Goal: Task Accomplishment & Management: Manage account settings

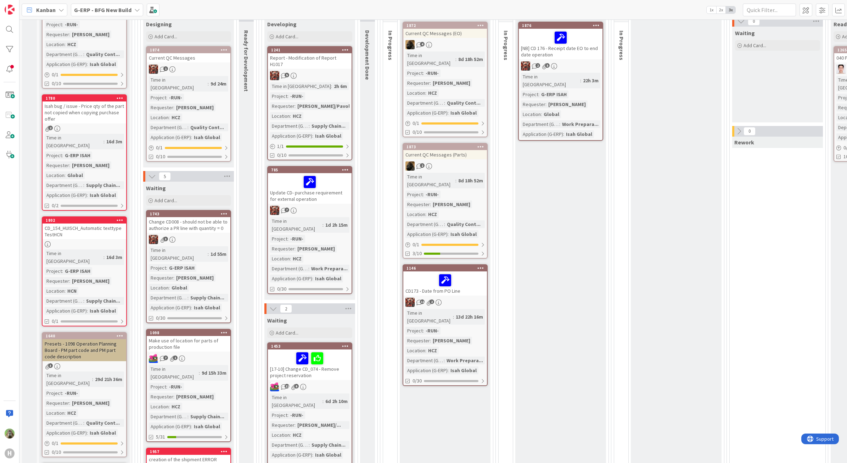
scroll to position [177, 0]
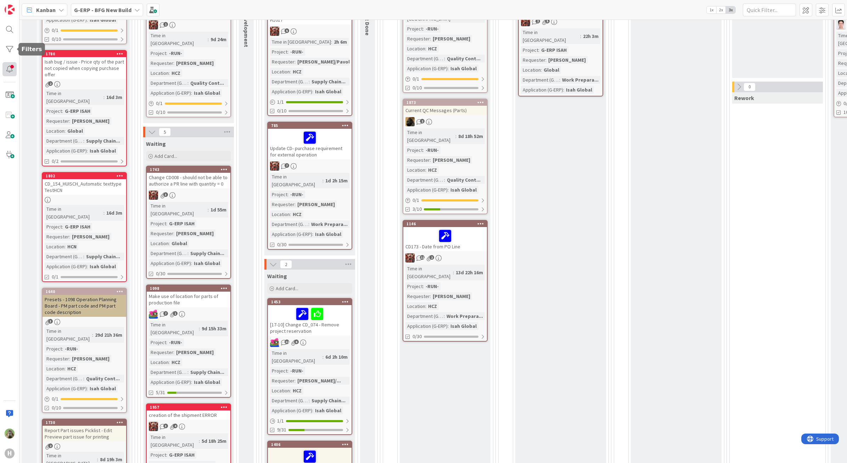
click at [10, 62] on div at bounding box center [9, 69] width 14 height 14
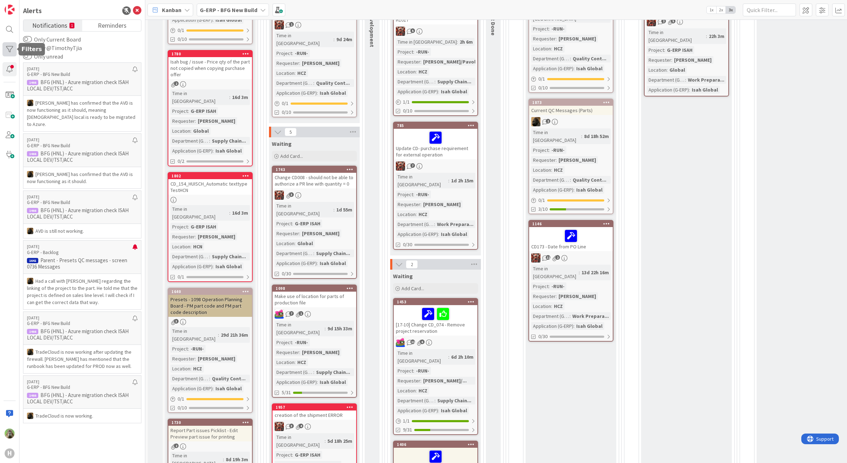
click at [10, 50] on div at bounding box center [9, 49] width 14 height 14
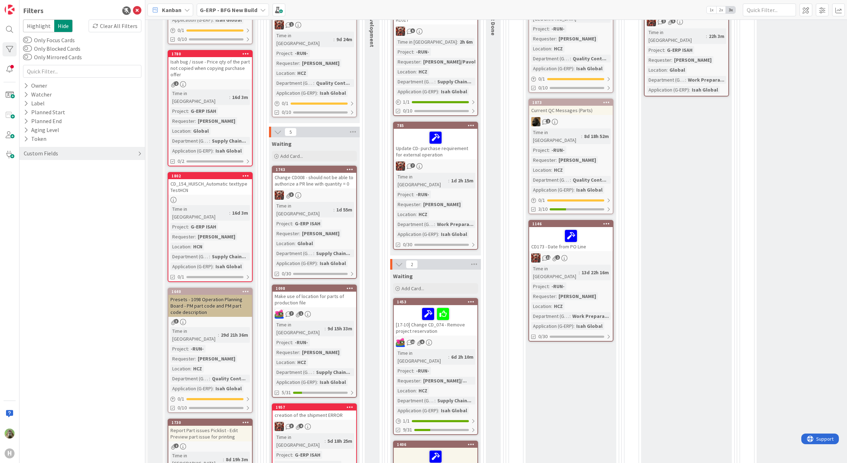
click at [89, 158] on div "Custom Fields" at bounding box center [81, 153] width 125 height 13
click at [71, 192] on button "Department (G-ERP)" at bounding box center [53, 194] width 60 height 9
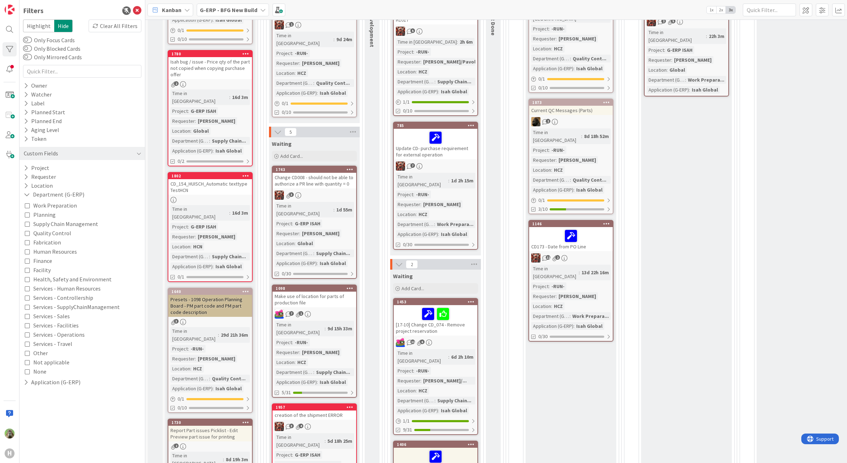
click at [58, 231] on span "Quality Control" at bounding box center [52, 232] width 38 height 9
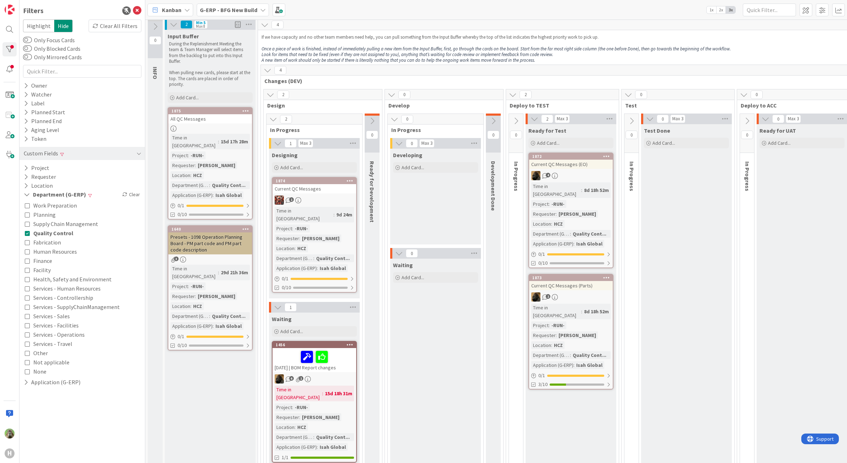
scroll to position [0, 0]
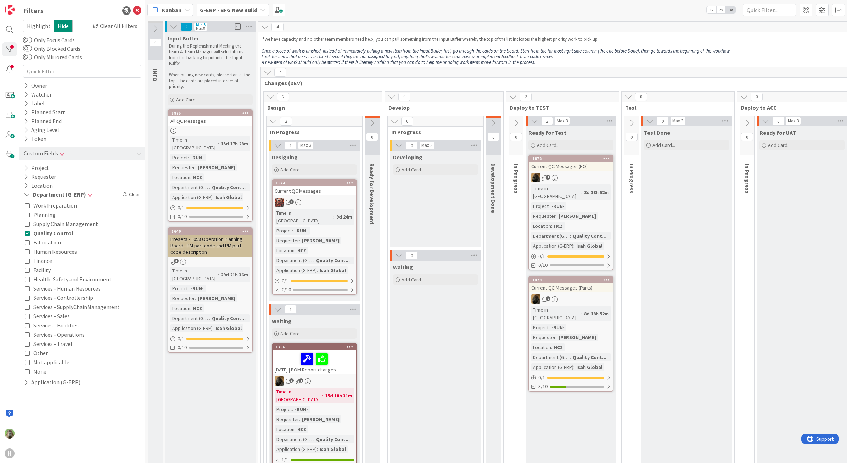
click at [346, 357] on div at bounding box center [314, 358] width 79 height 15
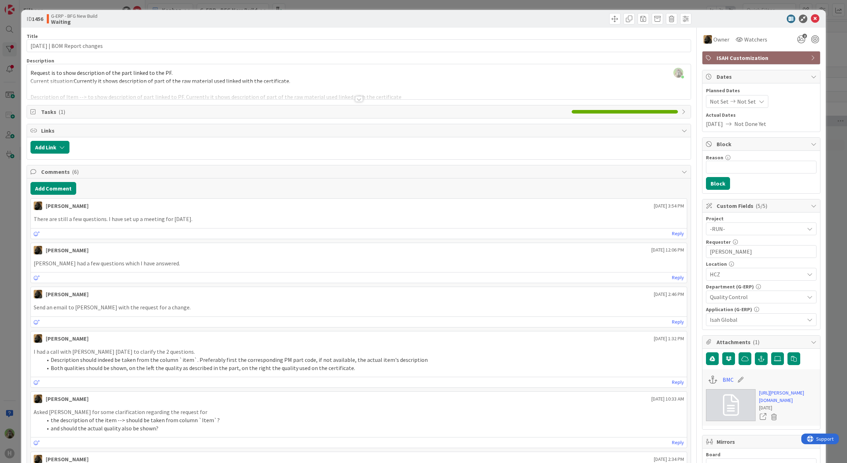
click at [7, 275] on div "ID 1456 G-ERP - BFG New Build Waiting Title 31 / 128 2025-09-26 | BOM Report ch…" at bounding box center [423, 231] width 847 height 463
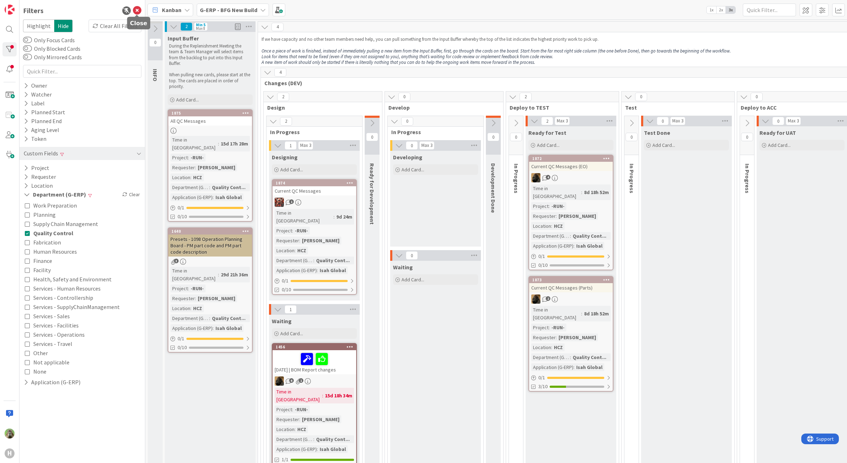
click at [141, 10] on icon at bounding box center [137, 10] width 9 height 9
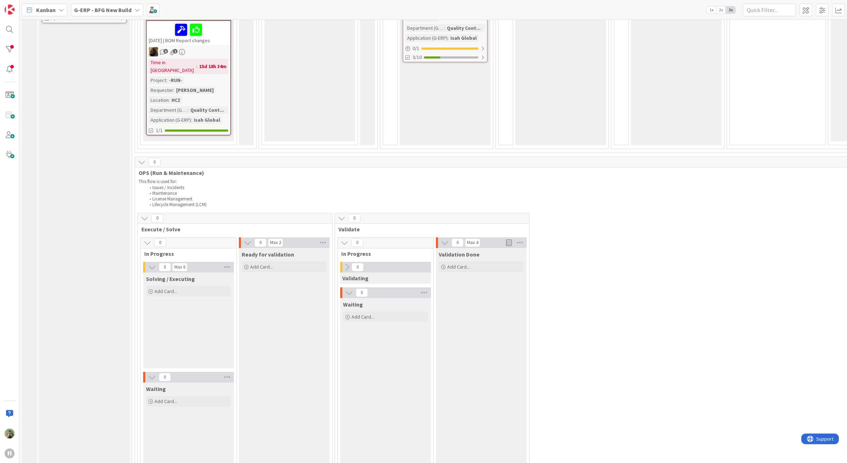
scroll to position [246, 0]
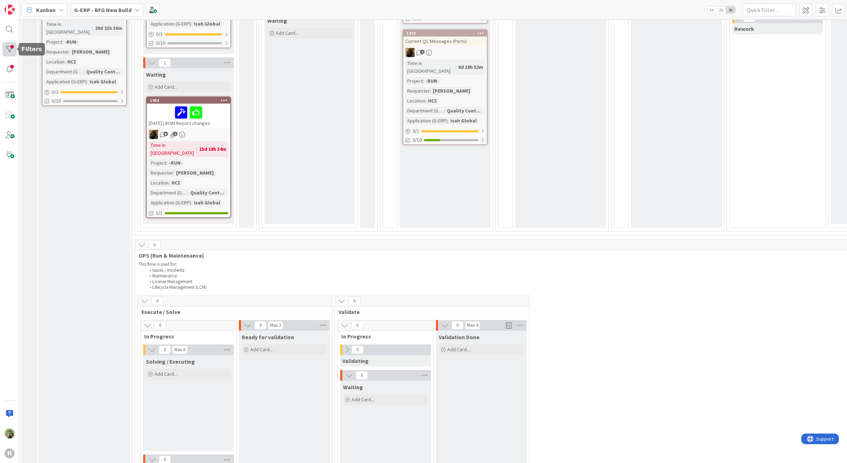
click at [7, 45] on div at bounding box center [9, 49] width 14 height 14
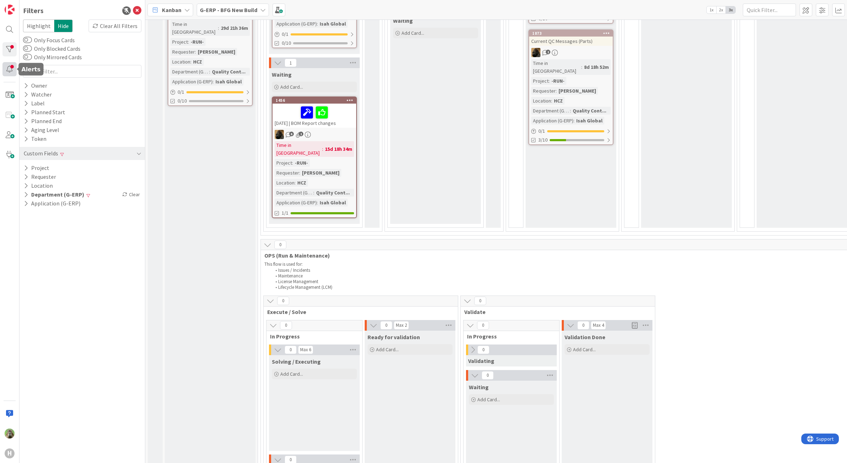
click at [10, 69] on div at bounding box center [9, 69] width 14 height 14
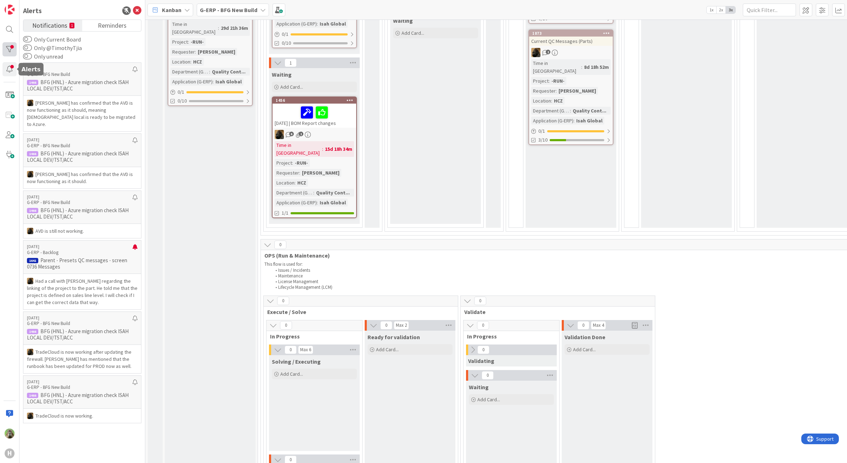
click at [13, 53] on div at bounding box center [9, 49] width 14 height 14
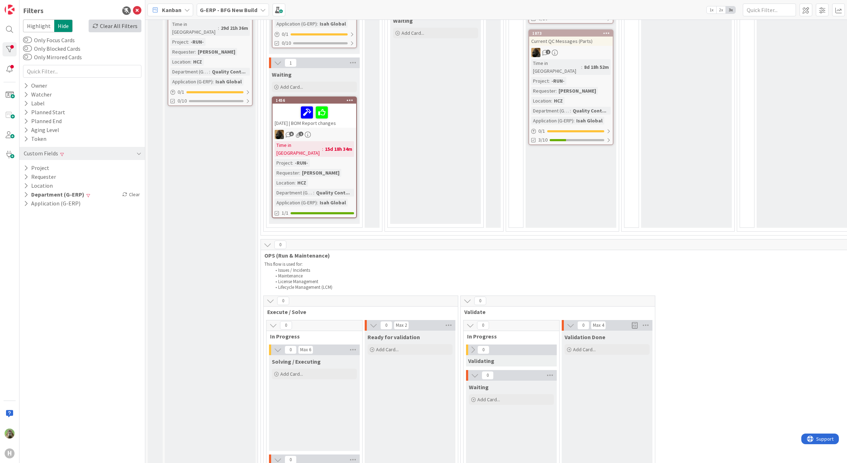
click at [116, 22] on div "Clear All Filters" at bounding box center [115, 25] width 53 height 13
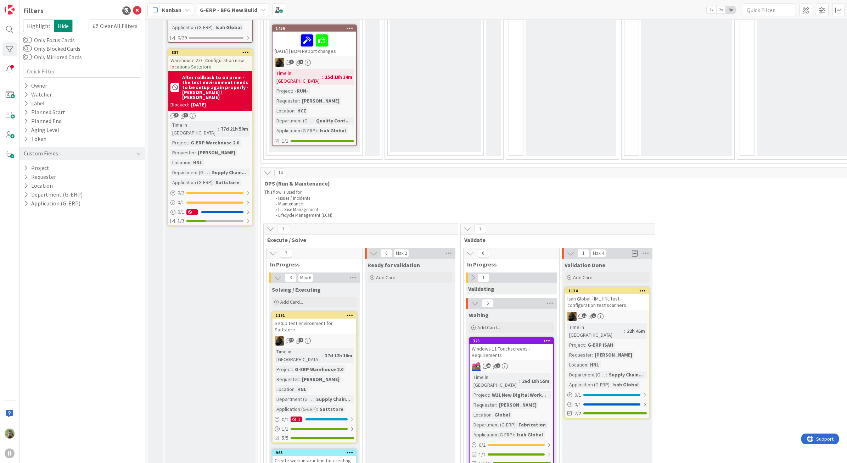
scroll to position [1044, 0]
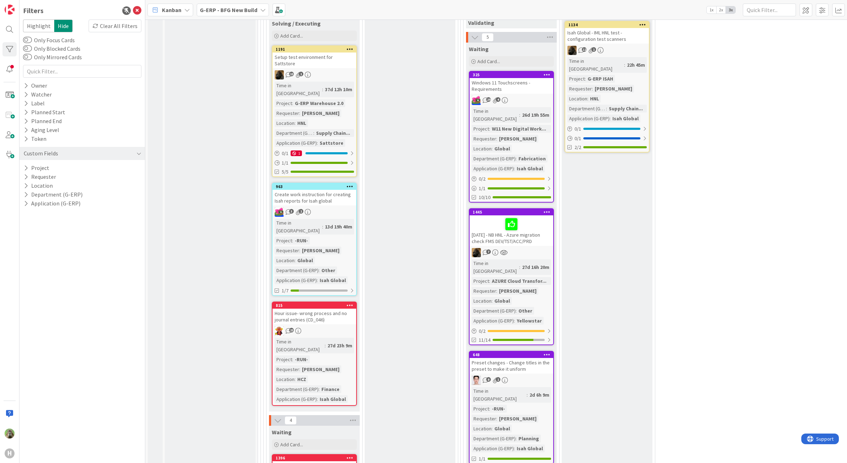
click at [517, 358] on div "Preset changes - Change titles in the preset to make it uniform" at bounding box center [512, 366] width 84 height 16
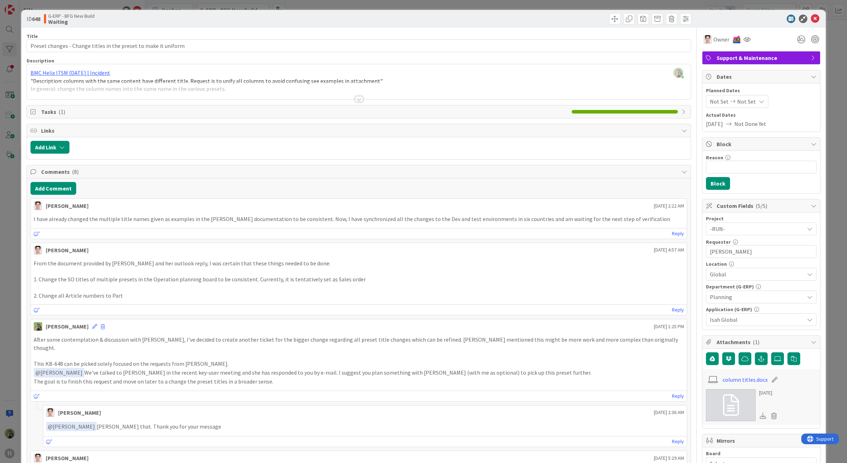
click at [17, 268] on div "ID 648 G-ERP - BFG New Build Waiting Title 63 / 128 Preset changes - Change tit…" at bounding box center [423, 231] width 847 height 463
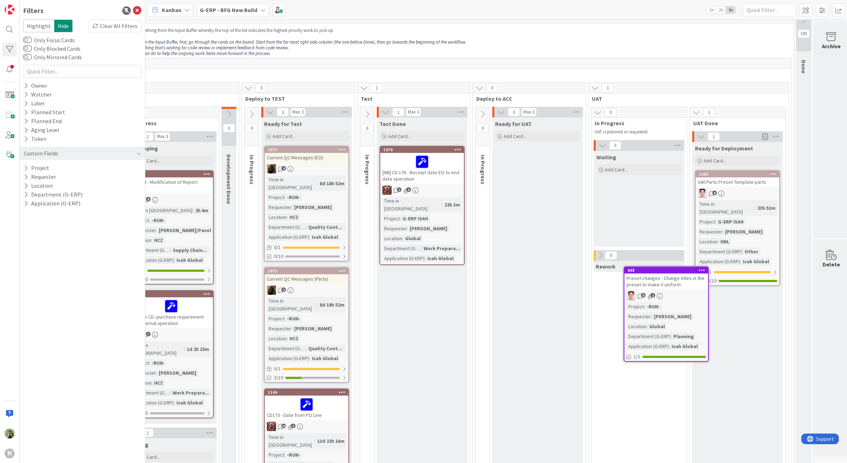
scroll to position [9, 277]
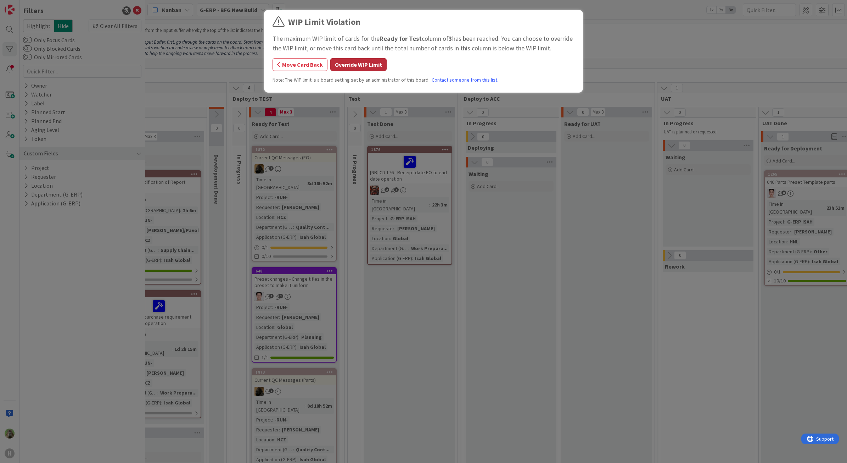
click at [346, 61] on button "Override WIP Limit" at bounding box center [358, 64] width 56 height 13
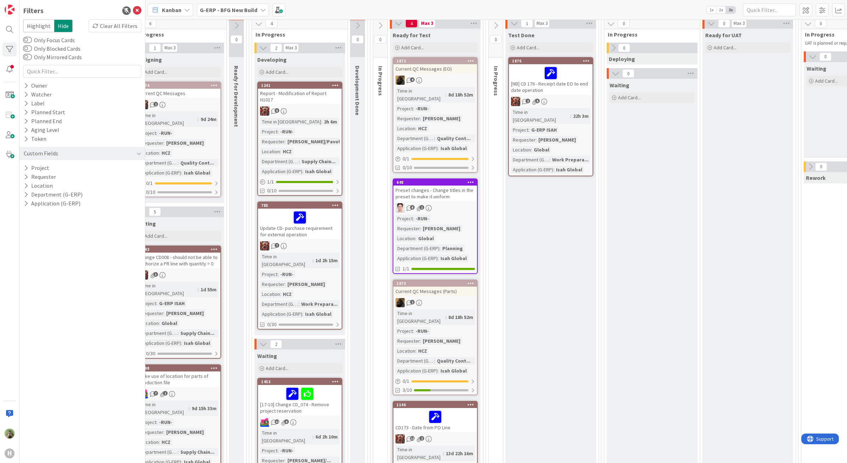
scroll to position [53, 136]
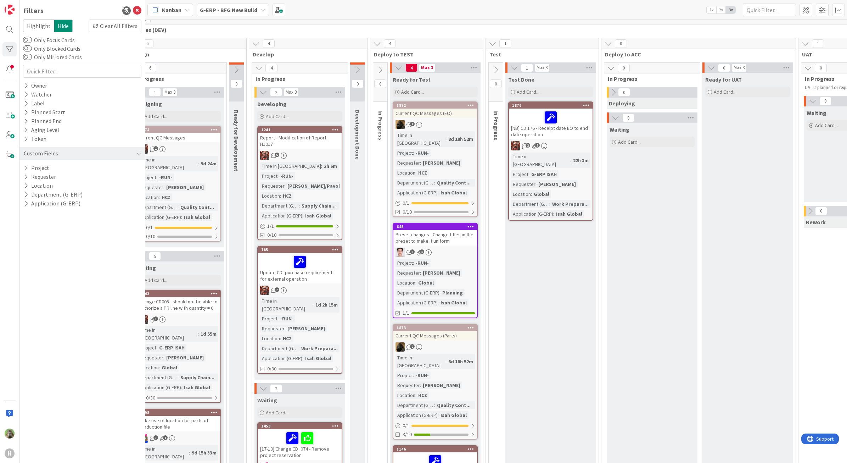
click at [384, 74] on button at bounding box center [380, 70] width 14 height 11
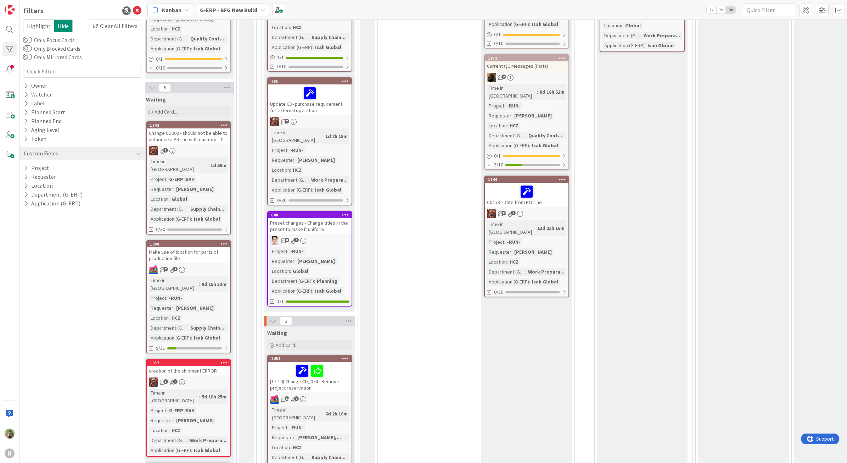
scroll to position [89, 126]
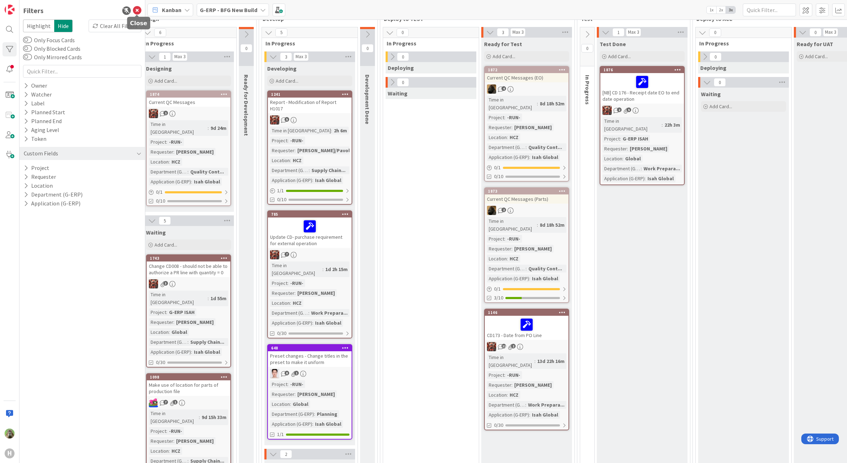
click at [140, 10] on icon at bounding box center [137, 10] width 9 height 9
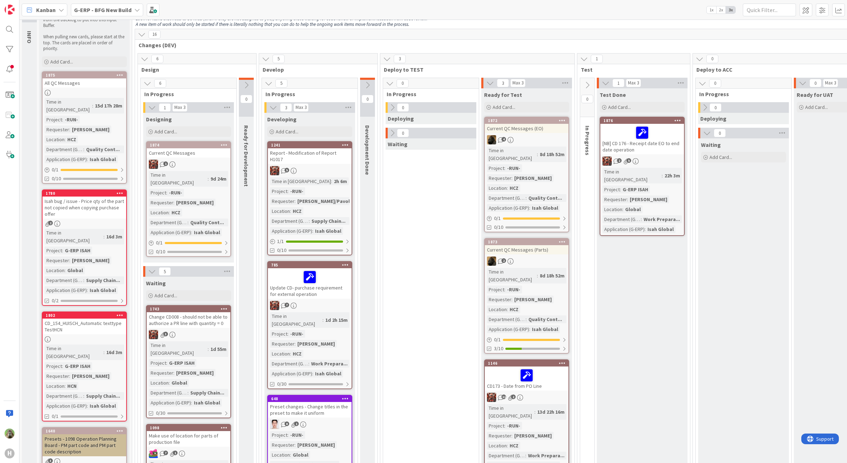
scroll to position [0, 0]
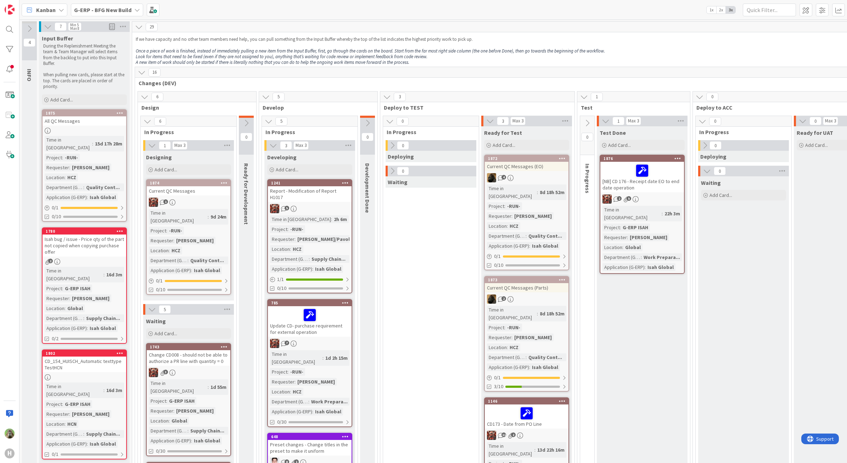
click at [112, 8] on b "G-ERP - BFG New Build" at bounding box center [102, 9] width 57 height 7
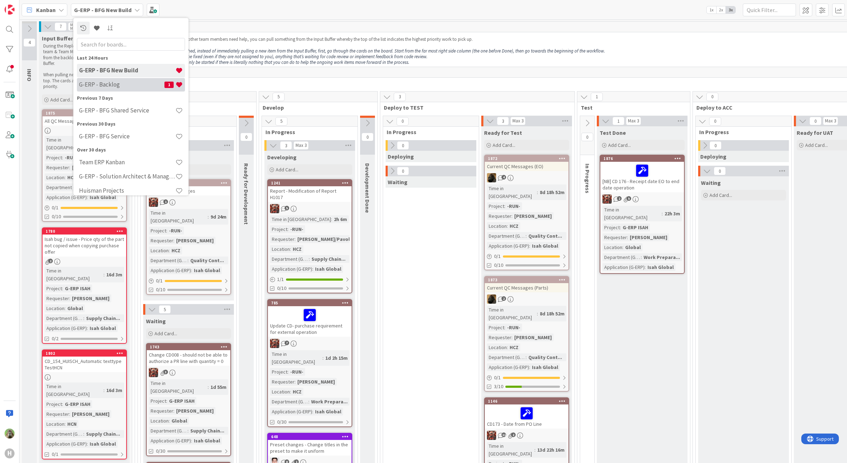
click at [121, 90] on div "G-ERP - Backlog 1" at bounding box center [131, 84] width 108 height 13
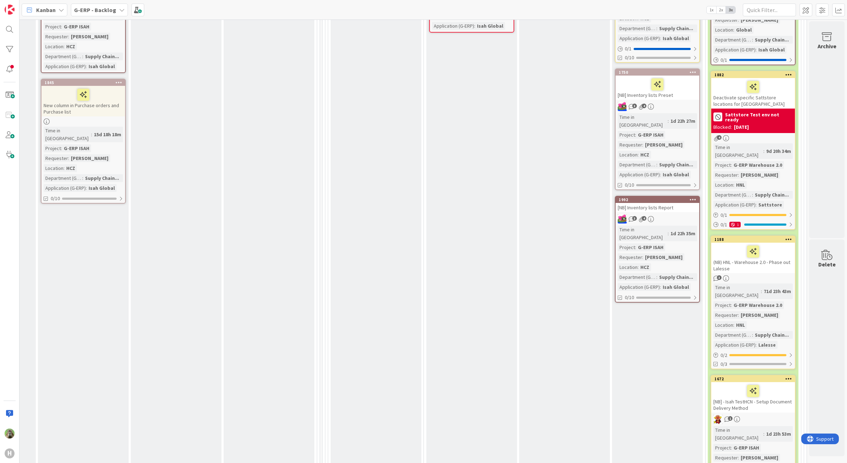
scroll to position [665, 484]
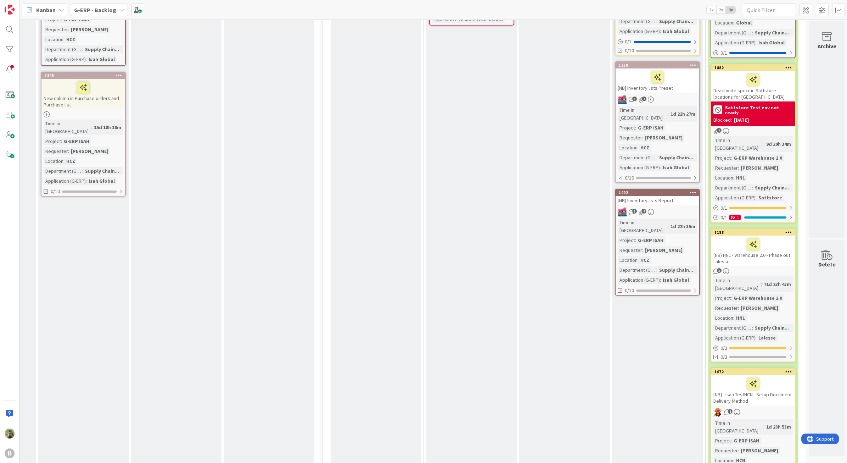
click at [785, 369] on icon at bounding box center [788, 371] width 7 height 5
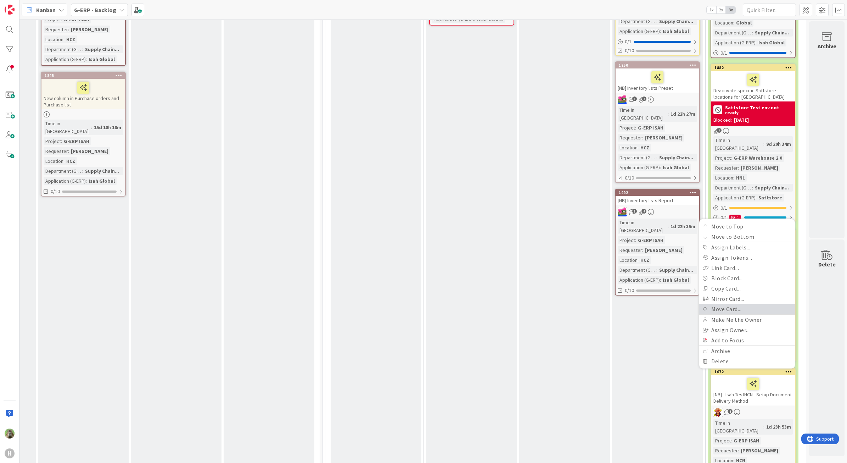
click at [741, 304] on link "Move Card..." at bounding box center [747, 309] width 96 height 10
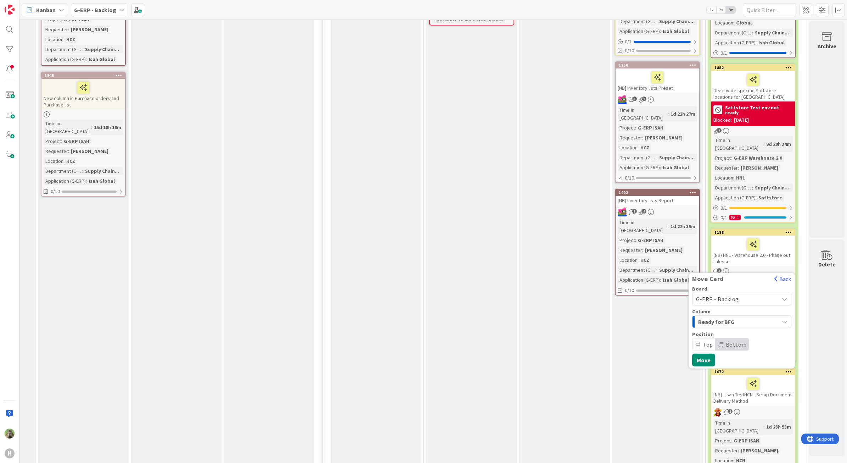
click at [717, 294] on span "G-ERP - Backlog" at bounding box center [735, 299] width 79 height 10
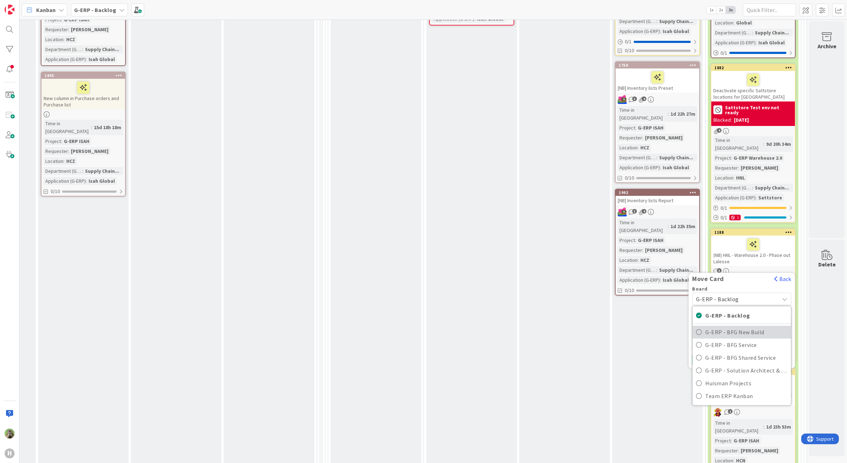
click at [721, 326] on span "G-ERP - BFG New Build" at bounding box center [746, 331] width 82 height 11
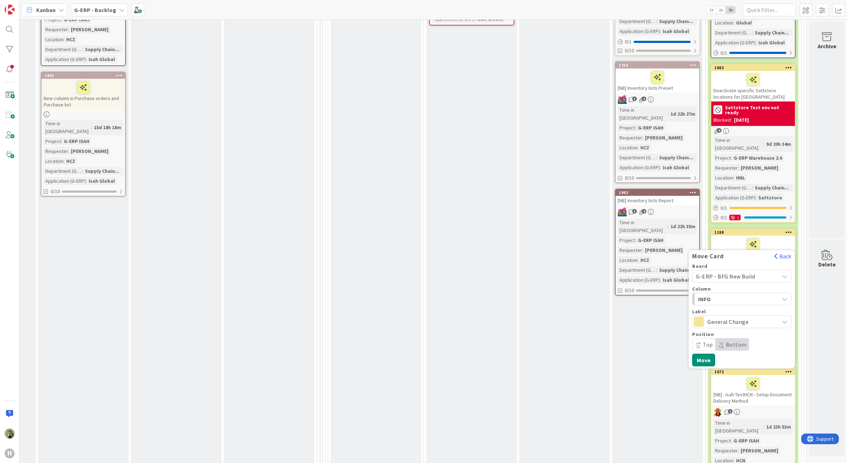
click at [719, 263] on div "Board G-ERP - BFG New Build G-ERP - Backlog G-ERP - BFG New Build G-ERP - BFG S…" at bounding box center [741, 306] width 99 height 87
click at [722, 294] on span "INFO" at bounding box center [724, 298] width 53 height 9
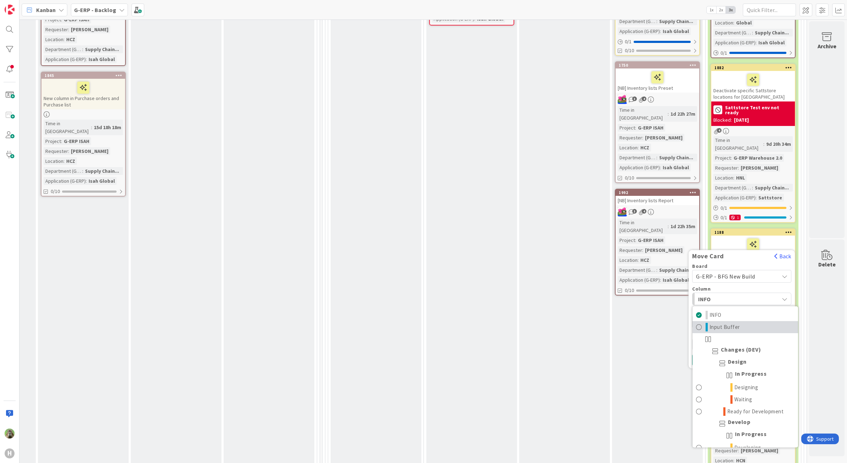
click at [716, 323] on span "Input Buffer" at bounding box center [725, 327] width 30 height 9
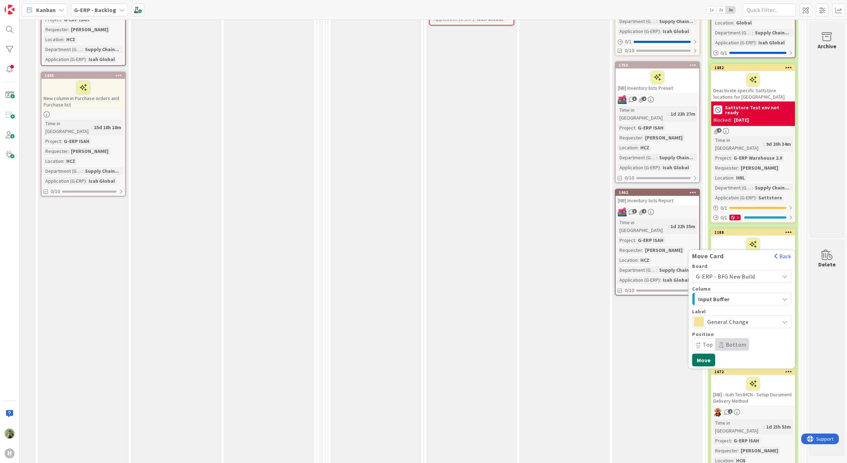
click at [692, 353] on button "Move" at bounding box center [703, 359] width 23 height 13
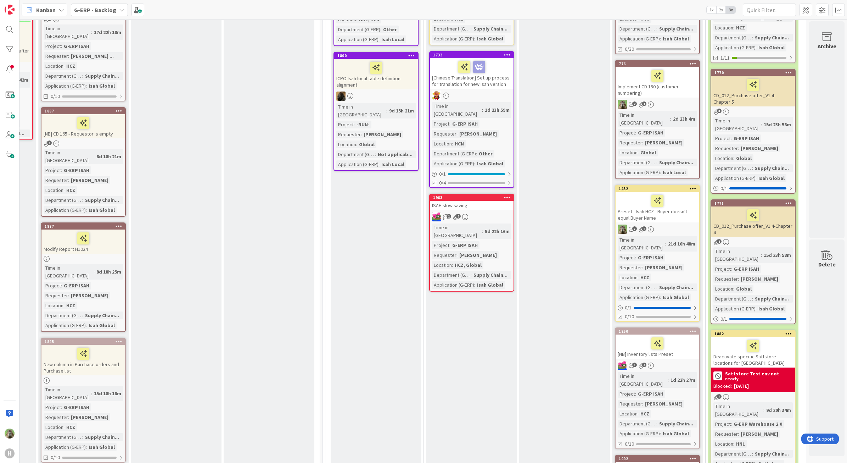
scroll to position [222, 484]
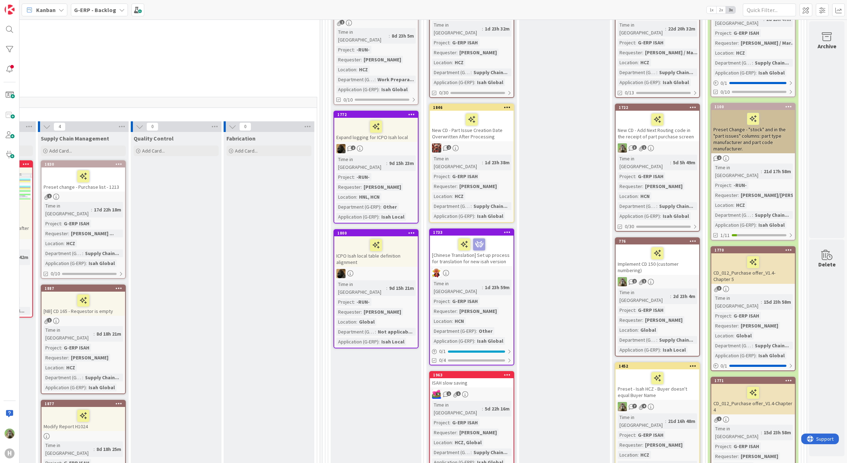
click at [775, 118] on div "Preset Change - "stock" and in the "part issues" columns: part type manufacture…" at bounding box center [753, 131] width 84 height 43
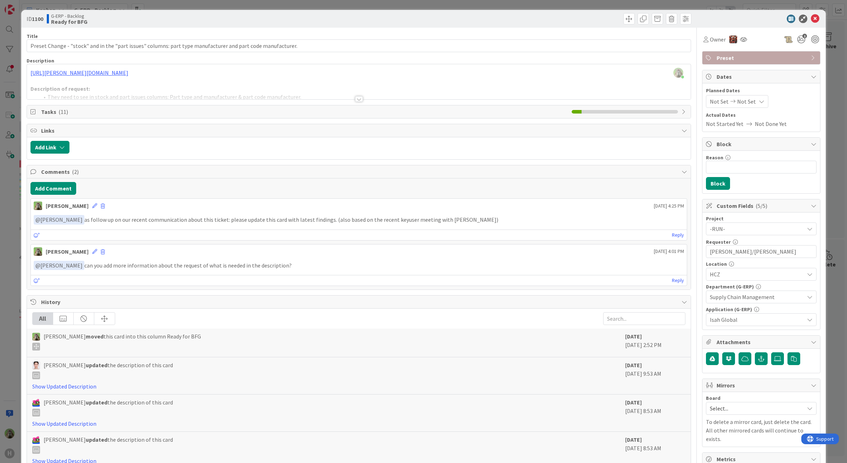
click at [355, 62] on div "Description" at bounding box center [359, 60] width 665 height 6
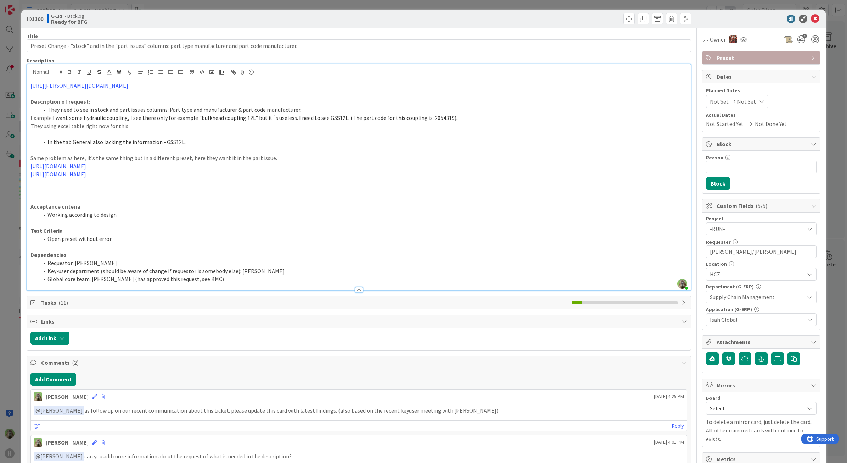
click at [356, 71] on div "Timothy Tjia just joined https://huisman-smartit.onbmc.com/smartit/app/#/incide…" at bounding box center [359, 177] width 664 height 226
click at [128, 86] on link "https://huisman-smartit.onbmc.com/smartit/app/#/incident/AGGFJESXD02ACASQG204SQ…" at bounding box center [79, 85] width 98 height 7
click at [150, 99] on link "https://huisman-smartit.onbmc.com/smartit/app#/incident/AGGFJESXD02ACASQG204SQG…" at bounding box center [142, 99] width 71 height 9
click at [626, 22] on span at bounding box center [628, 18] width 11 height 11
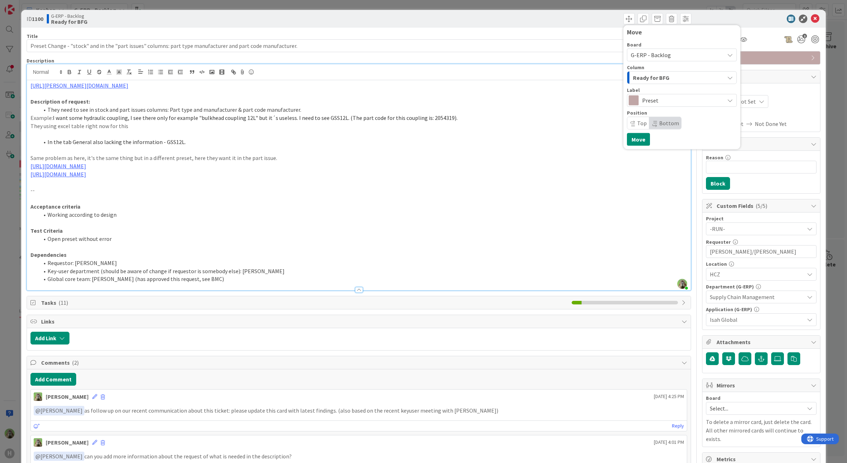
click at [665, 75] on div "Ready for BFG" at bounding box center [677, 77] width 93 height 11
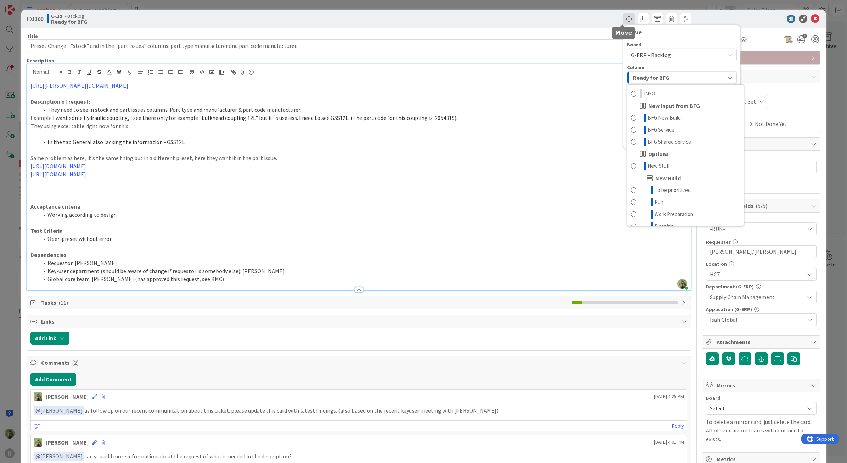
click at [627, 17] on span at bounding box center [628, 18] width 11 height 11
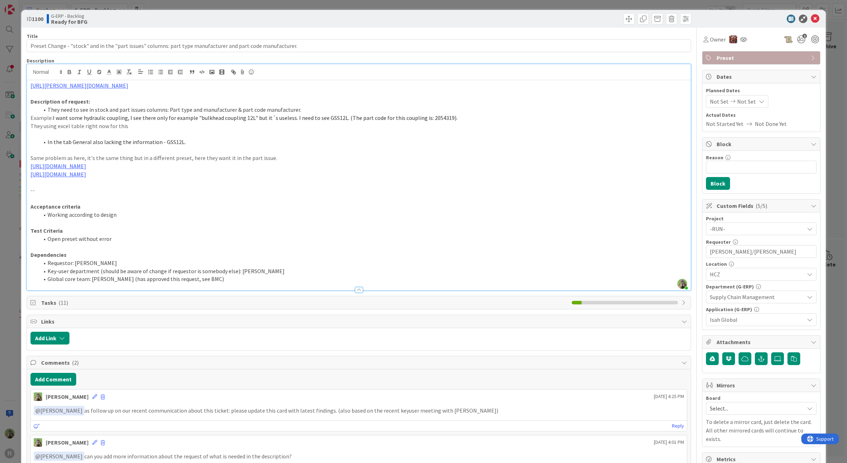
click at [17, 261] on div "ID 1100 G-ERP - Backlog Ready for BFG Move Move Title 108 / 128 Preset Change -…" at bounding box center [423, 231] width 847 height 463
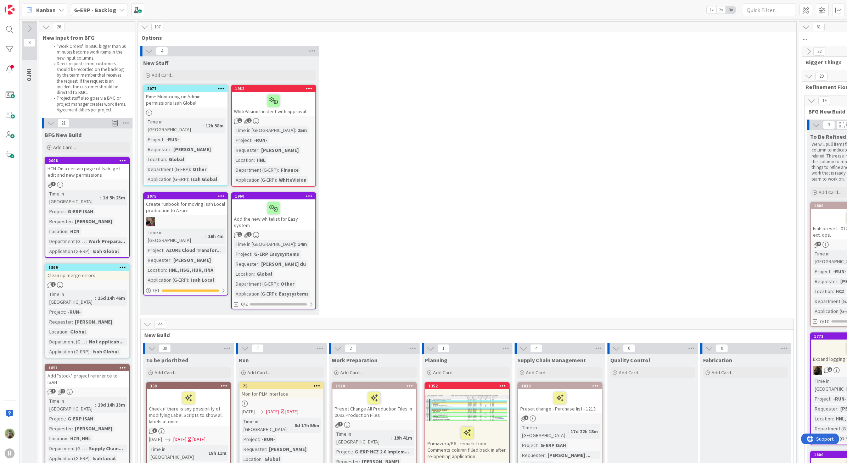
scroll to position [0, 484]
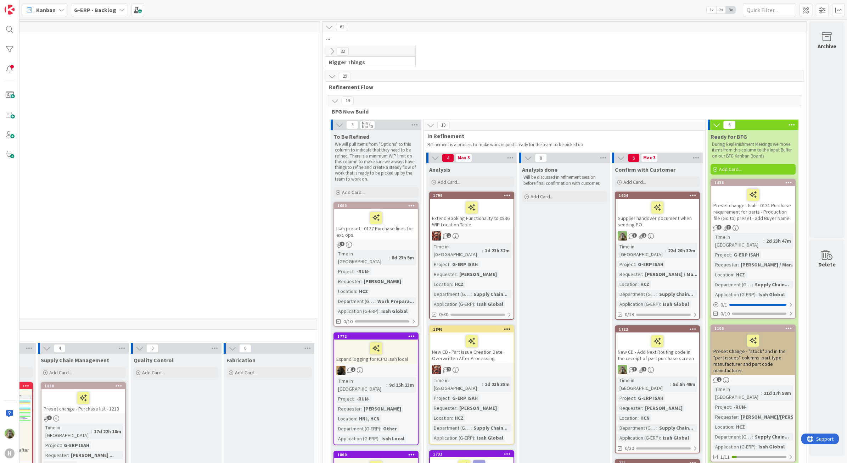
click at [116, 13] on div "G-ERP - Backlog" at bounding box center [99, 10] width 57 height 13
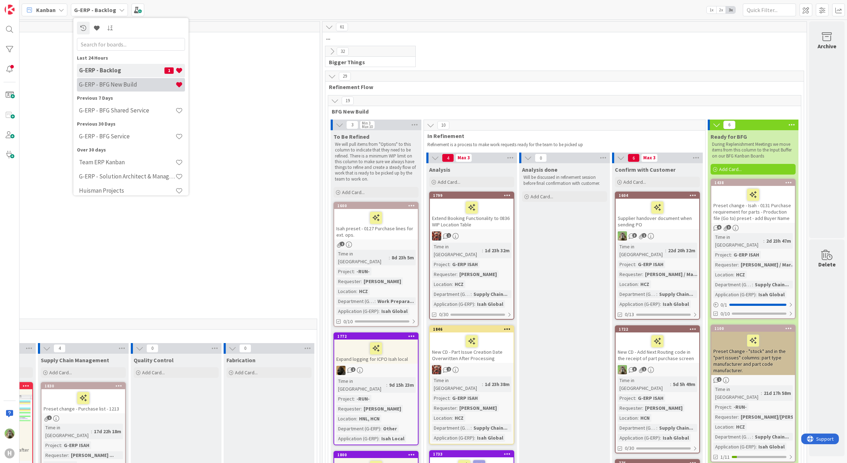
click at [143, 87] on h4 "G-ERP - BFG New Build" at bounding box center [127, 84] width 96 height 7
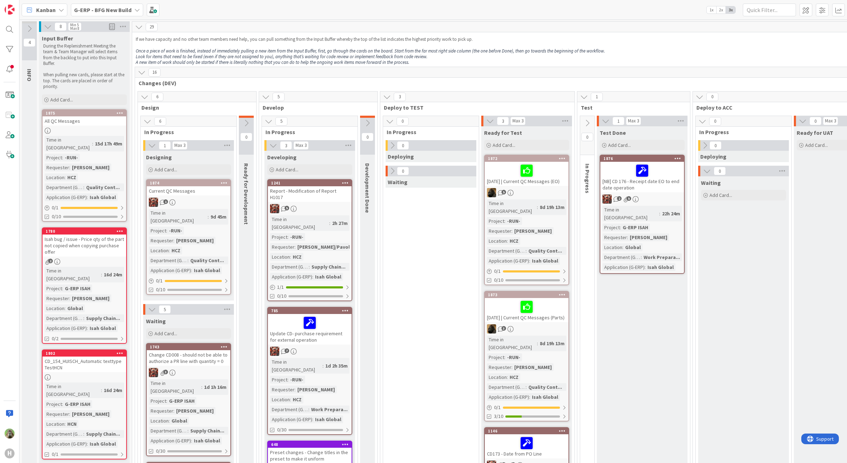
click at [588, 119] on icon at bounding box center [587, 123] width 8 height 8
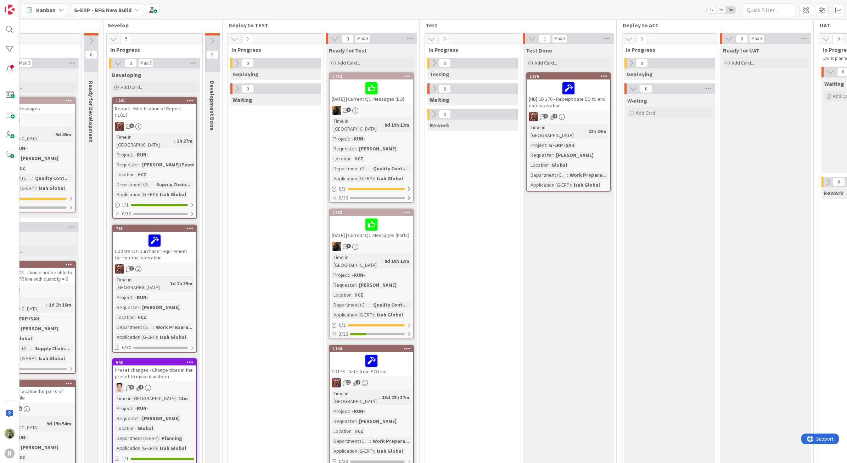
scroll to position [222, 155]
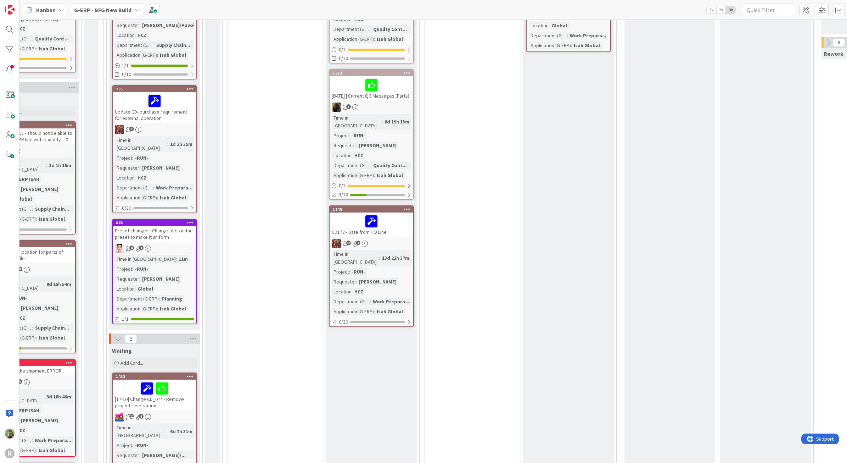
click at [386, 239] on div "11 2" at bounding box center [372, 243] width 84 height 9
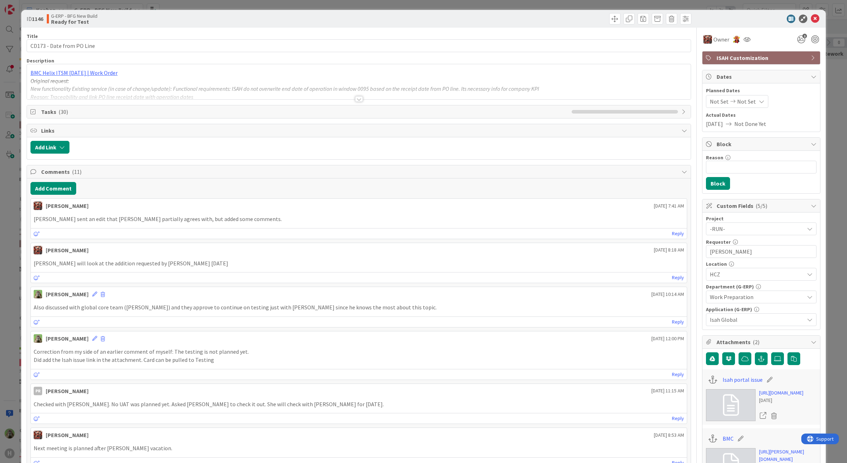
click at [18, 252] on div "ID 1146 G-ERP - BFG New Build Ready for Test Title 25 / 128 CD173 - Date from P…" at bounding box center [423, 231] width 847 height 463
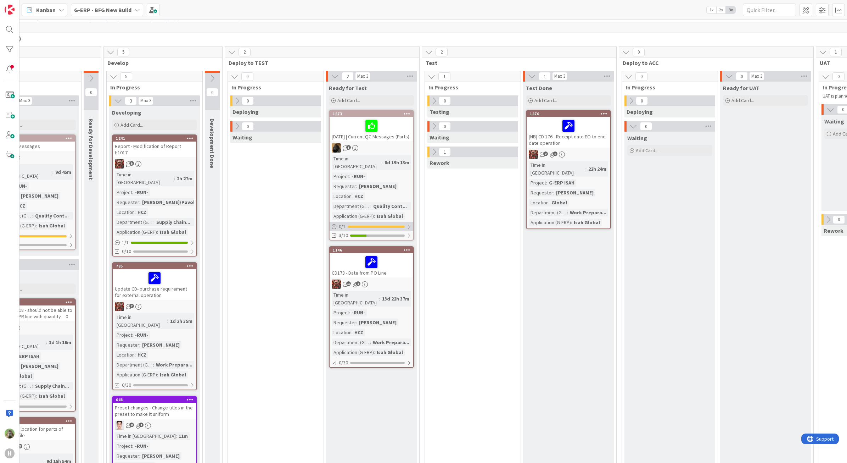
scroll to position [44, 155]
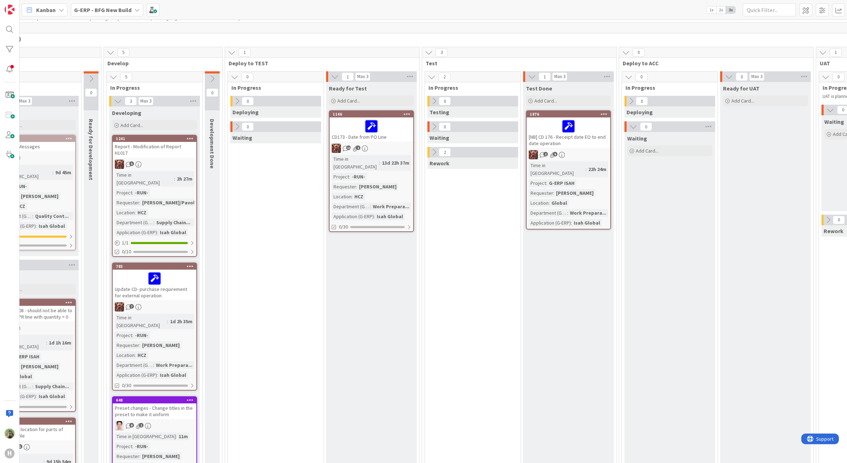
click at [388, 145] on div "11 2" at bounding box center [372, 148] width 84 height 9
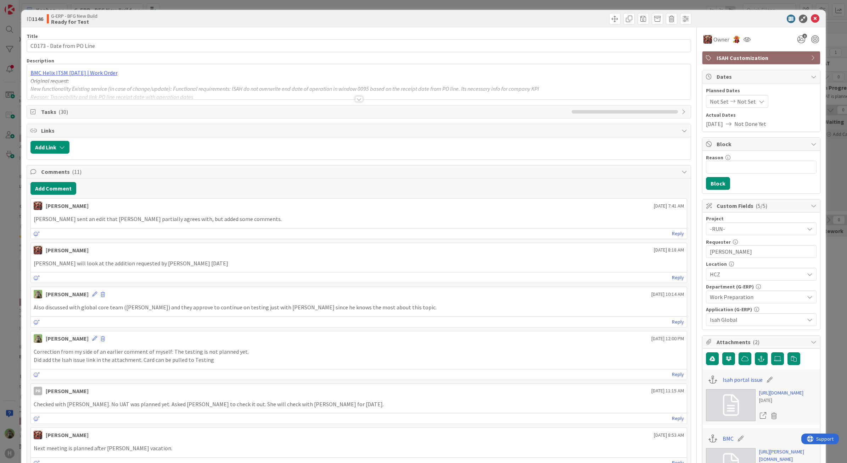
click at [15, 253] on div "ID 1146 G-ERP - BFG New Build Ready for Test Title 25 / 128 CD173 - Date from P…" at bounding box center [423, 231] width 847 height 463
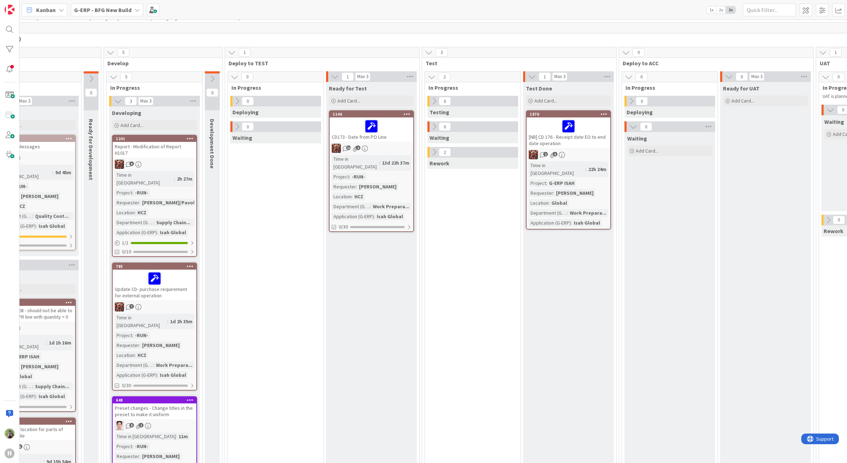
click at [437, 126] on icon at bounding box center [434, 127] width 8 height 8
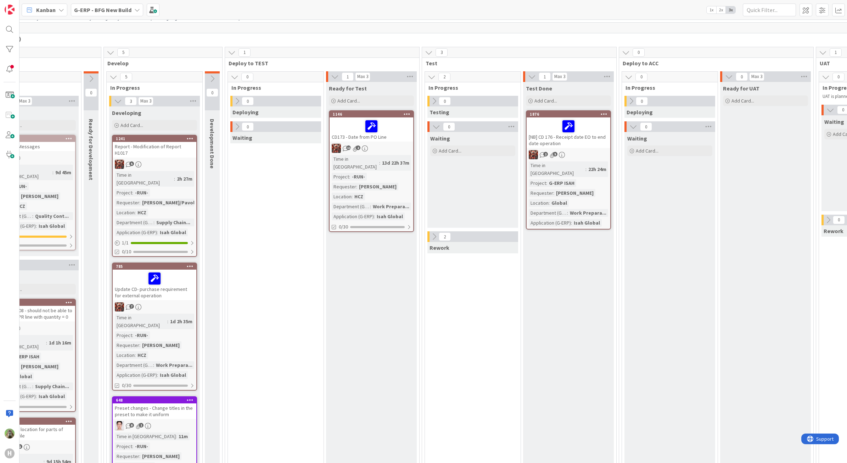
click at [433, 103] on icon at bounding box center [434, 101] width 8 height 8
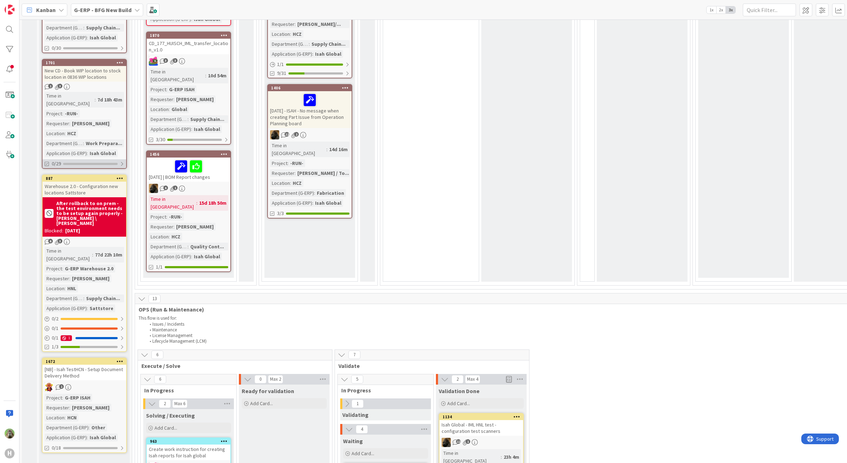
scroll to position [665, 0]
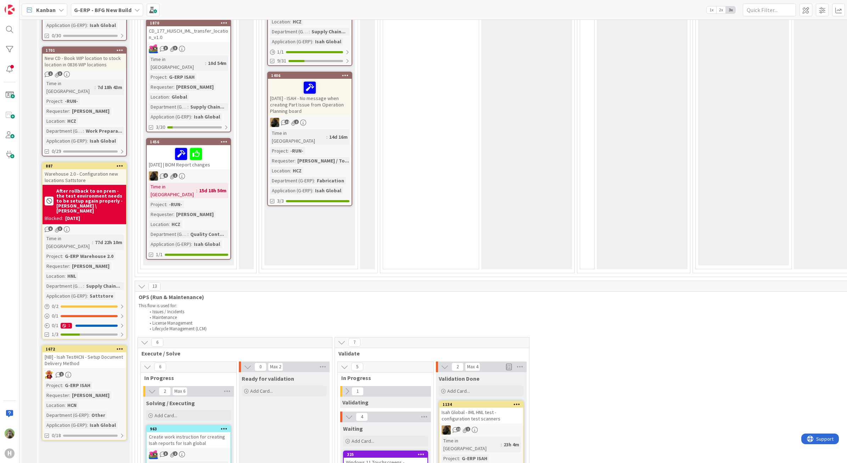
click at [103, 352] on div "[NB] - Isah TestHCN - Setup Document Delivery Method" at bounding box center [85, 360] width 84 height 16
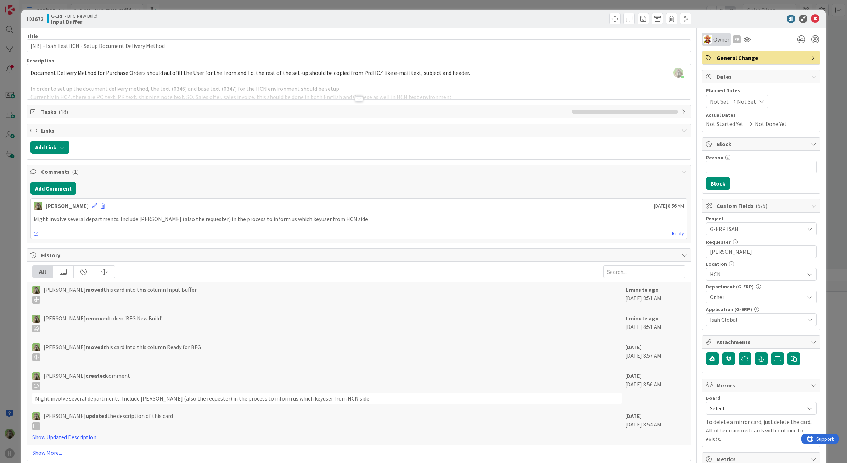
click at [719, 33] on div "Owner" at bounding box center [716, 39] width 29 height 13
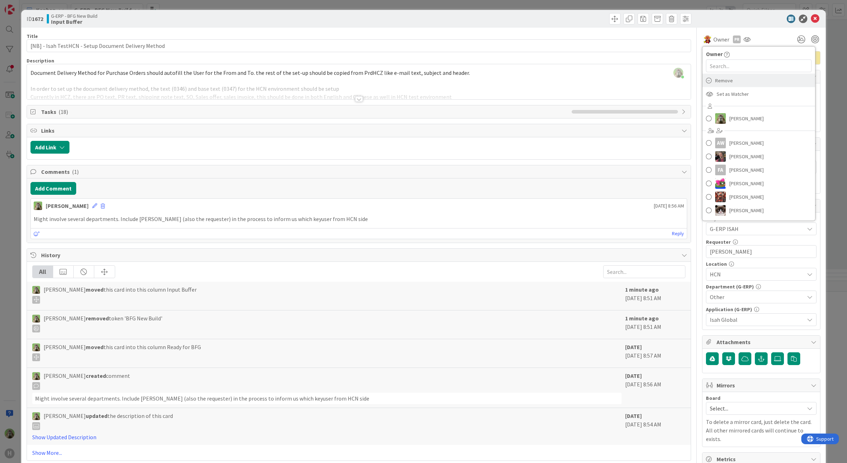
click at [738, 81] on div "Remove" at bounding box center [758, 80] width 113 height 13
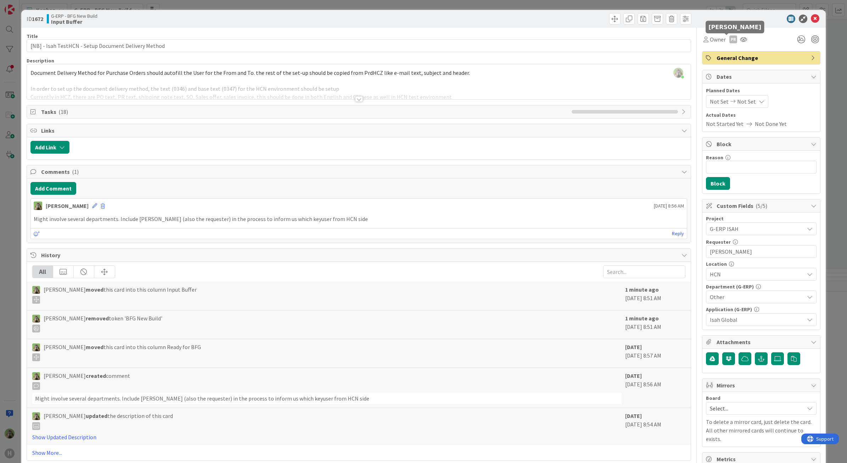
click at [729, 37] on div "PR" at bounding box center [733, 39] width 8 height 8
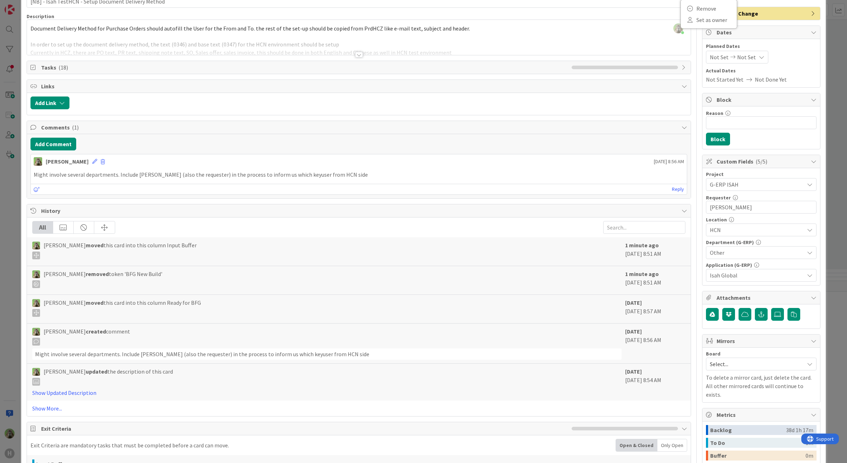
scroll to position [133, 0]
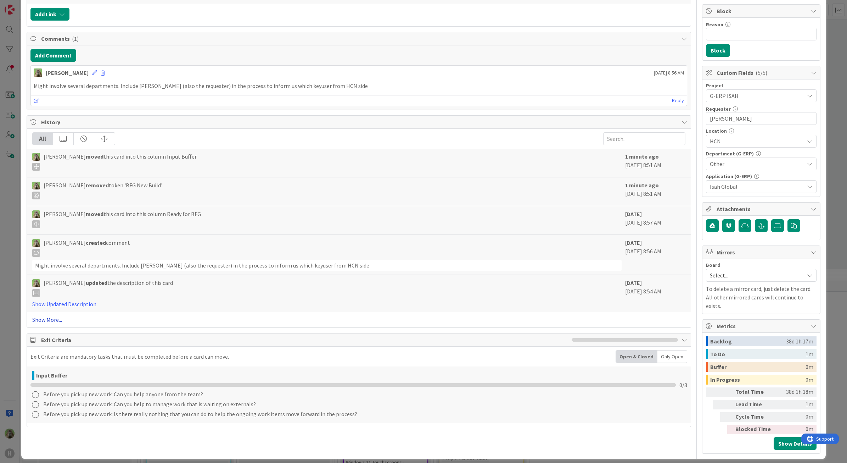
click at [39, 324] on link "Show More..." at bounding box center [359, 319] width 654 height 9
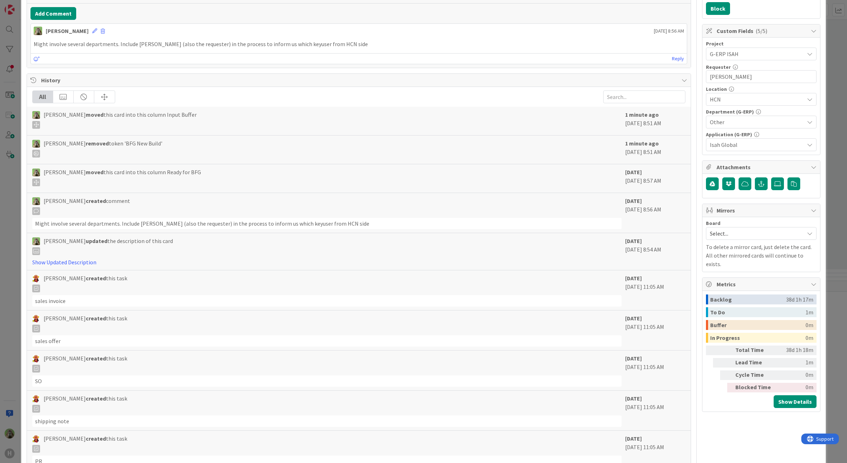
scroll to position [0, 0]
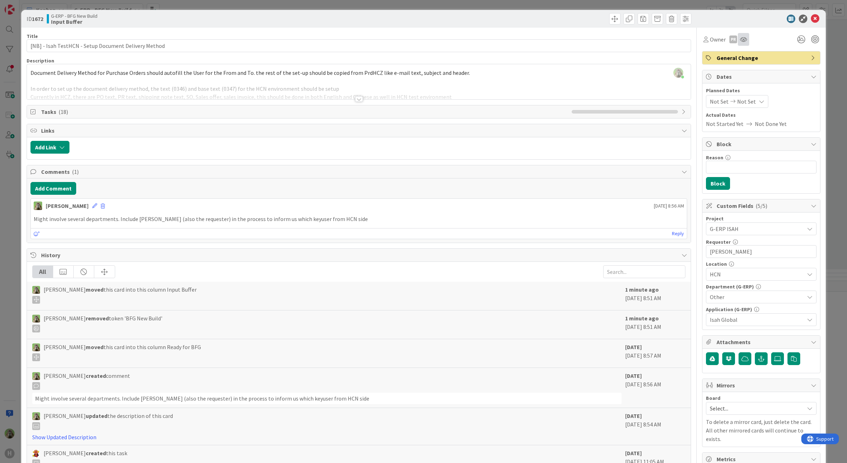
click at [738, 43] on div at bounding box center [743, 39] width 11 height 13
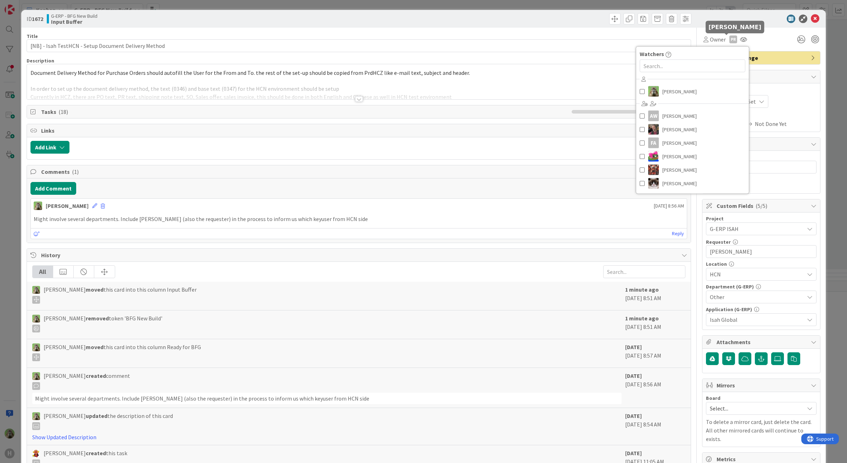
click at [729, 43] on div "PR" at bounding box center [733, 39] width 8 height 8
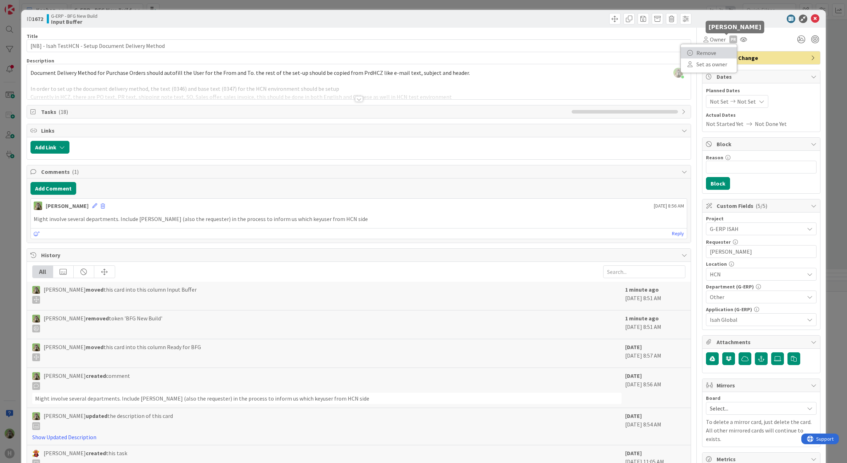
click at [723, 47] on link "Remove" at bounding box center [709, 52] width 56 height 11
click at [609, 18] on span at bounding box center [614, 18] width 11 height 11
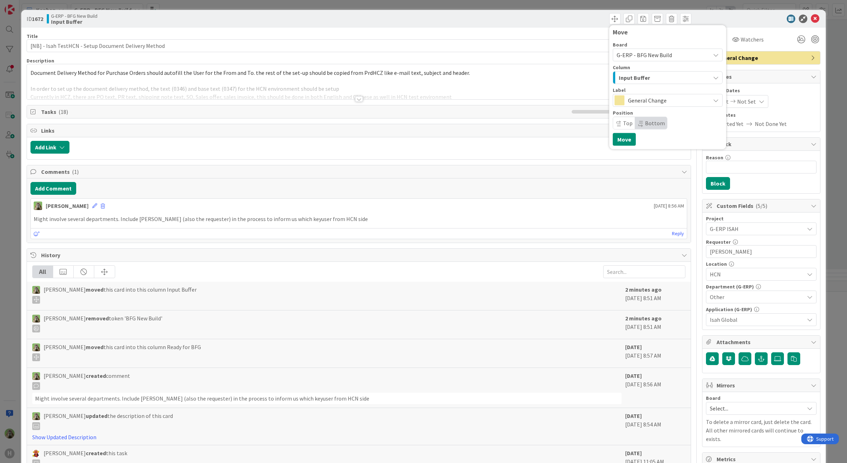
click at [637, 54] on span "G-ERP - BFG New Build" at bounding box center [644, 54] width 55 height 7
click at [640, 45] on div "Board" at bounding box center [668, 44] width 110 height 5
click at [638, 74] on span "Input Buffer" at bounding box center [634, 77] width 31 height 9
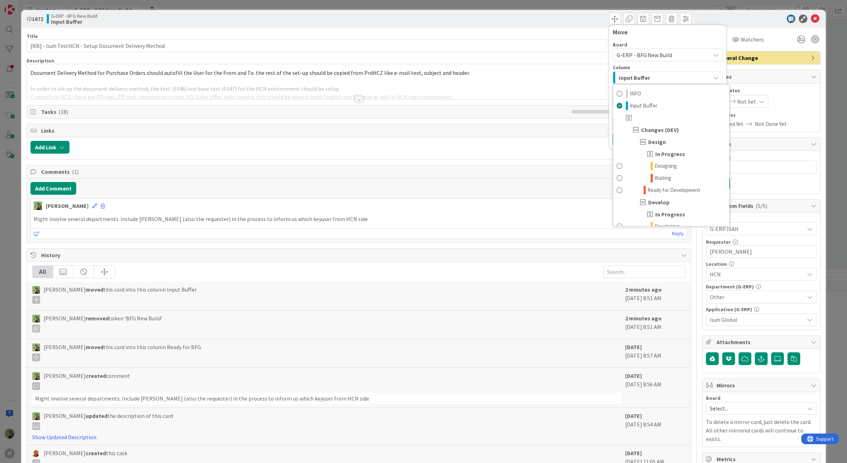
click at [643, 56] on span "G-ERP - BFG New Build" at bounding box center [644, 54] width 55 height 7
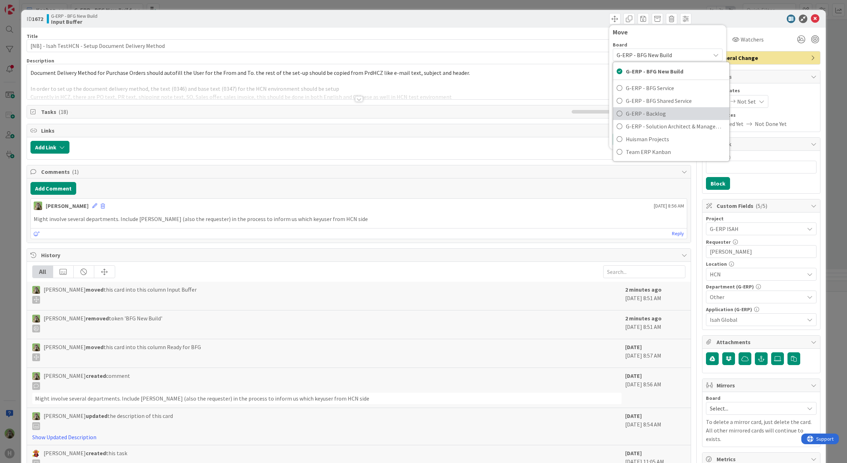
click at [645, 115] on span "G-ERP - Backlog" at bounding box center [676, 113] width 100 height 11
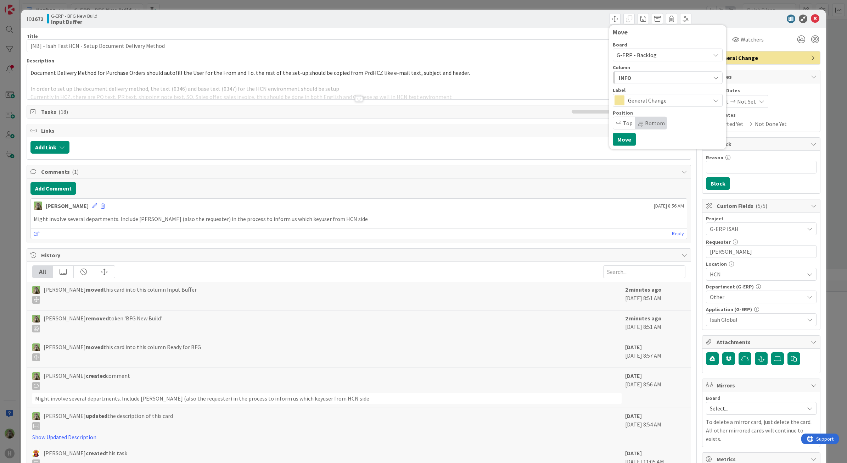
click at [628, 77] on div "INFO" at bounding box center [663, 77] width 93 height 11
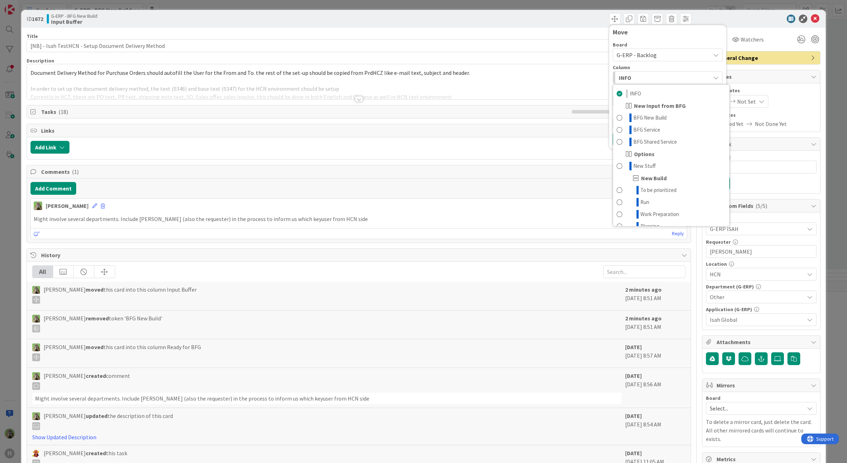
click at [9, 202] on div "ID 1672 G-ERP - BFG New Build Input Buffer Move Board G-ERP - Backlog G-ERP - B…" at bounding box center [423, 231] width 847 height 463
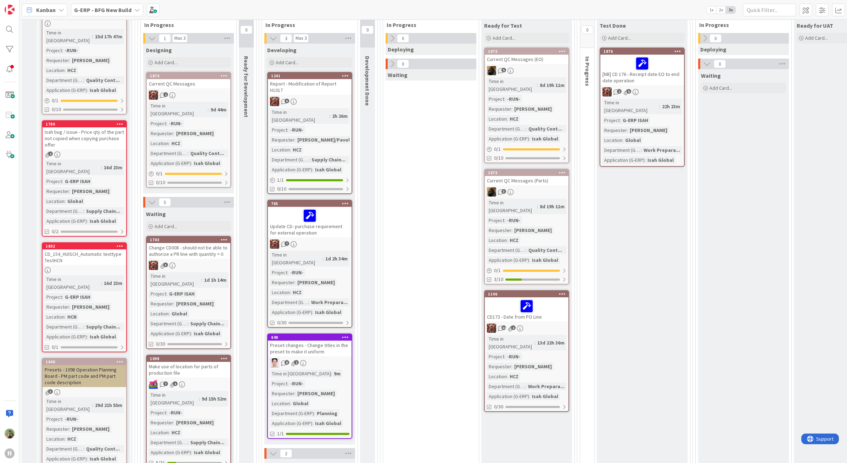
scroll to position [89, 0]
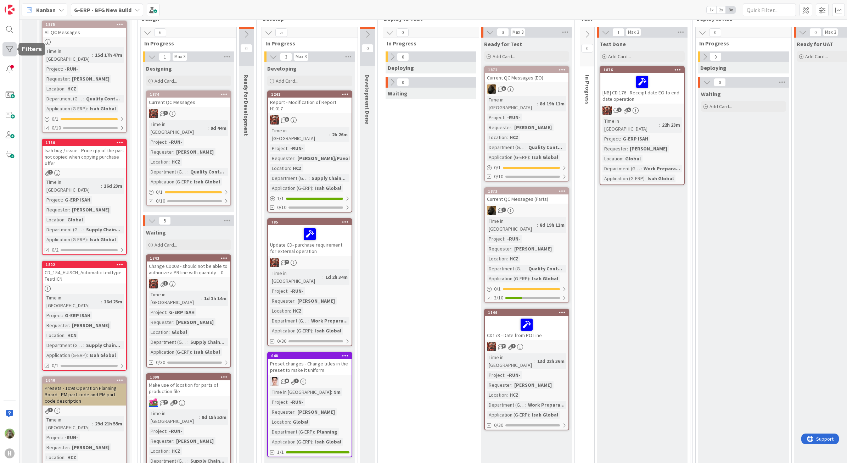
click at [7, 43] on div at bounding box center [9, 49] width 14 height 14
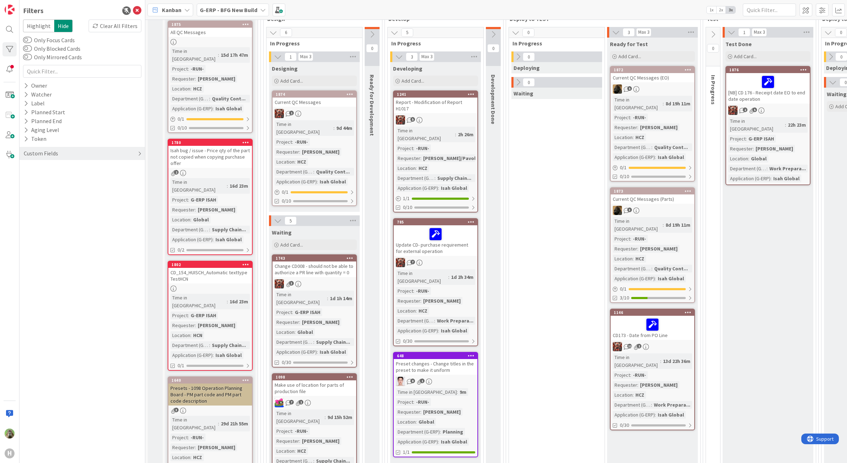
click at [71, 149] on div "Custom Fields" at bounding box center [81, 153] width 125 height 13
click at [61, 198] on button "Department (G-ERP)" at bounding box center [53, 194] width 60 height 9
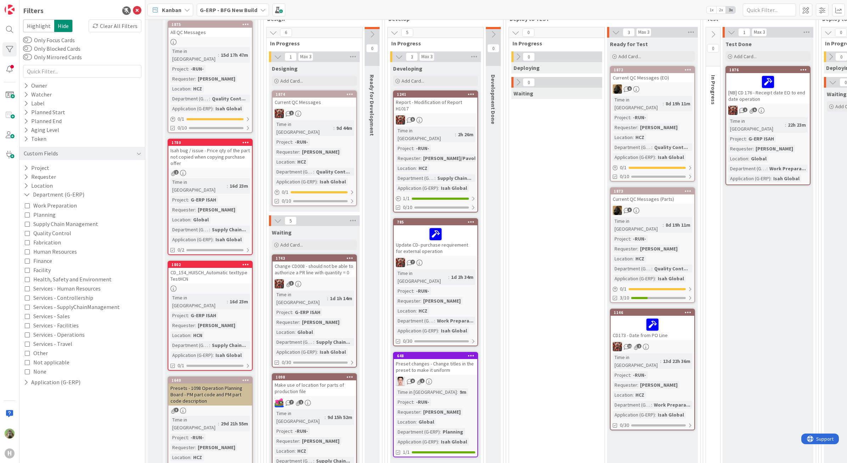
click at [57, 224] on span "Supply Chain Management" at bounding box center [65, 223] width 65 height 9
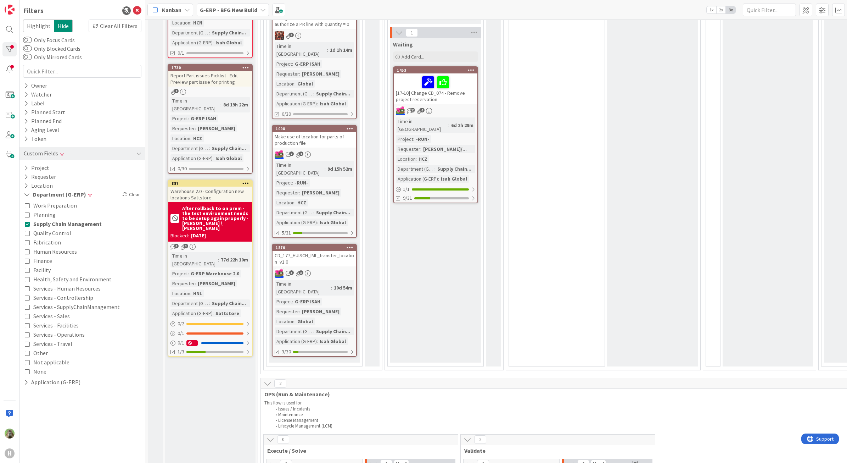
scroll to position [310, 0]
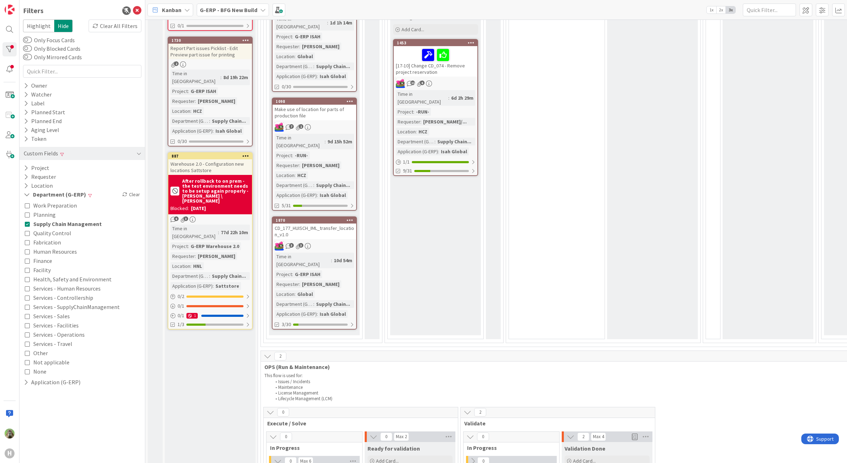
click at [63, 225] on span "Supply Chain Management" at bounding box center [67, 223] width 68 height 9
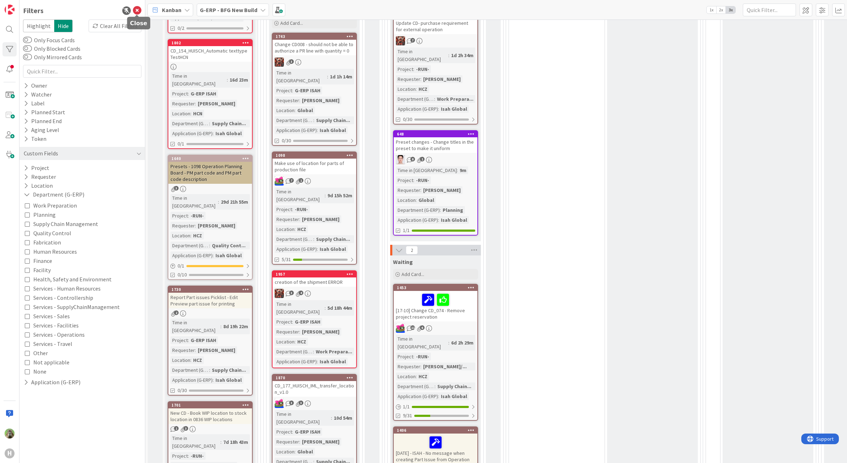
click at [141, 9] on icon at bounding box center [137, 10] width 9 height 9
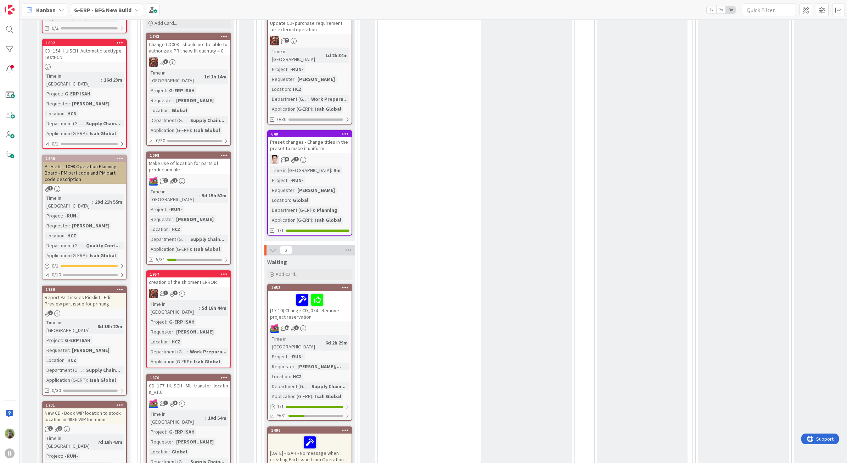
drag, startPoint x: 114, startPoint y: 10, endPoint x: 115, endPoint y: 15, distance: 4.7
click at [114, 10] on b "G-ERP - BFG New Build" at bounding box center [102, 9] width 57 height 7
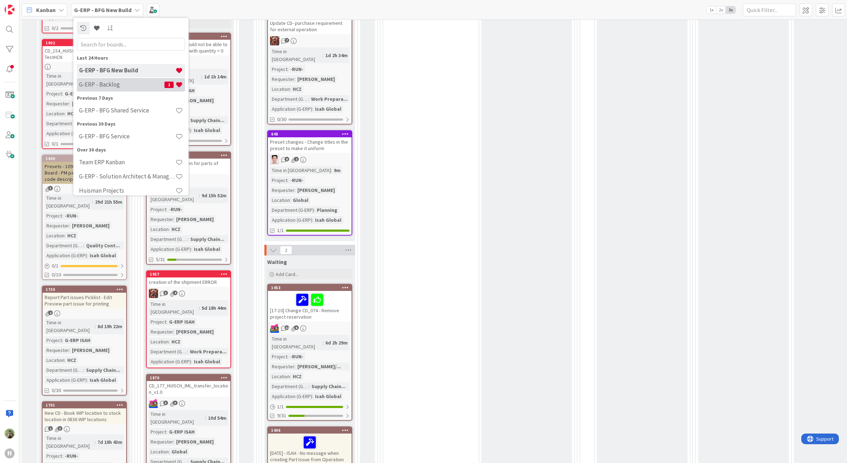
click at [121, 82] on h4 "G-ERP - Backlog" at bounding box center [121, 84] width 85 height 7
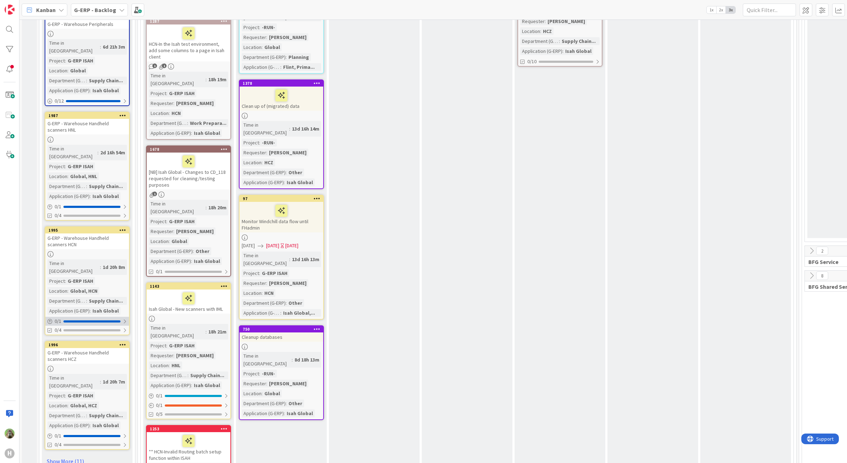
scroll to position [886, 0]
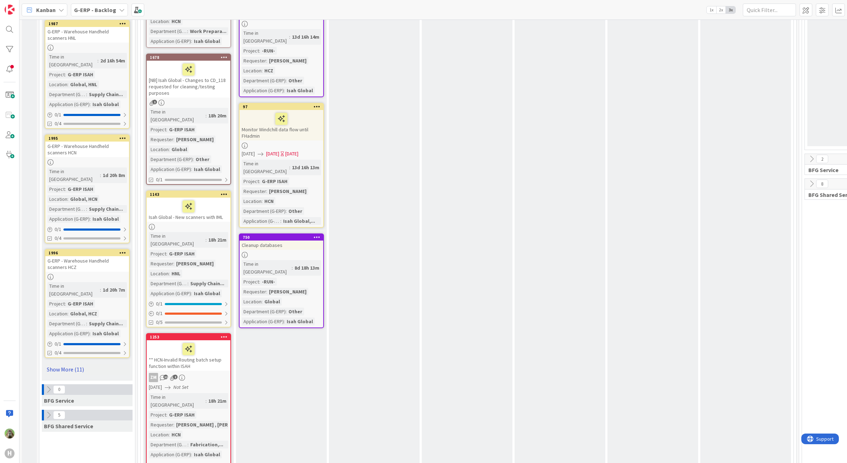
click at [82, 363] on link "Show More (11)" at bounding box center [87, 368] width 85 height 11
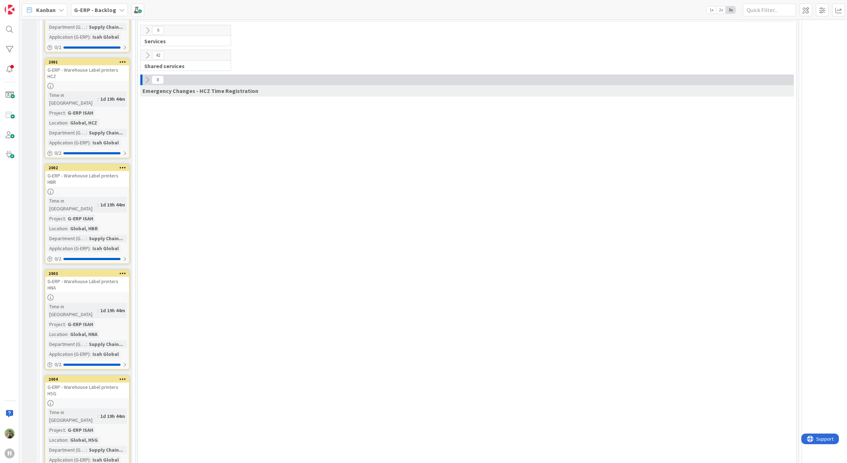
scroll to position [1810, 0]
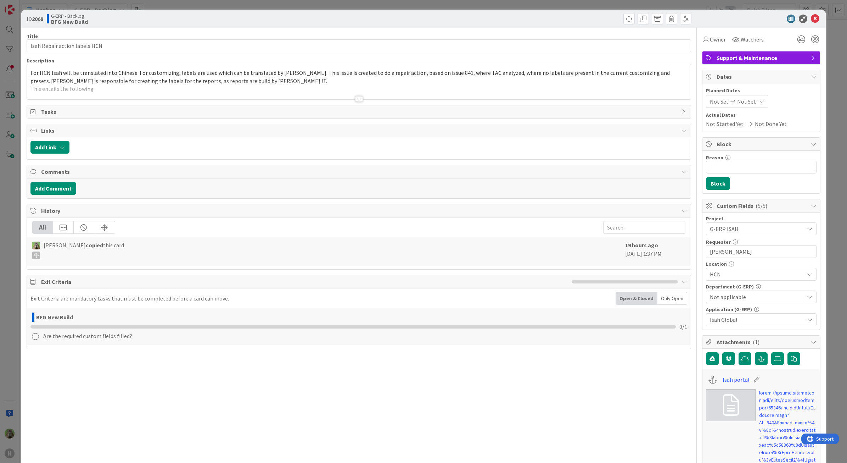
click at [303, 75] on div "For HCN Isah will be translated into Chinese. For customizing, labels are used …" at bounding box center [359, 81] width 664 height 35
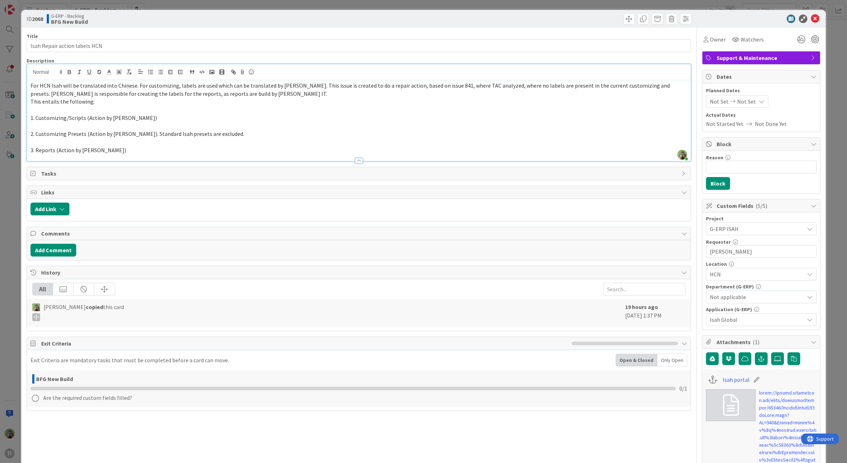
click at [20, 281] on div "ID 2068 G-ERP - Backlog BFG New Build Title 29 / 128 Isah Repair action labels …" at bounding box center [423, 231] width 847 height 463
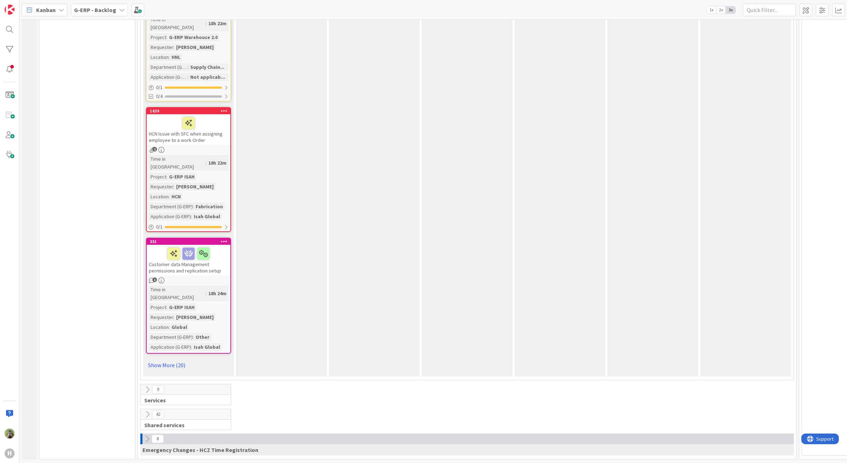
scroll to position [1277, 0]
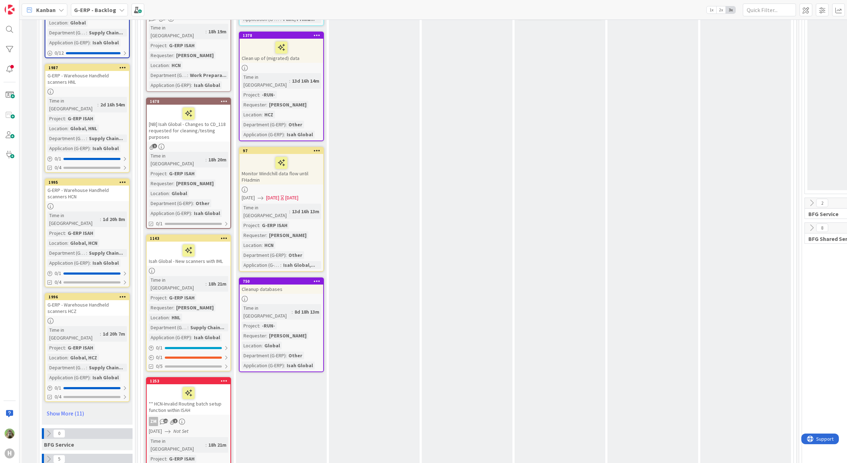
scroll to position [842, 0]
click at [61, 408] on link "Show More (11)" at bounding box center [87, 413] width 85 height 11
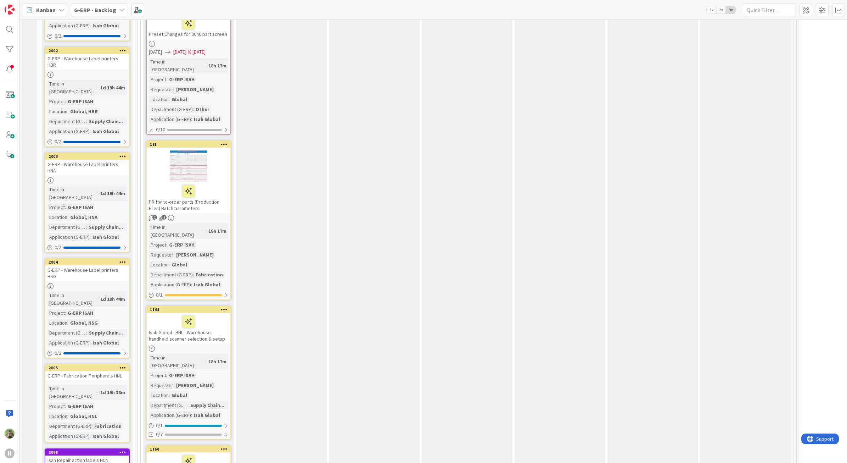
scroll to position [1861, 0]
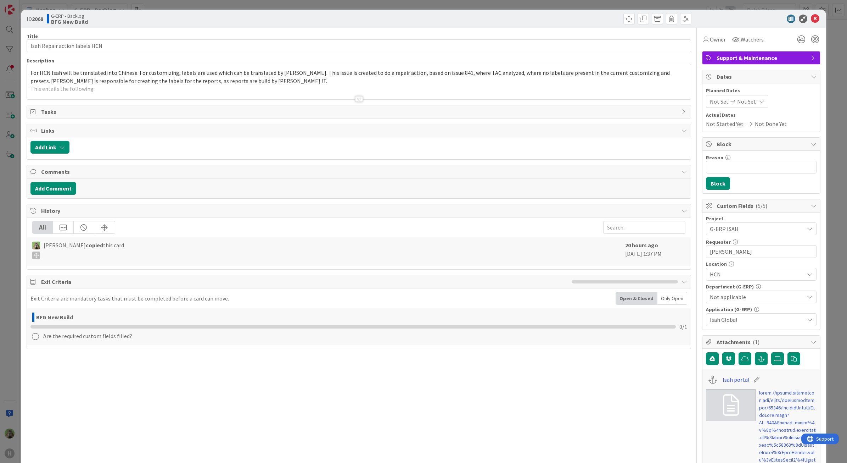
click at [31, 73] on div "For HCN Isah will be translated into Chinese. For customizing, labels are used …" at bounding box center [359, 81] width 664 height 35
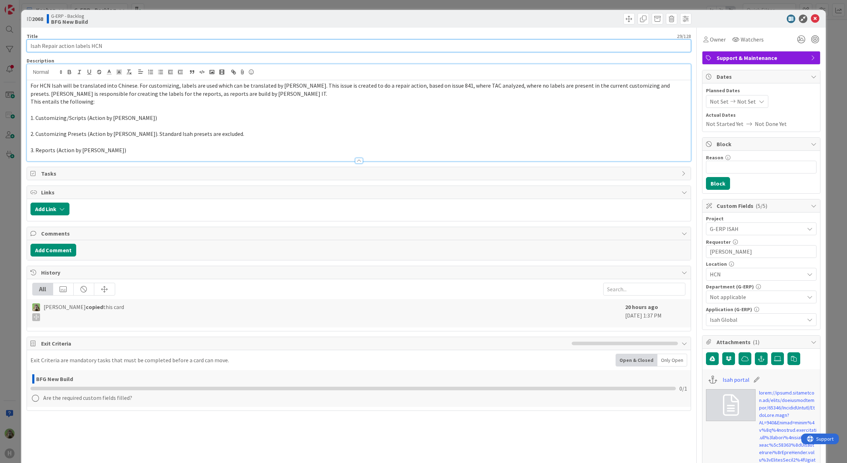
click at [32, 46] on input "Isah Repair action labels HCN" at bounding box center [359, 45] width 665 height 13
type input "[Chinese Translation] Isah Repair action labels HCN"
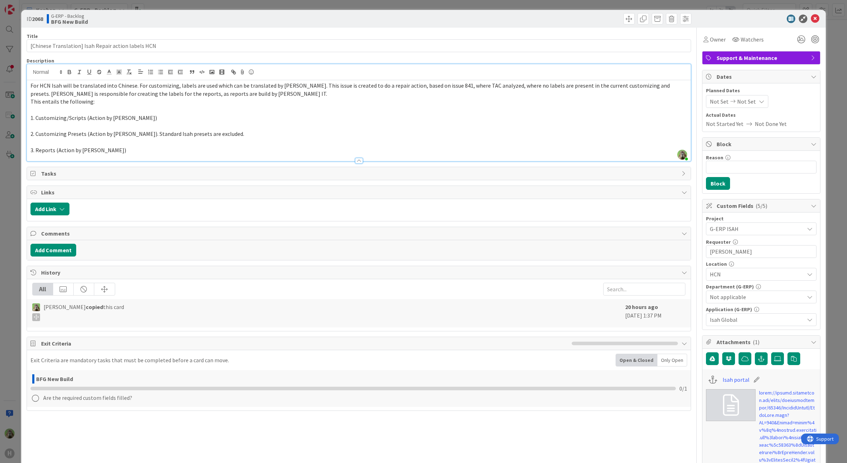
click at [17, 192] on div "ID 2068 G-ERP - Backlog BFG New Build Title 51 / 128 [Chinese Translation] Isah…" at bounding box center [423, 231] width 847 height 463
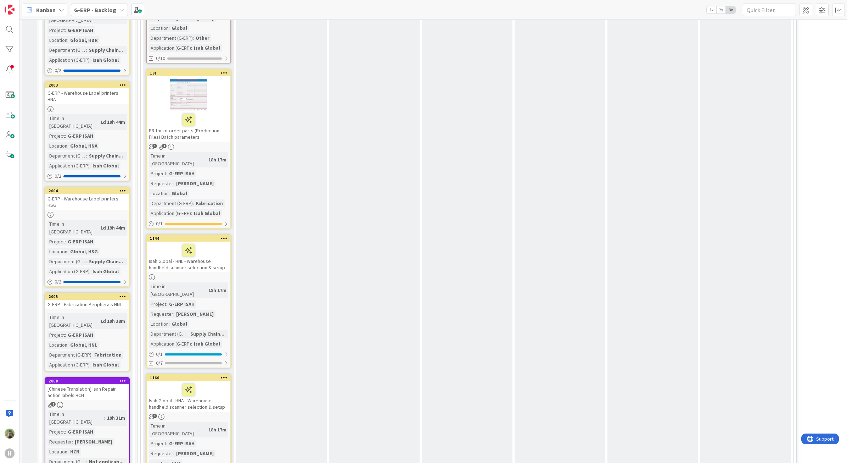
scroll to position [1816, 0]
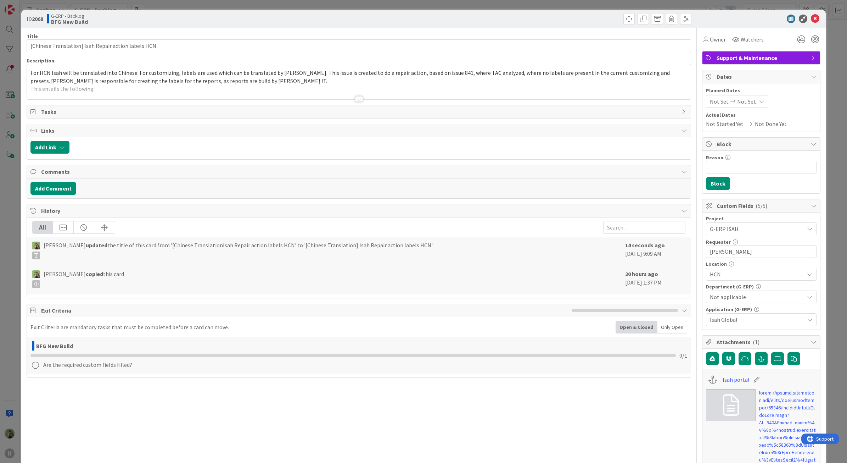
click at [27, 294] on div "Timothy Tjia copied this card 20 hours ago September 24 2025 1:37 PM" at bounding box center [359, 280] width 664 height 28
click at [17, 296] on div "ID 2068 G-ERP - Backlog BFG New Build Title 51 / 128 [Chinese Translation] Isah…" at bounding box center [423, 231] width 847 height 463
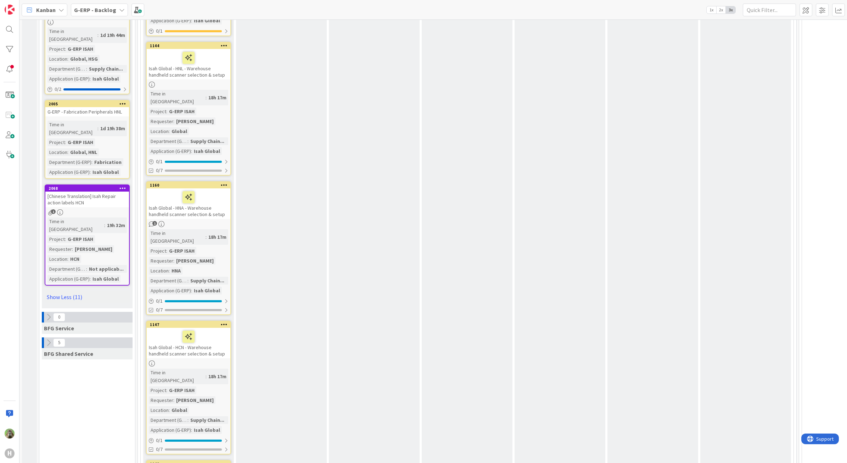
scroll to position [1905, 0]
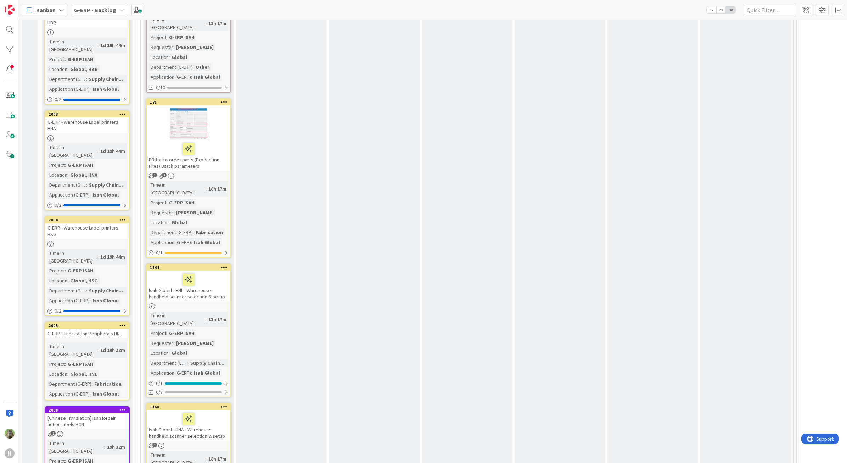
click at [114, 439] on div "Time in Column : 19h 32m Project : G-ERP ISAH Requester : Timothy Tjia Location…" at bounding box center [86, 471] width 79 height 65
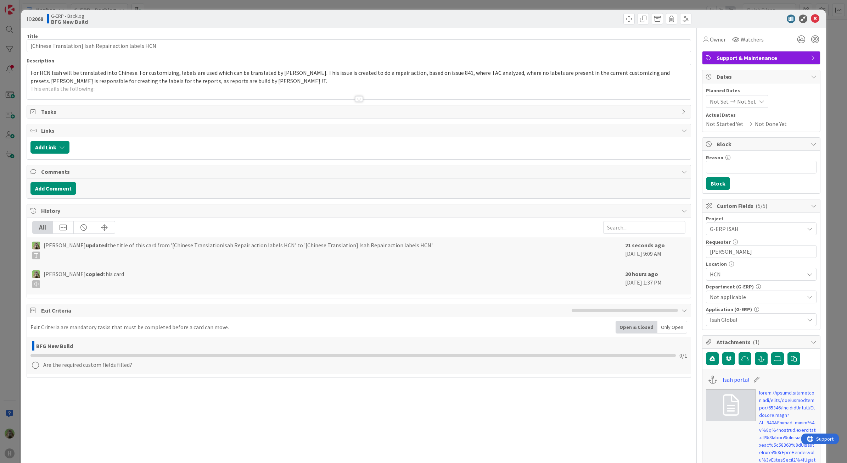
click at [754, 295] on span "Not applicable" at bounding box center [757, 296] width 94 height 9
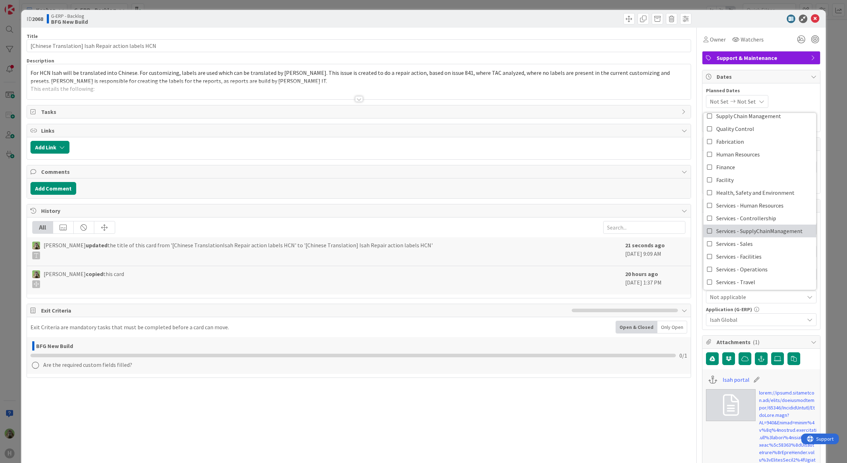
scroll to position [59, 0]
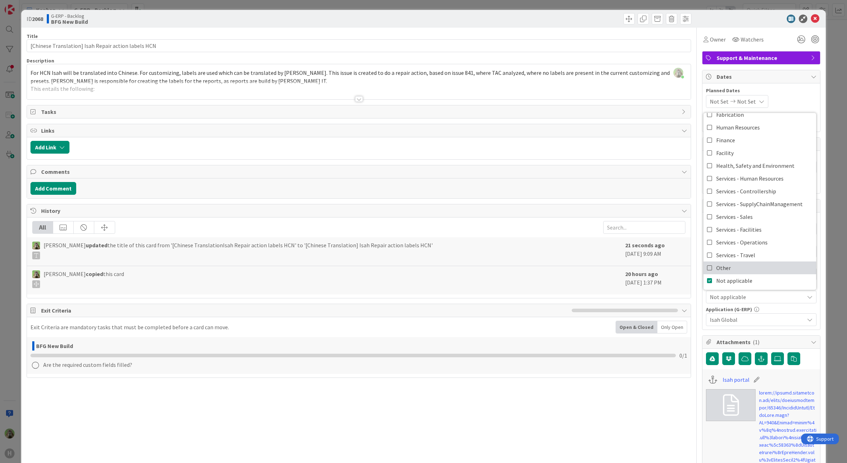
click at [729, 266] on link "Other" at bounding box center [760, 267] width 113 height 13
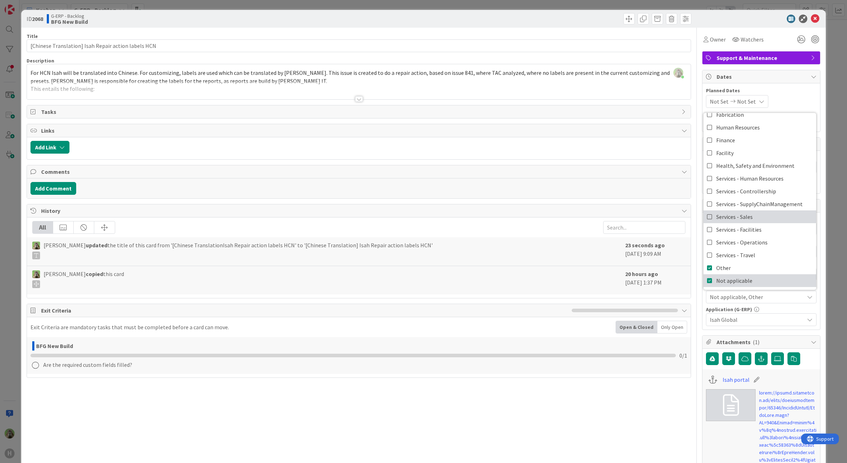
click at [726, 281] on span "Not applicable" at bounding box center [734, 280] width 36 height 11
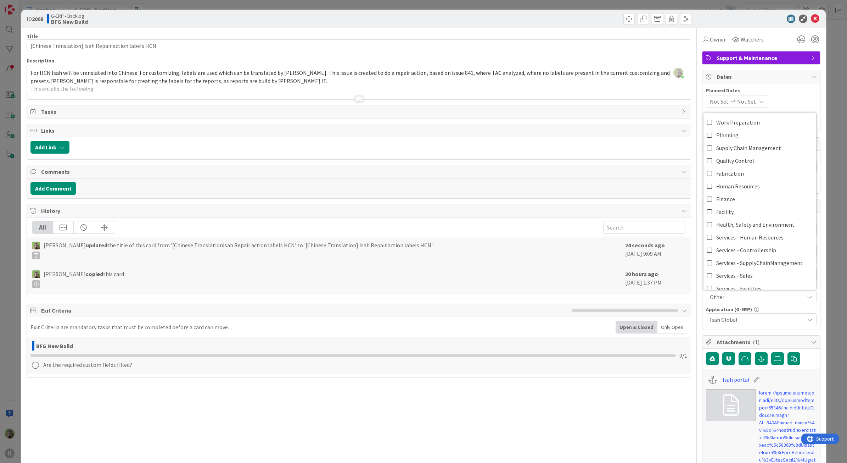
click at [30, 257] on div "Timothy Tjia updated the title of this card from '[Chinese TranslationIsah Repa…" at bounding box center [359, 251] width 664 height 29
click at [16, 264] on div "ID 2068 G-ERP - Backlog BFG New Build Title 51 / 128 [Chinese Translation] Isah…" at bounding box center [423, 231] width 847 height 463
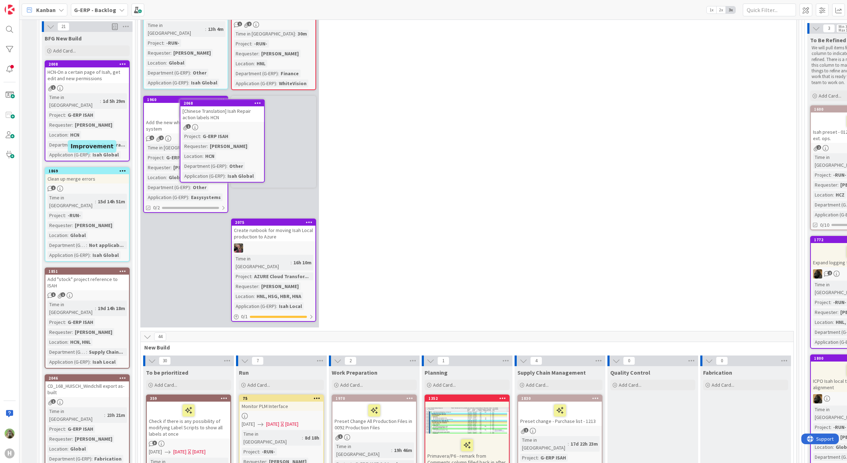
scroll to position [95, 0]
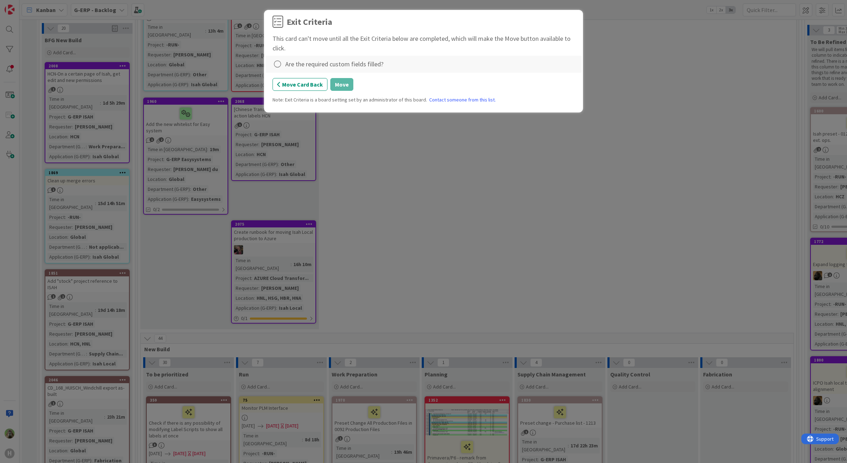
click at [318, 68] on div "Are the required custom fields filled?" at bounding box center [334, 64] width 98 height 10
click at [277, 66] on icon at bounding box center [278, 64] width 10 height 10
click at [318, 81] on link "Complete" at bounding box center [317, 79] width 89 height 10
click at [339, 83] on button "Move" at bounding box center [341, 84] width 23 height 13
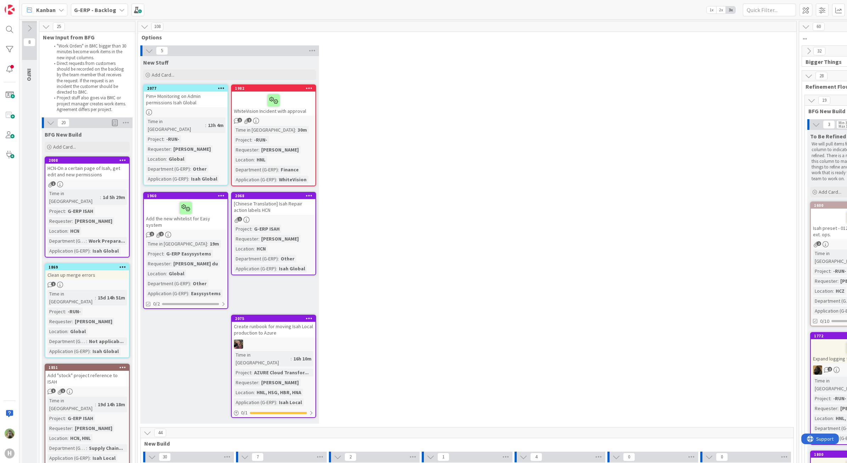
scroll to position [0, 0]
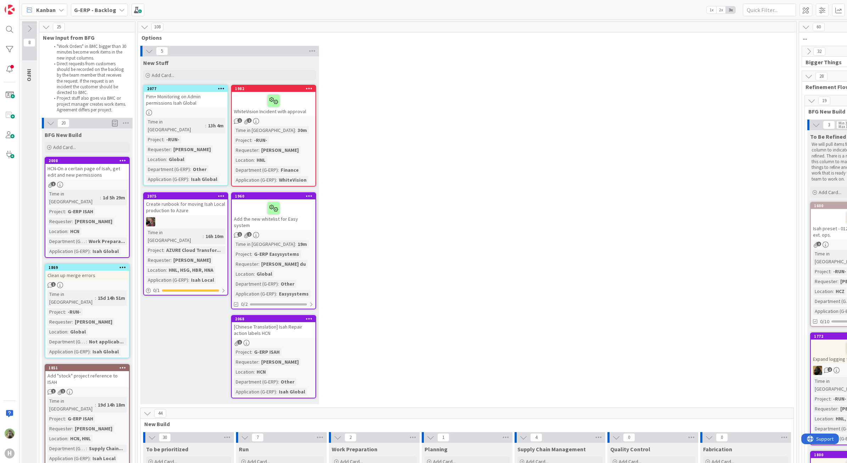
click at [307, 316] on icon at bounding box center [309, 318] width 7 height 5
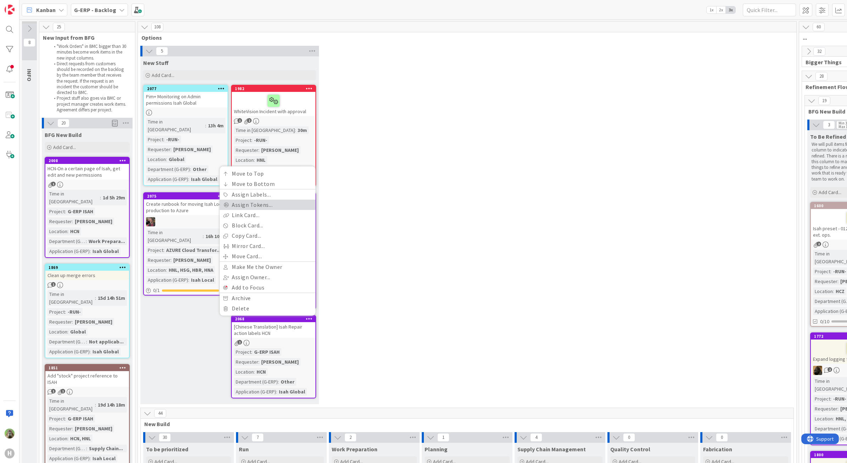
click at [275, 200] on link "Assign Tokens..." at bounding box center [268, 205] width 96 height 10
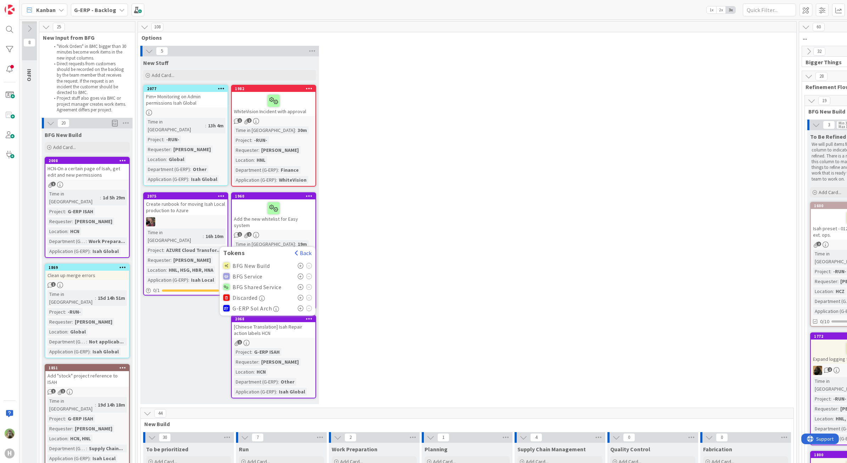
click at [302, 263] on icon at bounding box center [301, 266] width 6 height 6
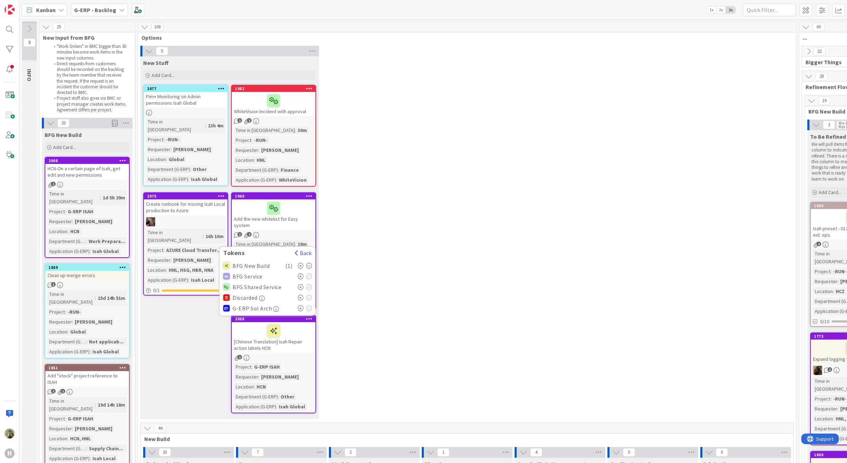
click at [302, 273] on icon at bounding box center [301, 276] width 6 height 6
click at [391, 267] on div "5 New Stuff Add Card... 1982 WhiteVision Incident with approval 1 2 Time in Col…" at bounding box center [467, 234] width 656 height 376
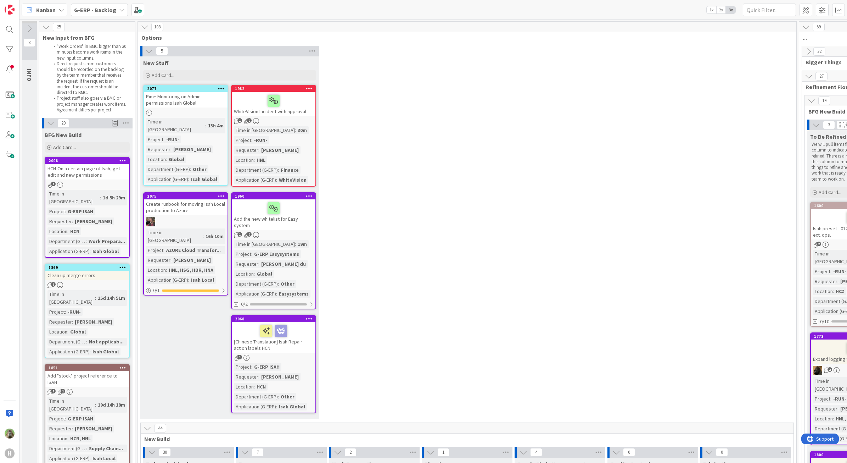
click at [300, 323] on div at bounding box center [273, 330] width 79 height 15
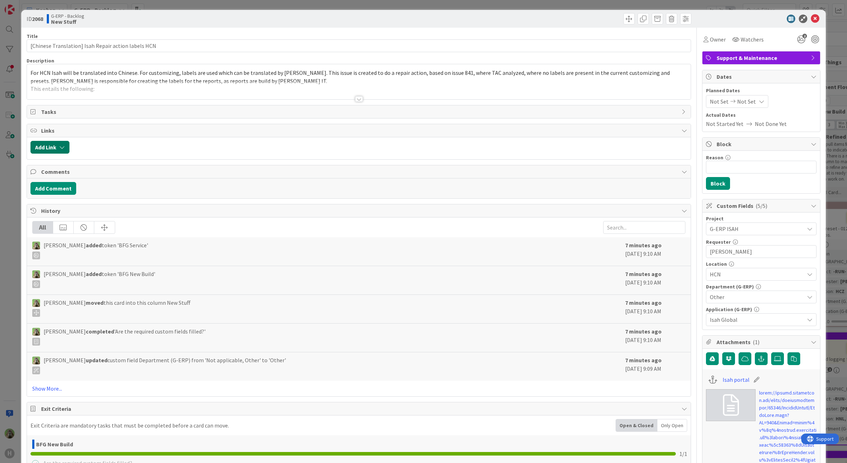
click at [55, 149] on button "Add Link" at bounding box center [49, 147] width 39 height 13
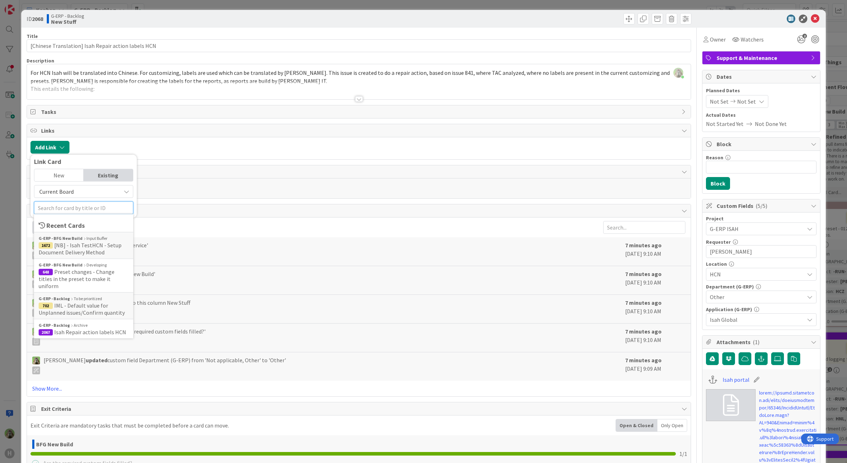
click at [79, 212] on input "text" at bounding box center [83, 207] width 99 height 13
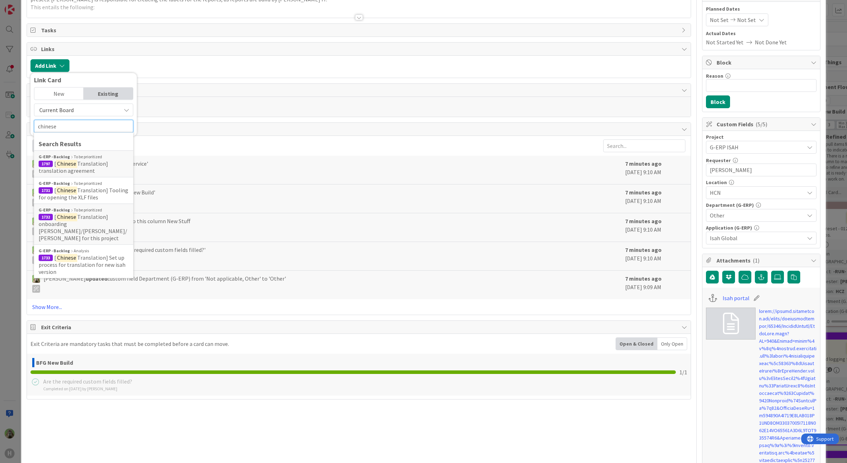
scroll to position [89, 0]
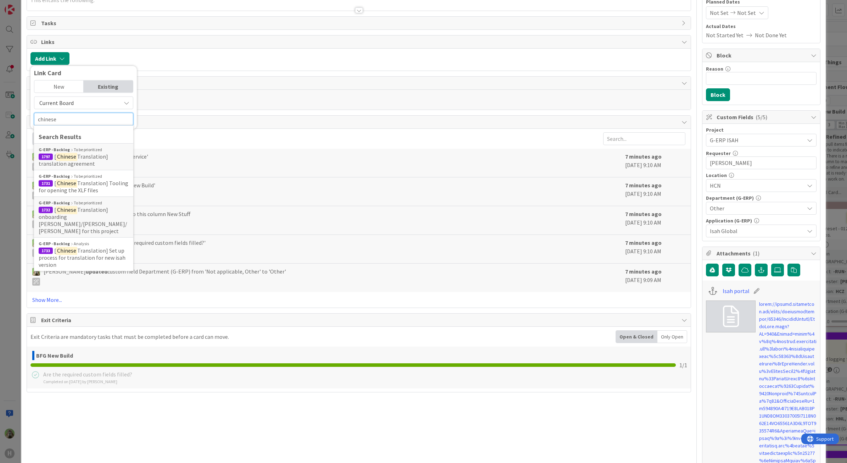
type input "chinese"
click at [15, 306] on div "ID 2068 G-ERP - Backlog New Stuff Title 51 / 128 [Chinese Translation] Isah Rep…" at bounding box center [423, 231] width 847 height 463
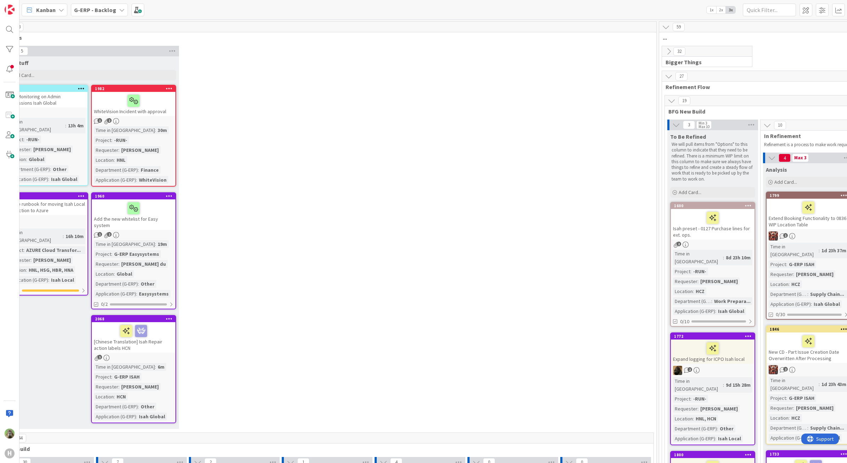
scroll to position [0, 218]
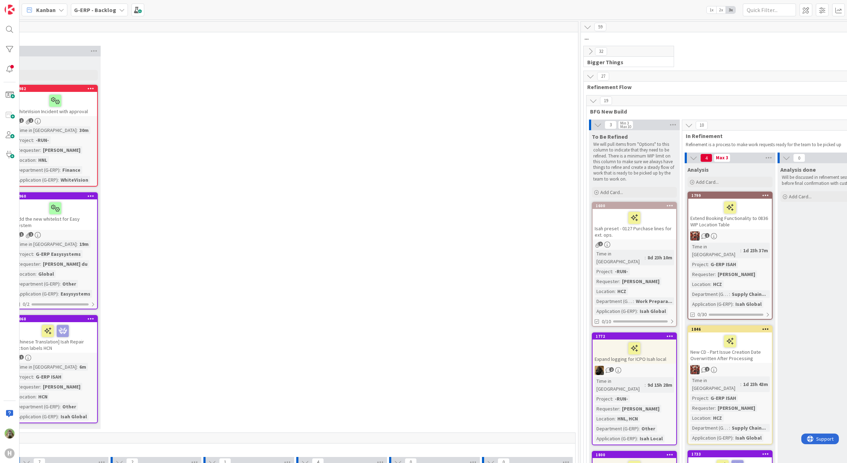
click at [589, 53] on icon at bounding box center [591, 51] width 8 height 8
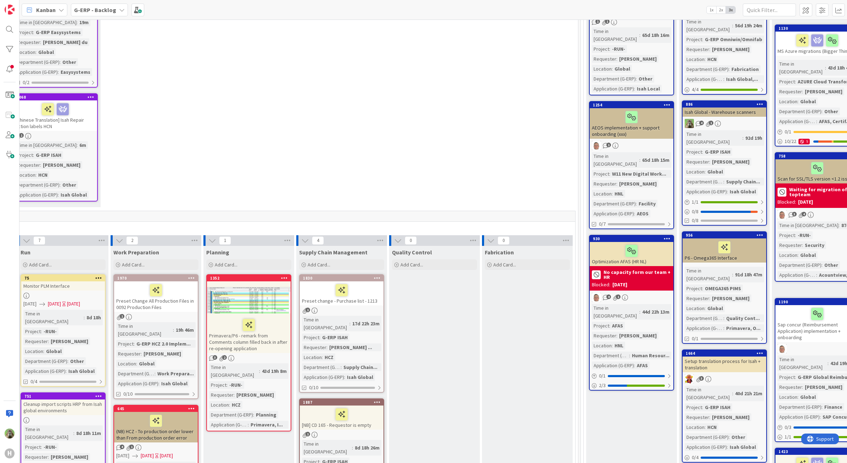
scroll to position [222, 0]
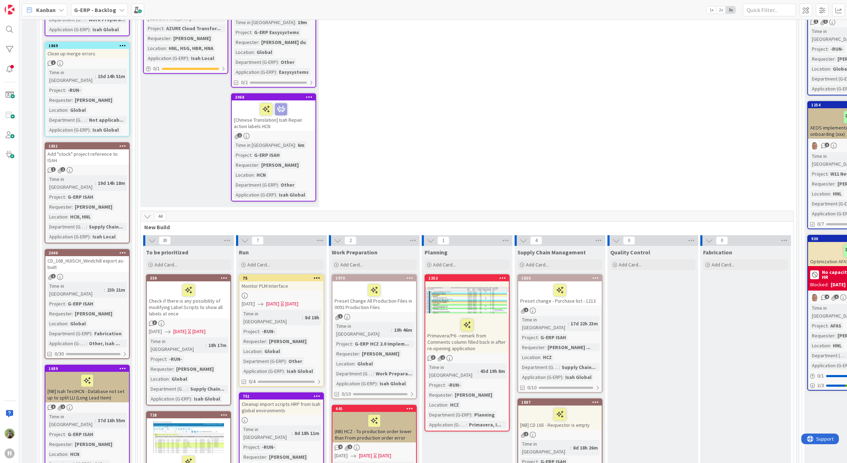
click at [305, 102] on div at bounding box center [273, 109] width 79 height 15
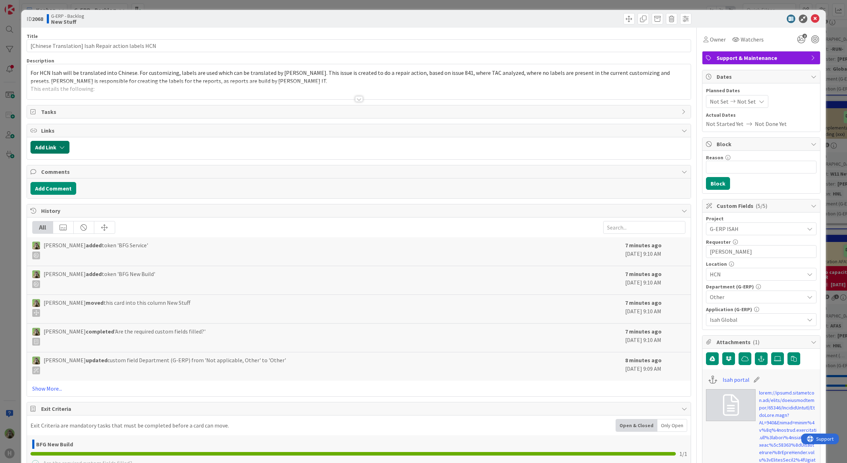
click at [50, 148] on button "Add Link" at bounding box center [49, 147] width 39 height 13
click at [73, 208] on input "text" at bounding box center [83, 207] width 99 height 13
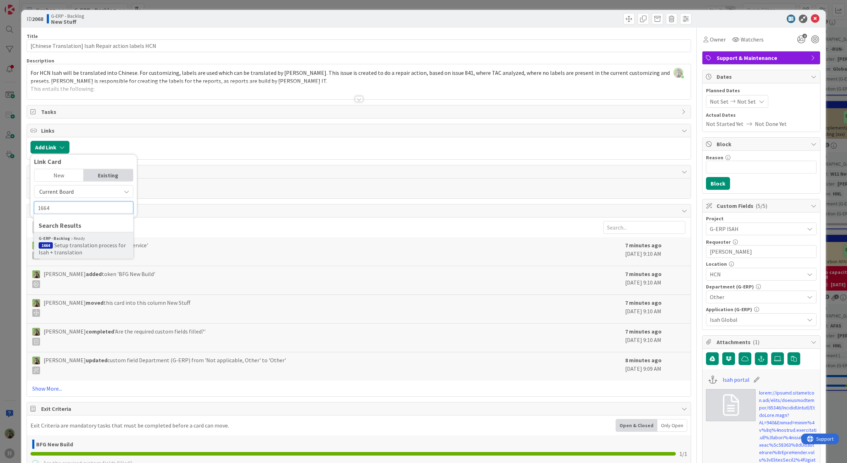
type input "1664"
click at [87, 243] on span "Setup translation process for Isah + translation" at bounding box center [82, 248] width 87 height 14
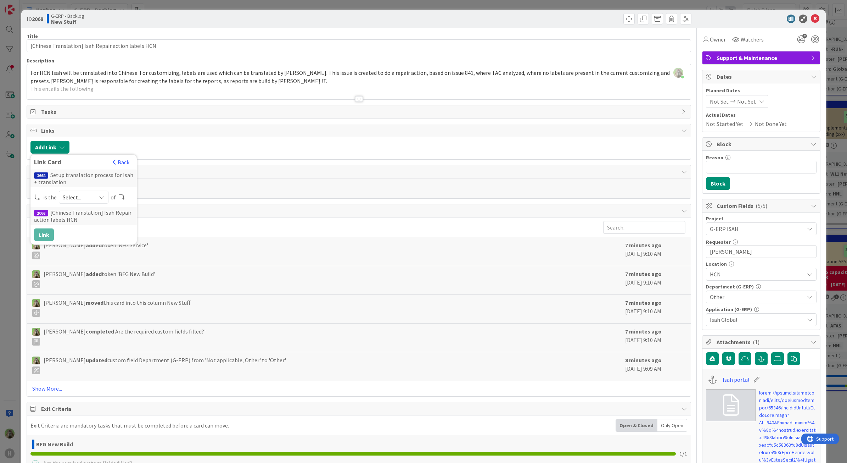
click at [92, 202] on div "Select..." at bounding box center [84, 197] width 50 height 13
click at [91, 216] on span "parent" at bounding box center [121, 213] width 80 height 11
click at [39, 236] on button "Link" at bounding box center [44, 234] width 20 height 13
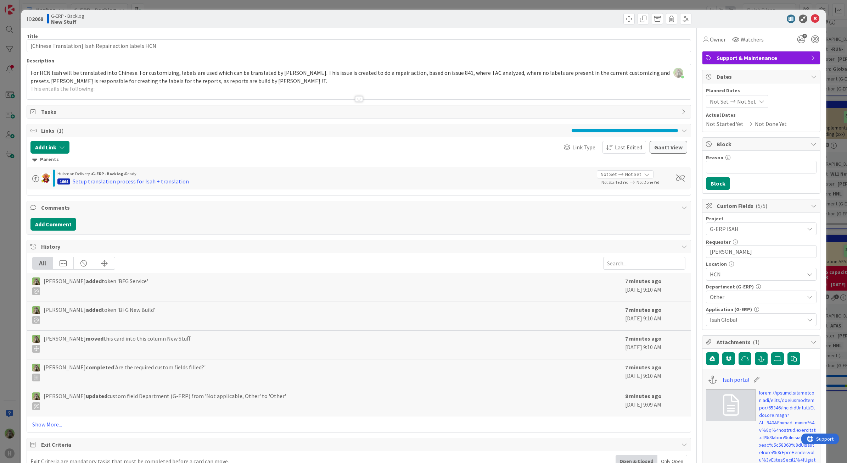
click at [4, 208] on div "ID 2068 G-ERP - Backlog New Stuff Title 51 / 128 [Chinese Translation] Isah Rep…" at bounding box center [423, 231] width 847 height 463
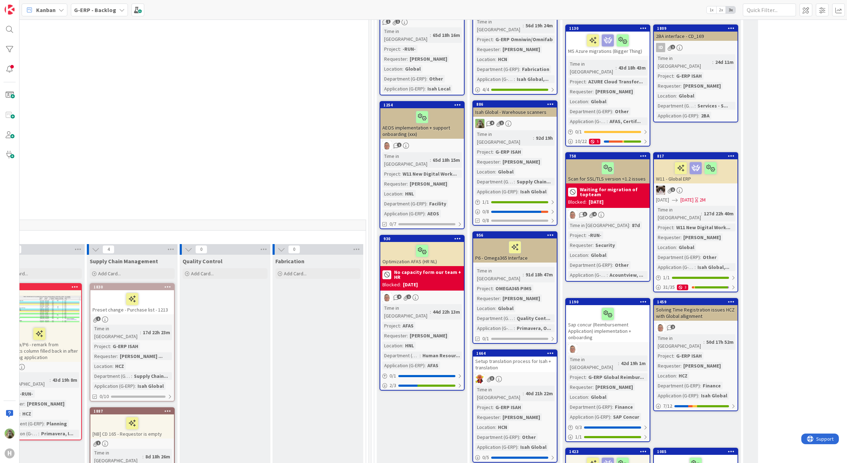
scroll to position [222, 0]
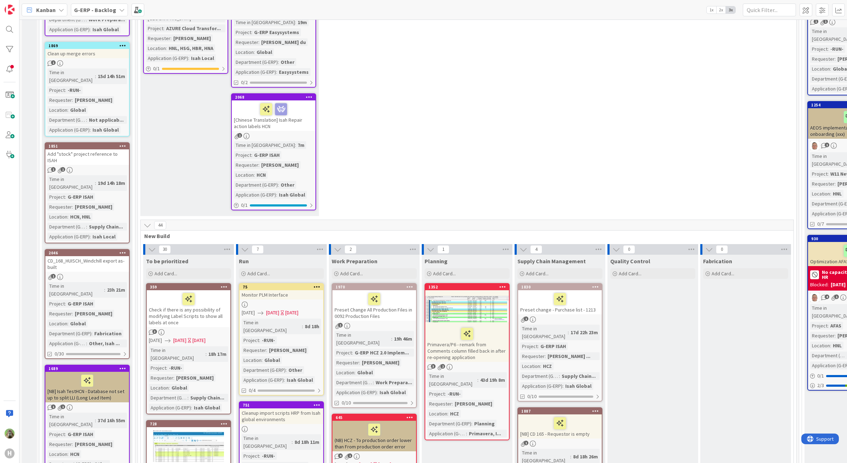
click at [7, 39] on div "H" at bounding box center [9, 231] width 19 height 463
click at [8, 44] on div at bounding box center [9, 49] width 14 height 14
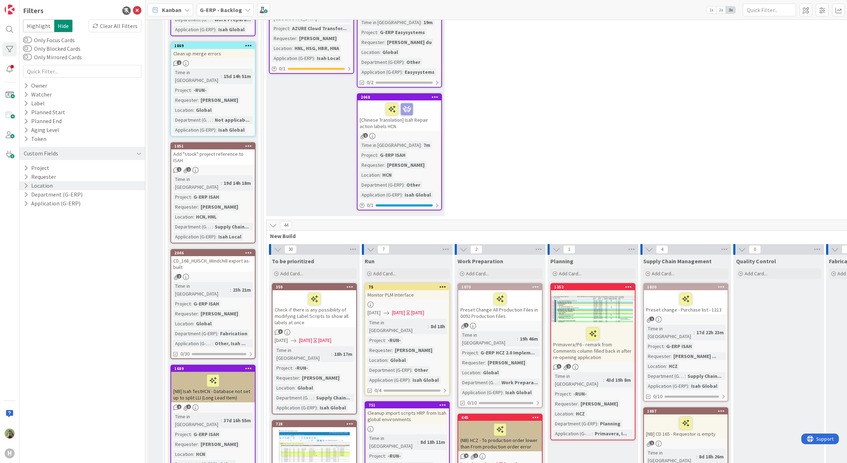
click at [69, 189] on div "Location" at bounding box center [81, 185] width 125 height 9
click at [66, 189] on div "Location" at bounding box center [81, 185] width 125 height 9
click at [65, 194] on button "Department (G-ERP)" at bounding box center [53, 194] width 60 height 9
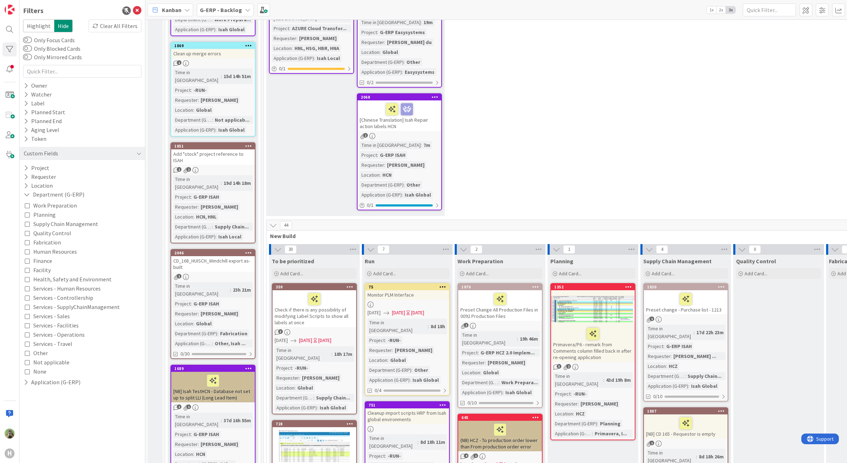
click at [97, 225] on div "Work Preparation Planning Supply Chain Management Quality Control Fabrication H…" at bounding box center [82, 288] width 115 height 175
click at [83, 220] on span "Supply Chain Management" at bounding box center [65, 223] width 65 height 9
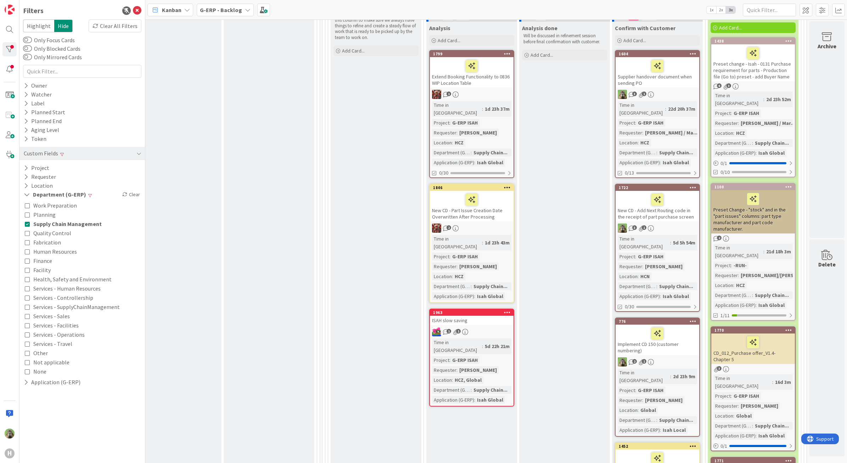
scroll to position [487, 610]
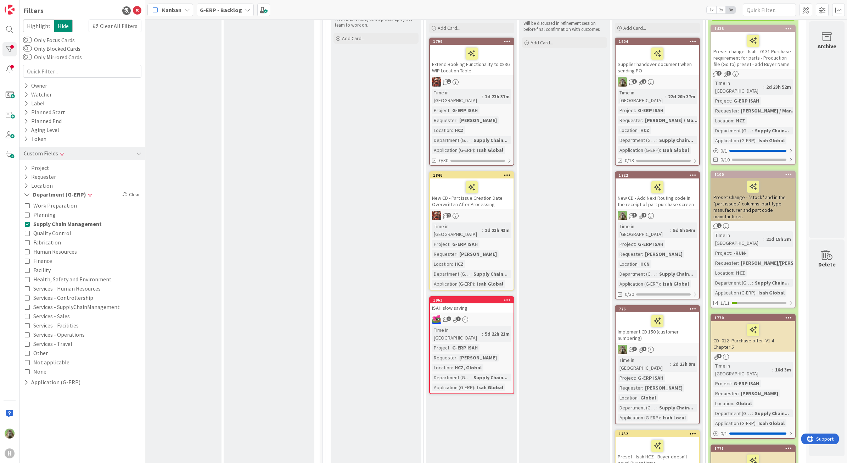
click at [680, 64] on div "Supplier handover document when sending PO" at bounding box center [658, 60] width 84 height 30
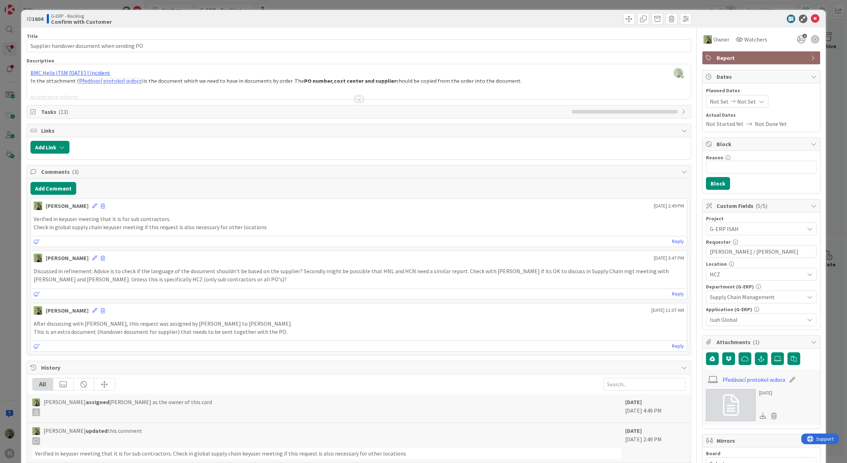
click at [11, 263] on div "ID 1604 G-ERP - Backlog Confirm with Customer Title 42 / 128 Supplier handover …" at bounding box center [423, 231] width 847 height 463
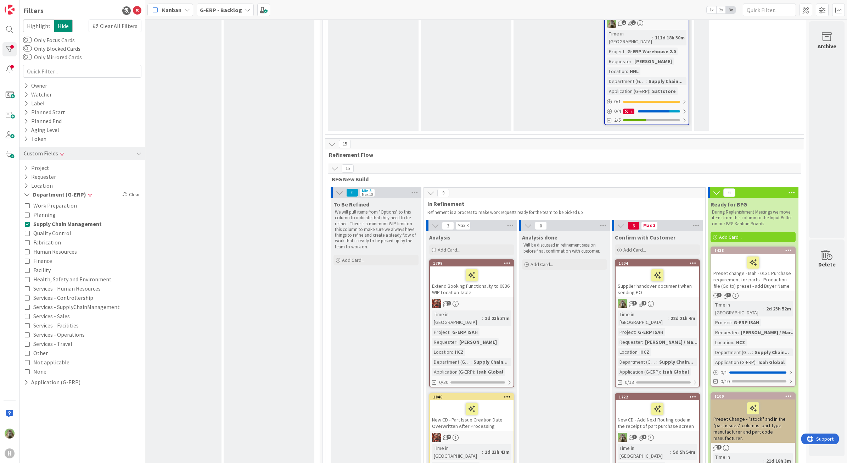
scroll to position [354, 610]
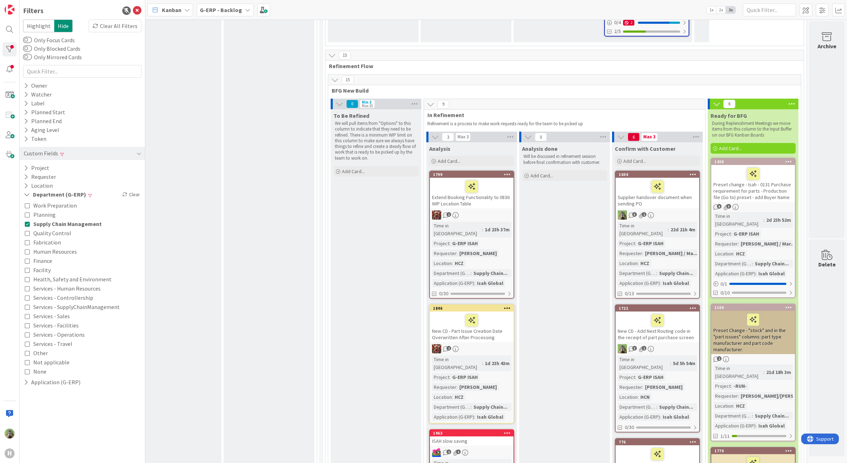
click at [489, 195] on div "Extend Booking Functionality to 0836 WIP Location Table" at bounding box center [472, 193] width 84 height 30
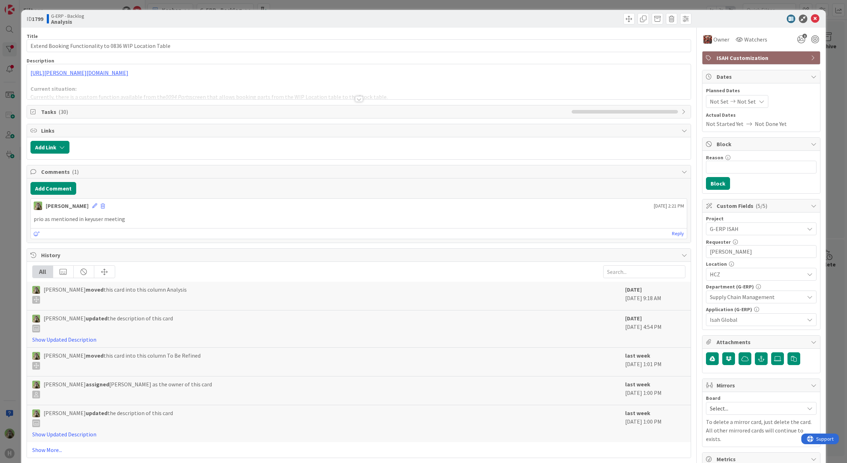
click at [15, 293] on div "ID 1799 G-ERP - Backlog Analysis Title 55 / 128 Extend Booking Functionality to…" at bounding box center [423, 231] width 847 height 463
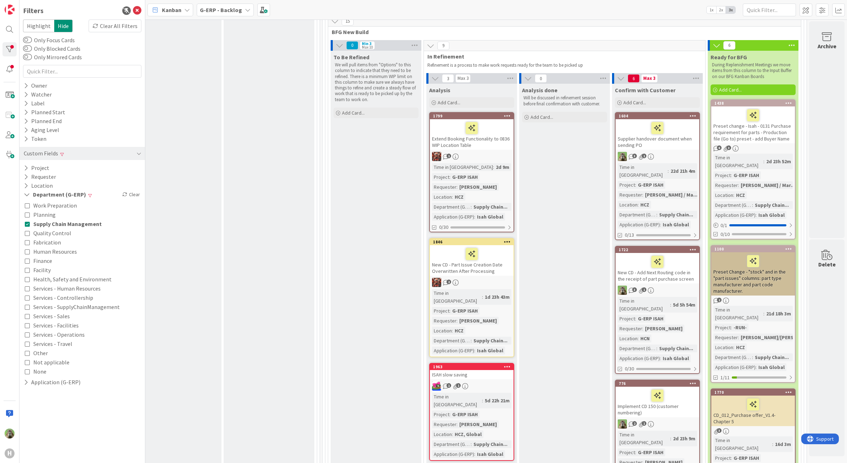
scroll to position [386, 610]
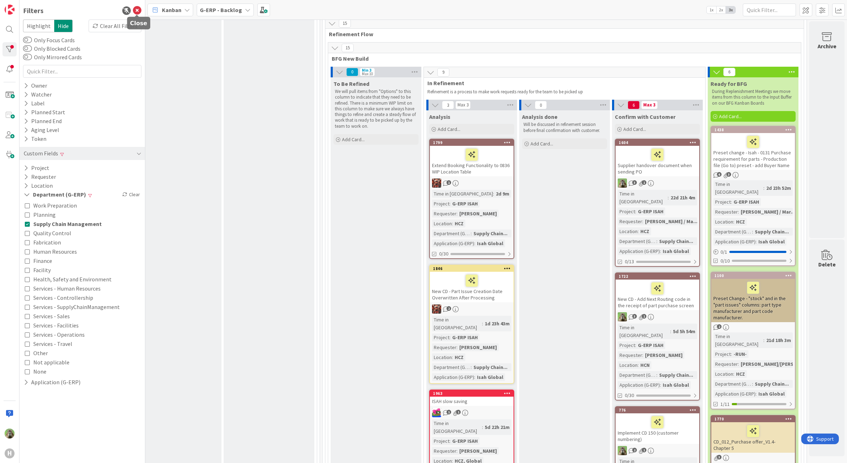
click at [139, 12] on icon at bounding box center [137, 10] width 9 height 9
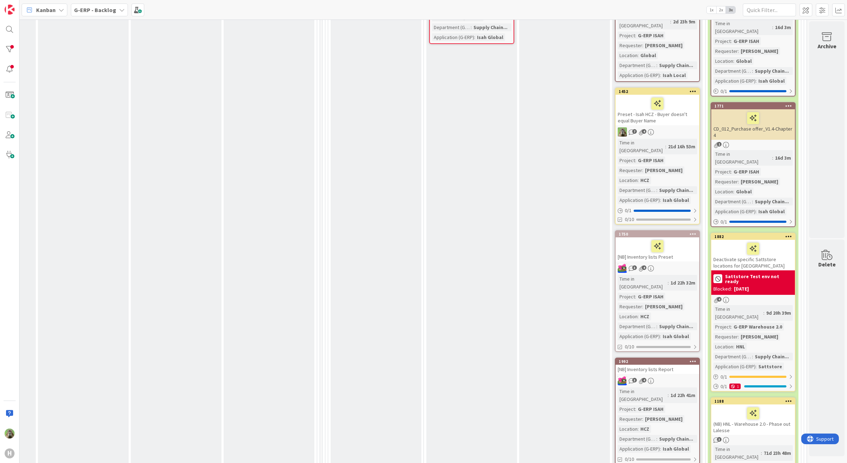
scroll to position [918, 484]
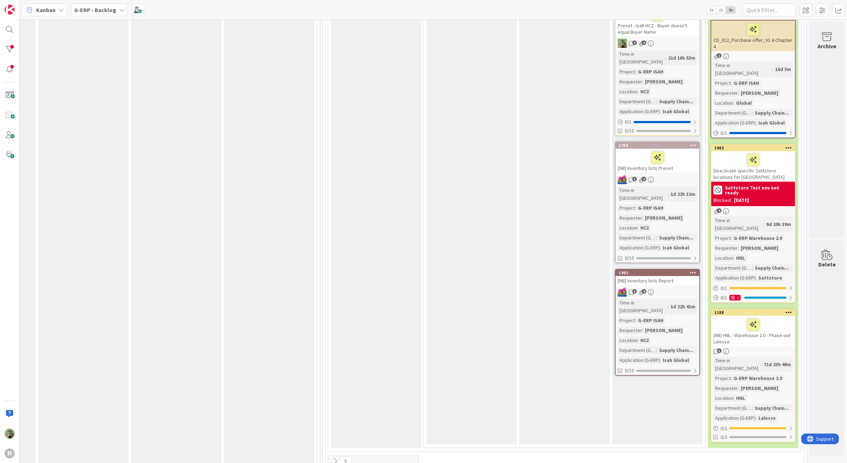
click at [785, 145] on icon at bounding box center [788, 147] width 7 height 5
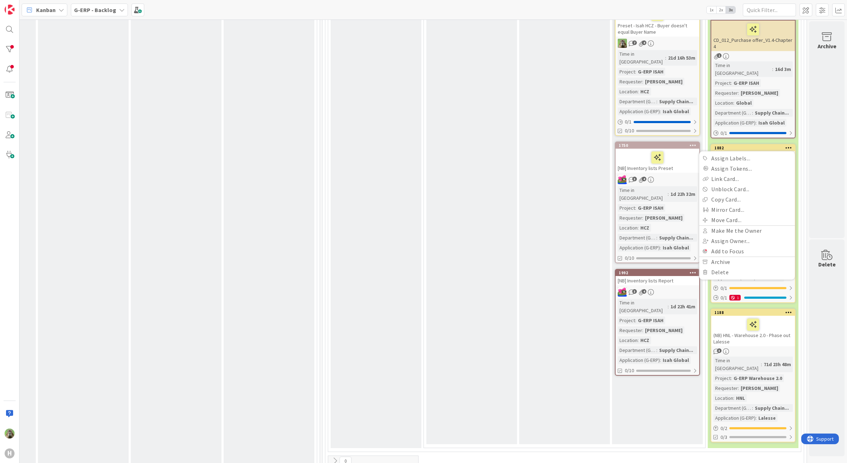
click at [506, 284] on div "Analysis Add Card... 1799 Extend Booking Functionality to 0836 WIP Location Tab…" at bounding box center [471, 11] width 91 height 865
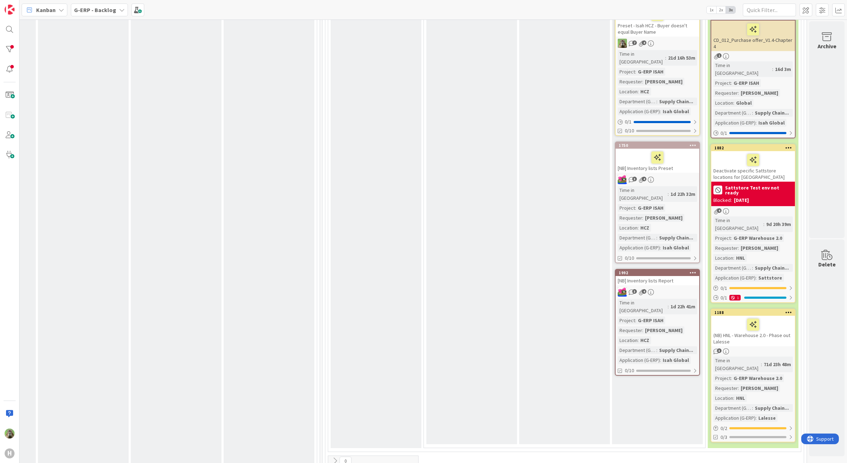
click at [766, 184] on div "Sattstore Test env not ready" at bounding box center [752, 190] width 79 height 13
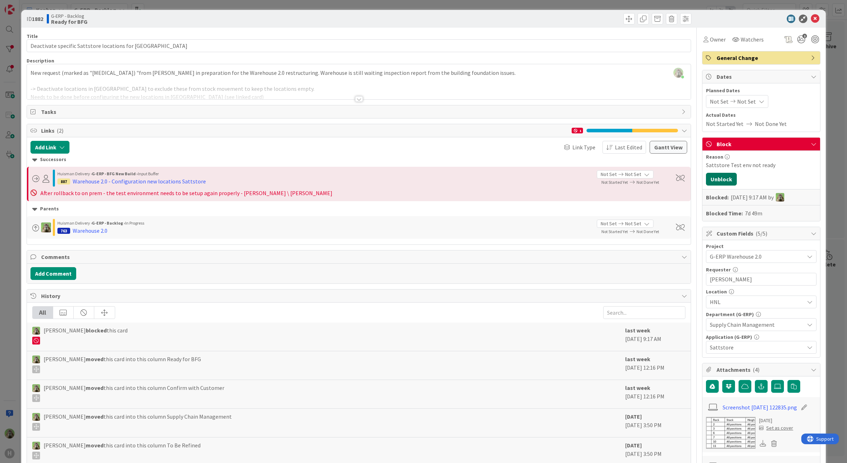
click at [711, 179] on button "Unblock" at bounding box center [721, 179] width 31 height 13
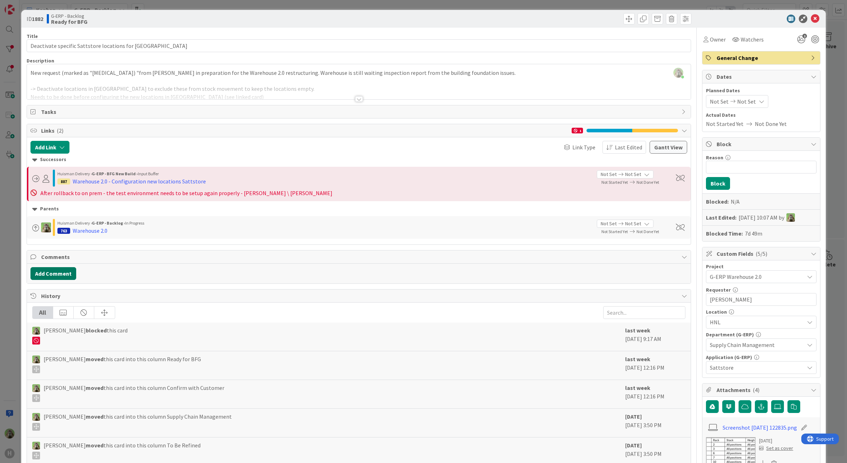
click at [68, 279] on button "Add Comment" at bounding box center [53, 273] width 46 height 13
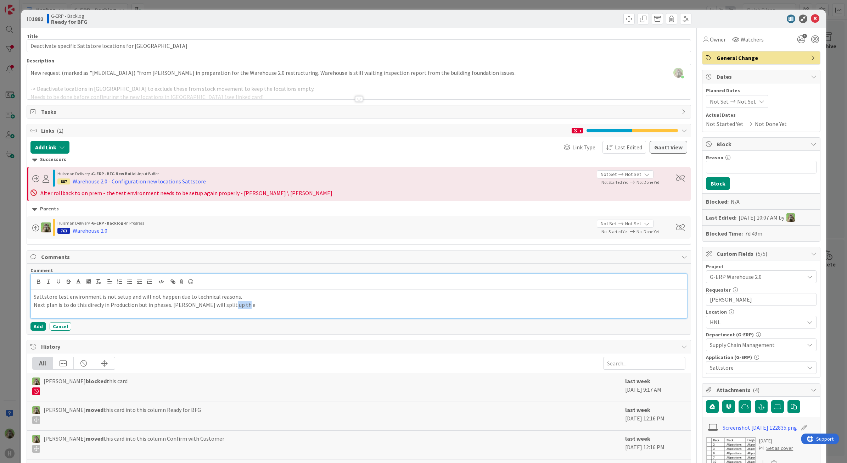
drag, startPoint x: 225, startPoint y: 307, endPoint x: 303, endPoint y: 273, distance: 85.3
click at [275, 307] on p "Next plan is to do this direcly in Production but in phases. Marc Sprong will s…" at bounding box center [359, 305] width 651 height 8
click at [347, 304] on p "Next plan is to do this directly in Production but in phases. Marc Sprong will …" at bounding box center [359, 305] width 651 height 8
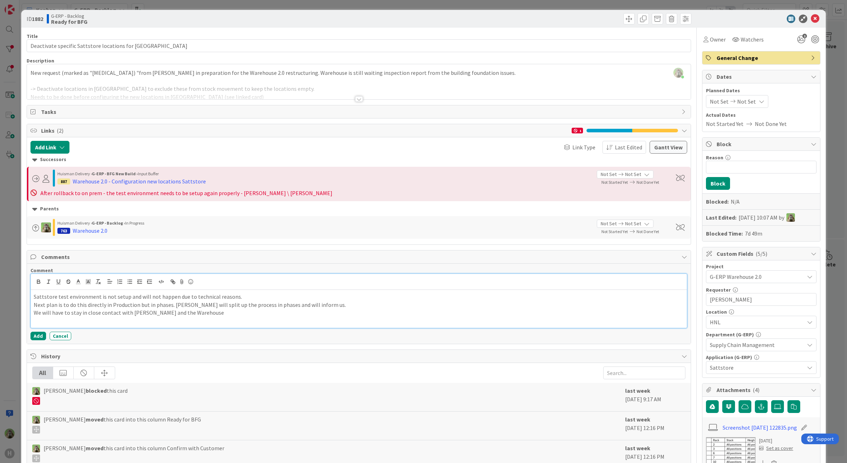
drag, startPoint x: 255, startPoint y: 302, endPoint x: 246, endPoint y: 301, distance: 8.9
click at [254, 302] on p "Next plan is to do this directly in Production but in phases. Marc Sprong will …" at bounding box center [359, 305] width 651 height 8
drag, startPoint x: 241, startPoint y: 295, endPoint x: -45, endPoint y: 300, distance: 286.4
click at [0, 300] on html "H Kanban G-ERP - Backlog 1x 2x 3x 0 INFO This column contains information cards…" at bounding box center [423, 231] width 847 height 463
copy p "Sattstore test environment is not setup and will not happen due to technical re…"
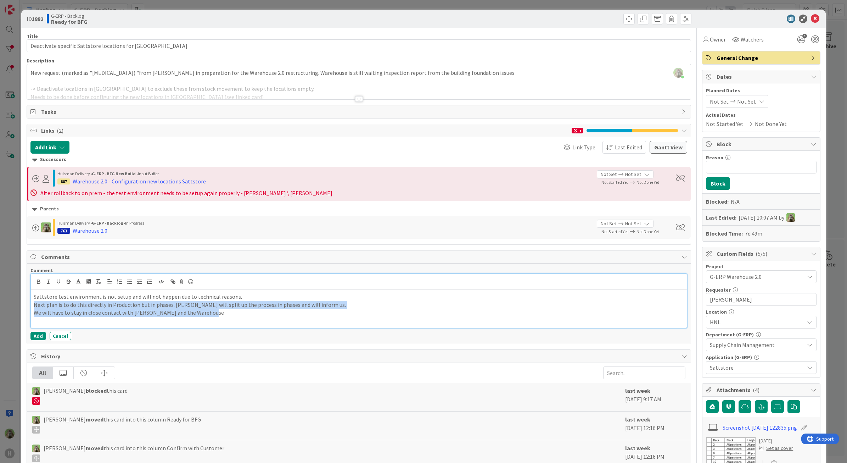
drag, startPoint x: 223, startPoint y: 316, endPoint x: 2, endPoint y: 305, distance: 220.4
click at [2, 305] on div "ID 1882 G-ERP - Backlog Ready for BFG Title 51 / 128 Deactivate specific Sattst…" at bounding box center [423, 231] width 847 height 463
copy div "Next plan is to do this directly in Production but in phases. Marc Sprong will …"
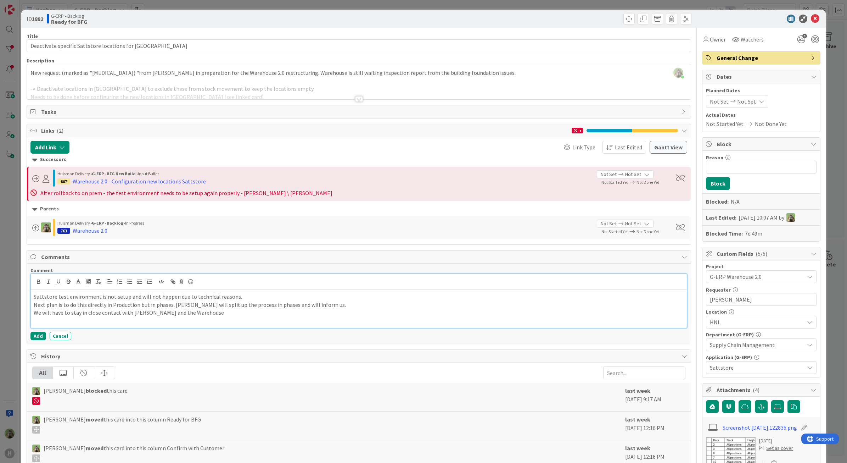
click at [237, 319] on p at bounding box center [359, 321] width 651 height 8
drag, startPoint x: 238, startPoint y: 313, endPoint x: 208, endPoint y: 309, distance: 29.6
click at [208, 309] on p "We will have to stay in close contact with Marc Sprong and the Warehouse" at bounding box center [359, 312] width 651 height 8
click at [219, 319] on p at bounding box center [359, 321] width 651 height 8
drag, startPoint x: 297, startPoint y: 317, endPoint x: 214, endPoint y: 307, distance: 82.9
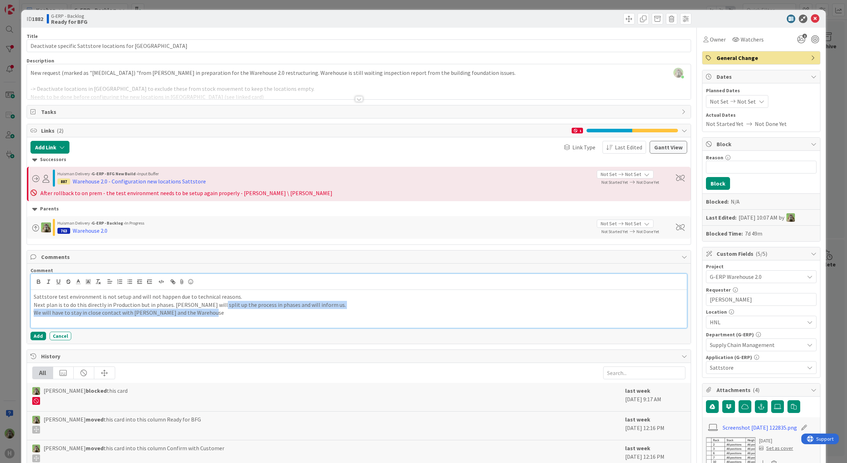
click at [214, 307] on div "Sattstore test environment is not setup and will not happen due to technical re…" at bounding box center [359, 309] width 656 height 38
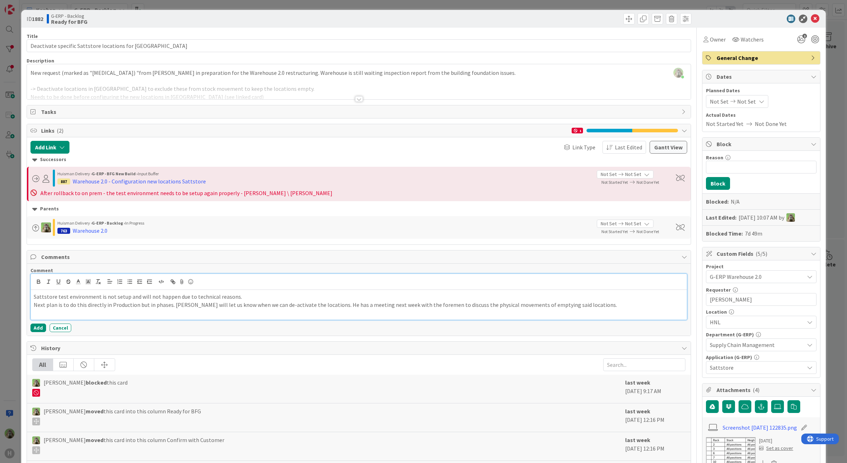
click at [605, 307] on p "Next plan is to do this directly in Production but in phases. Marc Sprong will …" at bounding box center [359, 305] width 651 height 8
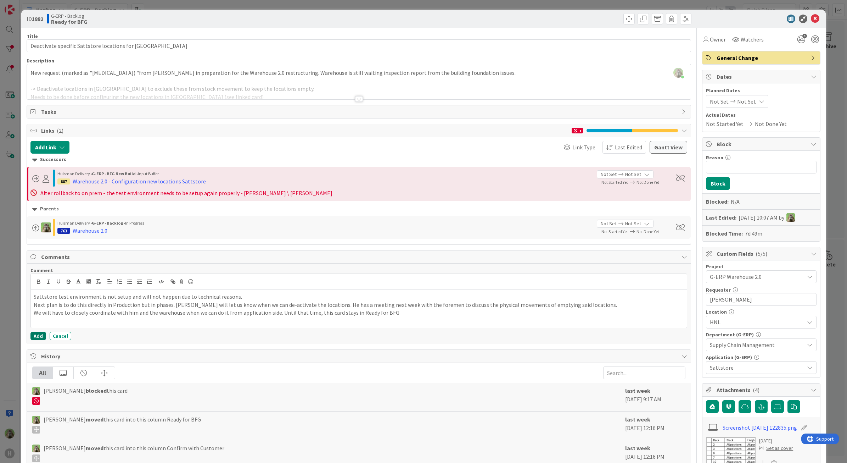
click at [38, 339] on button "Add" at bounding box center [38, 335] width 16 height 9
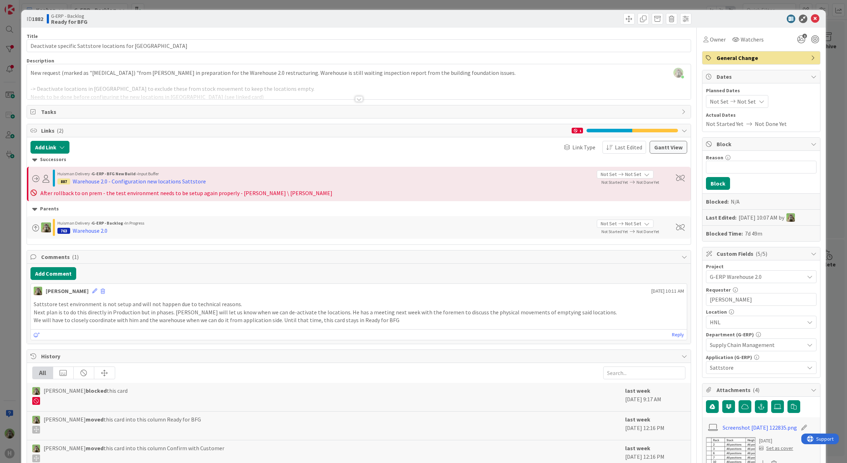
click at [830, 75] on div "ID 1882 G-ERP - Backlog Ready for BFG Title 51 / 128 Deactivate specific Sattst…" at bounding box center [423, 231] width 847 height 463
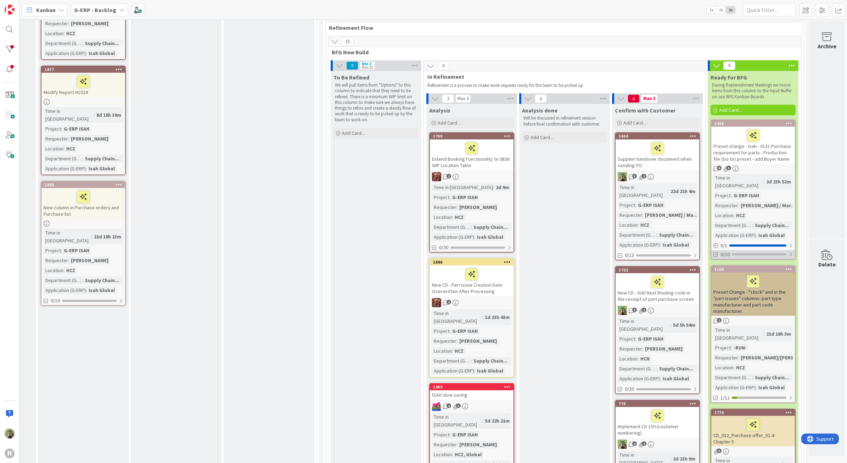
scroll to position [386, 484]
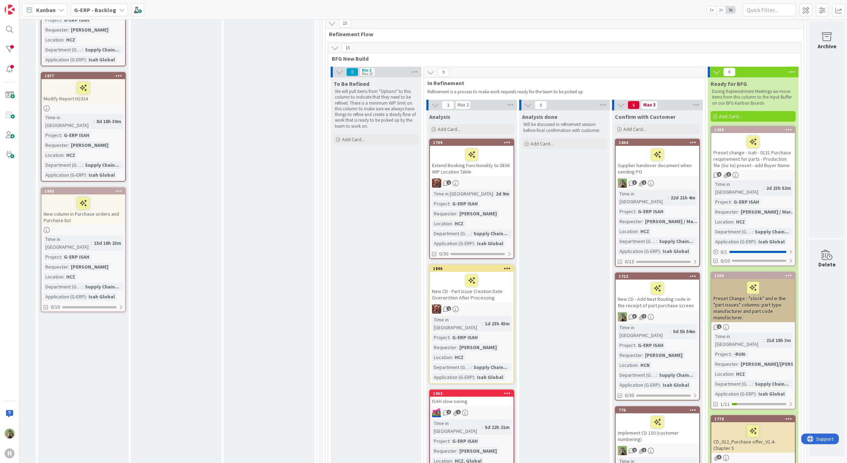
click at [785, 273] on icon at bounding box center [788, 275] width 7 height 5
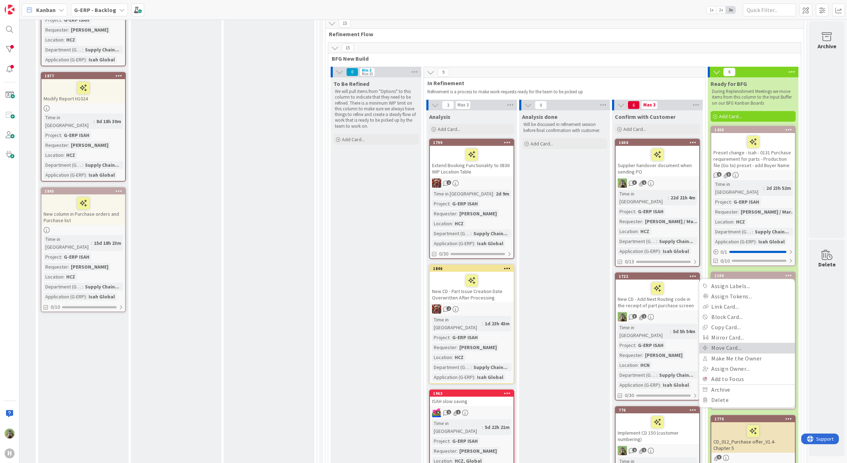
click at [747, 342] on link "Move Card..." at bounding box center [747, 347] width 96 height 10
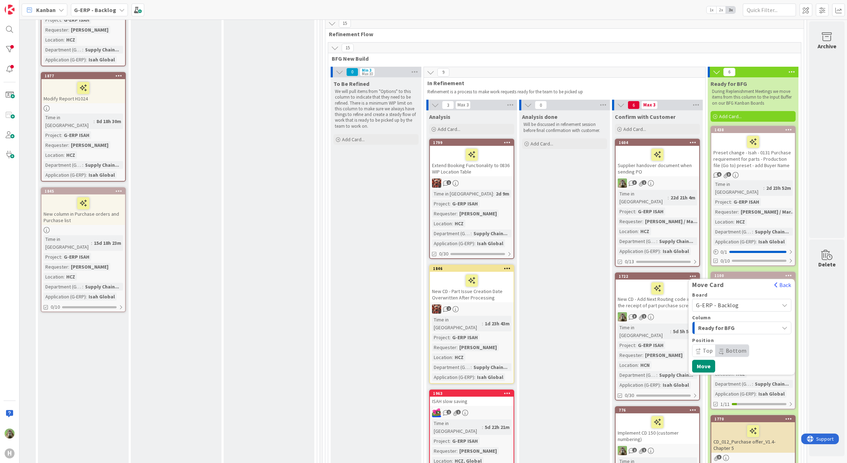
click at [740, 300] on span "G-ERP - Backlog" at bounding box center [735, 305] width 79 height 10
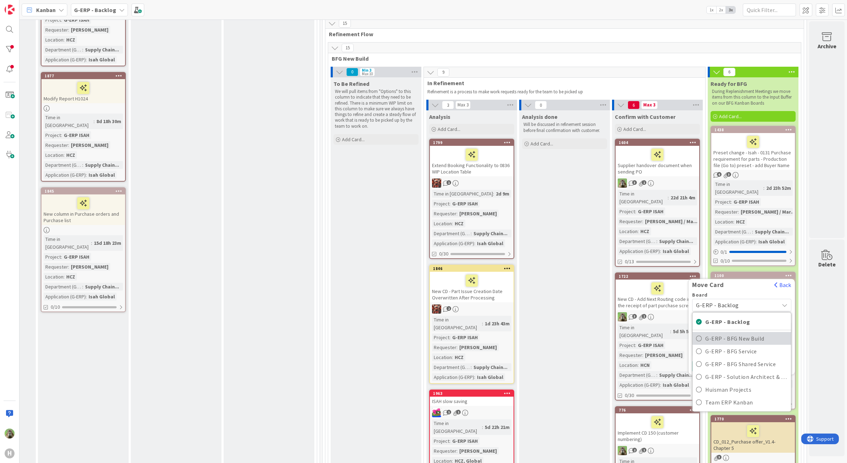
click at [739, 333] on span "G-ERP - BFG New Build" at bounding box center [746, 338] width 82 height 11
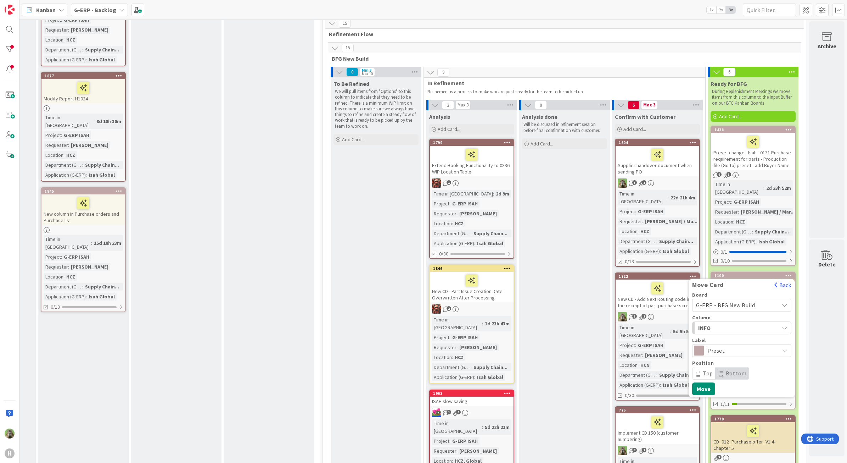
click at [701, 323] on span "INFO" at bounding box center [724, 327] width 53 height 9
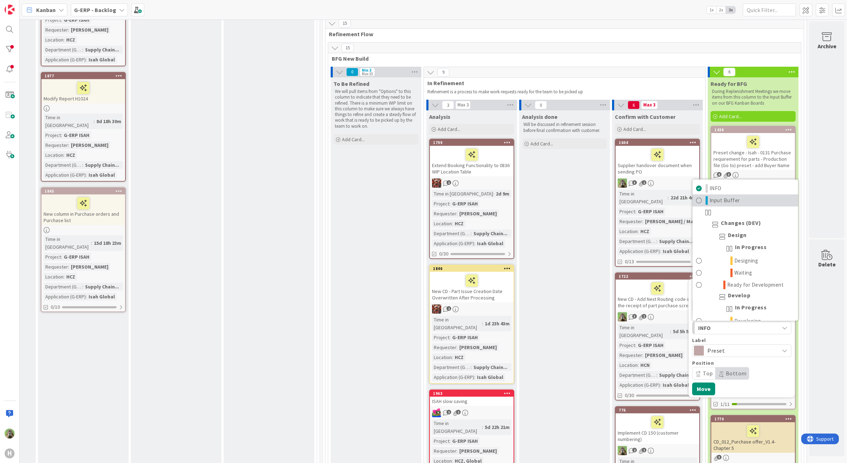
click at [764, 194] on link "Input Buffer" at bounding box center [746, 200] width 106 height 12
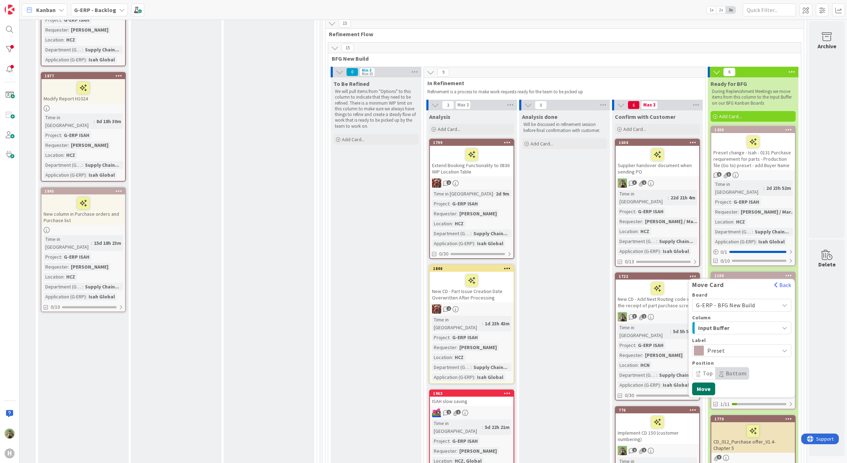
click at [697, 382] on button "Move" at bounding box center [703, 388] width 23 height 13
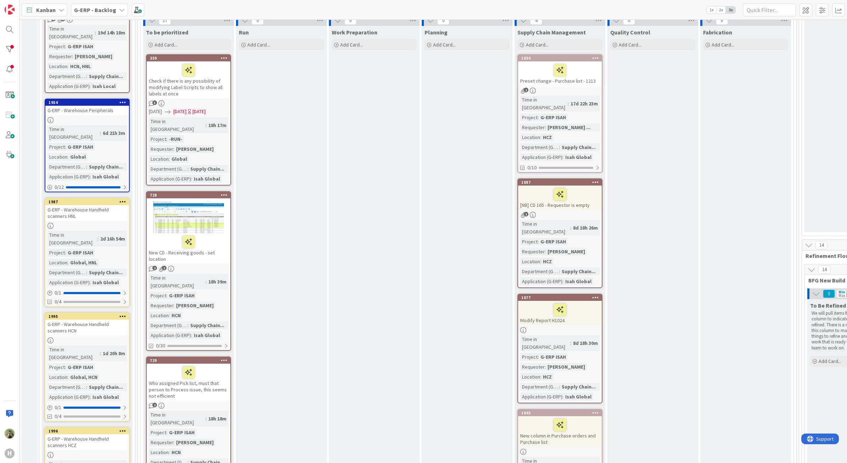
scroll to position [0, 0]
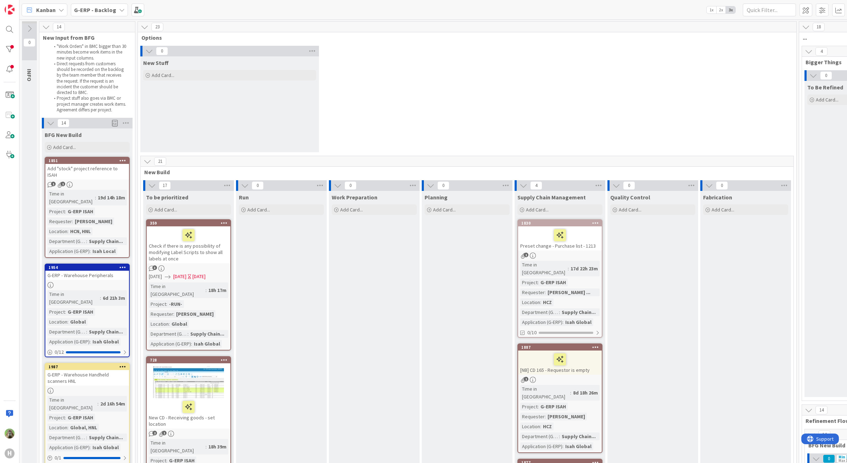
click at [224, 245] on div "Check if there is any possibility of modifying Label Scripts to show all labels…" at bounding box center [189, 244] width 84 height 37
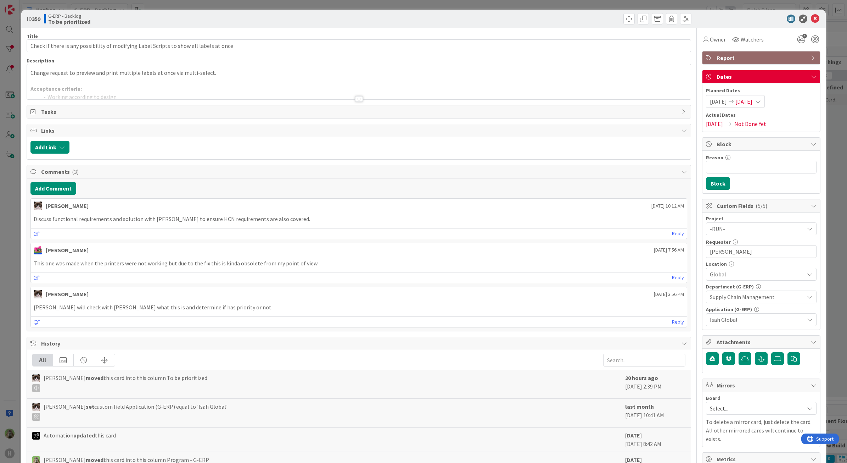
click at [316, 91] on div at bounding box center [359, 90] width 664 height 18
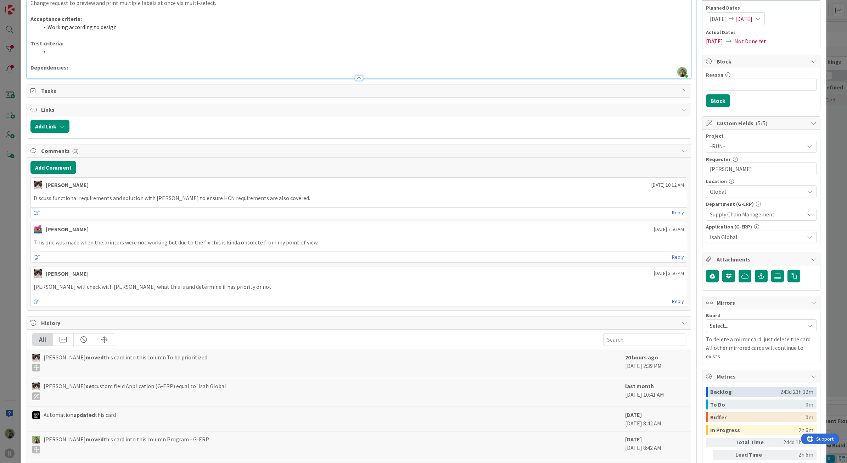
scroll to position [89, 0]
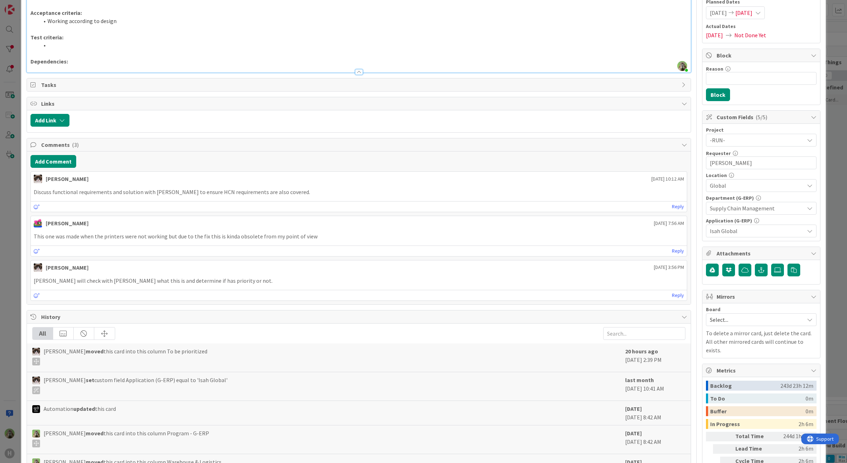
click at [24, 277] on div "ID 359 G-ERP - Backlog To be prioritized Title 87 / 128 Check if there is any p…" at bounding box center [423, 229] width 805 height 617
click at [19, 275] on div "ID 359 G-ERP - Backlog To be prioritized Title 87 / 128 Check if there is any p…" at bounding box center [423, 231] width 847 height 463
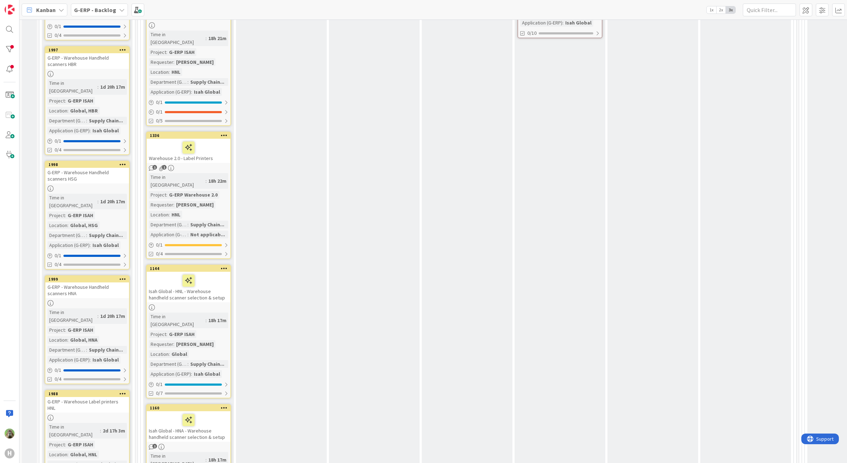
scroll to position [665, 0]
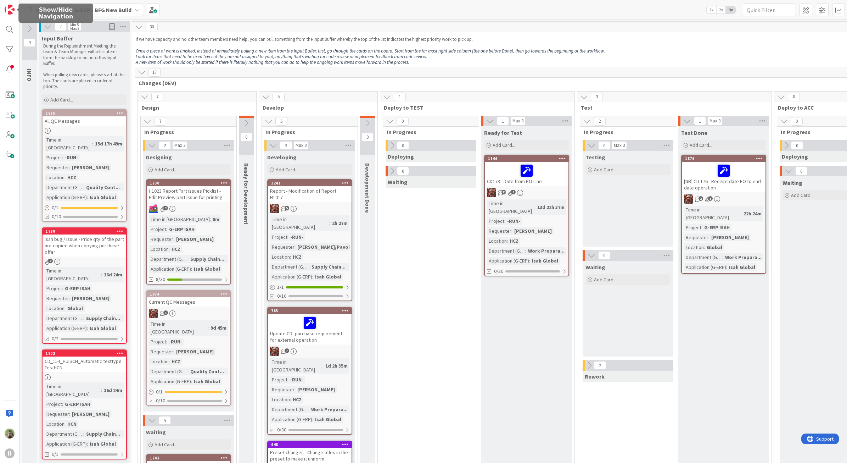
scroll to position [44, 155]
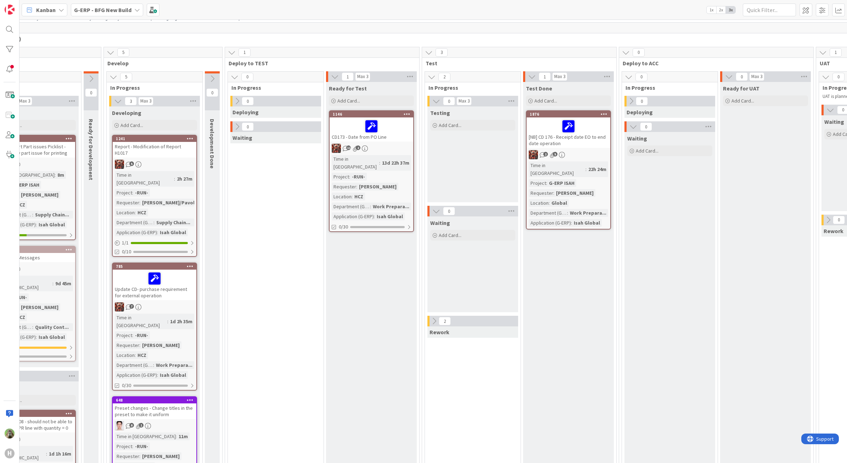
click at [431, 321] on icon at bounding box center [434, 321] width 8 height 8
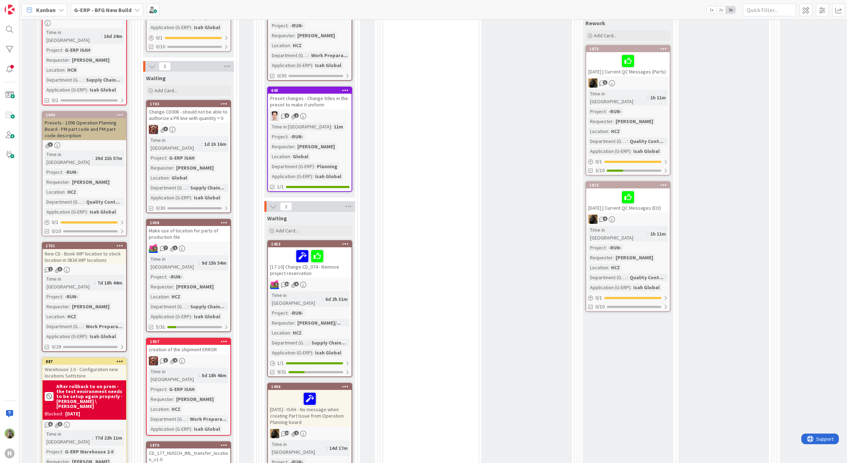
scroll to position [354, 0]
click at [103, 364] on div "Warehouse 2.0 - Configuration new locations Sattstore" at bounding box center [85, 372] width 84 height 16
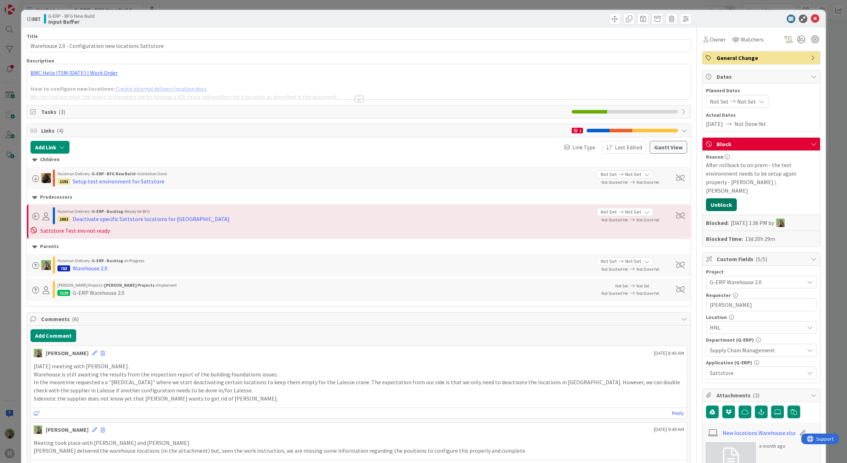
click at [717, 198] on button "Unblock" at bounding box center [721, 204] width 31 height 13
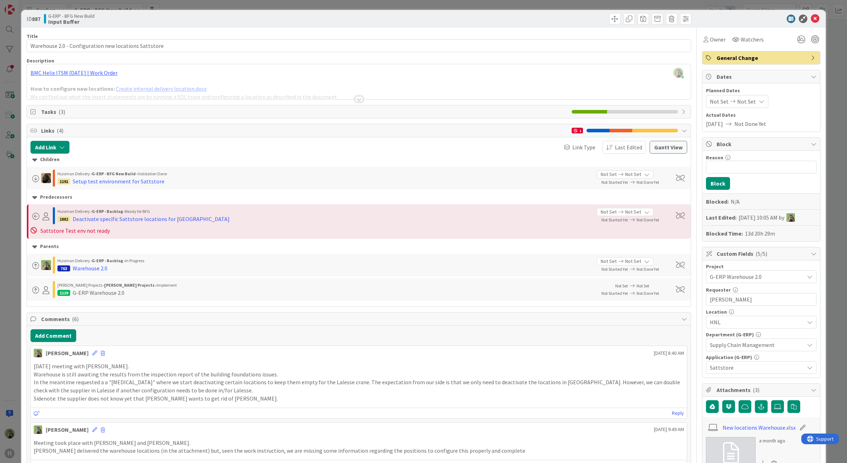
click at [416, 95] on div at bounding box center [359, 90] width 664 height 18
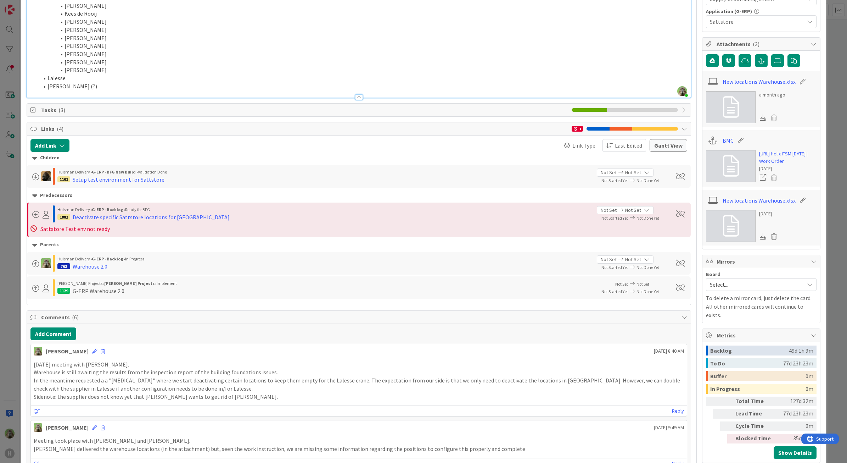
scroll to position [354, 0]
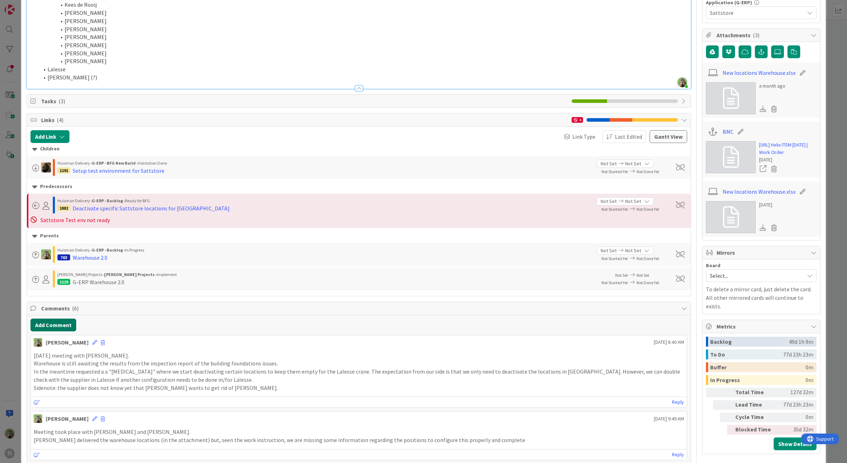
click at [71, 324] on button "Add Comment" at bounding box center [53, 324] width 46 height 13
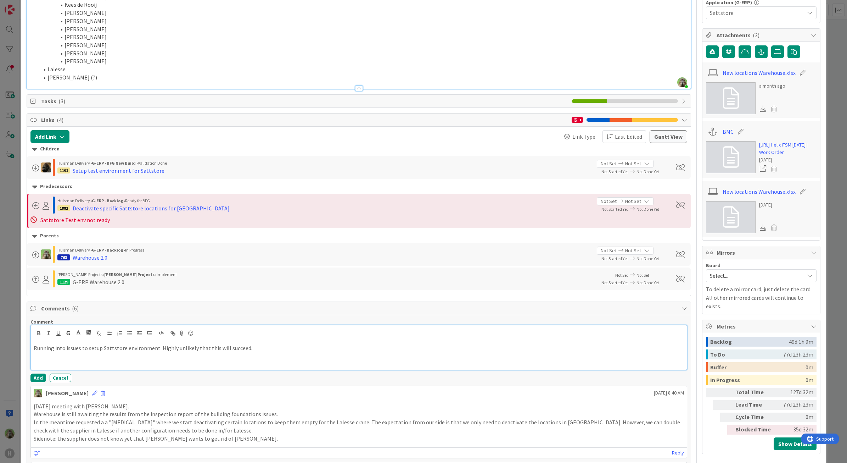
click at [248, 354] on p at bounding box center [359, 356] width 651 height 8
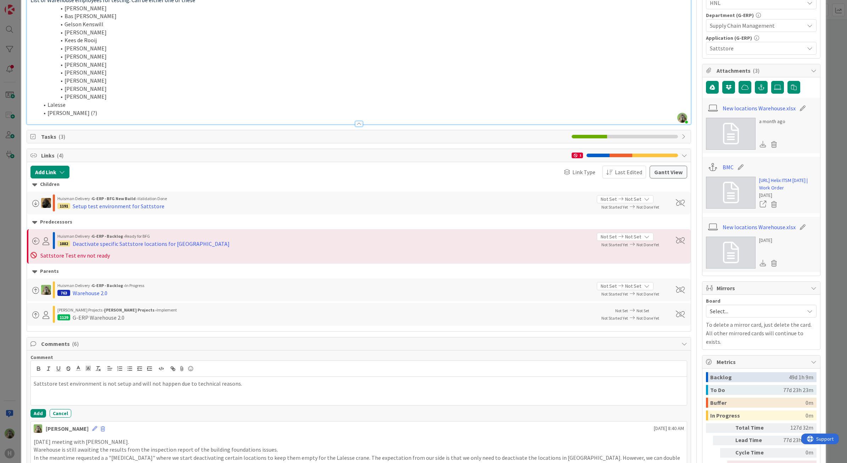
scroll to position [399, 0]
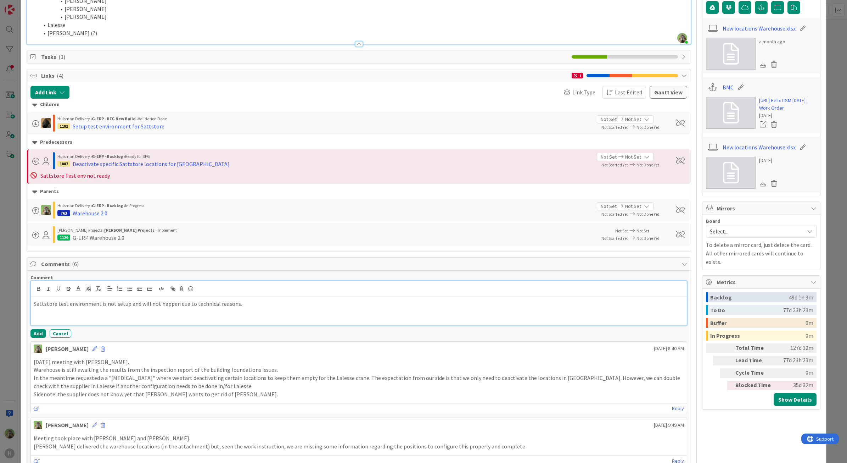
click at [284, 308] on div "Sattstore test environment is not setup and will not happen due to technical re…" at bounding box center [359, 311] width 656 height 28
click at [245, 318] on p "We will have to stay in close contact with Marc Sprong and the Warehouse" at bounding box center [359, 319] width 651 height 8
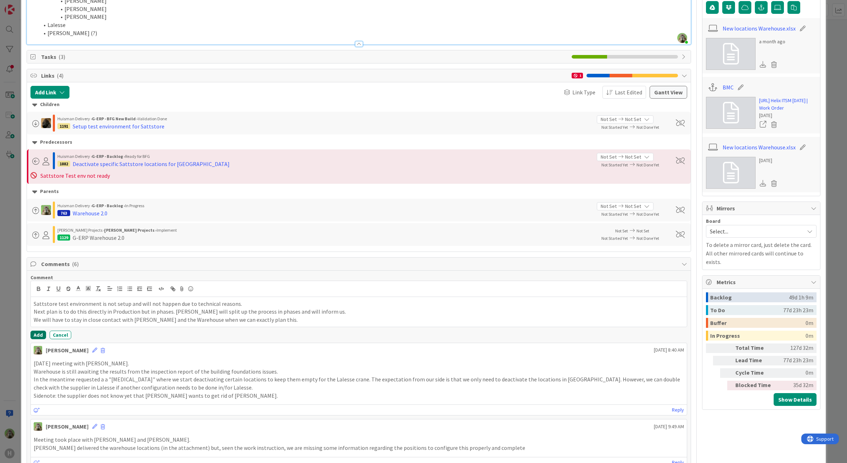
click at [38, 334] on button "Add" at bounding box center [38, 334] width 16 height 9
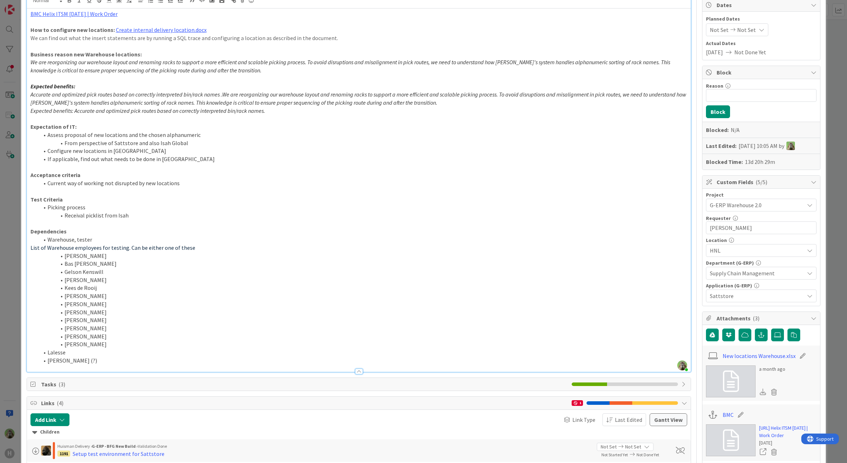
scroll to position [0, 0]
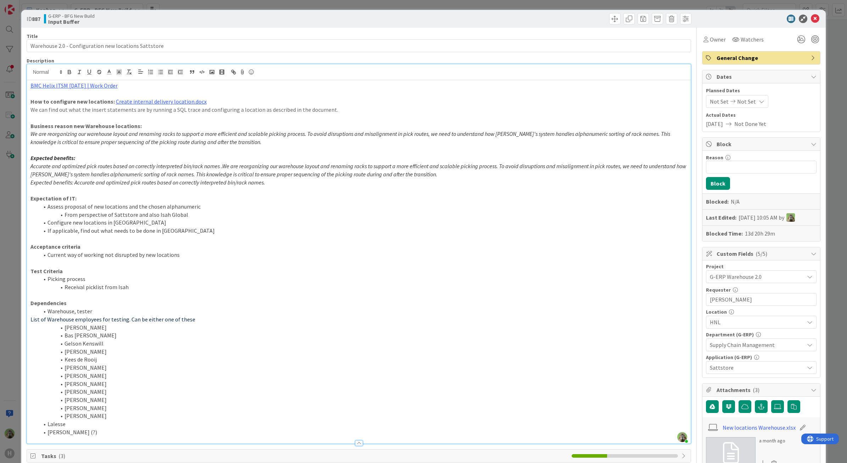
click at [9, 211] on div "ID 887 G-ERP - BFG New Build Input Buffer Title 53 / 128 Warehouse 2.0 - Config…" at bounding box center [423, 231] width 847 height 463
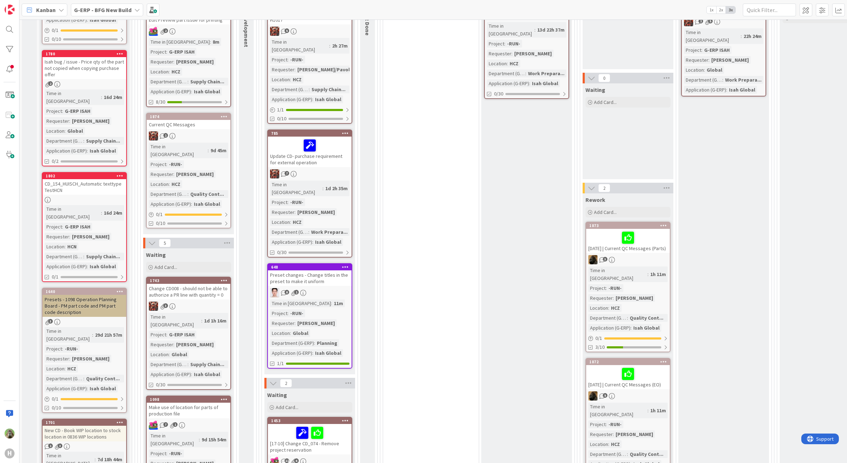
scroll to position [399, 0]
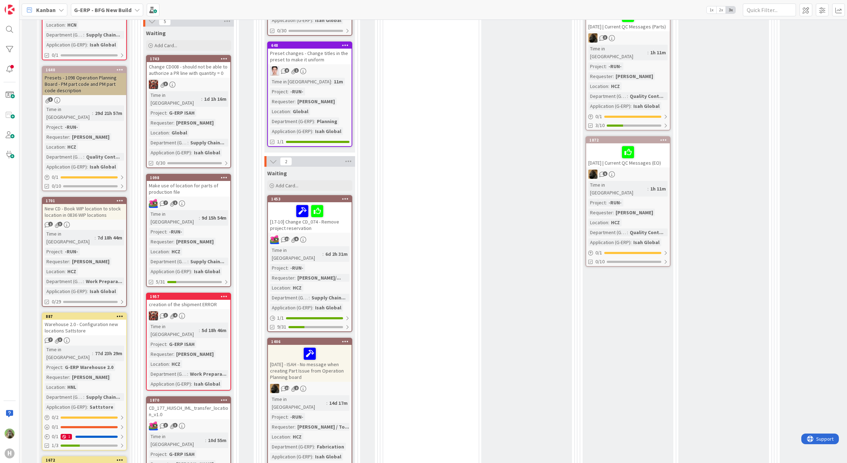
click at [117, 313] on icon at bounding box center [120, 315] width 7 height 5
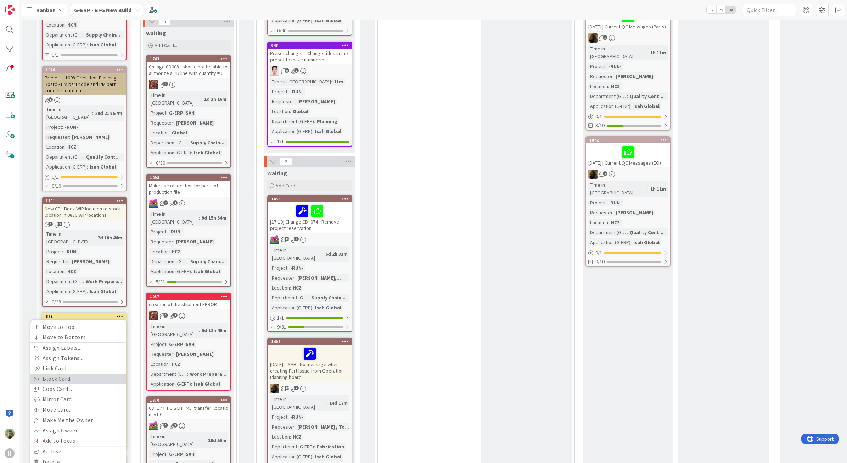
click at [75, 373] on link "Block Card..." at bounding box center [78, 378] width 96 height 10
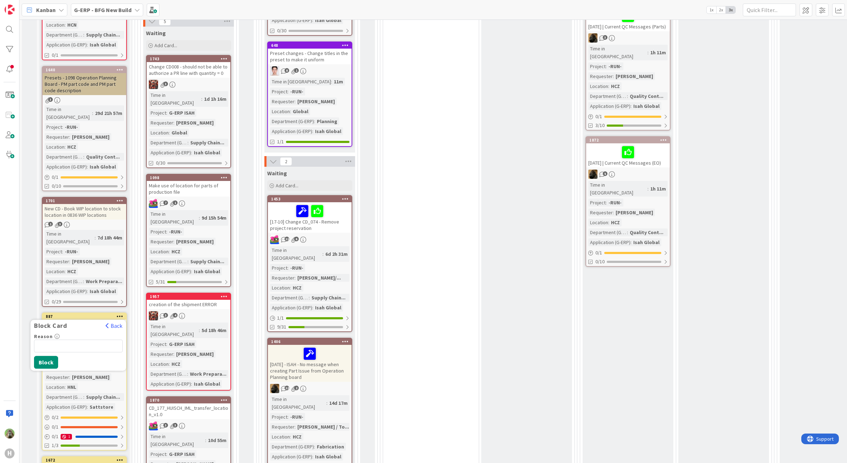
click at [85, 333] on div "Reason 0 / 256" at bounding box center [78, 336] width 89 height 6
click at [83, 339] on input "Reason" at bounding box center [78, 345] width 89 height 13
type input "C"
type input "a"
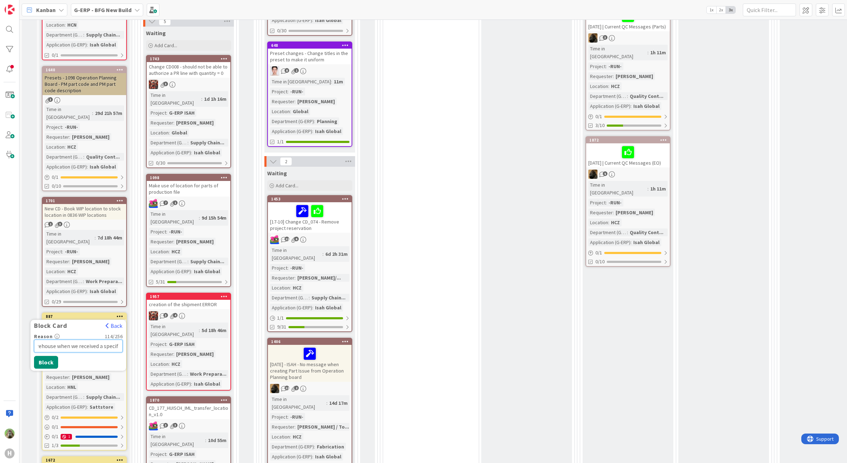
scroll to position [0, 197]
type input "Cannot be picked up yet. Must be coordinated closely with [PERSON_NAME] & Wareh…"
click at [48, 355] on button "Block" at bounding box center [46, 361] width 24 height 13
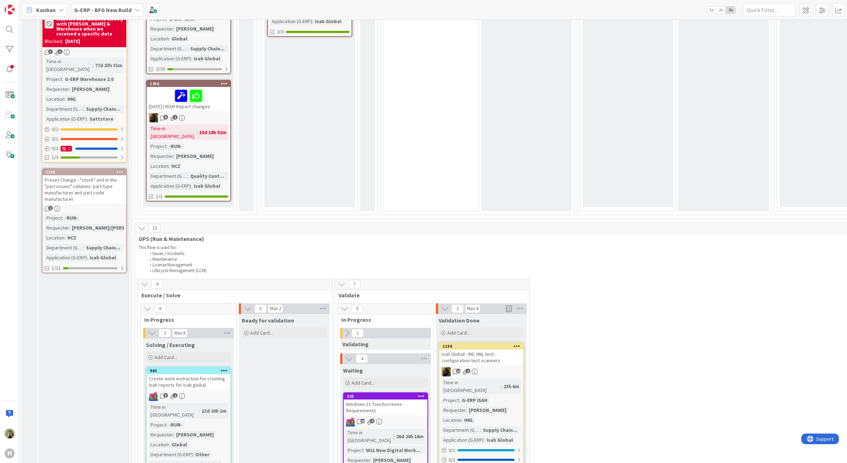
scroll to position [753, 0]
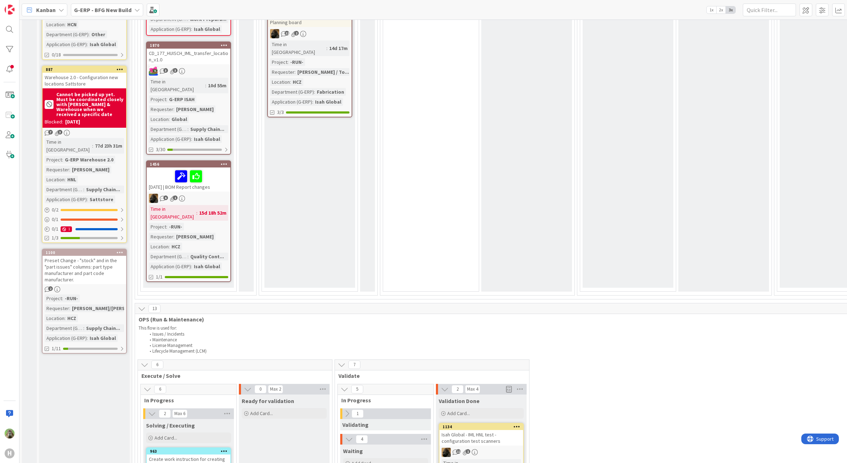
click at [100, 256] on div "Preset Change - "stock" and in the "part issues" columns: part type manufacture…" at bounding box center [85, 270] width 84 height 28
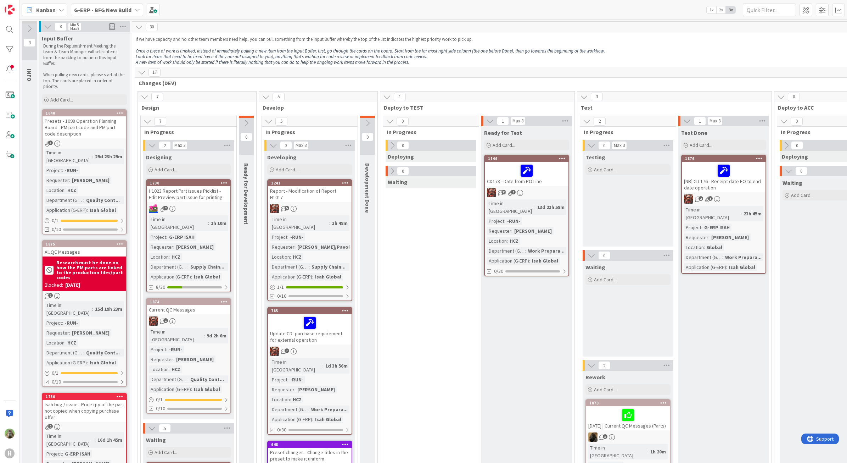
click at [83, 127] on div "Presets - 1098 Operation Planning Board - PM part code and PM part code descrip…" at bounding box center [85, 127] width 84 height 22
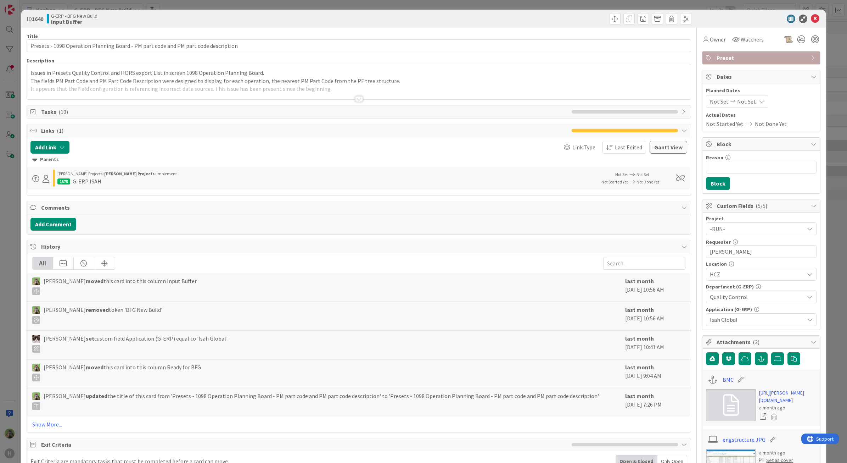
click at [310, 79] on div "Issues in Presets Quality Control and HORS export List in screen 1098 Operation…" at bounding box center [359, 81] width 664 height 35
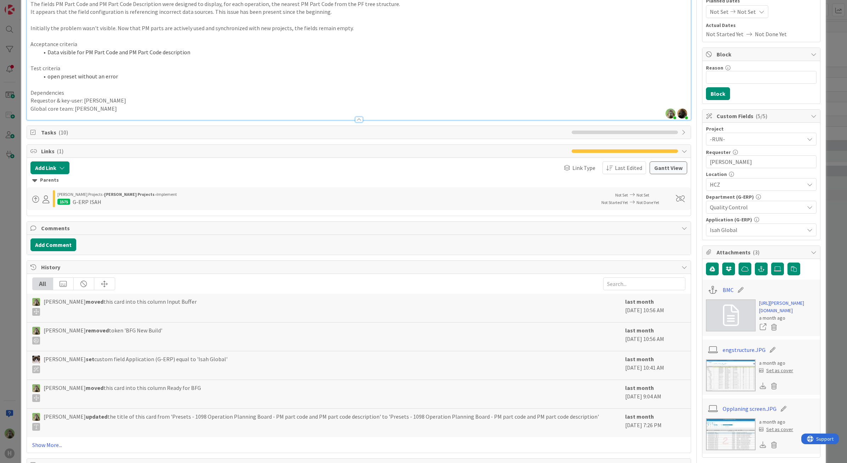
scroll to position [177, 0]
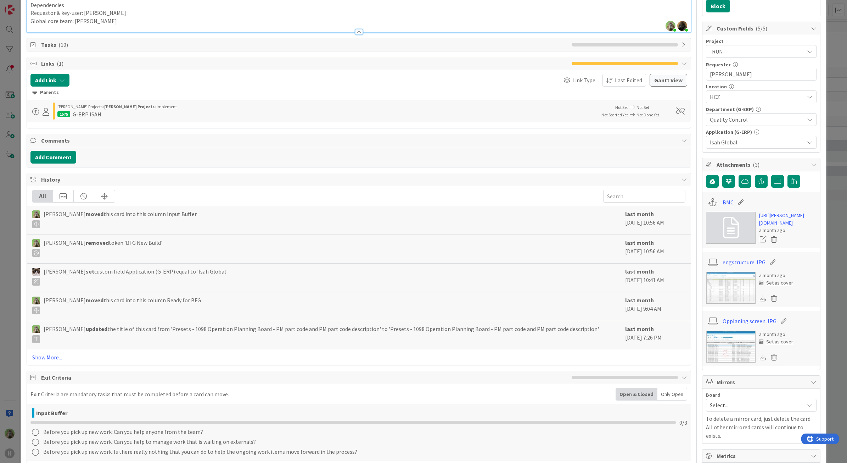
click at [722, 298] on img at bounding box center [731, 287] width 50 height 32
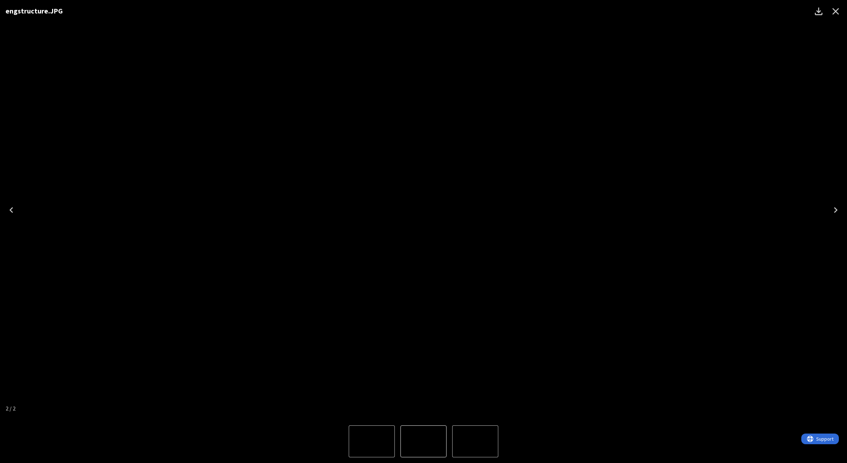
click at [424, 210] on img "2 of 2" at bounding box center [424, 210] width 0 height 0
click at [106, 277] on div "engstructure.JPG" at bounding box center [423, 209] width 847 height 419
click at [68, 171] on div "engstructure.JPG" at bounding box center [423, 209] width 847 height 419
click at [82, 304] on div "engstructure.JPG" at bounding box center [423, 209] width 847 height 419
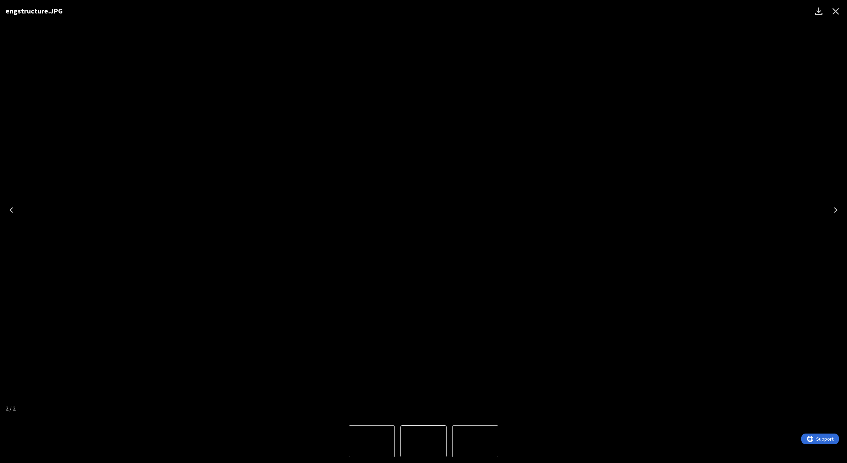
click at [840, 8] on icon "Close" at bounding box center [835, 11] width 11 height 11
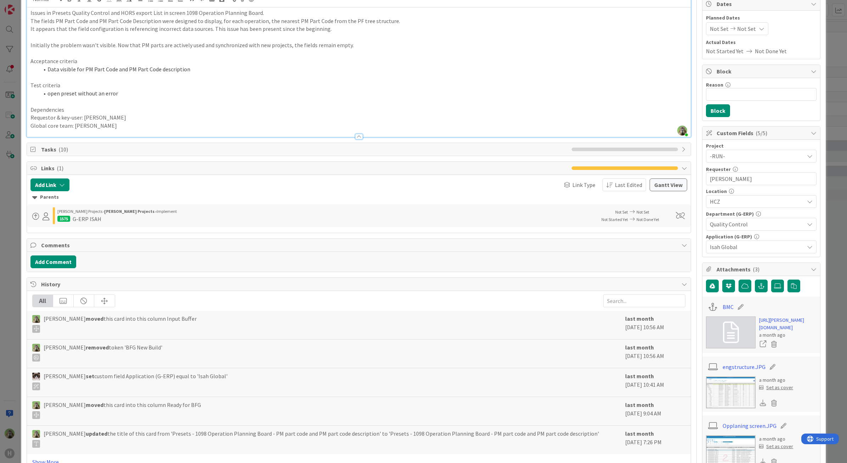
scroll to position [0, 0]
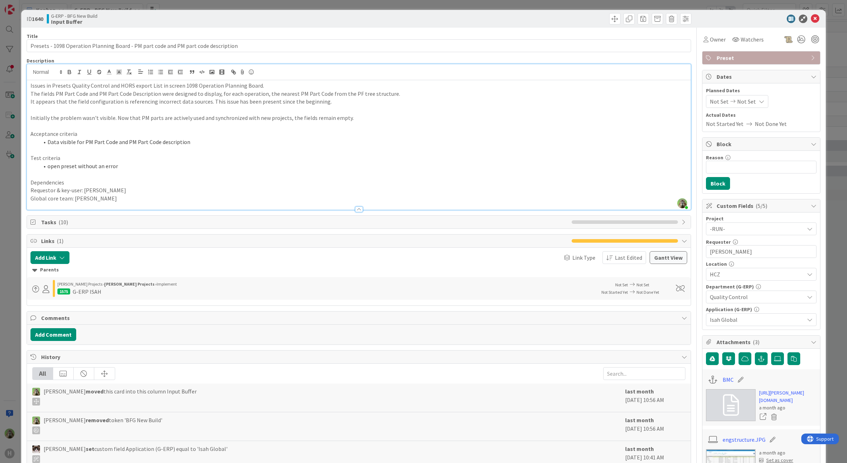
click at [17, 239] on div "ID 1640 G-ERP - BFG New Build Input Buffer Title 83 / 128 Presets - 1098 Operat…" at bounding box center [423, 231] width 847 height 463
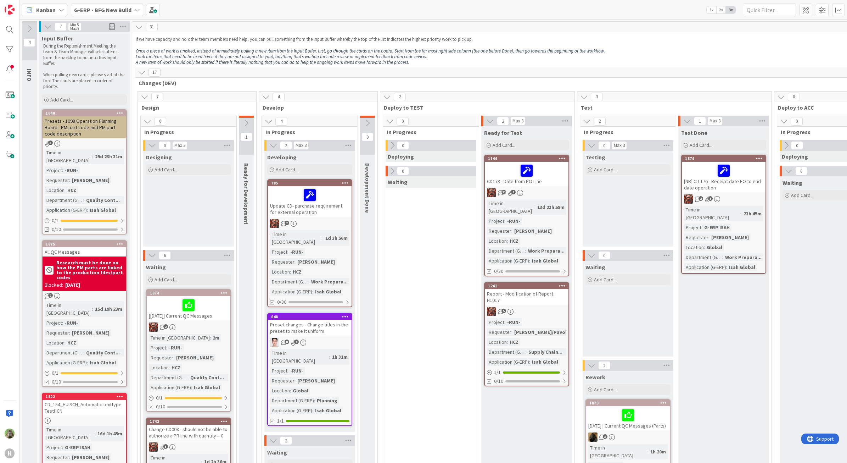
click at [97, 9] on b "G-ERP - BFG New Build" at bounding box center [102, 9] width 57 height 7
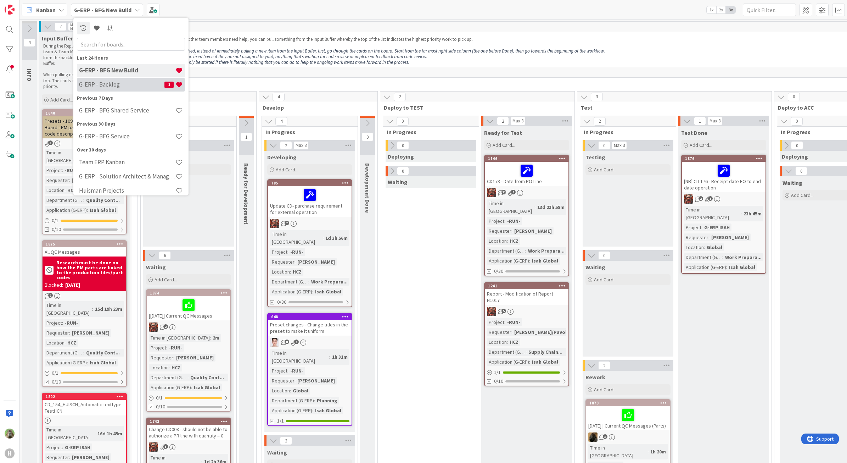
click at [130, 85] on h4 "G-ERP - Backlog" at bounding box center [121, 84] width 85 height 7
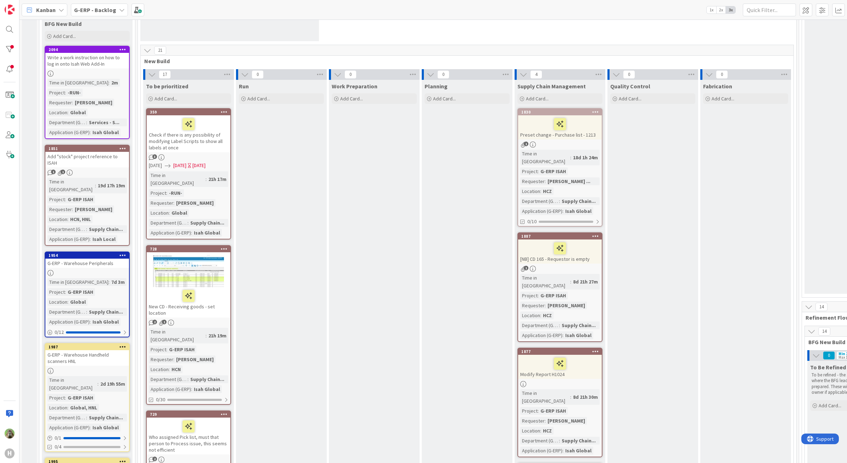
scroll to position [177, 0]
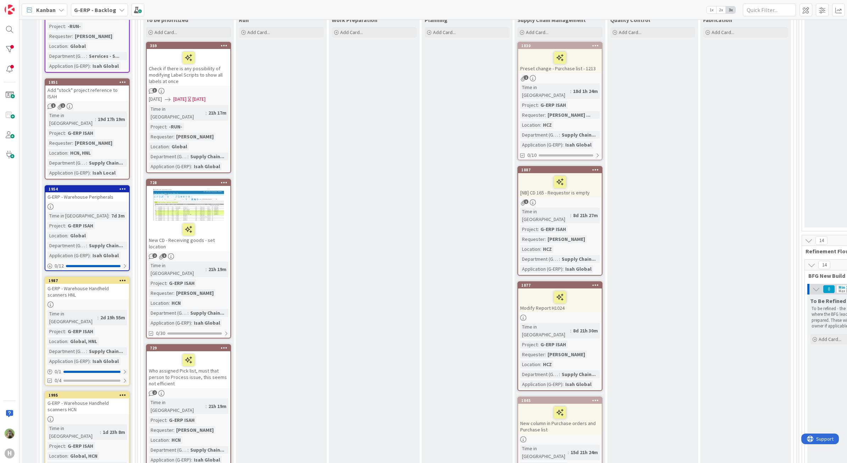
click at [109, 284] on div "G-ERP - Warehouse Handheld scanners HNL" at bounding box center [87, 292] width 84 height 16
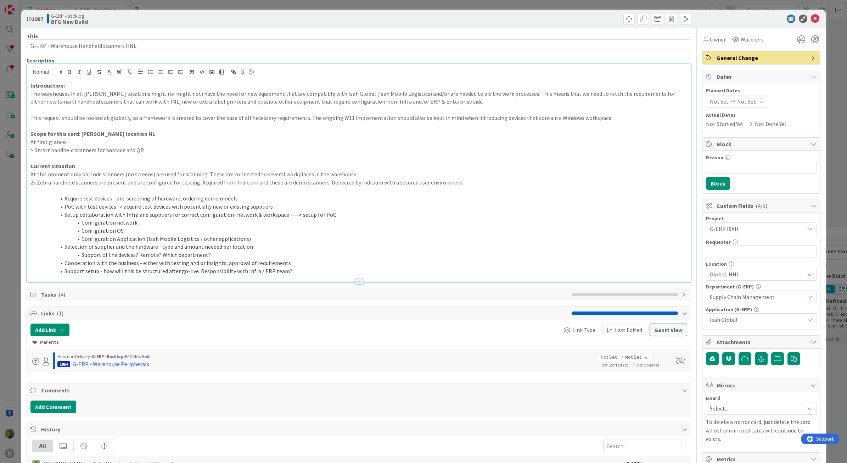
click at [345, 80] on div "Introduction: The warehouses in all Huisman locations might (or might not) have…" at bounding box center [359, 181] width 664 height 202
click at [582, 118] on p "This request should be looked at globally, so a framework is created to cover t…" at bounding box center [358, 118] width 657 height 8
click at [11, 216] on div "ID 1987 G-ERP - Backlog BFG New Build Title 39 / 128 G-ERP - Warehouse Handheld…" at bounding box center [423, 231] width 847 height 463
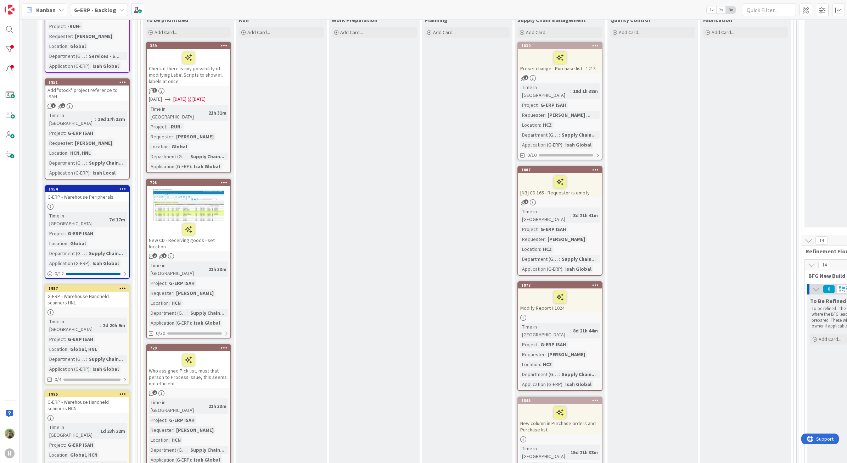
click at [98, 4] on div "G-ERP - Backlog" at bounding box center [99, 10] width 57 height 13
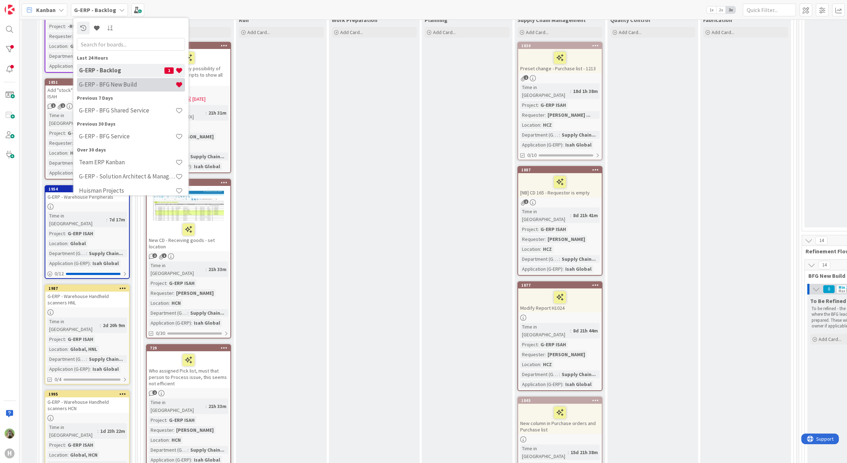
click at [146, 90] on div "G-ERP - BFG New Build" at bounding box center [131, 84] width 108 height 13
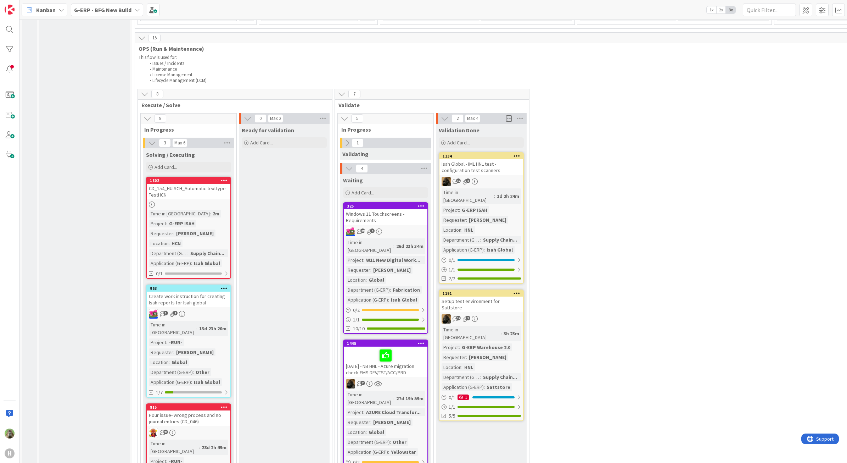
scroll to position [1019, 0]
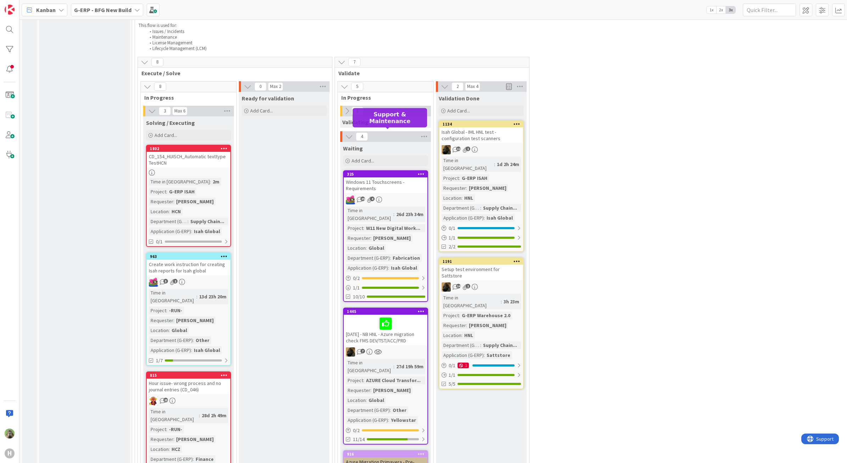
click at [398, 171] on div "325" at bounding box center [386, 174] width 84 height 6
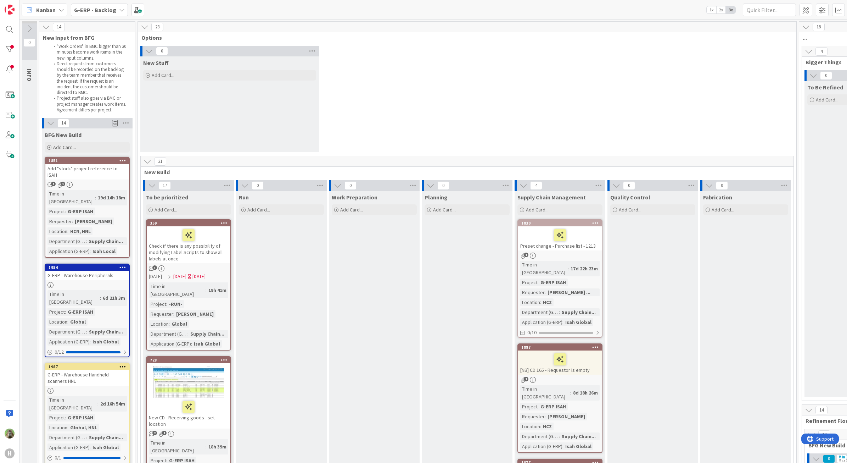
click at [30, 28] on icon at bounding box center [30, 29] width 8 height 8
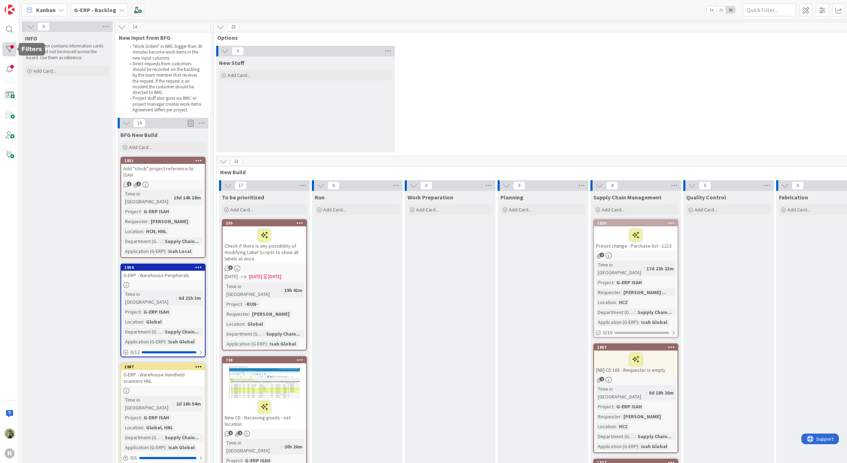
click at [15, 42] on div at bounding box center [9, 49] width 14 height 14
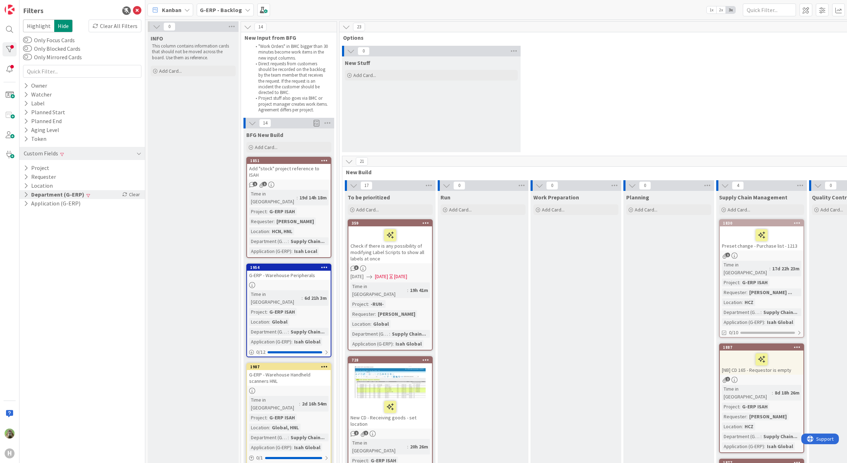
click at [67, 196] on button "Department (G-ERP)" at bounding box center [54, 194] width 62 height 9
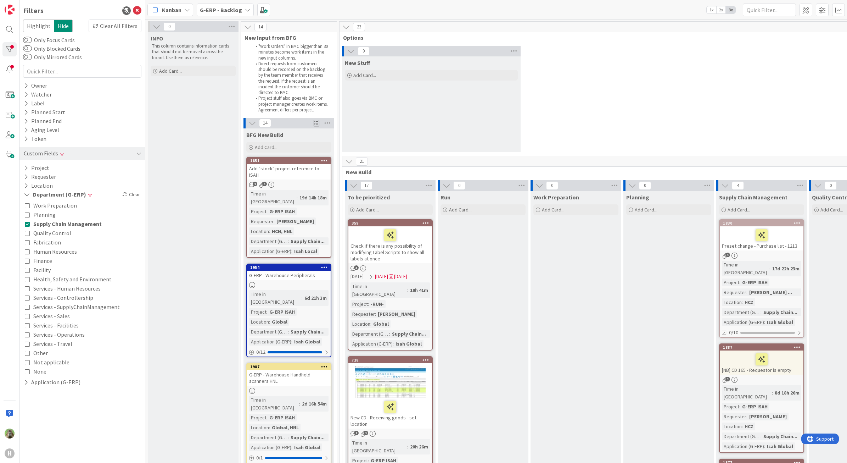
click at [54, 224] on span "Supply Chain Management" at bounding box center [67, 223] width 68 height 9
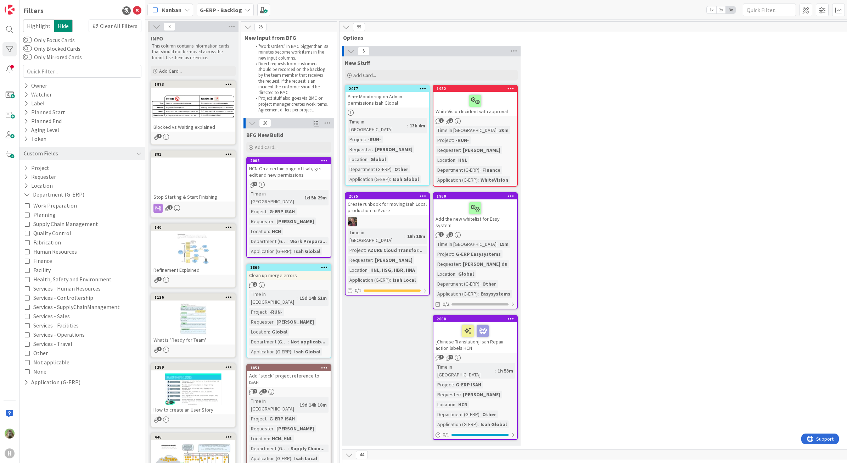
click at [57, 231] on span "Quality Control" at bounding box center [52, 232] width 38 height 9
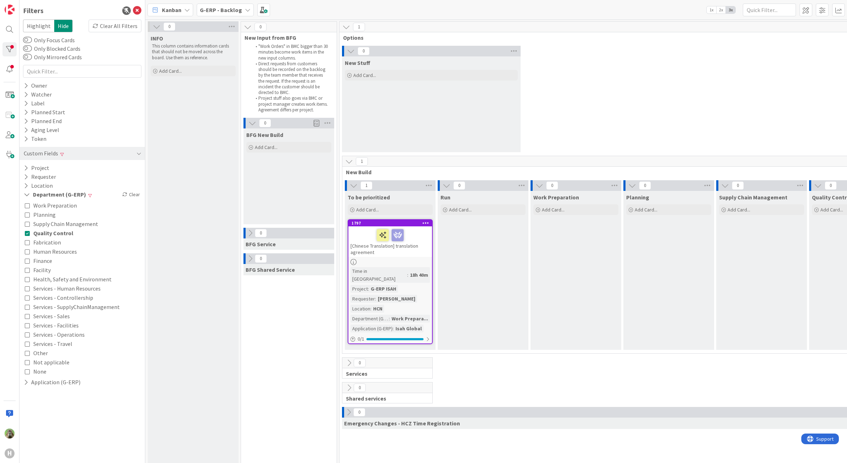
click at [649, 384] on div "0 Shared services" at bounding box center [669, 394] width 656 height 25
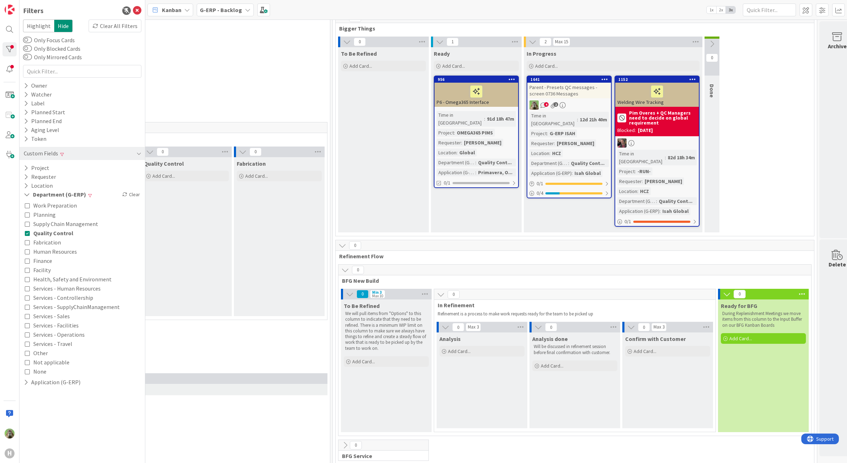
scroll to position [0, 668]
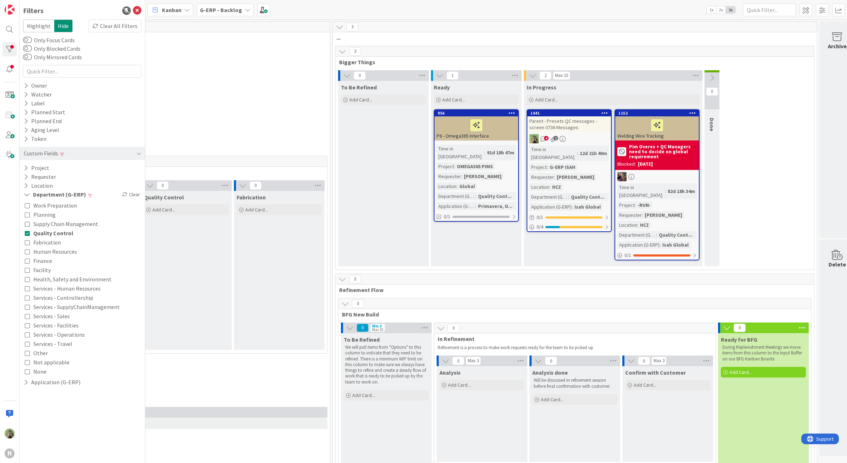
click at [217, 15] on div "G-ERP - Backlog" at bounding box center [225, 10] width 57 height 13
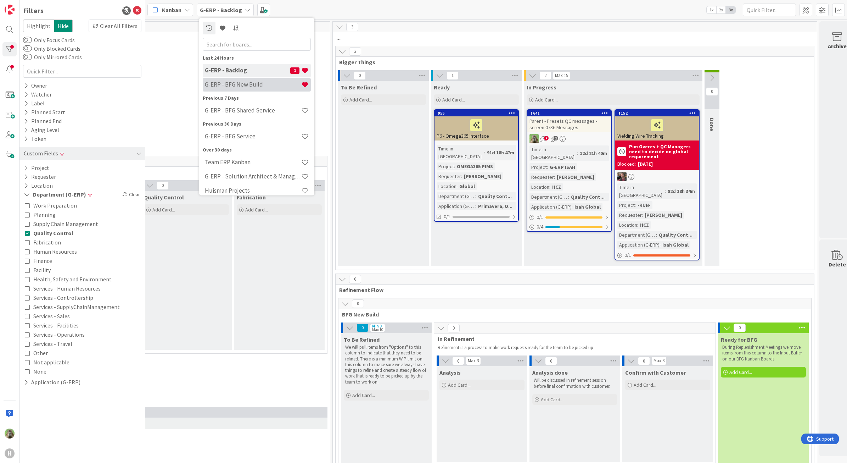
click at [250, 84] on h4 "G-ERP - BFG New Build" at bounding box center [253, 84] width 96 height 7
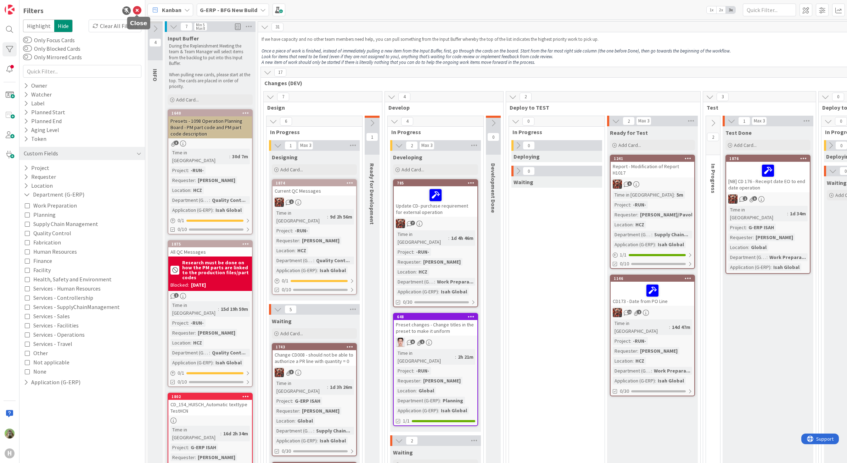
click at [141, 12] on icon at bounding box center [137, 10] width 9 height 9
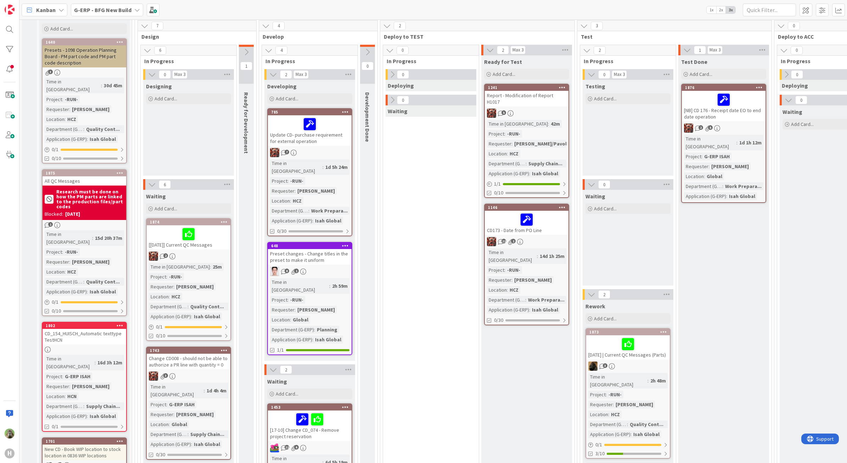
scroll to position [44, 0]
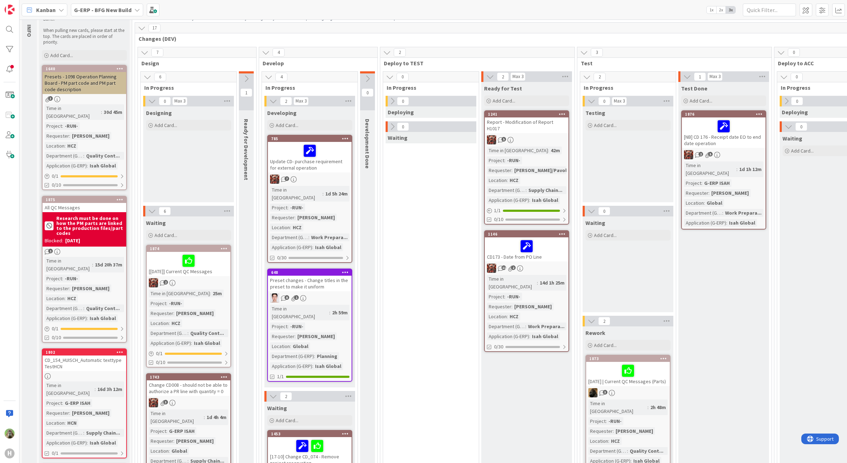
click at [113, 10] on b "G-ERP - BFG New Build" at bounding box center [102, 9] width 57 height 7
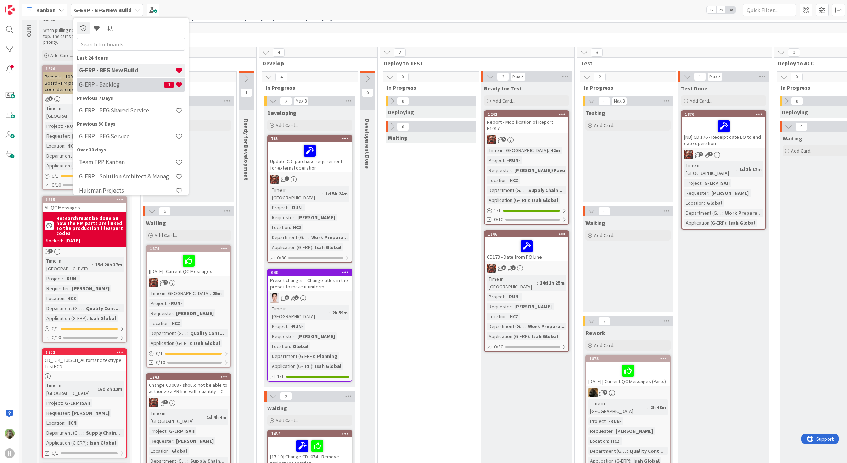
click at [124, 84] on h4 "G-ERP - Backlog" at bounding box center [121, 84] width 85 height 7
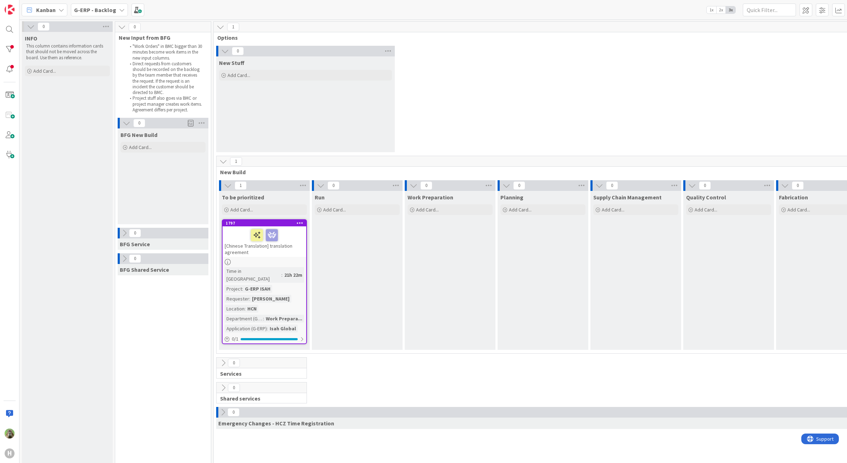
click at [95, 9] on b "G-ERP - Backlog" at bounding box center [95, 9] width 42 height 7
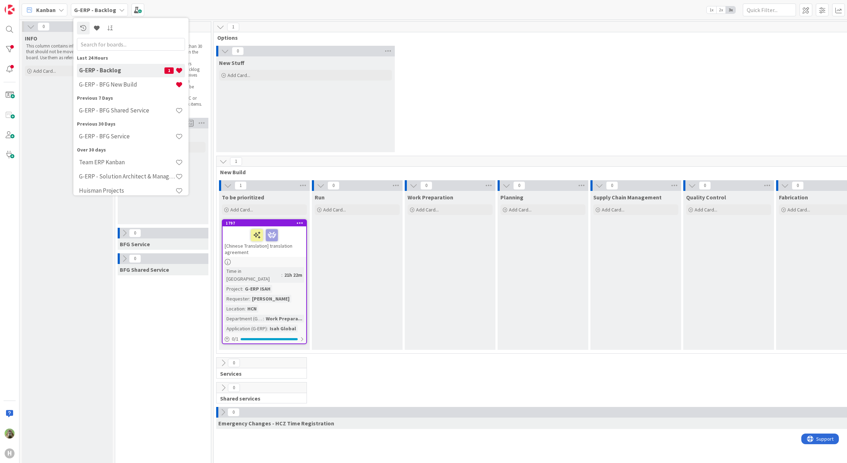
click at [133, 65] on div "G-ERP - Backlog 1" at bounding box center [131, 69] width 108 height 13
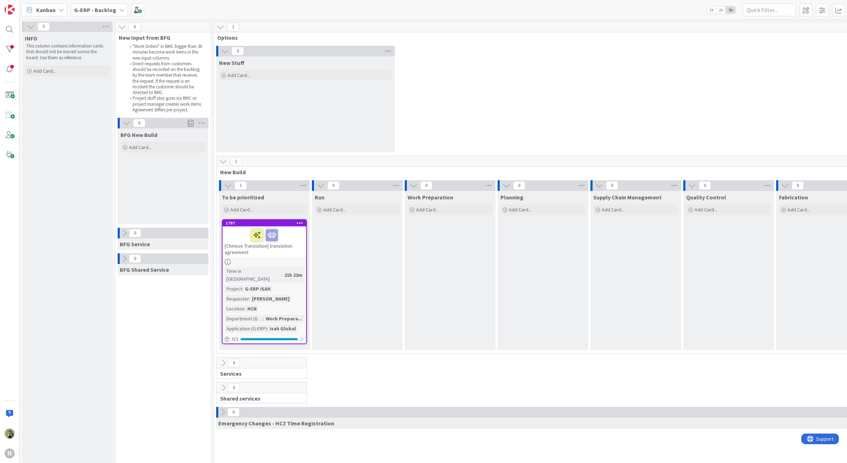
click at [170, 55] on li ""Work Orders" in BMC bigger than 30 minutes become work items in the new input …" at bounding box center [164, 52] width 77 height 17
click at [94, 6] on b "G-ERP - Backlog" at bounding box center [95, 9] width 42 height 7
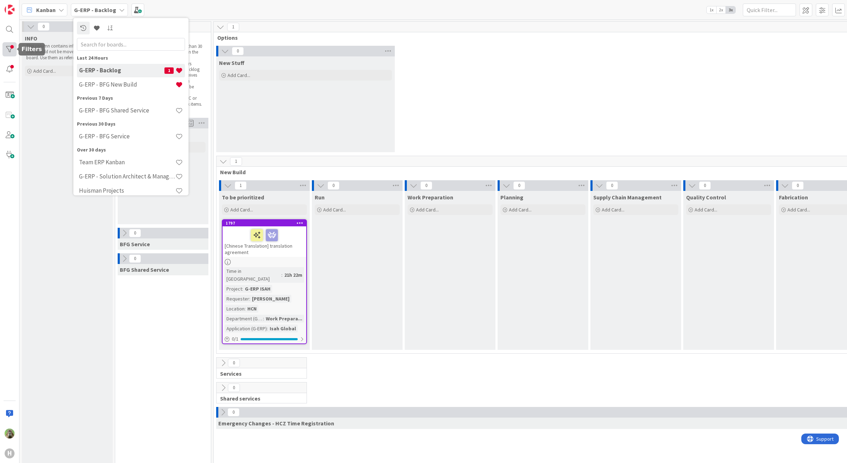
click at [10, 51] on div at bounding box center [9, 49] width 14 height 14
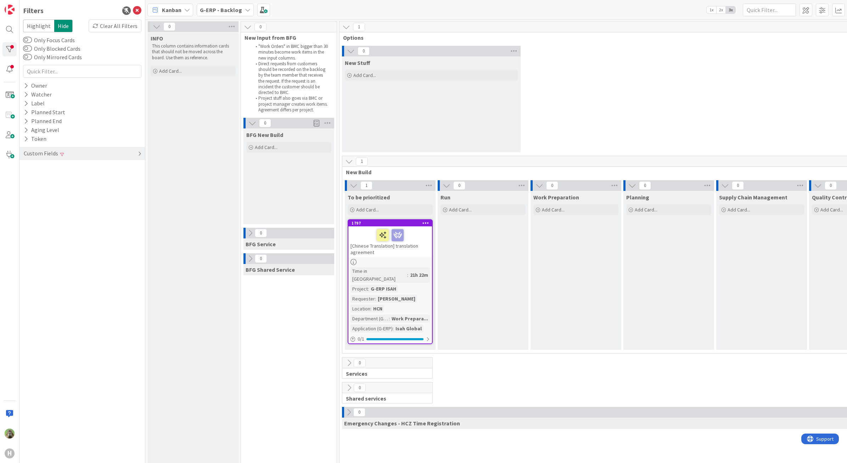
click at [50, 149] on div "Custom Fields" at bounding box center [41, 153] width 36 height 9
click at [135, 194] on div "Clear" at bounding box center [131, 194] width 21 height 9
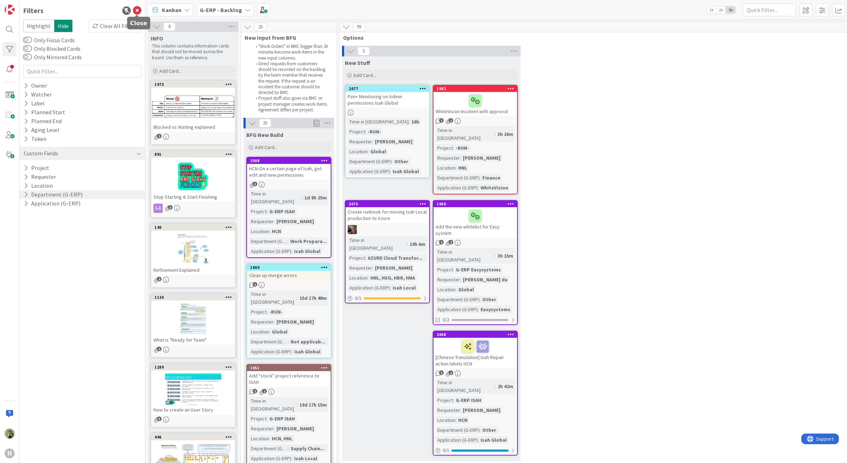
click at [140, 10] on icon at bounding box center [137, 10] width 9 height 9
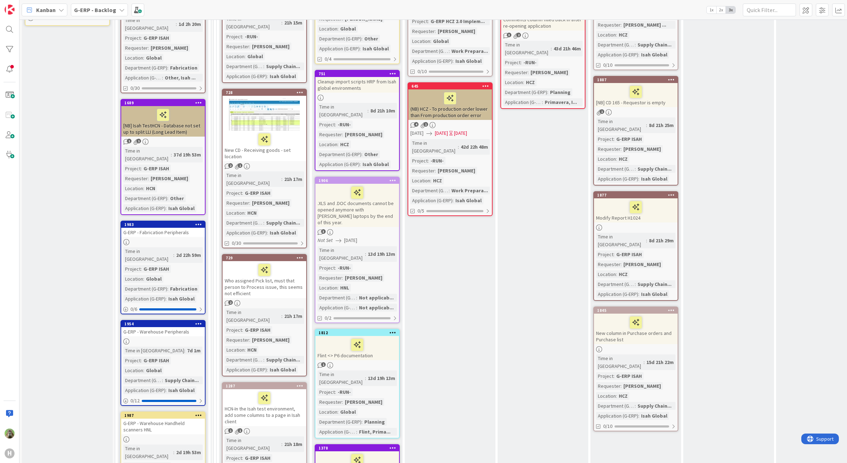
scroll to position [797, 0]
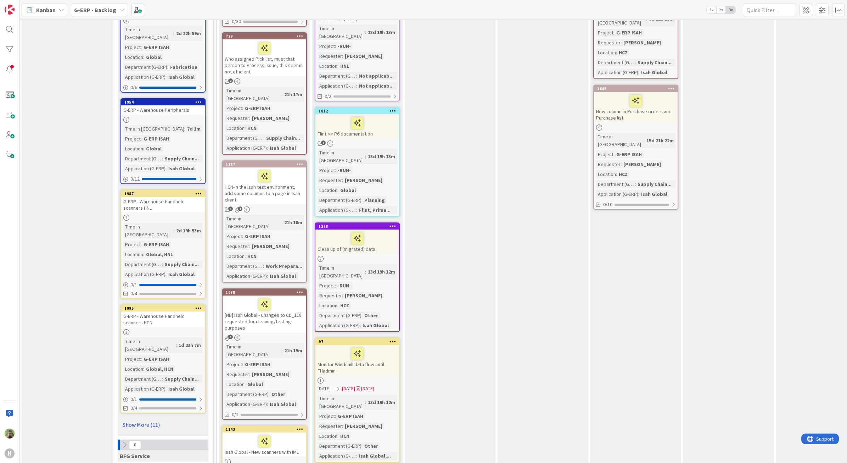
click at [154, 419] on link "Show More (11)" at bounding box center [163, 424] width 85 height 11
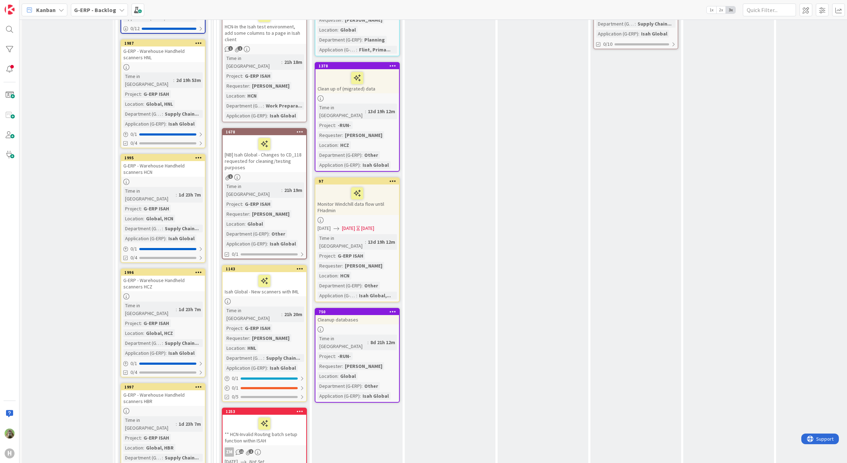
scroll to position [975, 0]
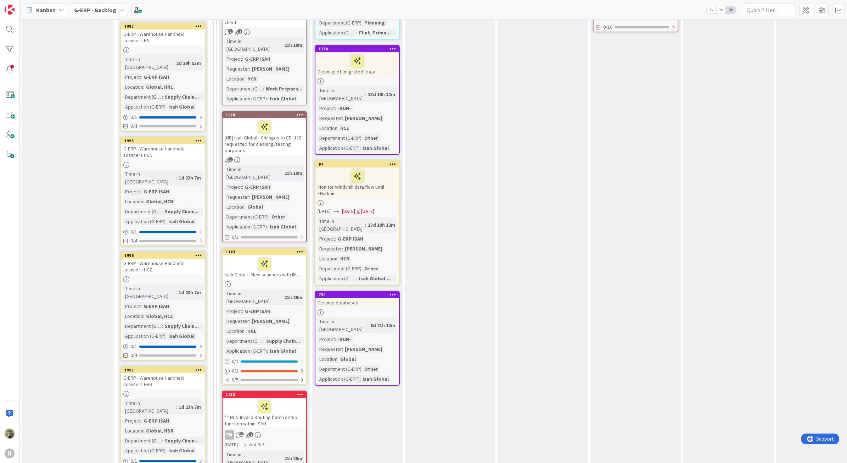
click at [279, 255] on div "Isah Global - New scanners with IML" at bounding box center [265, 267] width 84 height 24
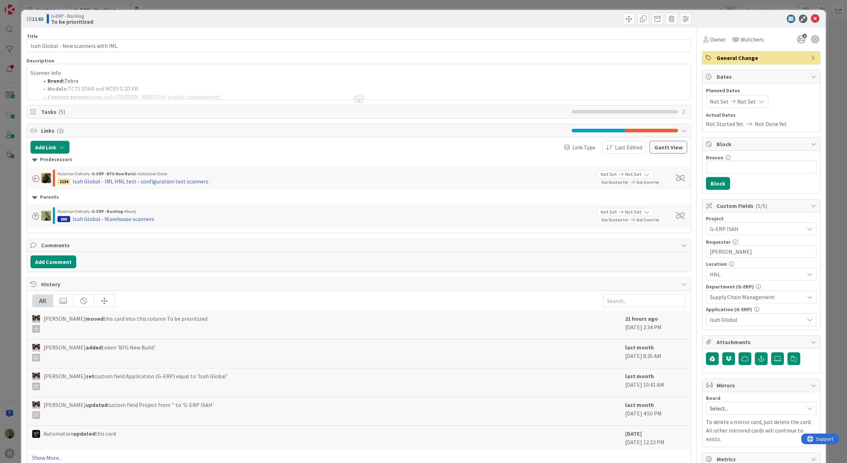
click at [238, 80] on div "Scanner info Brand: Zebra Models: TC73 2DAR and MC93 G 2D ER Contact person: no…" at bounding box center [359, 83] width 664 height 32
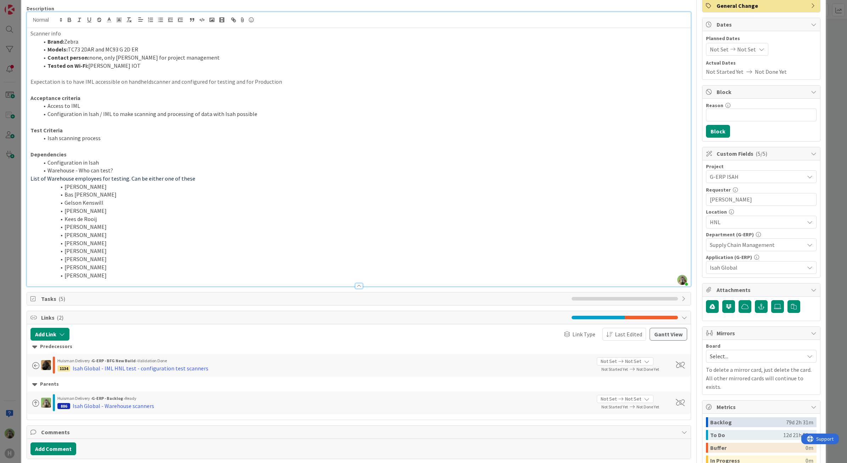
scroll to position [133, 0]
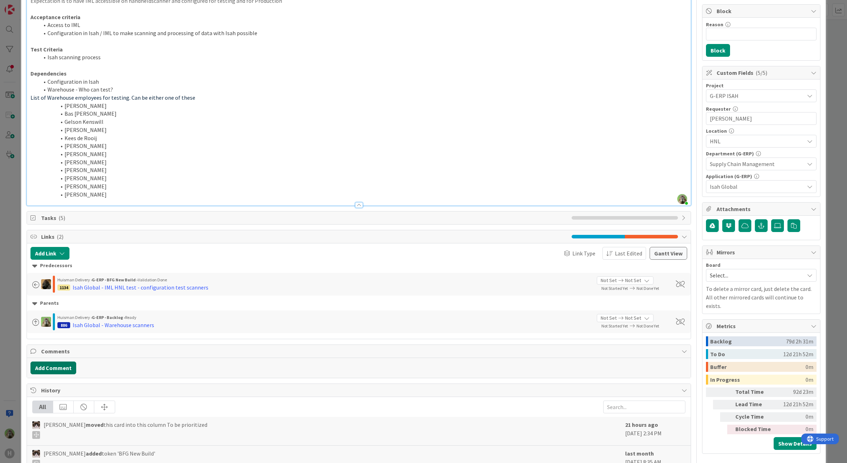
drag, startPoint x: 59, startPoint y: 380, endPoint x: 59, endPoint y: 374, distance: 5.7
click at [59, 380] on div "Title 35 / 128 Isah Global - New scanners with IML Description [PERSON_NAME] ju…" at bounding box center [359, 250] width 665 height 711
click at [59, 374] on button "Add Comment" at bounding box center [53, 367] width 46 height 13
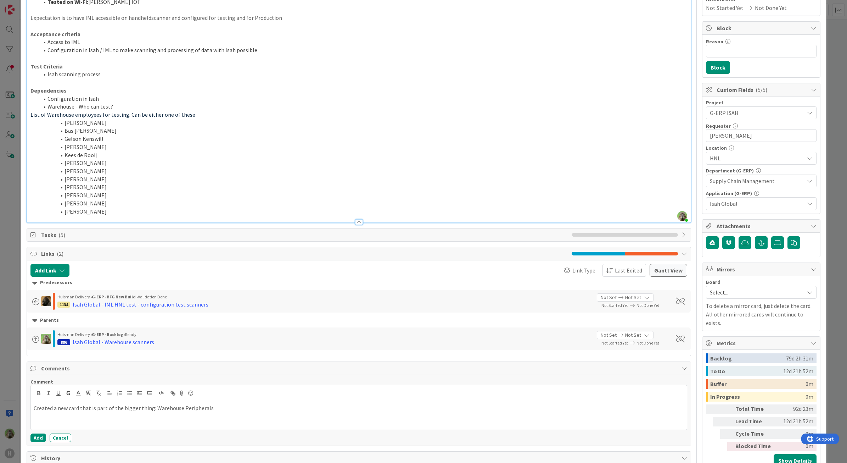
scroll to position [177, 0]
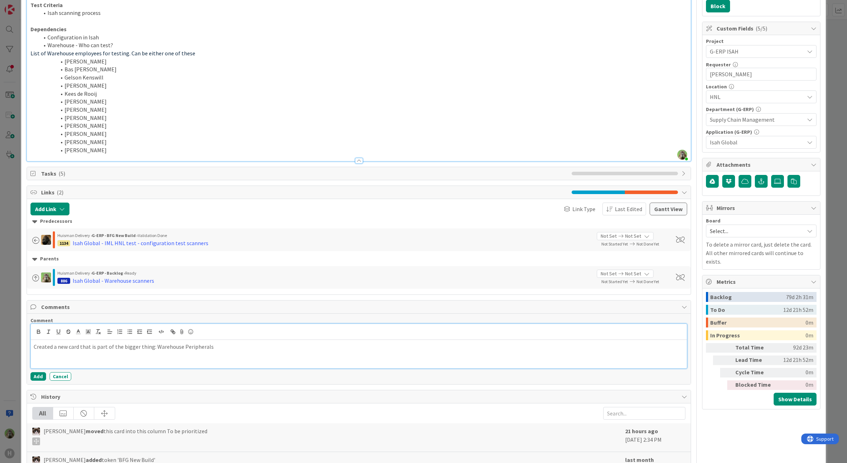
click at [220, 353] on div "Created a new card that is part of the bigger thing: Warehouse Peripherals" at bounding box center [359, 354] width 656 height 28
copy div "Created a new card that is part of the bigger thing: Warehouse Peripherals This…"
click at [226, 344] on p "Created a new card that is part of the bigger thing: Warehouse Peripherals" at bounding box center [359, 346] width 651 height 8
click at [152, 348] on p "Created a new card that is part of the bigger thing: Warehouse Peripherals" at bounding box center [359, 346] width 651 height 8
copy div "Created a new card that is part of the bigger thing: KB-1954 Warehouse Peripher…"
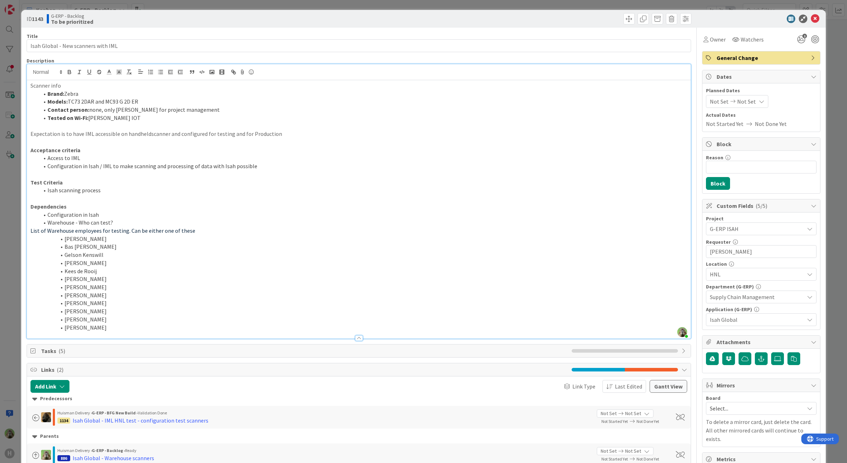
scroll to position [222, 0]
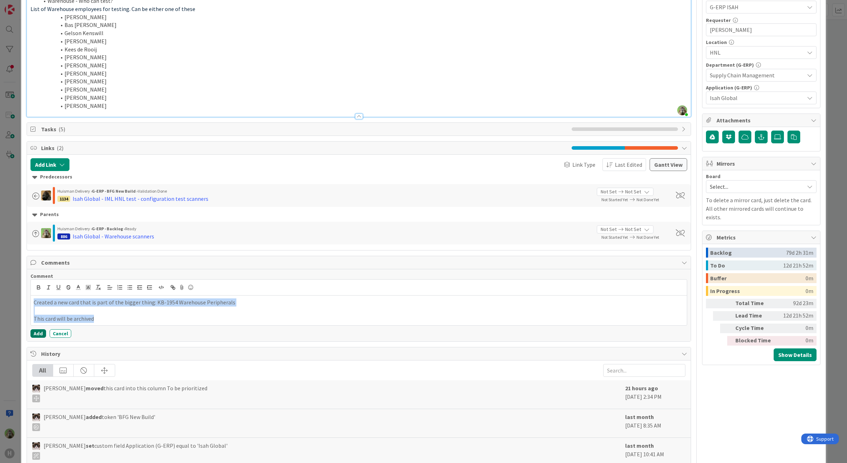
click at [43, 333] on button "Add" at bounding box center [38, 333] width 16 height 9
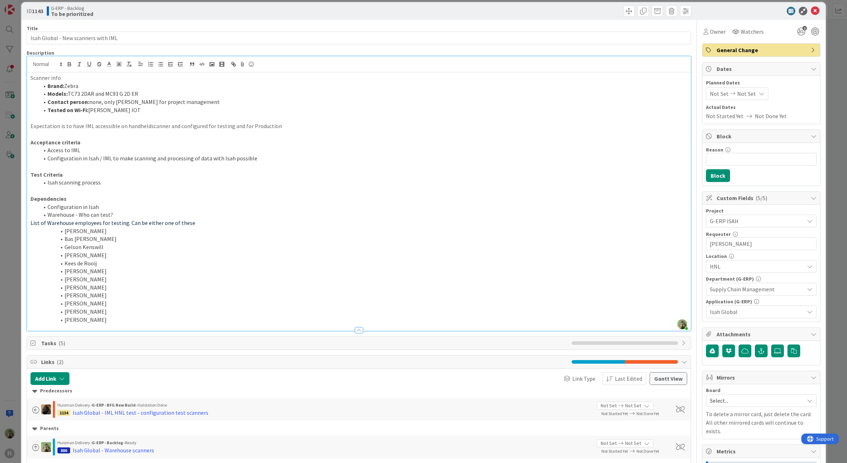
scroll to position [0, 0]
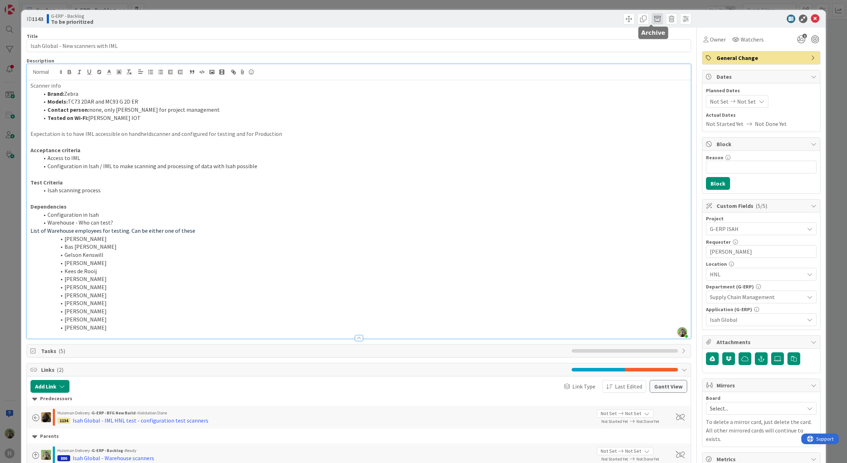
click at [652, 18] on span at bounding box center [657, 18] width 11 height 11
click at [670, 49] on button "Archive" at bounding box center [669, 52] width 28 height 13
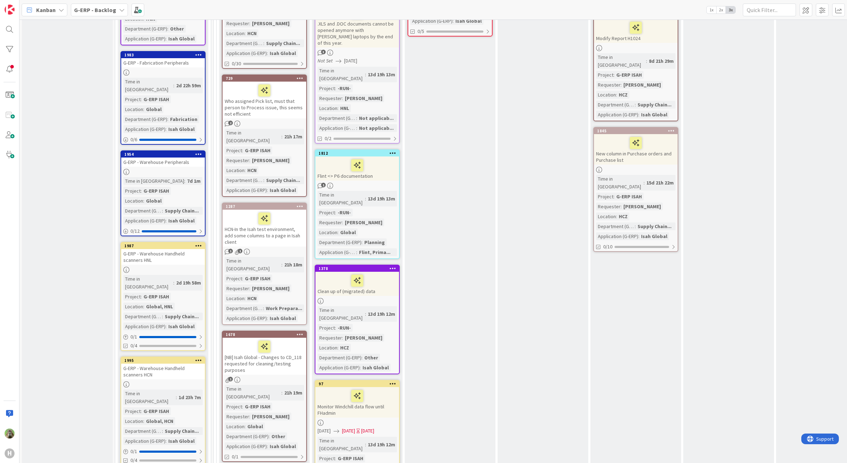
scroll to position [753, 0]
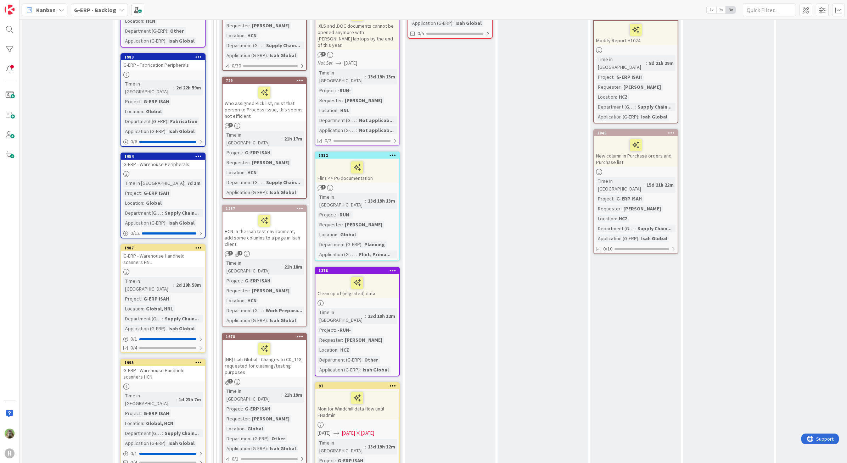
click at [165, 171] on div at bounding box center [163, 174] width 84 height 6
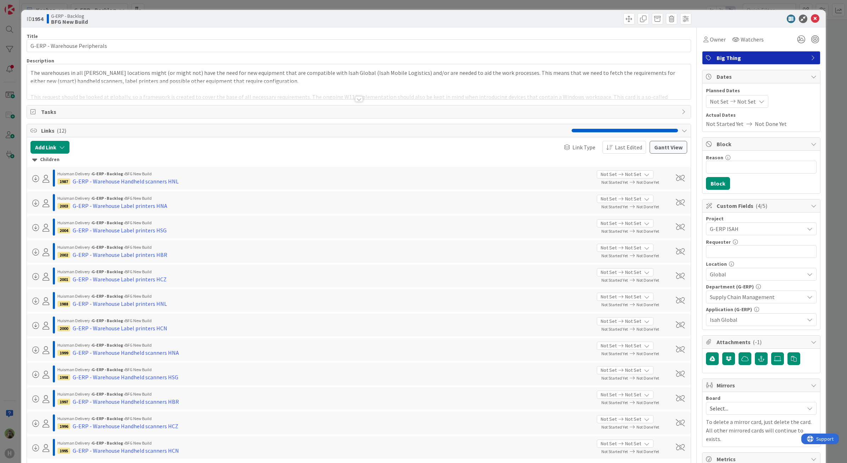
click at [437, 89] on div at bounding box center [359, 90] width 664 height 18
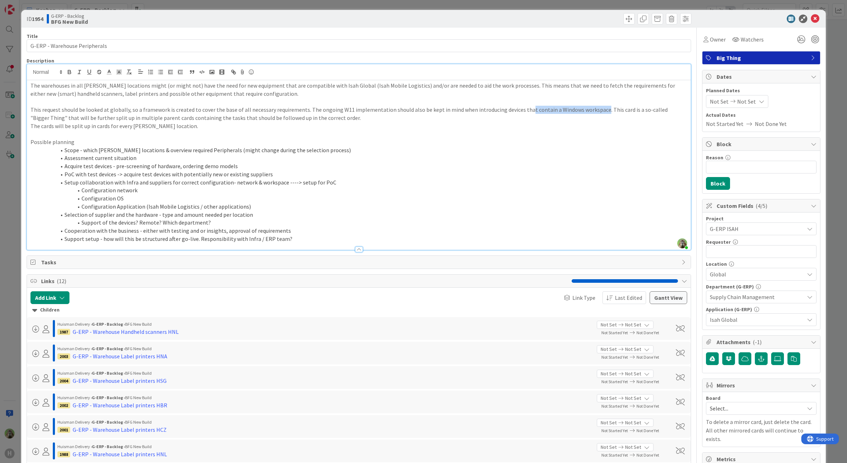
drag, startPoint x: 595, startPoint y: 112, endPoint x: 520, endPoint y: 109, distance: 74.5
click at [520, 109] on p "This request should be looked at globally, so a framework is created to cover t…" at bounding box center [358, 114] width 657 height 16
click at [11, 187] on div "ID 1954 G-ERP - Backlog BFG New Build Title 29 / 128 G-ERP - Warehouse Peripher…" at bounding box center [423, 231] width 847 height 463
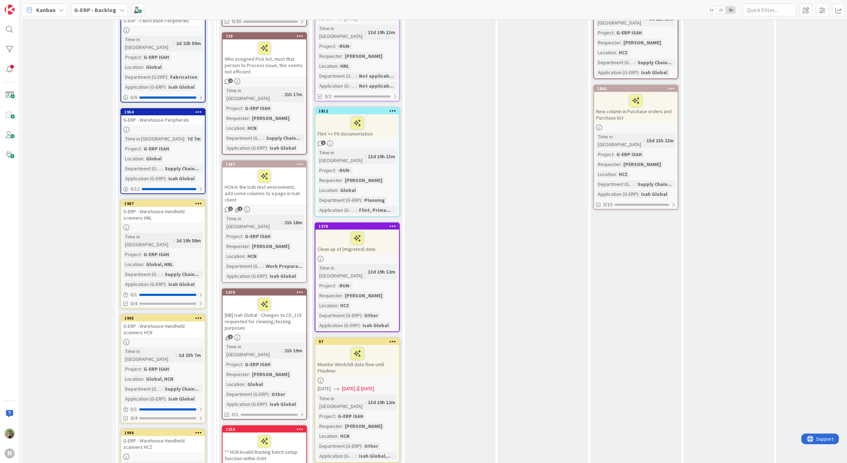
click at [166, 321] on div "G-ERP - Warehouse Handheld scanners HCN" at bounding box center [163, 329] width 84 height 16
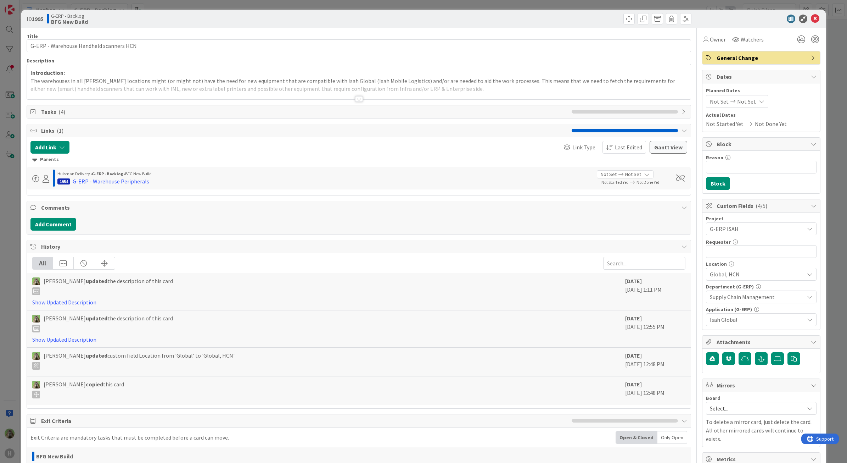
drag, startPoint x: 448, startPoint y: 102, endPoint x: 454, endPoint y: 91, distance: 11.9
click at [449, 102] on div "Title 39 / 128 G-ERP - Warehouse Handheld scanners HCN Description Introduction…" at bounding box center [359, 307] width 665 height 559
click at [455, 89] on div at bounding box center [359, 90] width 664 height 18
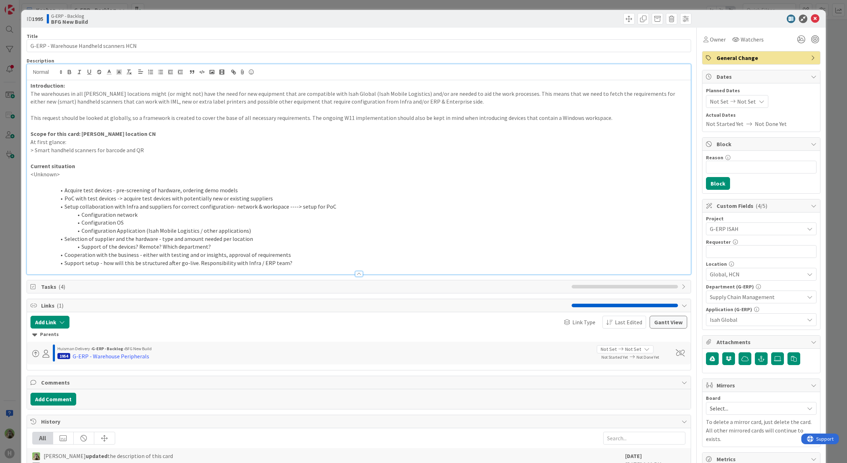
click at [582, 118] on p "This request should be looked at globally, so a framework is created to cover t…" at bounding box center [358, 118] width 657 height 8
click at [12, 231] on div "ID 1995 G-ERP - Backlog BFG New Build Title 39 / 128 G-ERP - Warehouse Handheld…" at bounding box center [423, 231] width 847 height 463
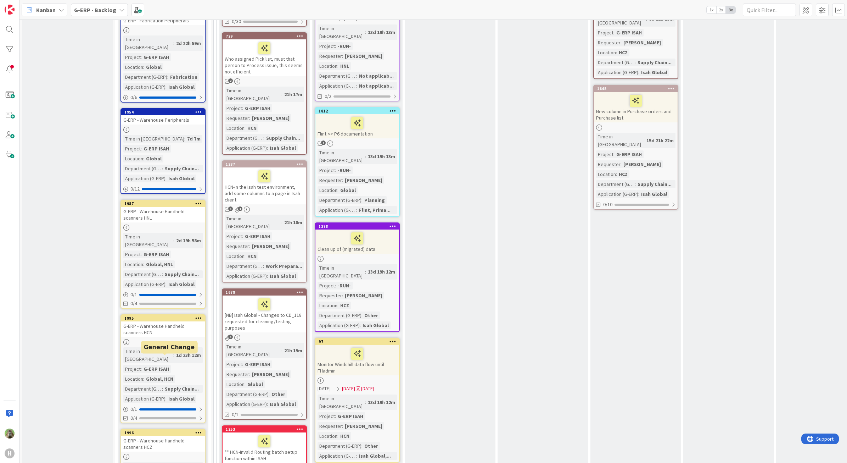
click at [169, 436] on div "G-ERP - Warehouse Handheld scanners HCZ" at bounding box center [163, 444] width 84 height 16
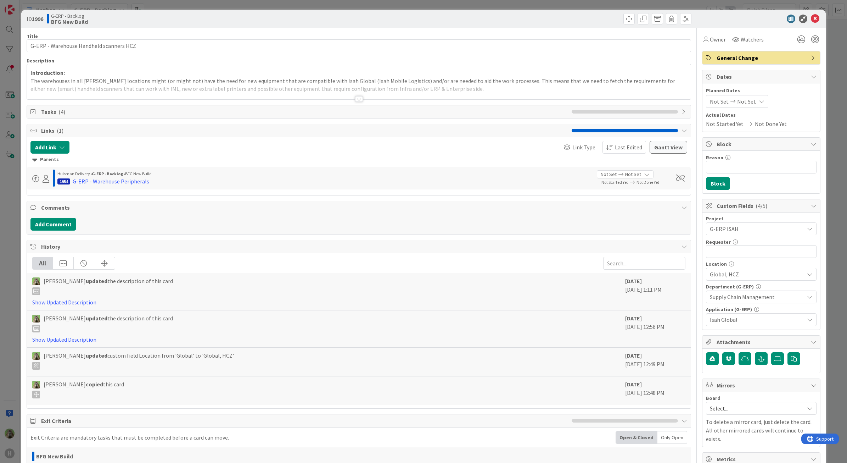
click at [555, 83] on div at bounding box center [359, 90] width 664 height 18
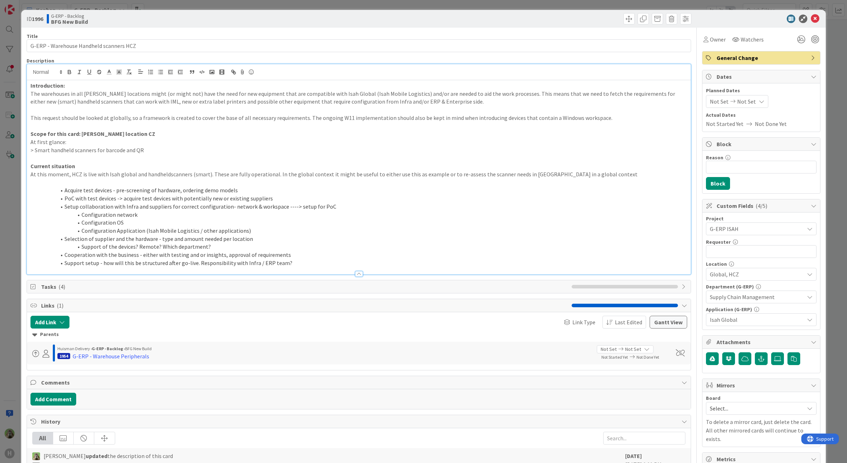
click at [575, 121] on p "This request should be looked at globally, so a framework is created to cover t…" at bounding box center [358, 118] width 657 height 8
click at [2, 235] on div "ID 1996 G-ERP - Backlog BFG New Build Title 39 / 128 G-ERP - Warehouse Handheld…" at bounding box center [423, 231] width 847 height 463
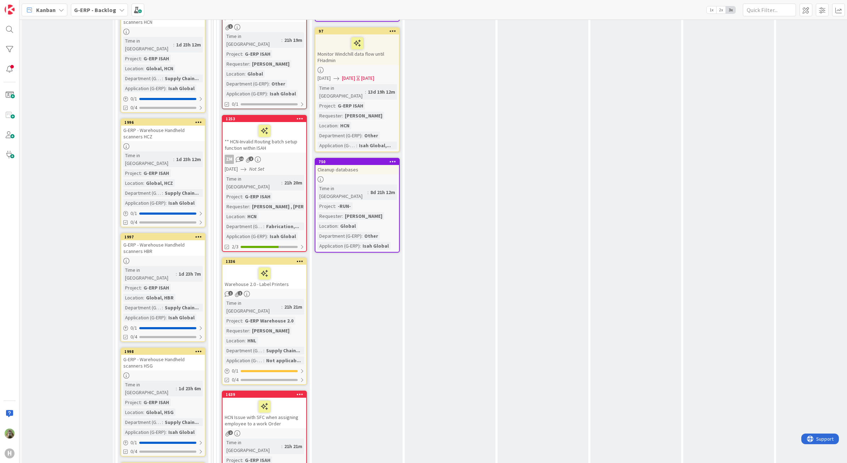
click at [183, 240] on div "G-ERP - Warehouse Handheld scanners HBR" at bounding box center [163, 248] width 84 height 16
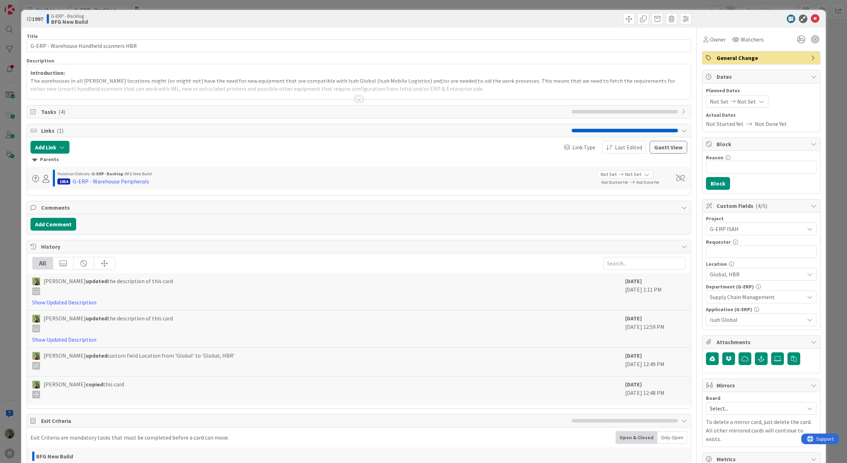
click at [625, 80] on p "The warehouses in all [PERSON_NAME] locations might (or might not) have the nee…" at bounding box center [358, 85] width 657 height 16
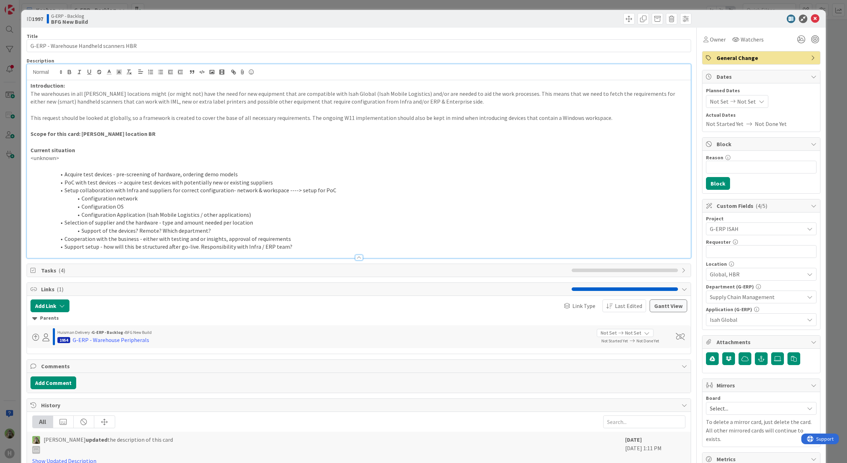
click at [588, 119] on p "This request should be looked at globally, so a framework is created to cover t…" at bounding box center [358, 118] width 657 height 8
click at [16, 266] on div "ID 1997 G-ERP - Backlog BFG New Build Title 39 / 128 G-ERP - Warehouse Handheld…" at bounding box center [423, 231] width 847 height 463
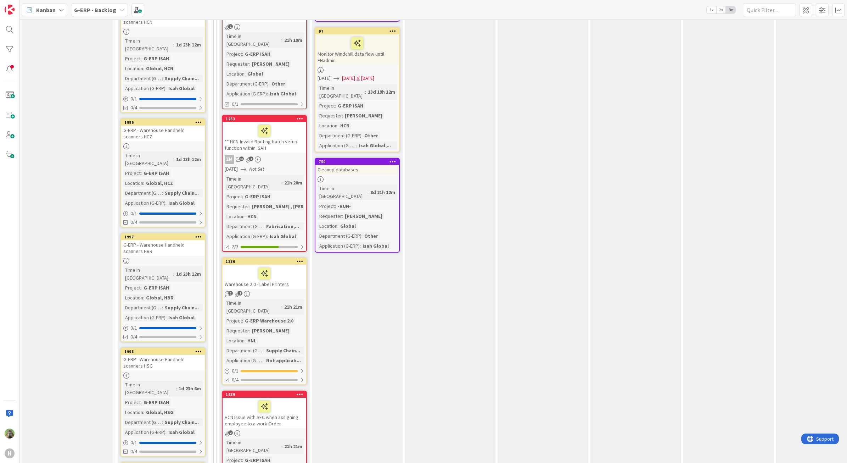
scroll to position [1196, 0]
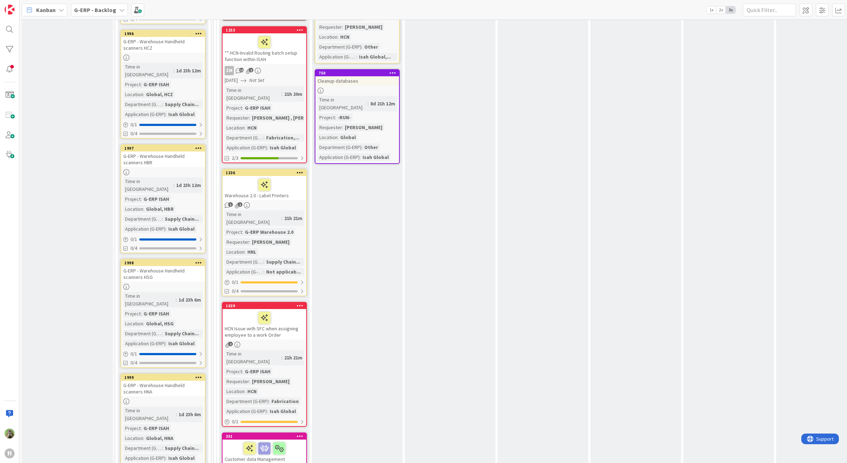
click at [172, 266] on div "G-ERP - Warehouse Handheld scanners HSG" at bounding box center [163, 274] width 84 height 16
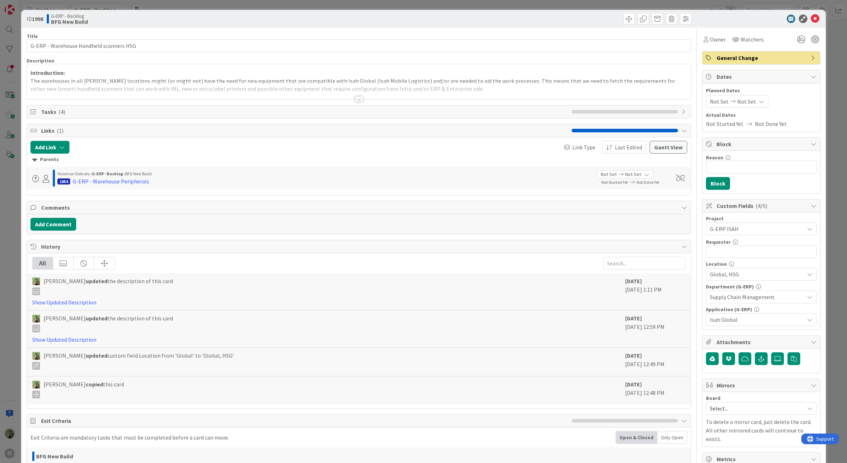
click at [550, 77] on p "Introduction:" at bounding box center [358, 73] width 657 height 8
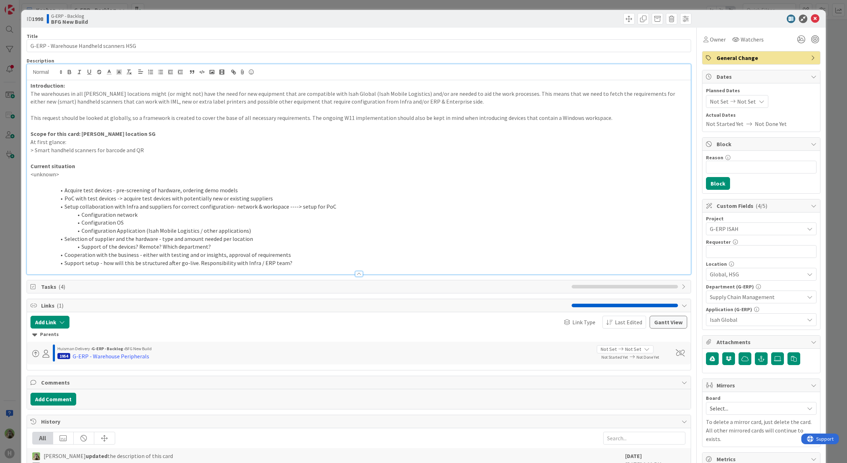
click at [571, 118] on p "This request should be looked at globally, so a framework is created to cover t…" at bounding box center [358, 118] width 657 height 8
click at [11, 235] on div "ID 1998 G-ERP - Backlog BFG New Build Title 39 / 128 G-ERP - Warehouse Handheld…" at bounding box center [423, 231] width 847 height 463
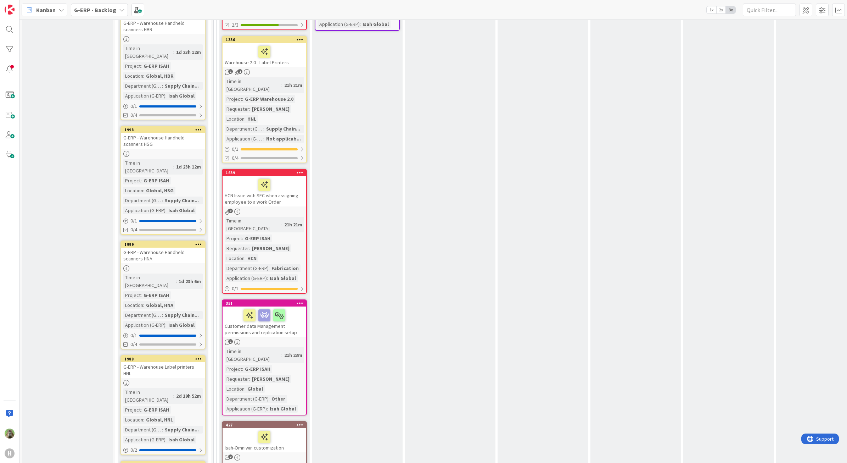
click at [178, 265] on div at bounding box center [163, 268] width 84 height 6
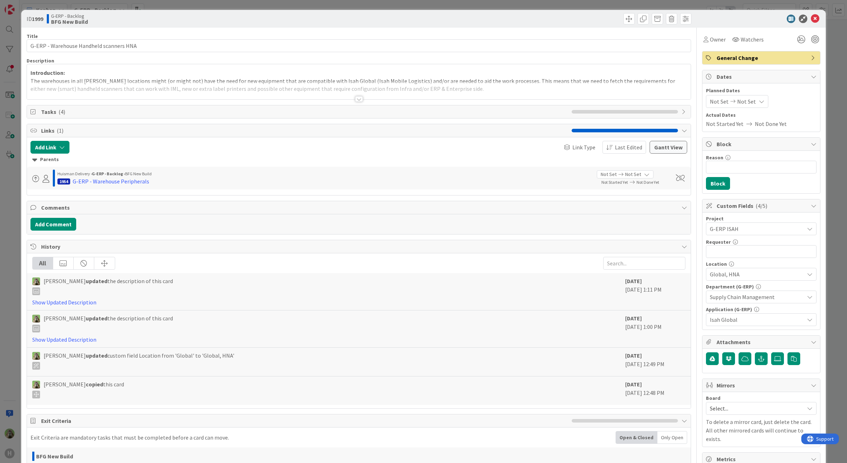
click at [513, 93] on div at bounding box center [359, 90] width 664 height 18
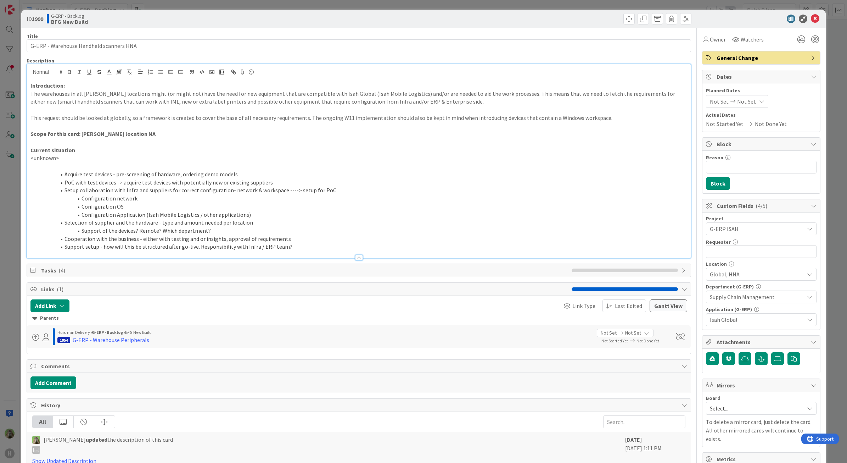
click at [558, 119] on p "This request should be looked at globally, so a framework is created to cover t…" at bounding box center [358, 118] width 657 height 8
click at [12, 219] on div "ID 1999 G-ERP - Backlog BFG New Build Title 39 / 128 G-ERP - Warehouse Handheld…" at bounding box center [423, 231] width 847 height 463
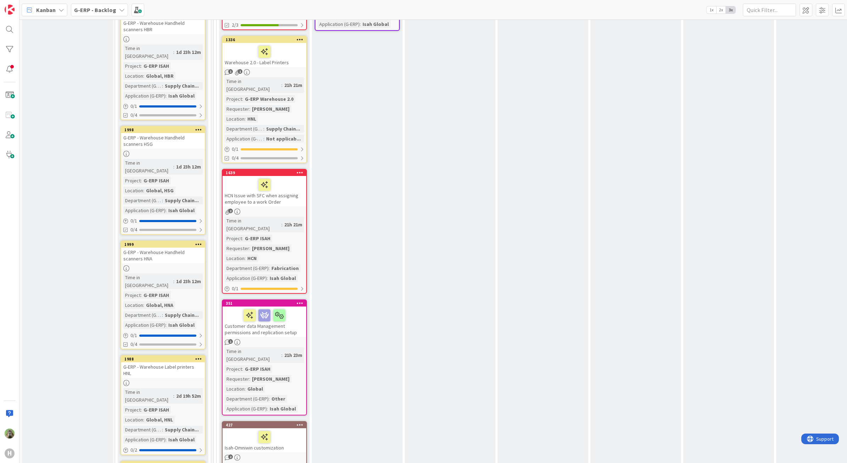
click at [178, 392] on div "2d 19h 52m" at bounding box center [188, 396] width 28 height 8
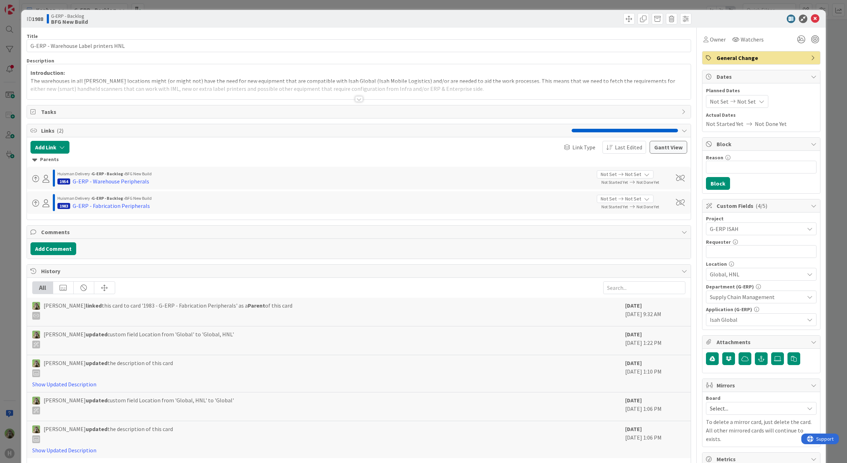
click at [567, 91] on div at bounding box center [359, 90] width 664 height 18
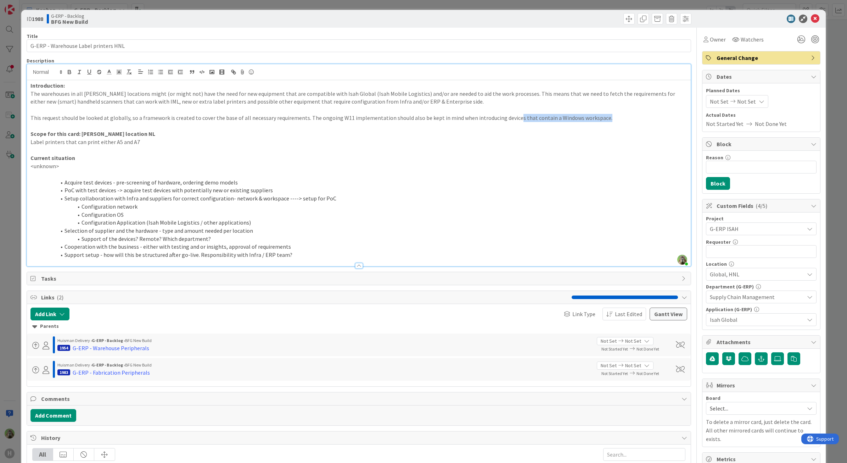
drag, startPoint x: 601, startPoint y: 118, endPoint x: 508, endPoint y: 118, distance: 92.9
click at [508, 118] on p "This request should be looked at globally, so a framework is created to cover t…" at bounding box center [358, 118] width 657 height 8
drag, startPoint x: 538, startPoint y: 117, endPoint x: 308, endPoint y: 112, distance: 230.4
click at [307, 114] on p "This request should be looked at globally, so a framework is created to cover t…" at bounding box center [358, 118] width 657 height 8
click at [17, 230] on div "ID 1988 G-ERP - Backlog BFG New Build Title 36 / 128 G-ERP - Warehouse Label pr…" at bounding box center [423, 231] width 847 height 463
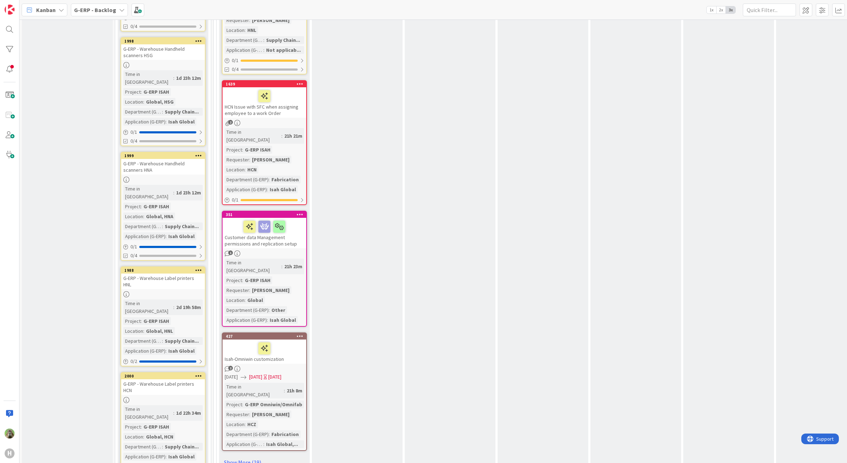
click at [174, 379] on div "G-ERP - Warehouse Label printers HCN" at bounding box center [163, 387] width 84 height 16
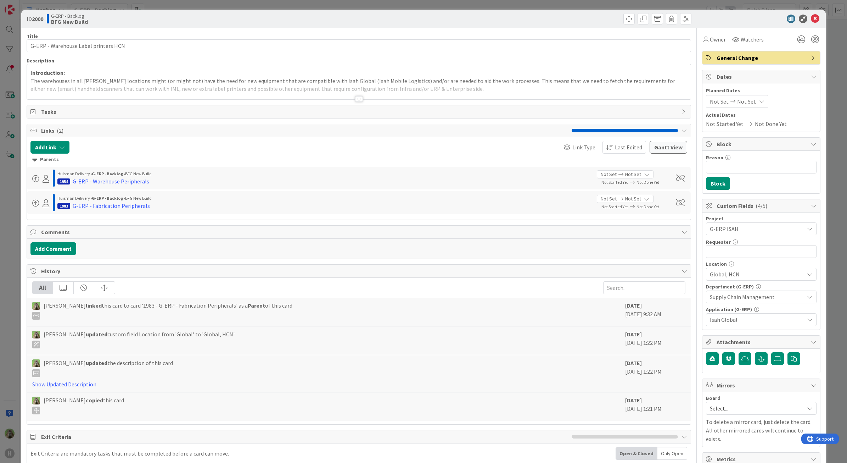
click at [525, 87] on div at bounding box center [359, 90] width 664 height 18
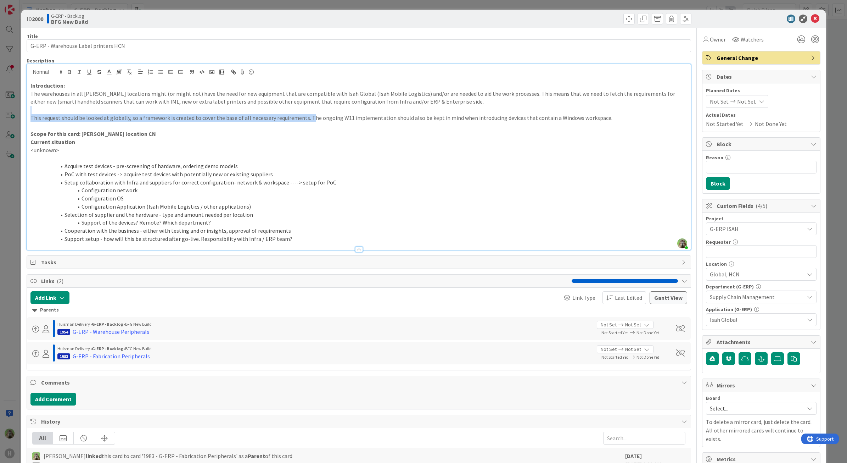
drag, startPoint x: 609, startPoint y: 117, endPoint x: 309, endPoint y: 118, distance: 299.5
click at [309, 119] on p "This request should be looked at globally, so a framework is created to cover t…" at bounding box center [358, 118] width 657 height 8
click at [309, 118] on p "This request should be looked at globally, so a framework is created to cover t…" at bounding box center [358, 118] width 657 height 8
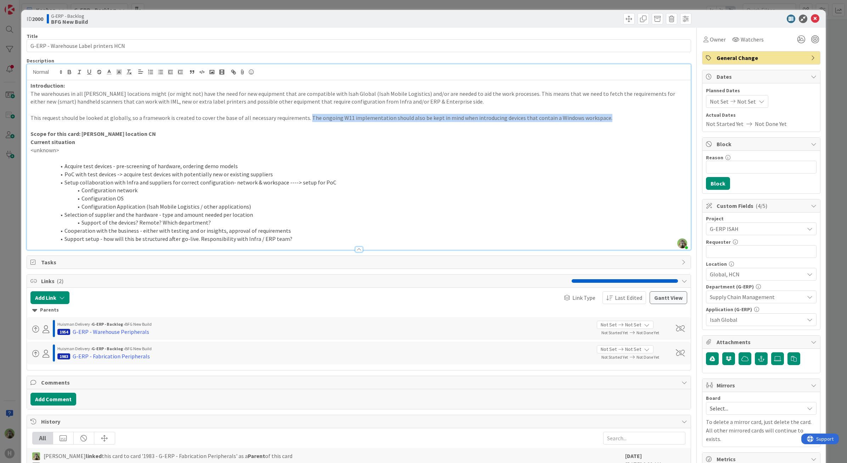
drag, startPoint x: 653, startPoint y: 114, endPoint x: 305, endPoint y: 120, distance: 347.7
click at [305, 120] on p "This request should be looked at globally, so a framework is created to cover t…" at bounding box center [358, 118] width 657 height 8
click at [4, 213] on div "ID 2000 G-ERP - Backlog BFG New Build Title 36 / 128 G-ERP - Warehouse Label pr…" at bounding box center [423, 231] width 847 height 463
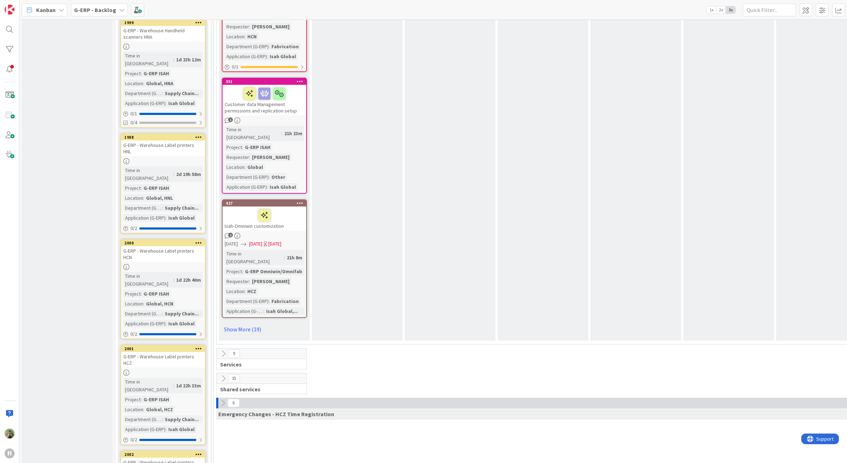
click at [181, 345] on link "2001 G-ERP - Warehouse Label printers HCZ Time in [GEOGRAPHIC_DATA] : 1d 22h 33…" at bounding box center [163, 395] width 85 height 100
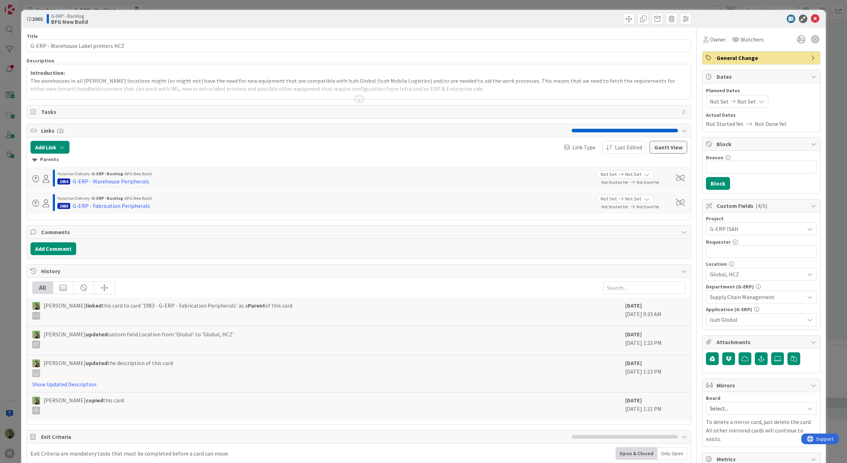
click at [480, 84] on div at bounding box center [359, 90] width 664 height 18
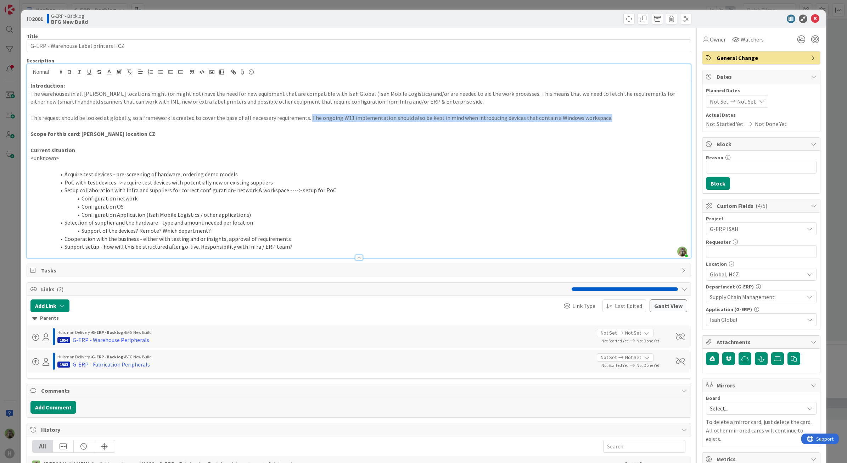
drag, startPoint x: 614, startPoint y: 116, endPoint x: 304, endPoint y: 116, distance: 310.1
click at [304, 116] on p "This request should be looked at globally, so a framework is created to cover t…" at bounding box center [358, 118] width 657 height 8
click at [11, 181] on div "ID 2001 G-ERP - Backlog BFG New Build Title 36 / 128 G-ERP - Warehouse Label pr…" at bounding box center [423, 231] width 847 height 463
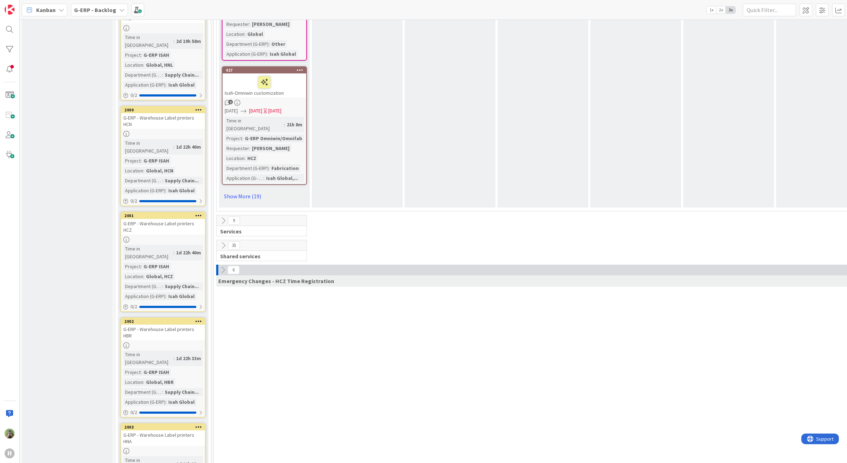
click at [189, 350] on div "Time in Column : 1d 22h 33m Project : G-ERP ISAH Location : Global, HBR Departm…" at bounding box center [162, 377] width 79 height 55
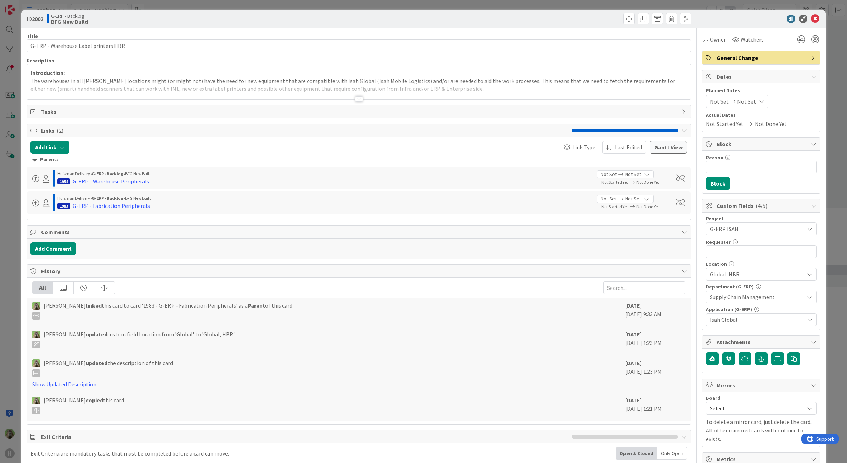
click at [542, 83] on div at bounding box center [359, 90] width 664 height 18
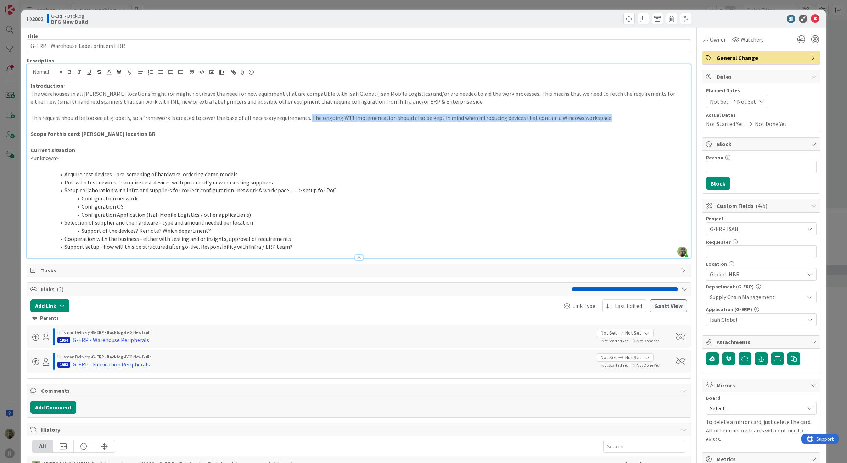
drag, startPoint x: 624, startPoint y: 118, endPoint x: 305, endPoint y: 119, distance: 319.0
click at [305, 119] on p "This request should be looked at globally, so a framework is created to cover t…" at bounding box center [358, 118] width 657 height 8
click at [4, 220] on div "ID 2002 G-ERP - Backlog BFG New Build Title 36 / 128 G-ERP - Warehouse Label pr…" at bounding box center [423, 231] width 847 height 463
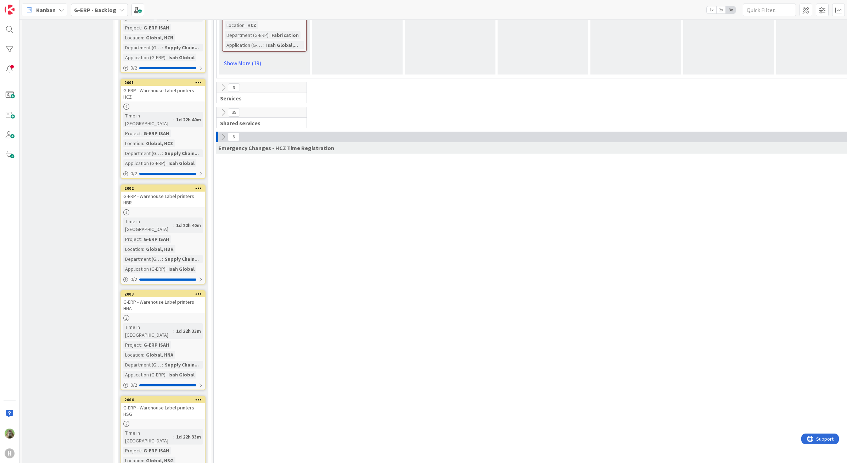
click at [171, 297] on div "G-ERP - Warehouse Label printers HNA" at bounding box center [163, 305] width 84 height 16
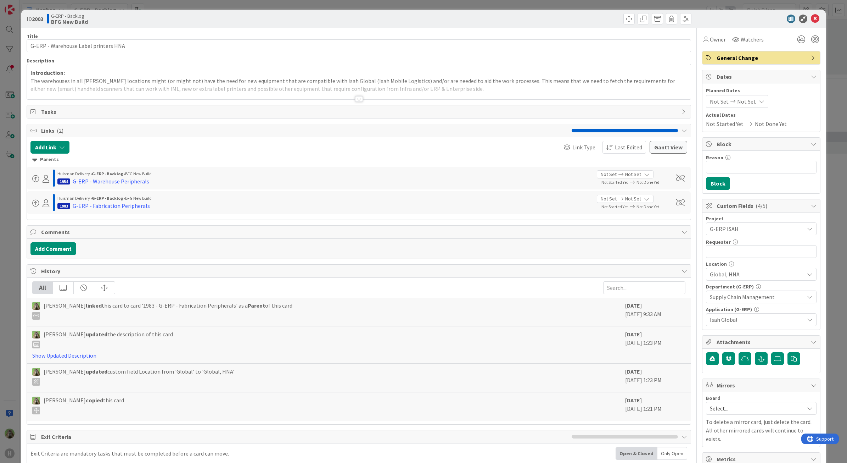
click at [478, 89] on div at bounding box center [359, 90] width 664 height 18
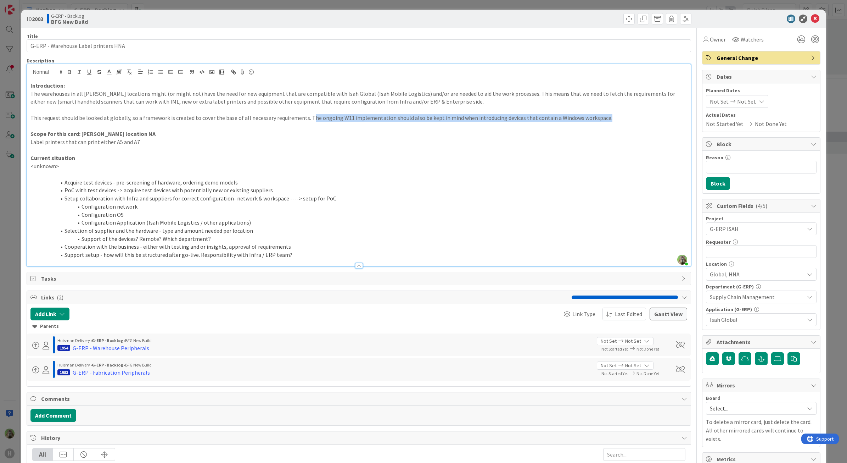
drag, startPoint x: 614, startPoint y: 117, endPoint x: 307, endPoint y: 114, distance: 307.3
click at [307, 114] on p "This request should be looked at globally, so a framework is created to cover t…" at bounding box center [358, 118] width 657 height 8
click at [15, 219] on div "ID 2003 G-ERP - Backlog BFG New Build Title 36 / 128 G-ERP - Warehouse Label pr…" at bounding box center [423, 231] width 847 height 463
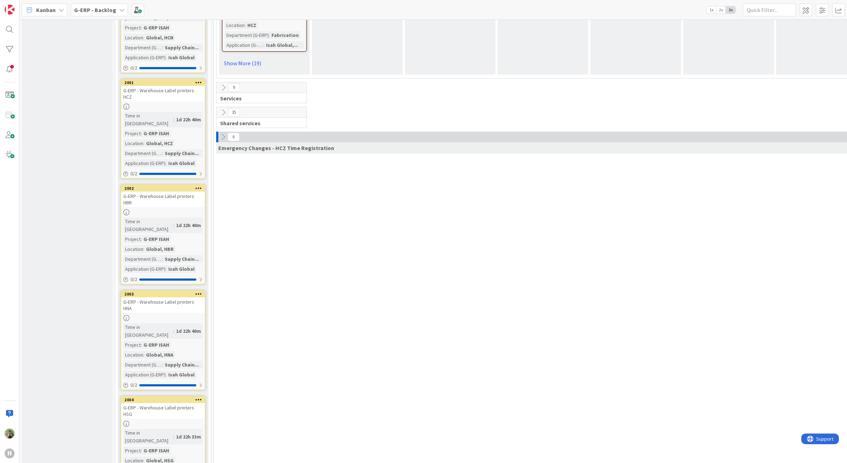
click at [199, 420] on div at bounding box center [163, 423] width 84 height 6
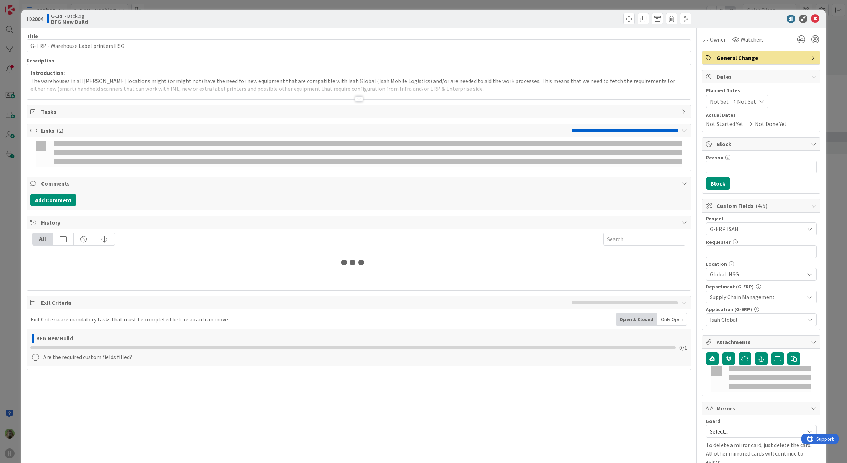
click at [465, 94] on div at bounding box center [359, 90] width 664 height 18
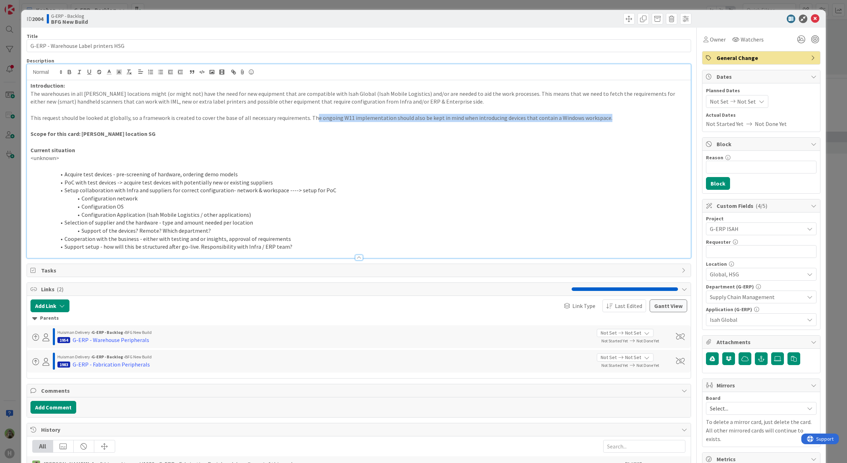
drag, startPoint x: 610, startPoint y: 119, endPoint x: 332, endPoint y: 89, distance: 279.1
click at [310, 114] on p "This request should be looked at globally, so a framework is created to cover t…" at bounding box center [358, 118] width 657 height 8
click at [7, 160] on div "ID 2004 G-ERP - Backlog BFG New Build Title 36 / 128 G-ERP - Warehouse Label pr…" at bounding box center [423, 231] width 847 height 463
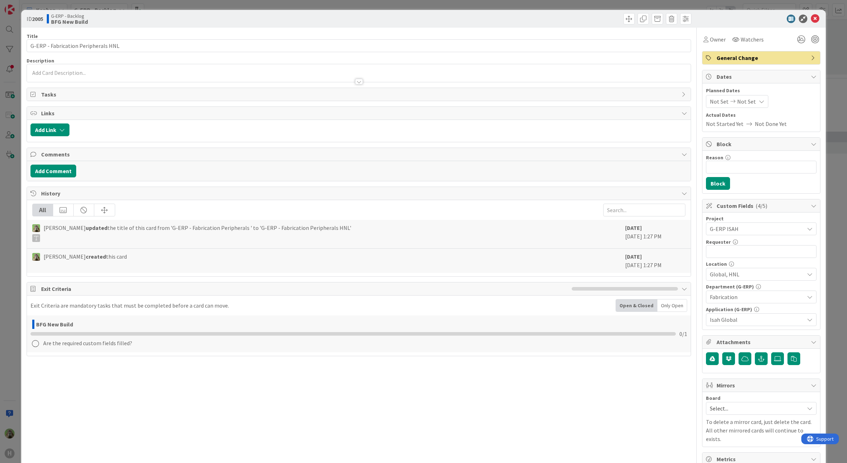
click at [477, 76] on div at bounding box center [359, 77] width 664 height 7
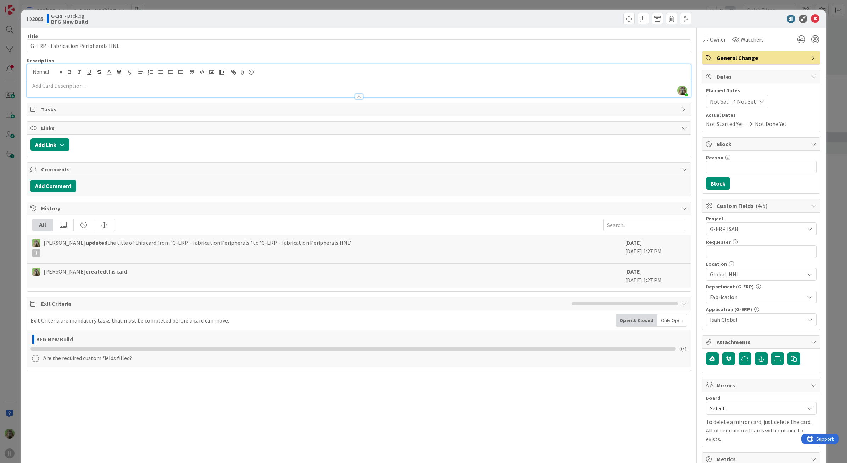
click at [4, 185] on div "ID 2005 G-ERP - Backlog BFG New Build Title 35 / 128 G-ERP - Fabrication Periph…" at bounding box center [423, 231] width 847 height 463
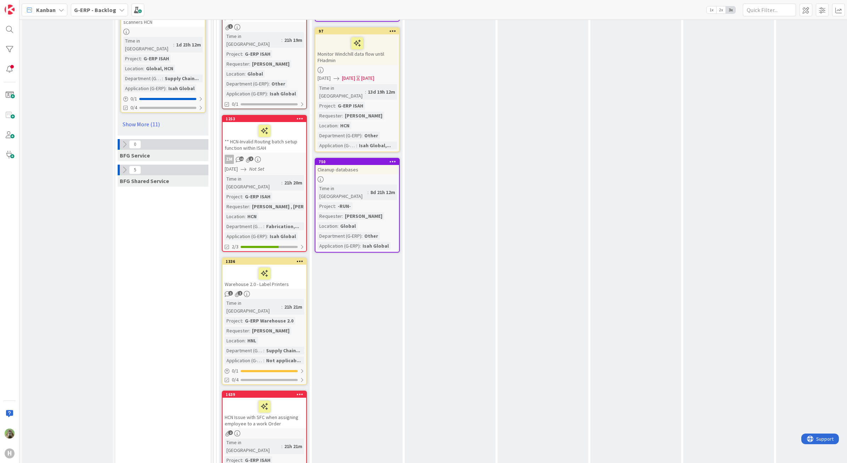
scroll to position [886, 0]
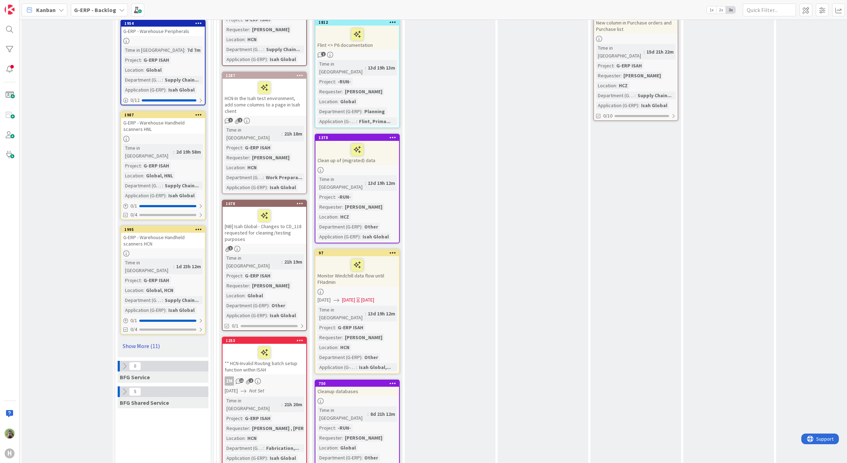
click at [139, 340] on link "Show More (11)" at bounding box center [163, 345] width 85 height 11
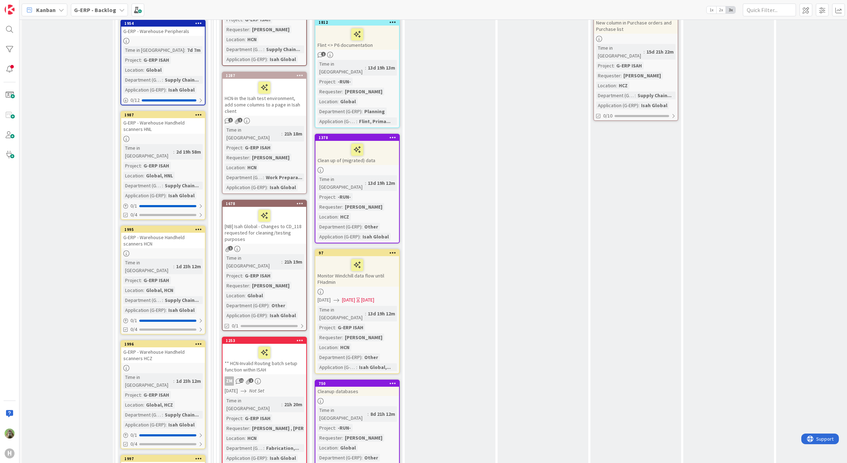
click at [169, 347] on div "G-ERP - Warehouse Handheld scanners HCZ" at bounding box center [163, 355] width 84 height 16
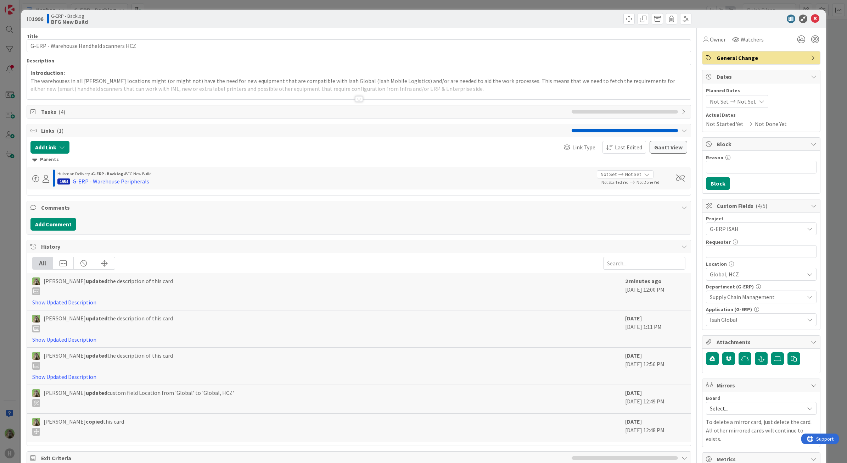
click at [449, 88] on div at bounding box center [359, 90] width 664 height 18
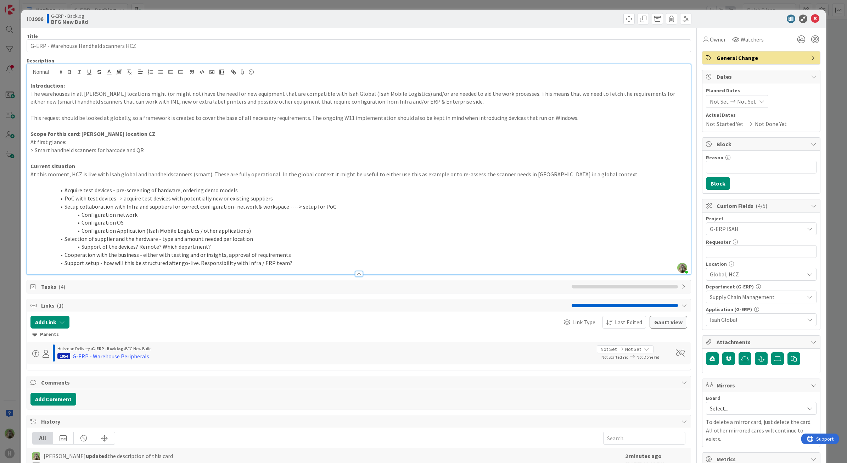
click at [9, 257] on div "ID 1996 G-ERP - Backlog BFG New Build Title 39 / 128 G-ERP - Warehouse Handheld…" at bounding box center [423, 231] width 847 height 463
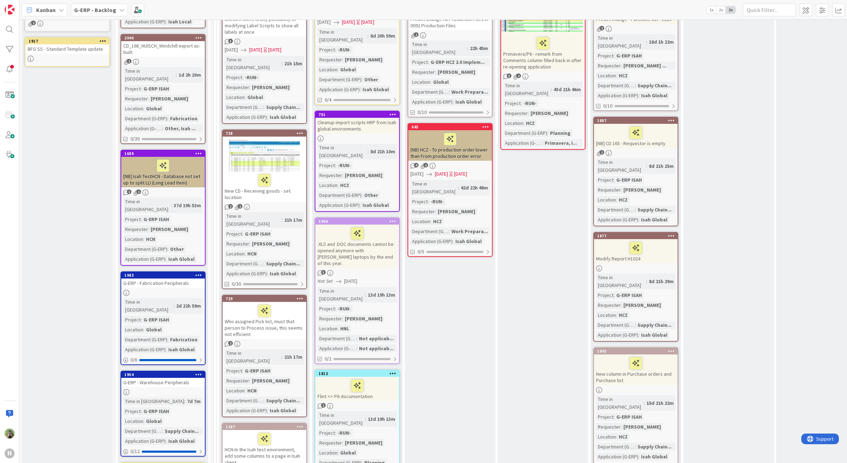
scroll to position [532, 0]
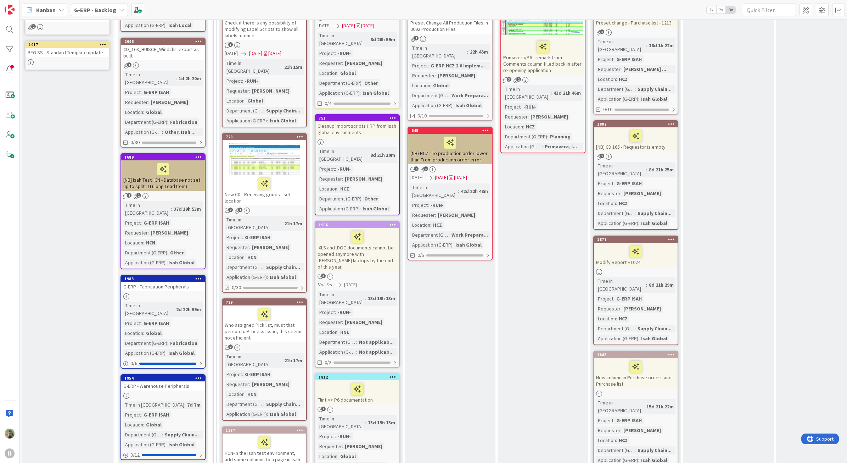
click at [172, 282] on div "G-ERP - Fabrication Peripherals" at bounding box center [163, 286] width 84 height 9
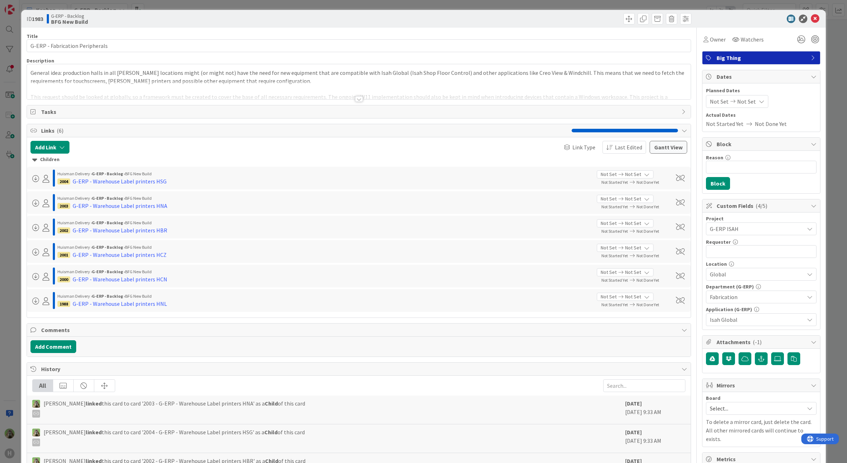
click at [440, 83] on div at bounding box center [359, 90] width 664 height 18
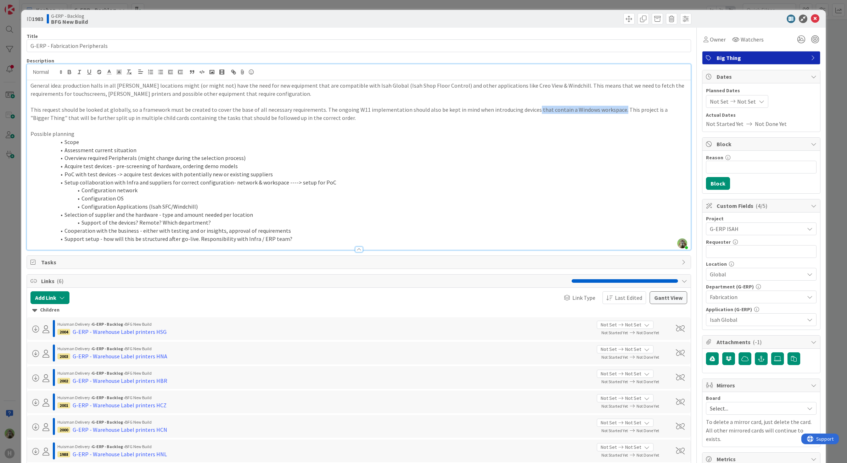
drag, startPoint x: 610, startPoint y: 111, endPoint x: 526, endPoint y: 109, distance: 83.7
click at [526, 109] on p "This request should be looked at globally, so a framework must be created to co…" at bounding box center [358, 114] width 657 height 16
click at [9, 200] on div "ID 1983 G-ERP - Backlog BFG New Build Title 31 / 128 G-ERP - Fabrication Periph…" at bounding box center [423, 231] width 847 height 463
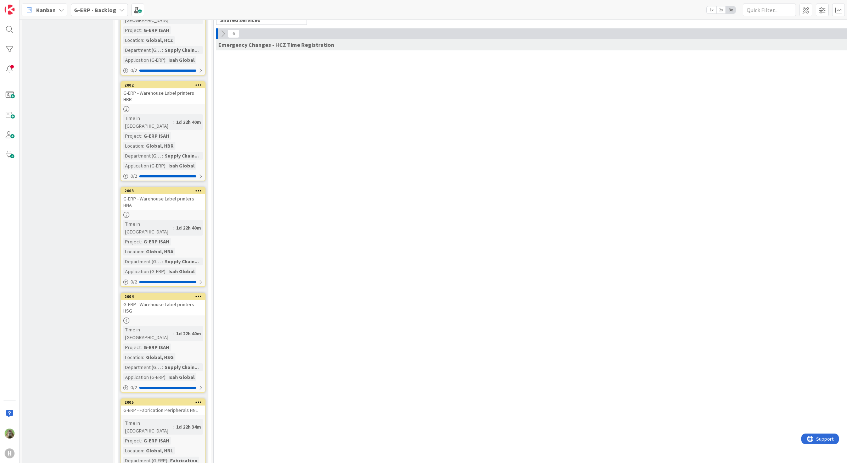
scroll to position [1994, 0]
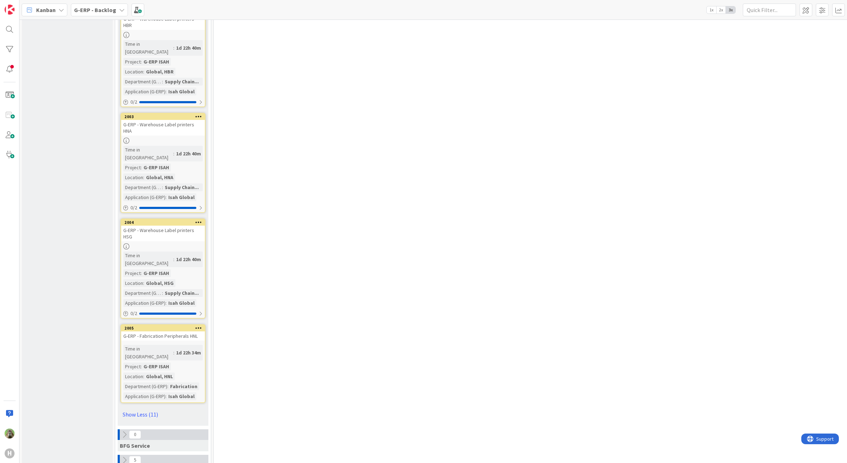
click at [194, 331] on div "G-ERP - Fabrication Peripherals HNL" at bounding box center [163, 335] width 84 height 9
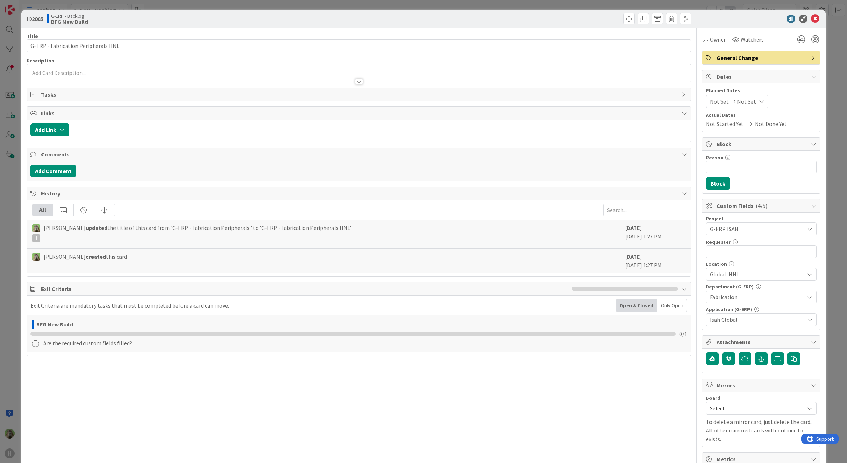
click at [5, 215] on div "ID 2005 G-ERP - Backlog BFG New Build Title 35 / 128 G-ERP - Fabrication Periph…" at bounding box center [423, 231] width 847 height 463
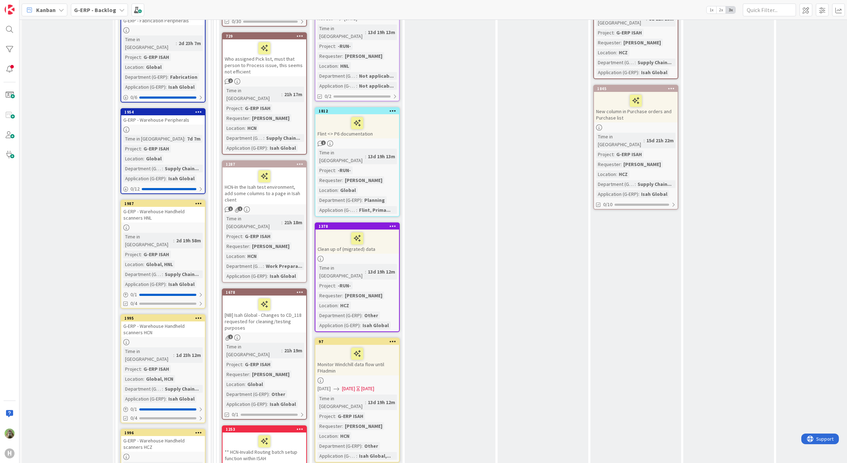
scroll to position [576, 0]
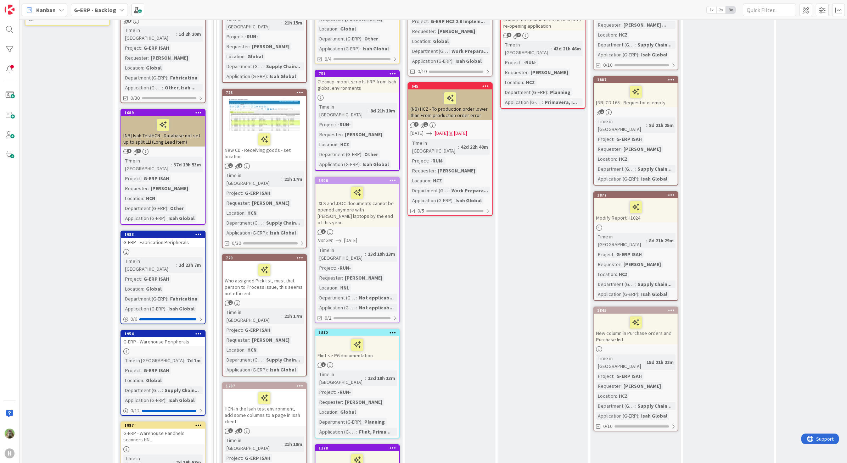
click at [178, 237] on div "G-ERP - Fabrication Peripherals" at bounding box center [163, 241] width 84 height 9
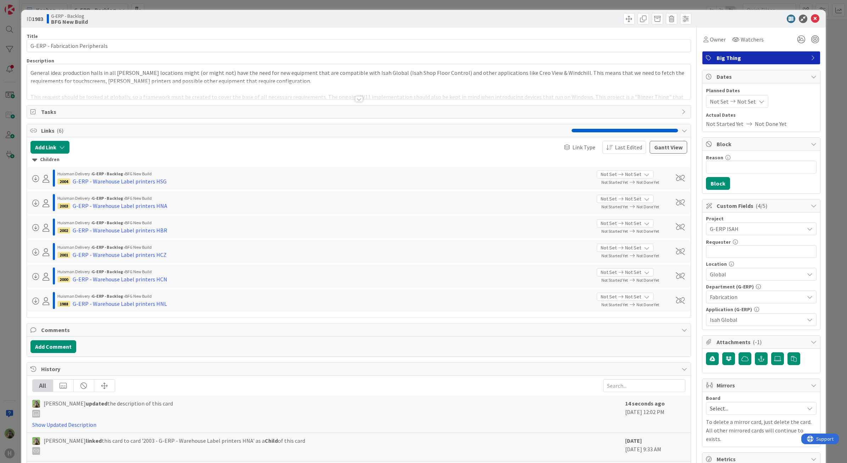
click at [299, 79] on p "General idea: production halls in all [PERSON_NAME] locations might (or might n…" at bounding box center [358, 77] width 657 height 16
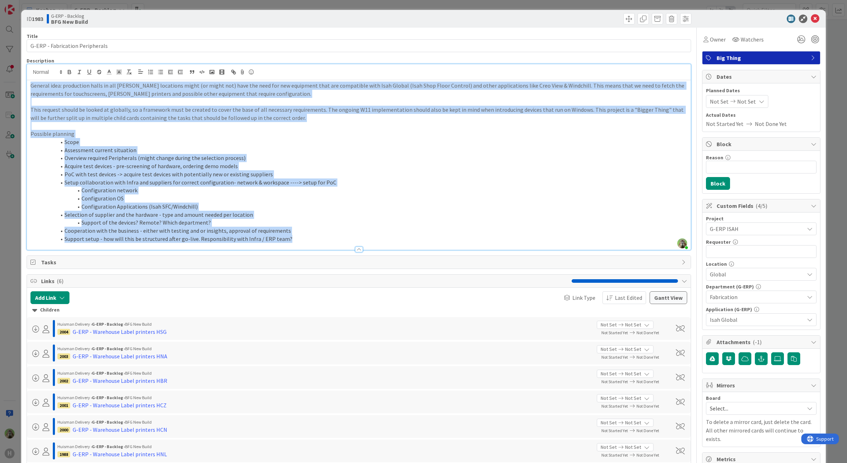
copy div "General idea: production halls in all [PERSON_NAME] locations might (or might n…"
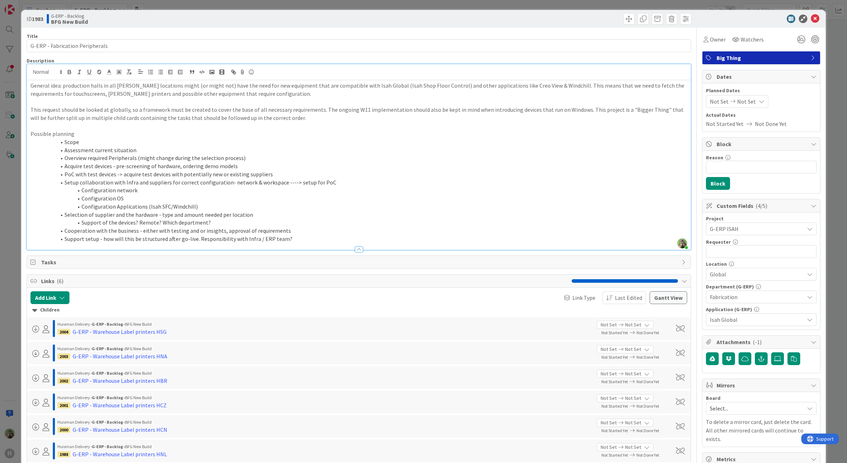
click at [15, 233] on div "ID 1983 G-ERP - Backlog BFG New Build Title 31 / 128 G-ERP - Fabrication Periph…" at bounding box center [423, 231] width 847 height 463
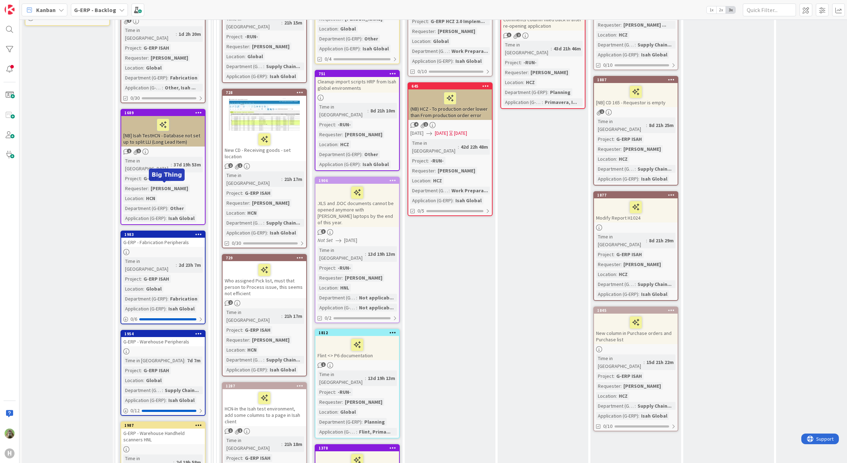
click at [166, 232] on div "1983" at bounding box center [164, 234] width 80 height 5
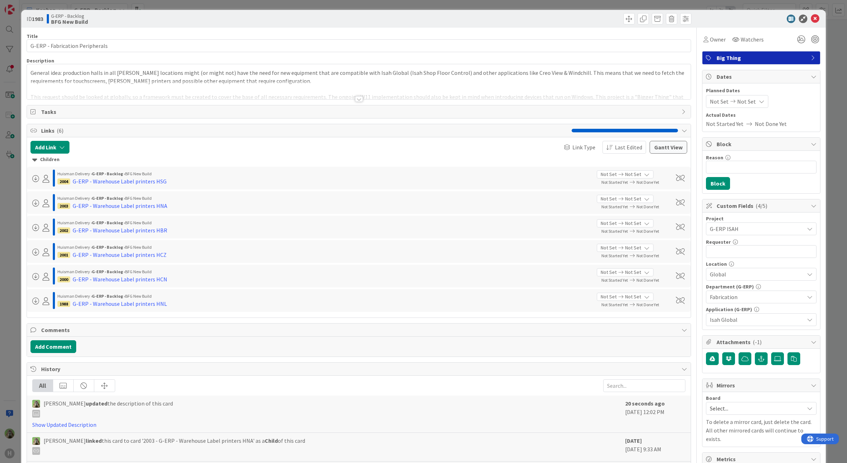
click at [131, 78] on p "General idea: production halls in all [PERSON_NAME] locations might (or might n…" at bounding box center [358, 77] width 657 height 16
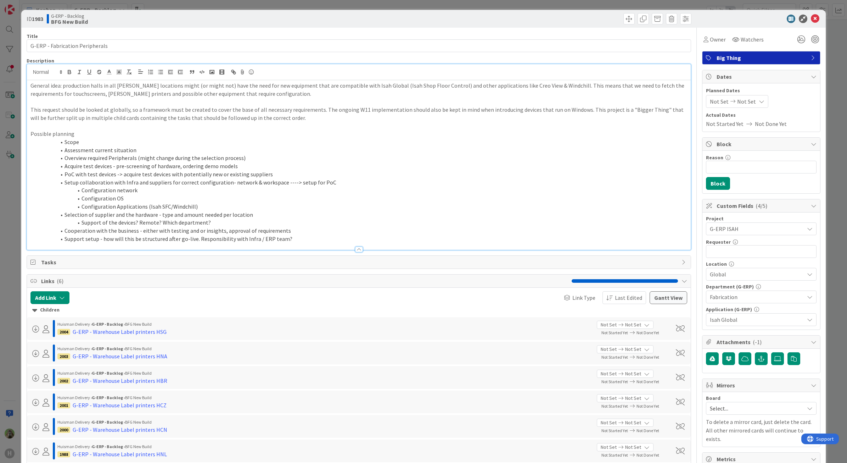
click at [79, 91] on p "General idea: production halls in all [PERSON_NAME] locations might (or might n…" at bounding box center [358, 90] width 657 height 16
drag, startPoint x: 251, startPoint y: 91, endPoint x: 80, endPoint y: 95, distance: 171.2
click at [77, 96] on p "General idea: production halls in all [PERSON_NAME] locations might (or might n…" at bounding box center [358, 90] width 657 height 16
click at [80, 95] on p "General idea: production halls in all [PERSON_NAME] locations might (or might n…" at bounding box center [358, 90] width 657 height 16
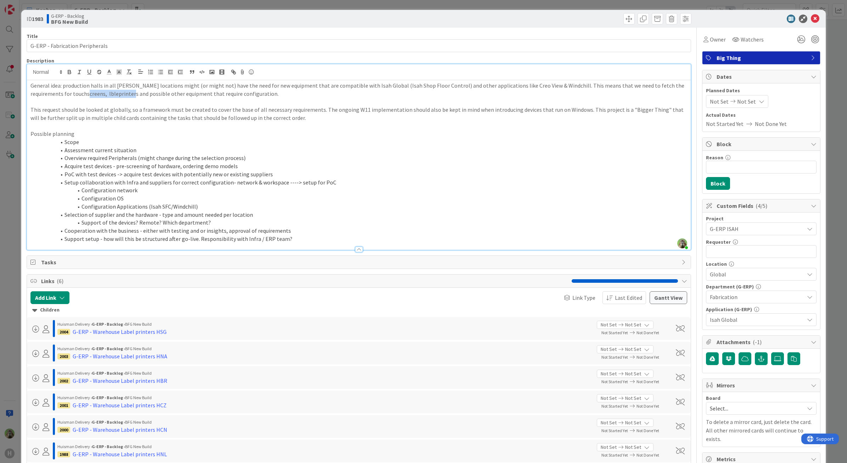
drag, startPoint x: 112, startPoint y: 93, endPoint x: 77, endPoint y: 96, distance: 34.8
click at [74, 96] on p "General idea: production halls in all [PERSON_NAME] locations might (or might n…" at bounding box center [358, 90] width 657 height 16
click at [77, 96] on p "General idea: production halls in all [PERSON_NAME] locations might (or might n…" at bounding box center [358, 90] width 657 height 16
click at [280, 169] on li "Acquire test devices - pre-screening of hardware, ordering demo models" at bounding box center [363, 166] width 649 height 8
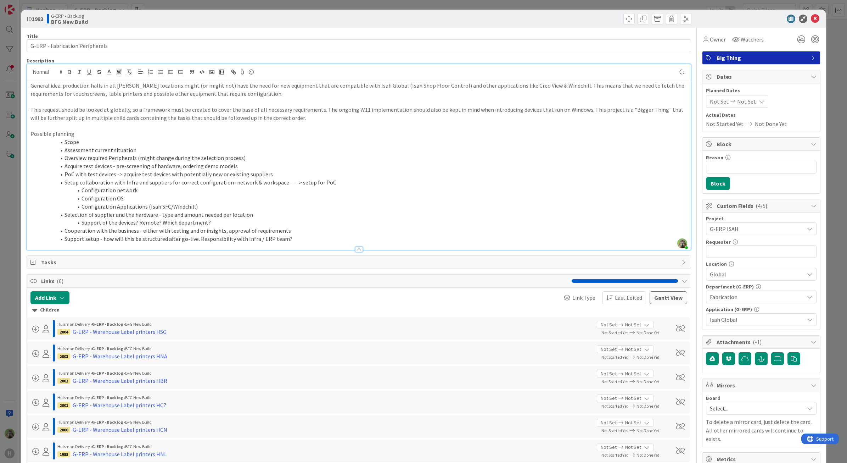
click at [11, 244] on div "ID 1983 G-ERP - Backlog BFG New Build Title 31 / 128 G-ERP - Fabrication Periph…" at bounding box center [423, 231] width 847 height 463
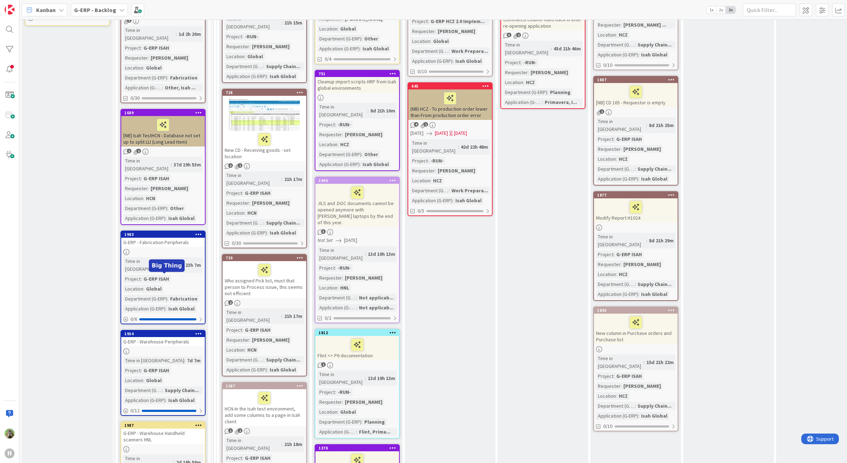
click at [172, 331] on div "1954" at bounding box center [164, 333] width 80 height 5
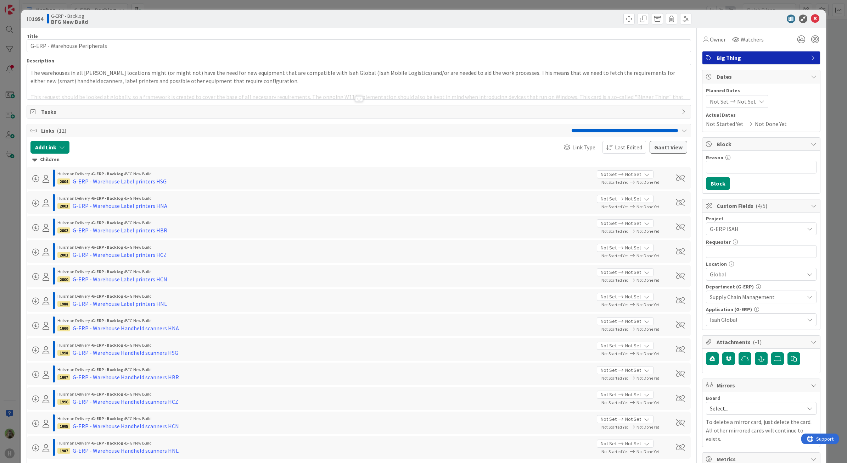
click at [213, 82] on div at bounding box center [359, 90] width 664 height 18
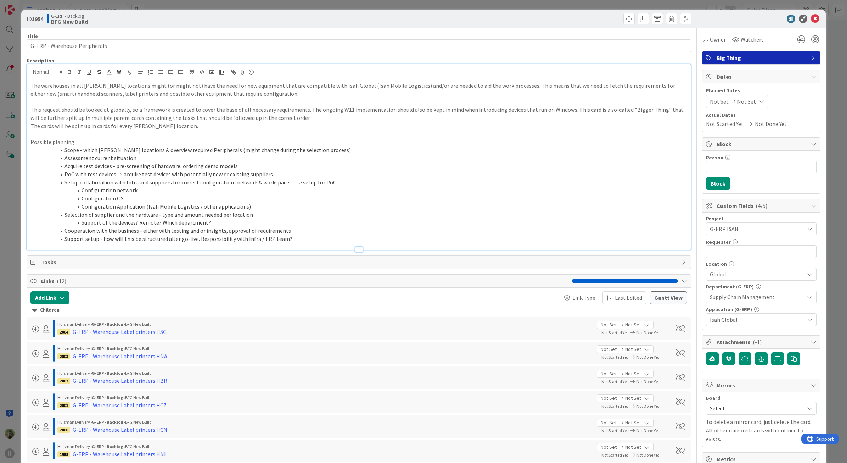
click at [11, 207] on div "ID 1954 G-ERP - Backlog BFG New Build Title 29 / 128 G-ERP - Warehouse Peripher…" at bounding box center [423, 231] width 847 height 463
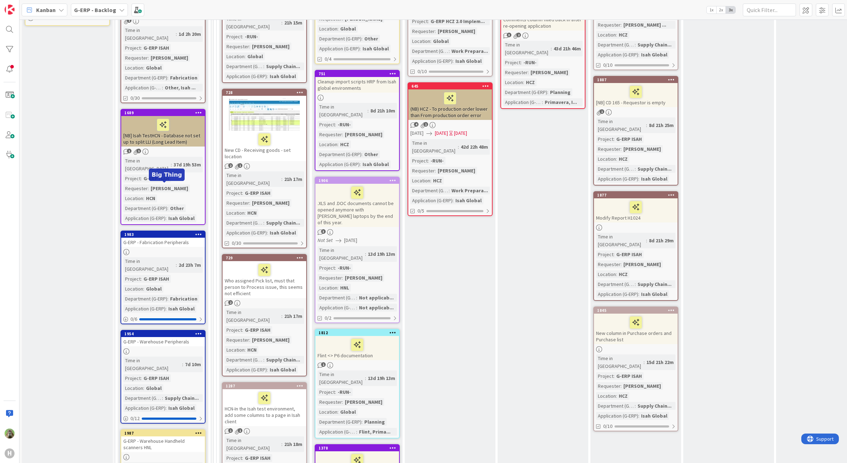
click at [174, 249] on div at bounding box center [163, 252] width 84 height 6
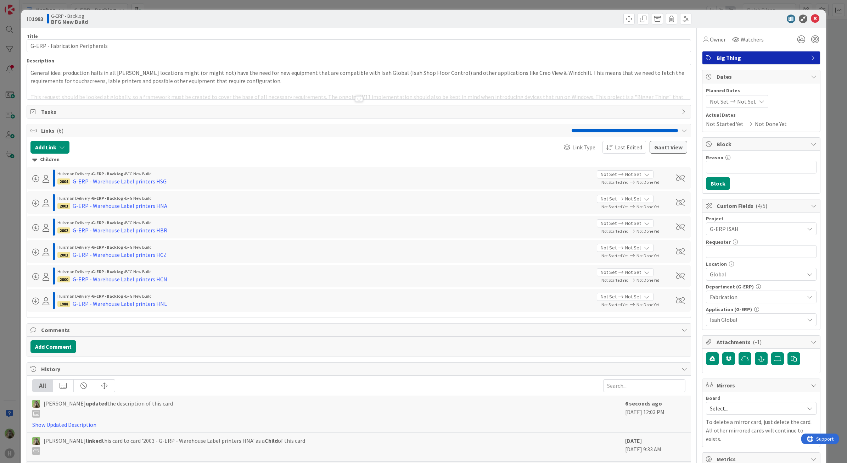
click at [140, 82] on div at bounding box center [359, 90] width 664 height 18
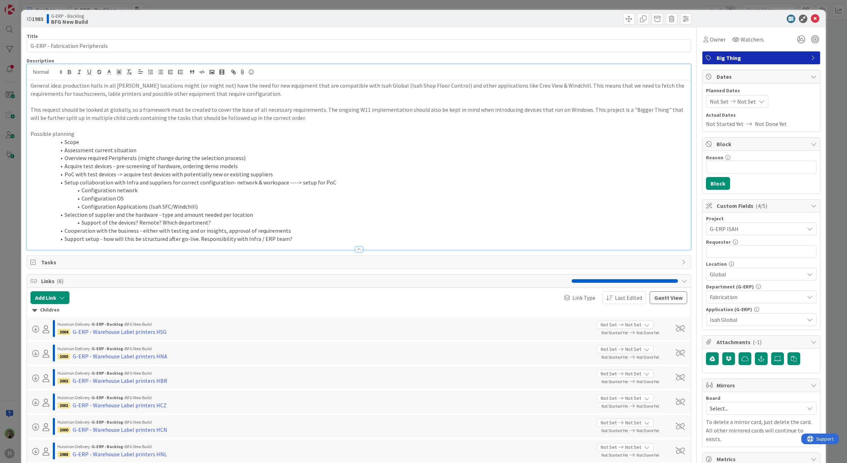
click at [80, 91] on p "General idea: production halls in all [PERSON_NAME] locations might (or might n…" at bounding box center [358, 90] width 657 height 16
drag, startPoint x: 547, startPoint y: 111, endPoint x: 420, endPoint y: 113, distance: 126.2
click at [420, 113] on p "This request should be looked at globally, so a framework must be created to co…" at bounding box center [358, 114] width 657 height 16
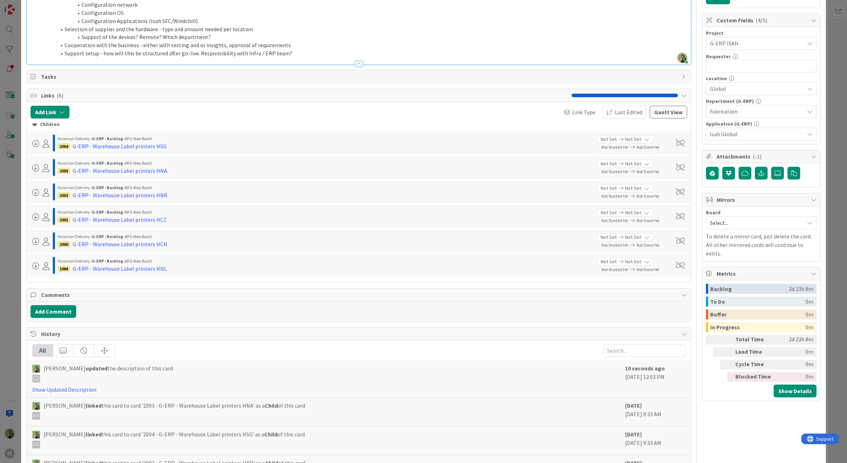
scroll to position [170, 0]
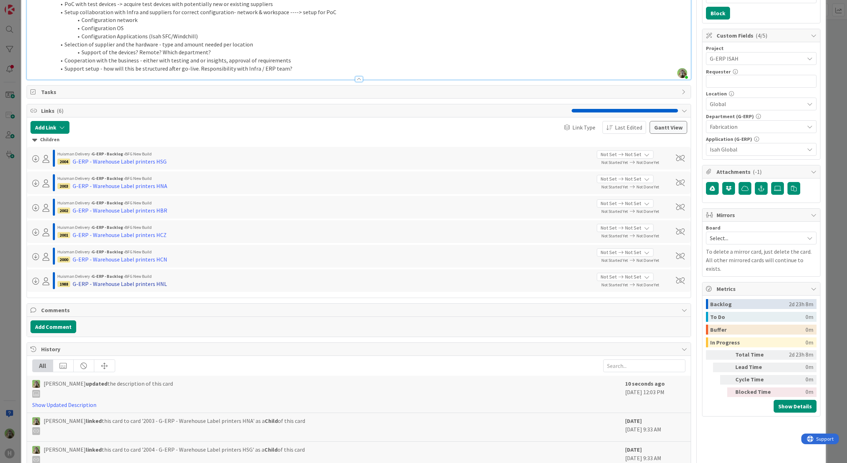
click at [130, 282] on div "G-ERP - Warehouse Label printers HNL" at bounding box center [120, 283] width 94 height 9
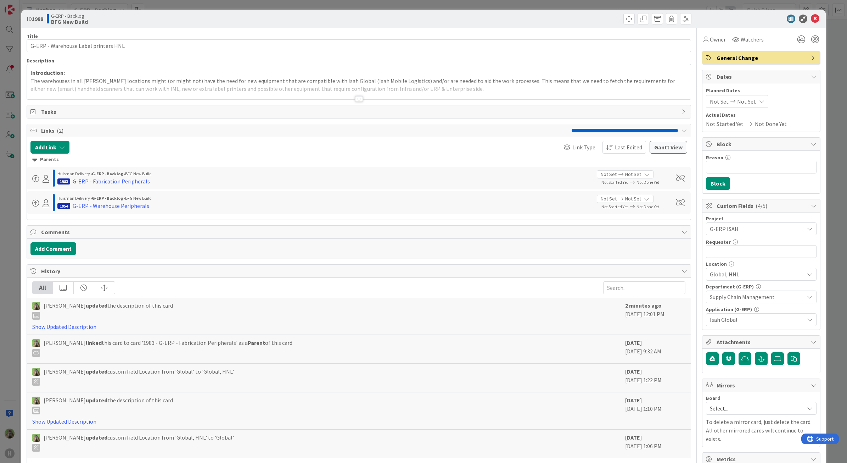
click at [257, 92] on div at bounding box center [359, 90] width 664 height 18
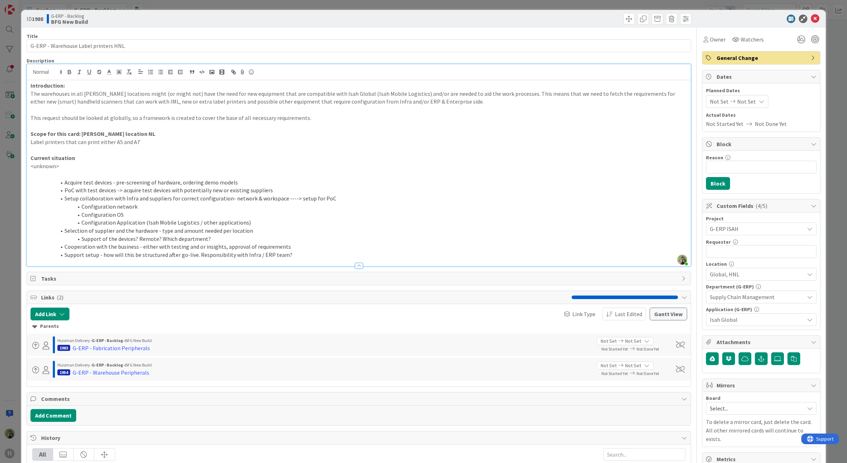
click at [9, 178] on div "ID 1988 G-ERP - Backlog BFG New Build Title 36 / 128 G-ERP - Warehouse Label pr…" at bounding box center [423, 231] width 847 height 463
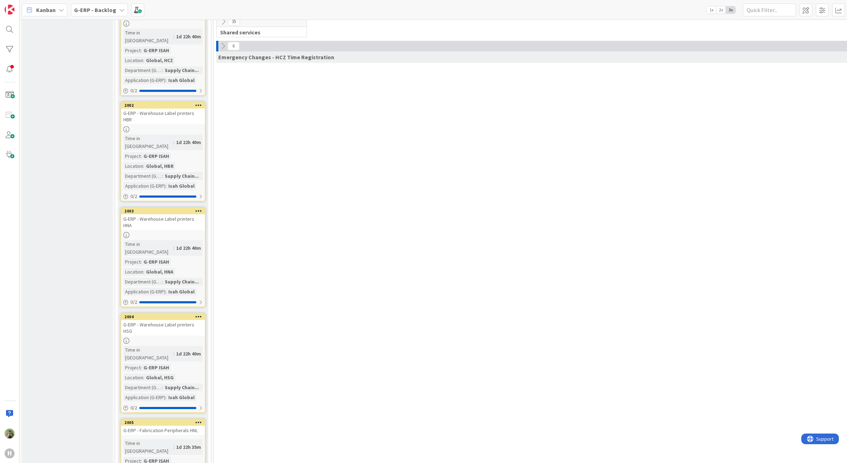
scroll to position [1994, 0]
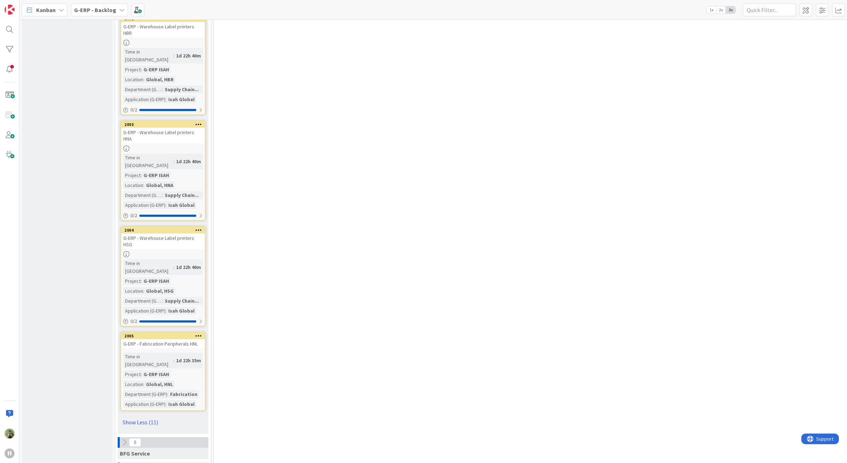
click at [189, 339] on div "G-ERP - Fabrication Peripherals HNL" at bounding box center [163, 343] width 84 height 9
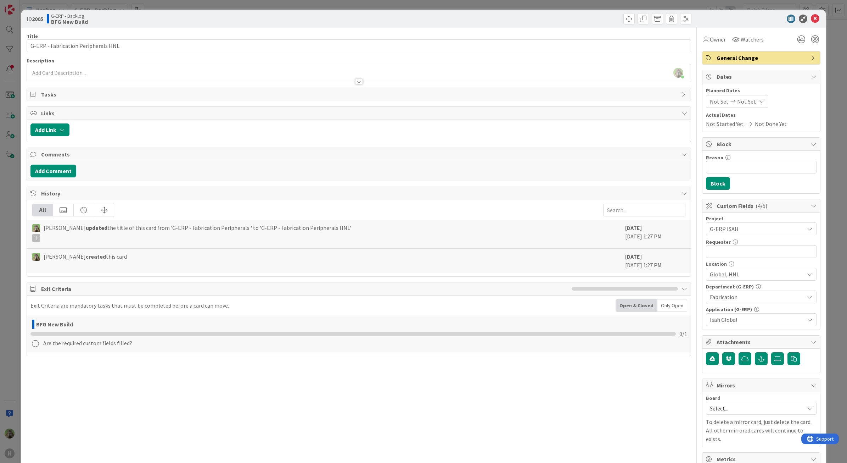
click at [13, 252] on div "ID 2005 G-ERP - Backlog BFG New Build Title 35 / 128 G-ERP - Fabrication Periph…" at bounding box center [423, 231] width 847 height 463
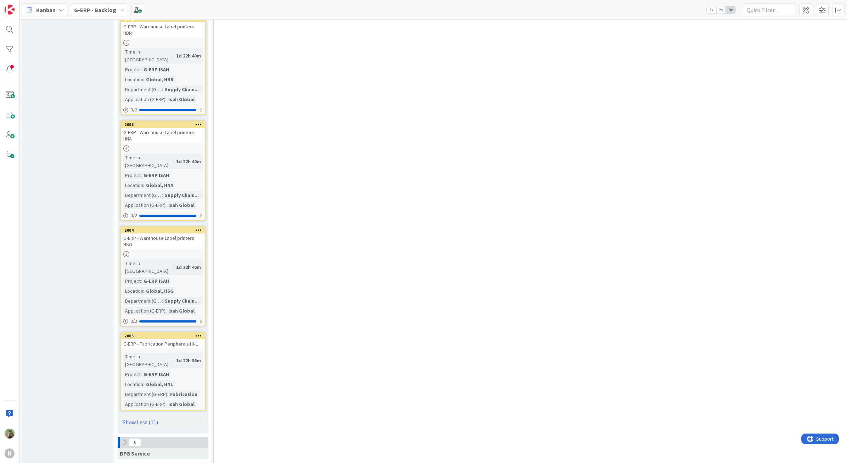
click at [200, 333] on icon at bounding box center [198, 335] width 7 height 5
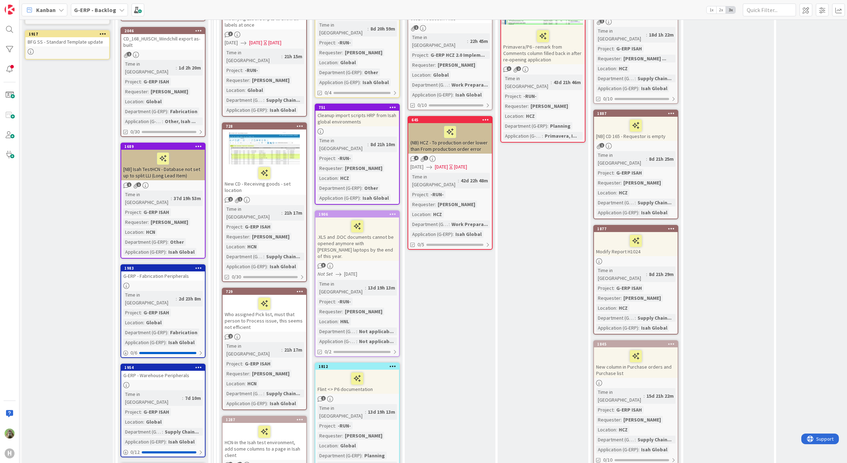
scroll to position [576, 0]
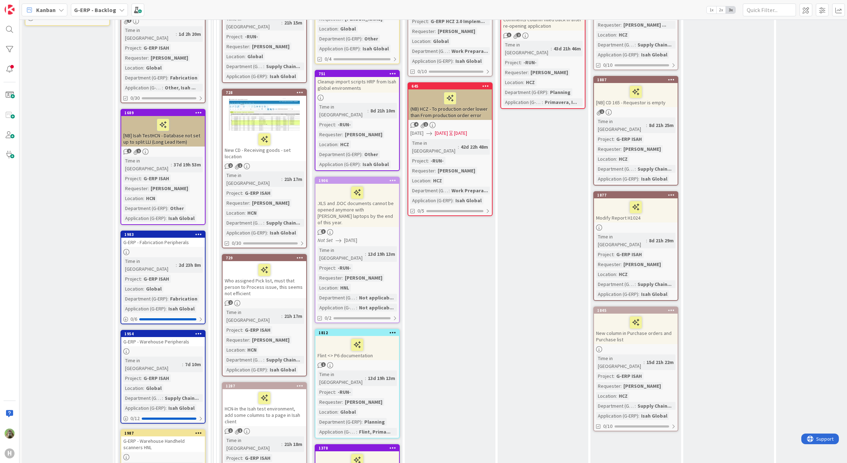
click at [192, 237] on div "G-ERP - Fabrication Peripherals" at bounding box center [163, 241] width 84 height 9
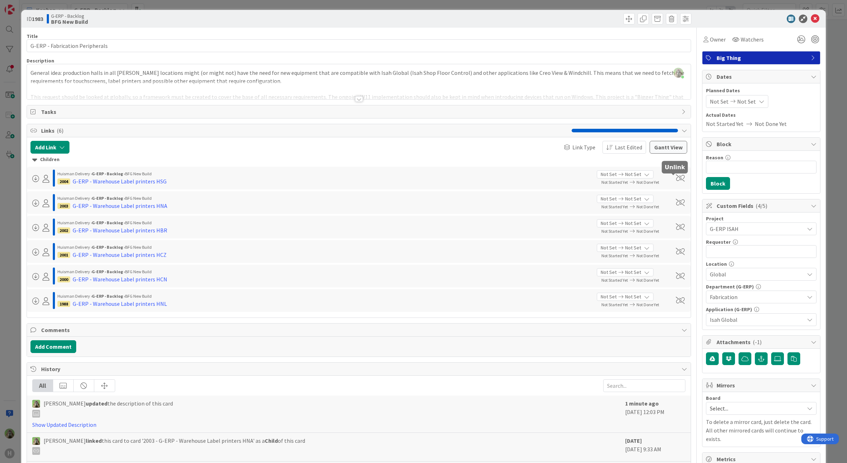
click at [677, 179] on span at bounding box center [680, 177] width 9 height 7
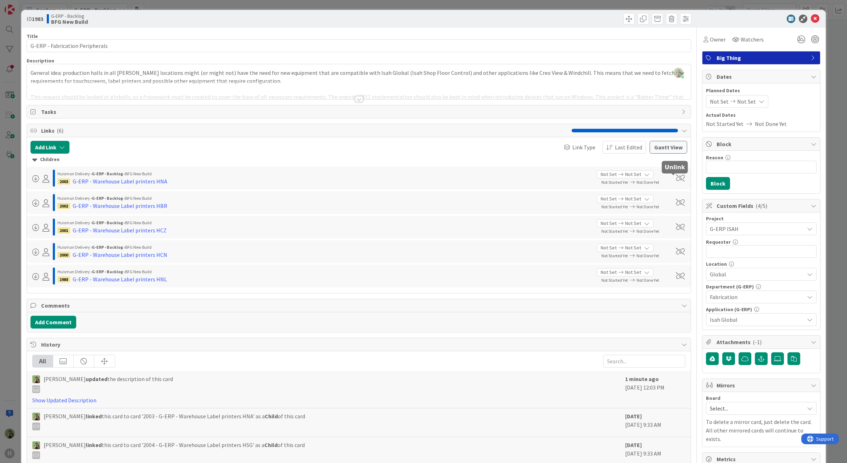
click at [677, 179] on span at bounding box center [680, 177] width 9 height 7
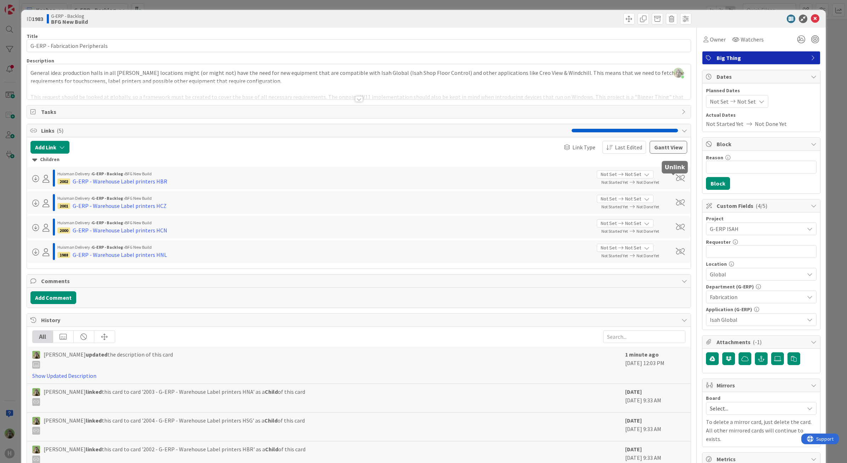
click at [677, 179] on span at bounding box center [680, 177] width 9 height 7
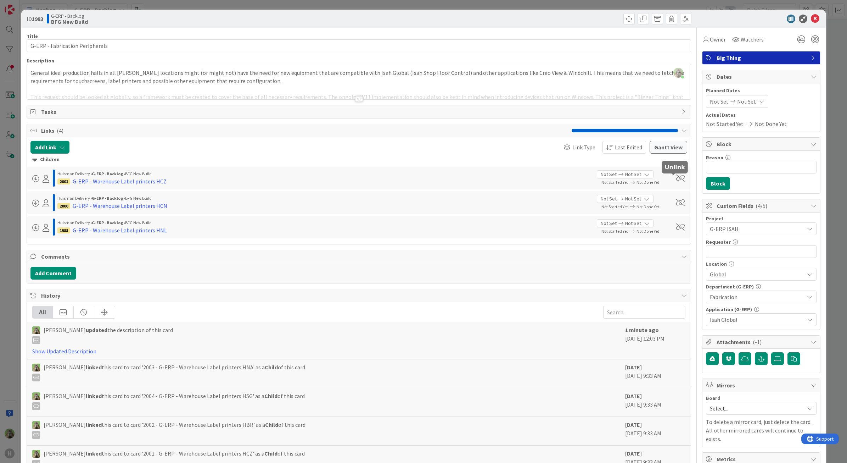
click at [677, 179] on span at bounding box center [680, 177] width 9 height 7
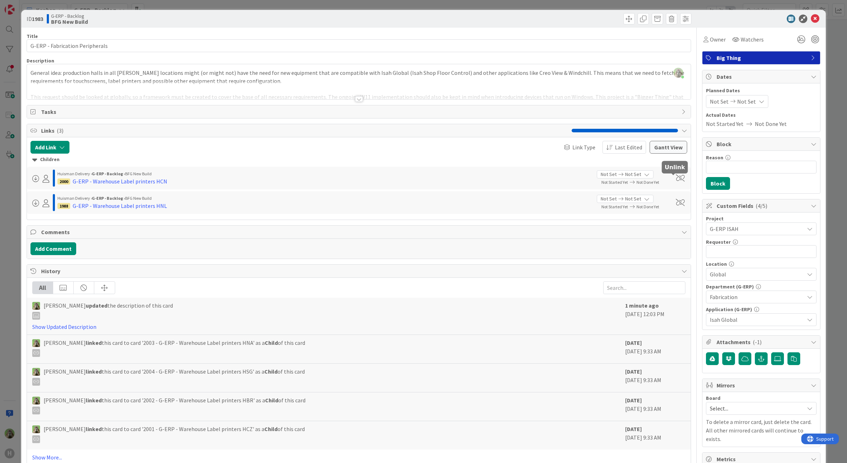
click at [677, 179] on span at bounding box center [680, 177] width 9 height 7
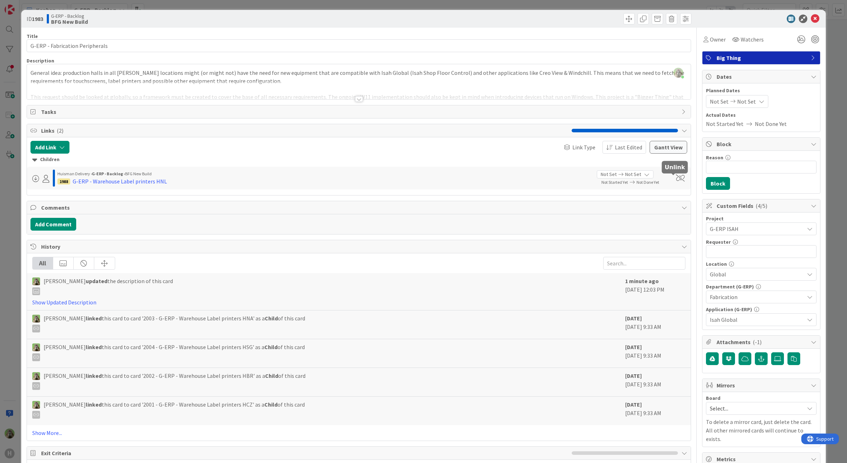
click at [677, 179] on span at bounding box center [680, 177] width 9 height 7
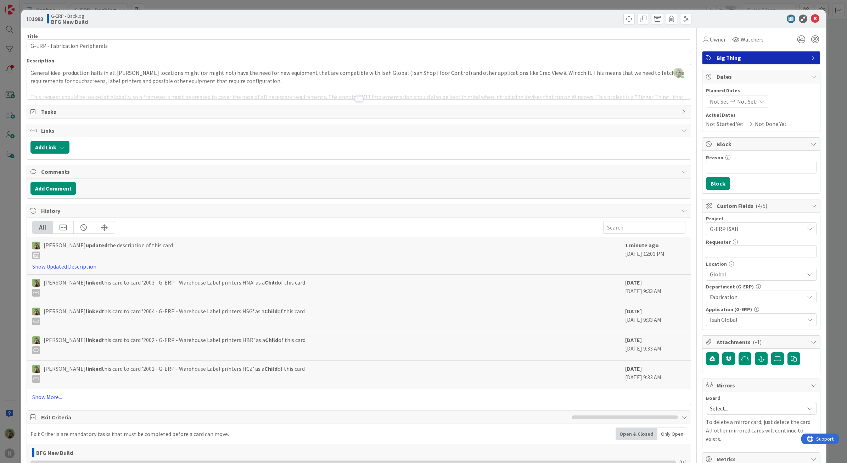
click at [6, 252] on div "ID 1983 G-ERP - Backlog BFG New Build Title 31 / 128 G-ERP - Fabrication Periph…" at bounding box center [423, 231] width 847 height 463
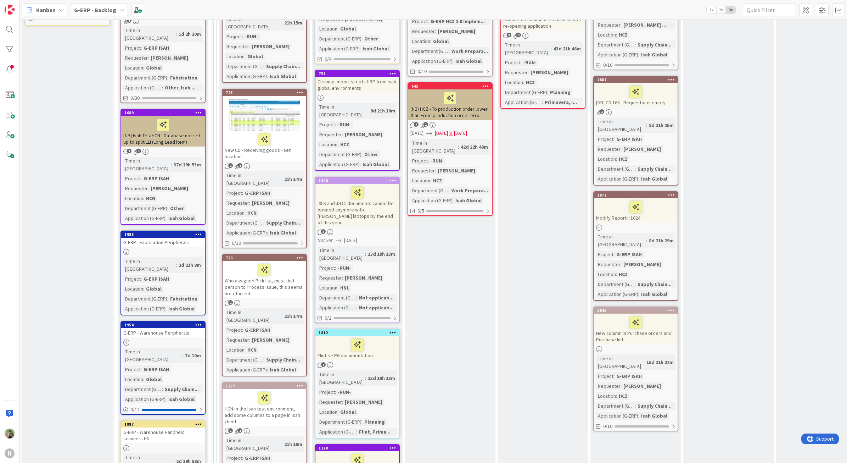
click at [181, 321] on link "1954 G-ERP - Warehouse Peripherals Time in Column : 7d 10m Project : G-ERP ISAH…" at bounding box center [163, 368] width 85 height 94
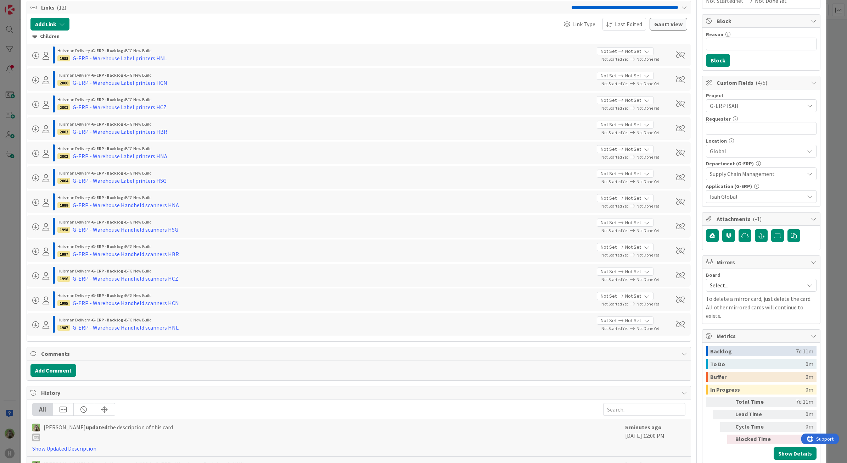
scroll to position [133, 0]
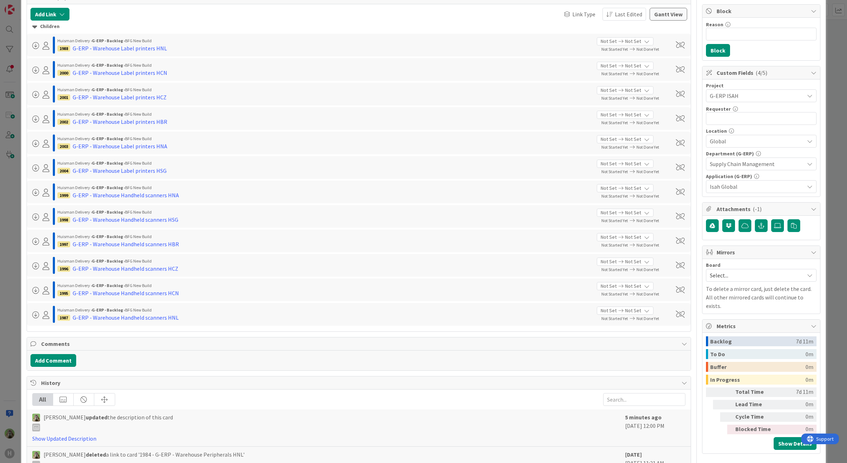
click at [15, 236] on div "ID 1954 G-ERP - Backlog BFG New Build Title 29 / 128 G-ERP - Warehouse Peripher…" at bounding box center [423, 231] width 847 height 463
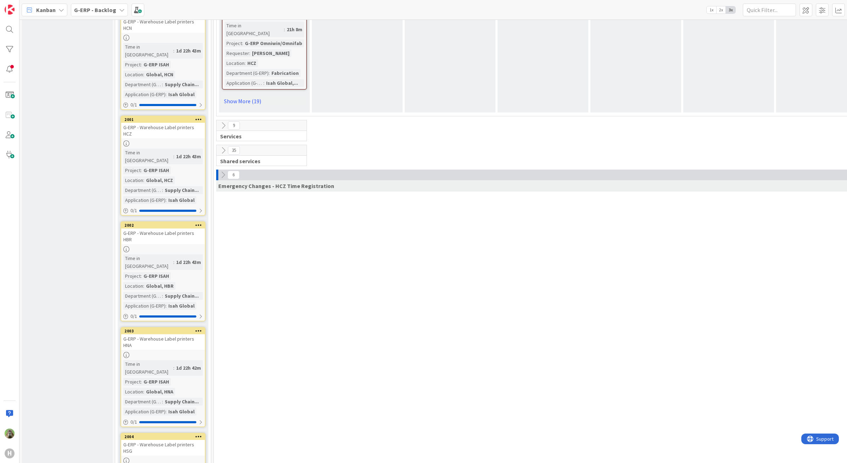
scroll to position [1905, 0]
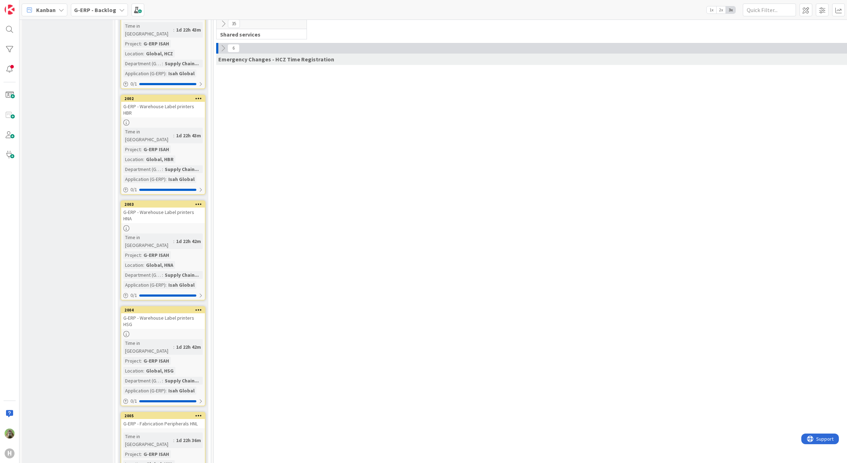
click at [194, 411] on link "2005 Move to Top Move to Bottom Assign Labels... Assign Tokens... Link Card... …" at bounding box center [163, 450] width 85 height 79
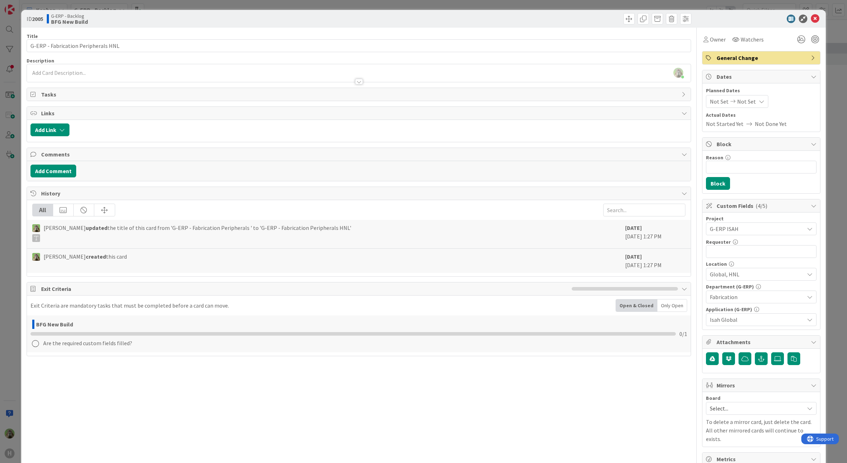
click at [11, 183] on div "ID 2005 G-ERP - Backlog BFG New Build Title 35 / 128 G-ERP - Fabrication Periph…" at bounding box center [423, 231] width 847 height 463
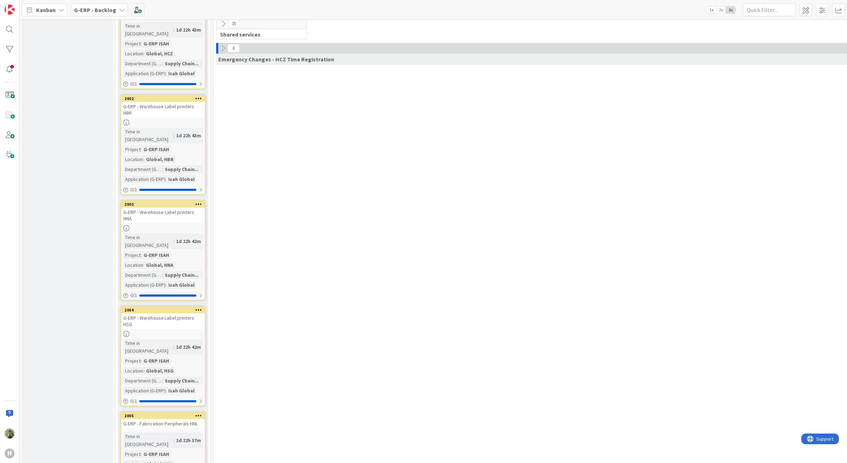
click at [173, 419] on div "G-ERP - Fabrication Peripherals HNL" at bounding box center [163, 423] width 84 height 9
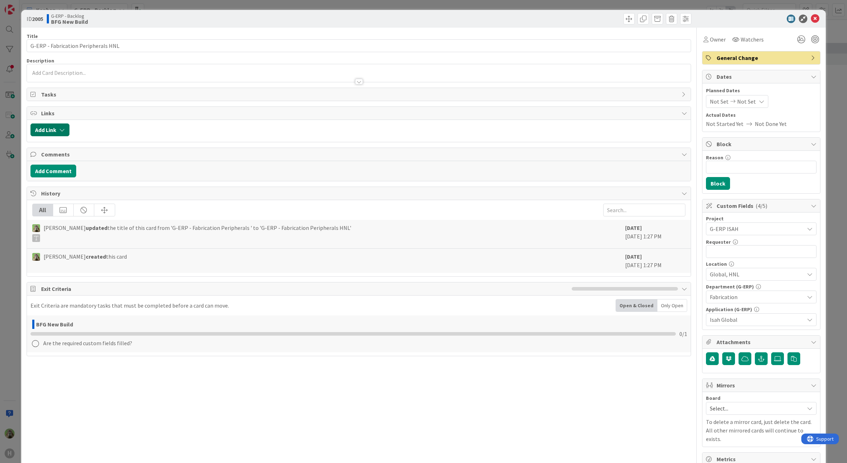
click at [50, 126] on button "Add Link" at bounding box center [49, 129] width 39 height 13
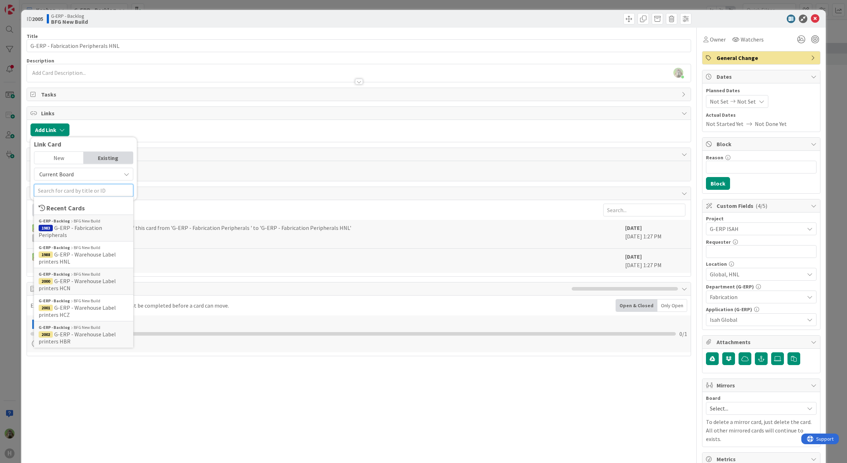
click at [71, 192] on input "text" at bounding box center [83, 190] width 99 height 13
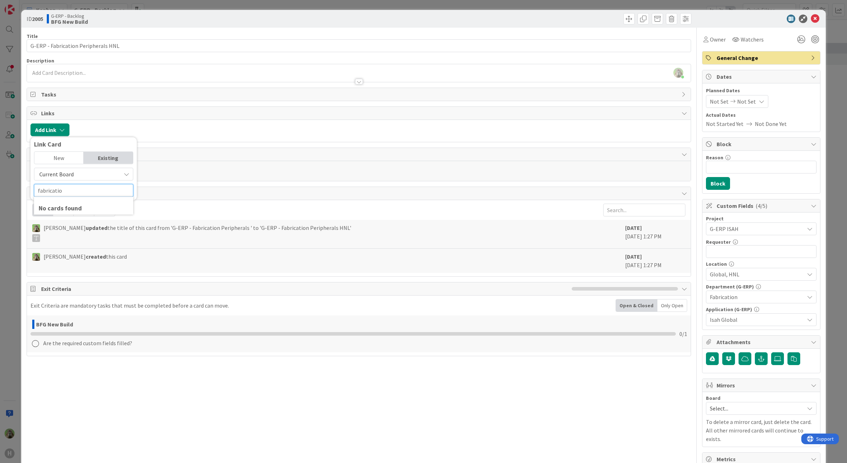
type input "fabrication"
click at [68, 231] on mark "Fabrication" at bounding box center [54, 234] width 30 height 9
click at [99, 176] on icon at bounding box center [102, 173] width 6 height 6
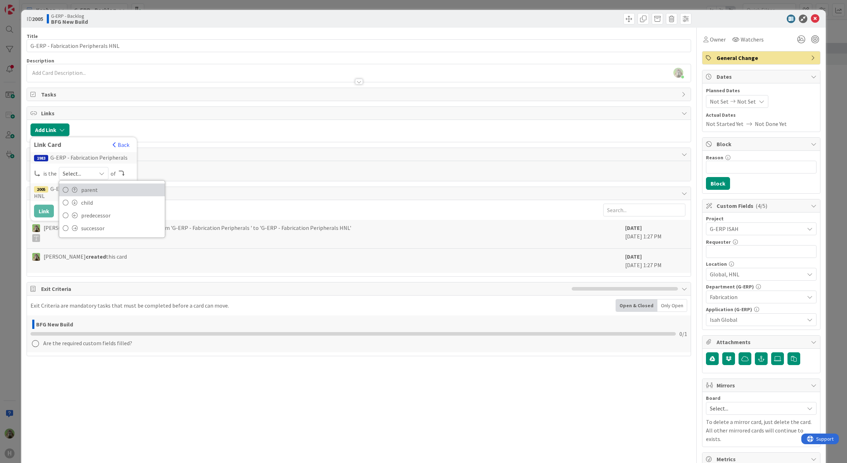
click at [100, 195] on span "parent" at bounding box center [121, 189] width 80 height 11
click at [48, 215] on button "Link" at bounding box center [44, 211] width 20 height 13
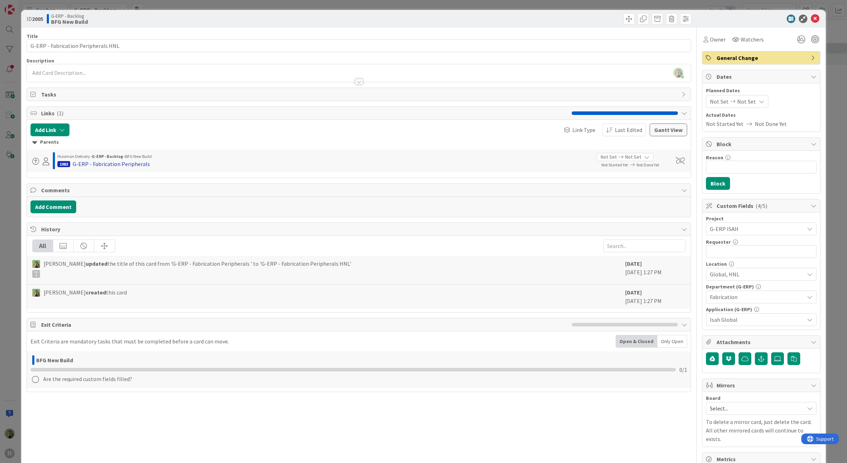
click at [134, 167] on div "G-ERP - Fabrication Peripherals" at bounding box center [111, 163] width 77 height 9
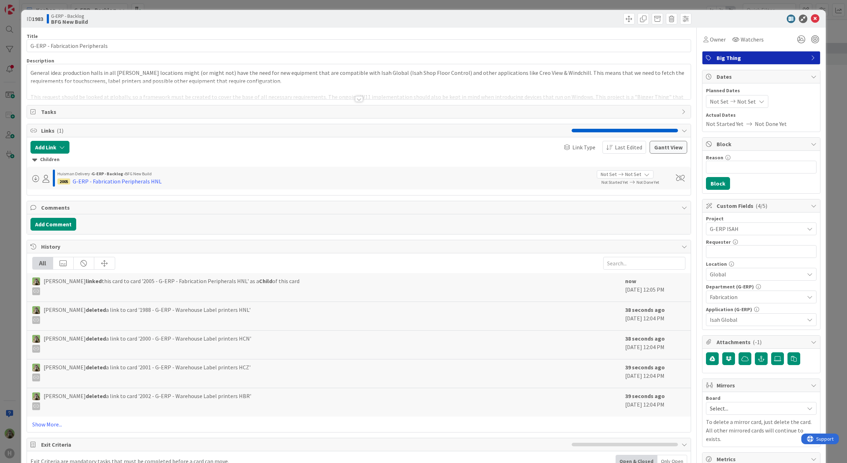
click at [275, 77] on p "General idea: production halls in all [PERSON_NAME] locations might (or might n…" at bounding box center [358, 77] width 657 height 16
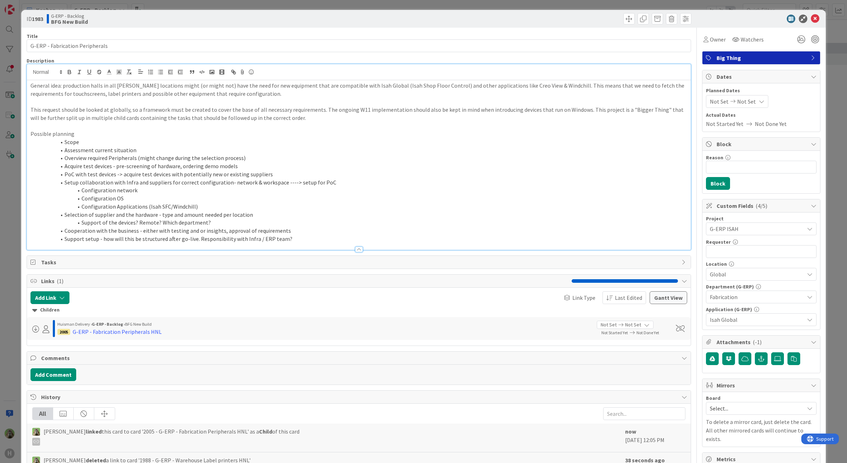
click at [259, 111] on p "This request should be looked at globally, so a framework must be created to co…" at bounding box center [358, 114] width 657 height 16
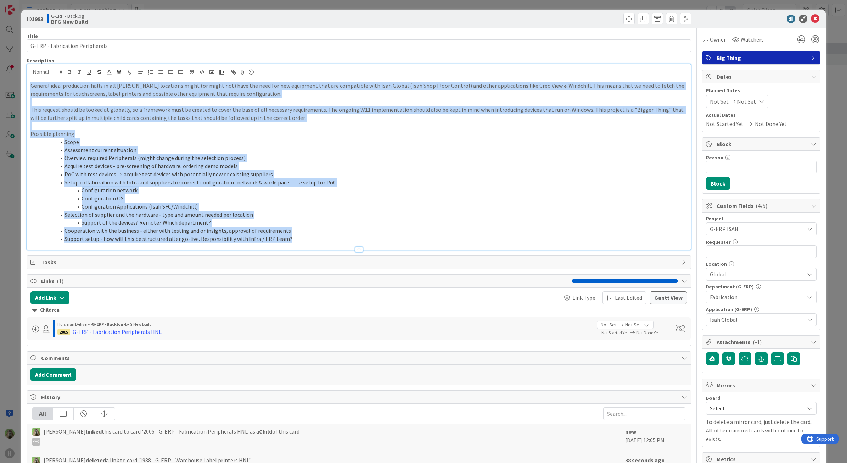
copy div "General idea: production halls in all [PERSON_NAME] locations might (or might n…"
click at [492, 165] on li "Acquire test devices - pre-screening of hardware, ordering demo models" at bounding box center [363, 166] width 649 height 8
click at [566, 107] on p "This request should be looked at globally, so a framework must be created to co…" at bounding box center [358, 114] width 657 height 16
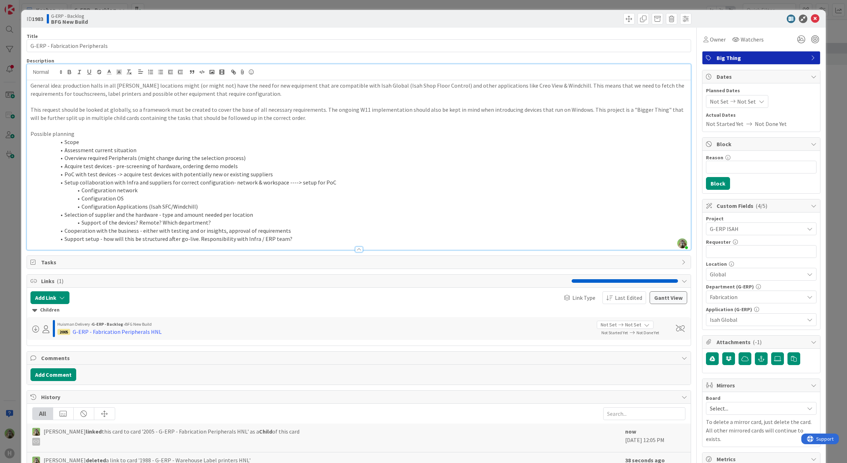
click at [509, 121] on p "This request should be looked at globally, so a framework must be created to co…" at bounding box center [358, 114] width 657 height 16
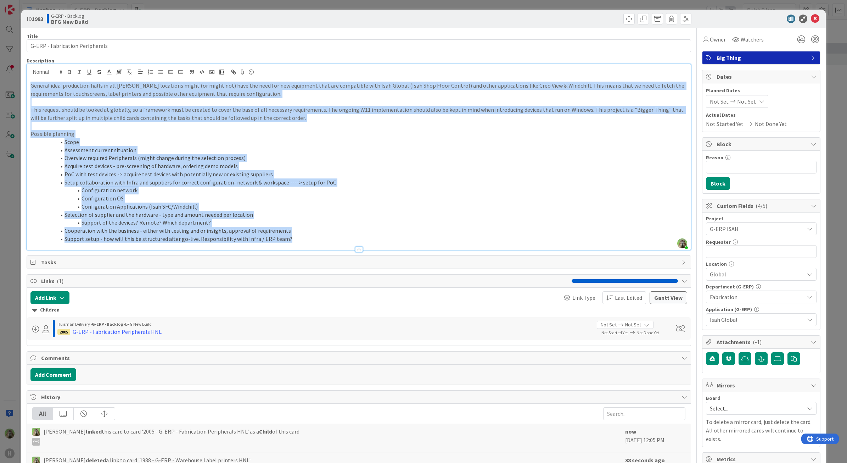
copy div "General idea: production halls in all [PERSON_NAME] locations might (or might n…"
click at [239, 193] on li "Configuration network" at bounding box center [363, 190] width 649 height 8
click at [217, 201] on li "Configuration OS" at bounding box center [363, 198] width 649 height 8
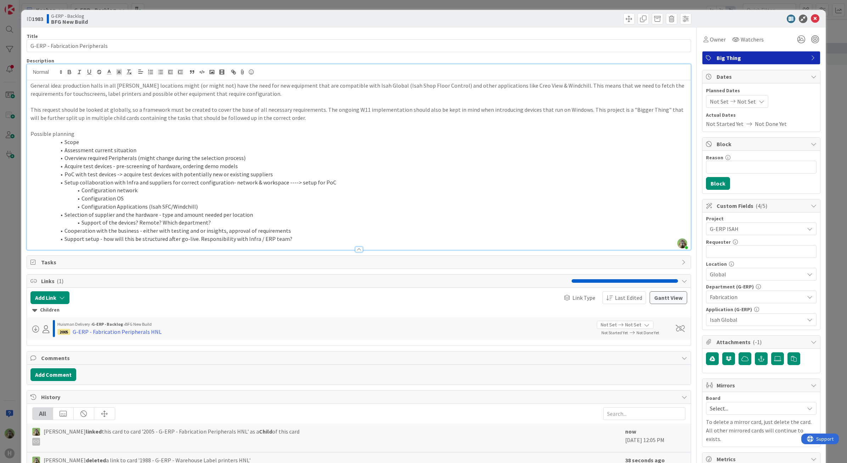
click at [217, 201] on li "Configuration OS" at bounding box center [363, 198] width 649 height 8
click at [126, 330] on div "G-ERP - Fabrication Peripherals HNL" at bounding box center [117, 331] width 89 height 9
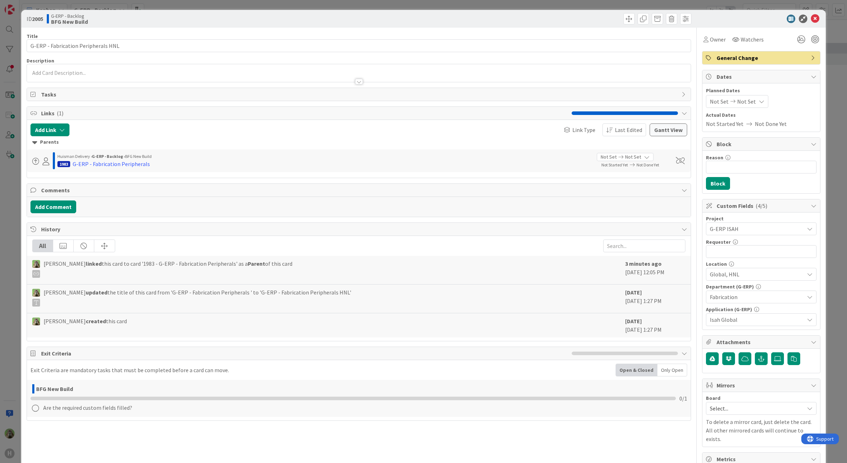
click at [261, 71] on p at bounding box center [358, 73] width 657 height 8
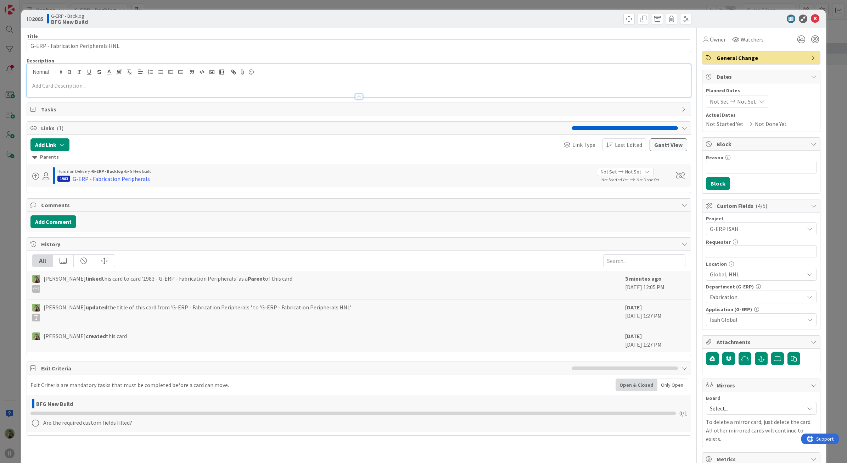
click at [249, 89] on div at bounding box center [359, 92] width 664 height 7
click at [297, 68] on div "[PERSON_NAME] just joined" at bounding box center [359, 80] width 664 height 33
click at [283, 87] on p at bounding box center [358, 86] width 657 height 8
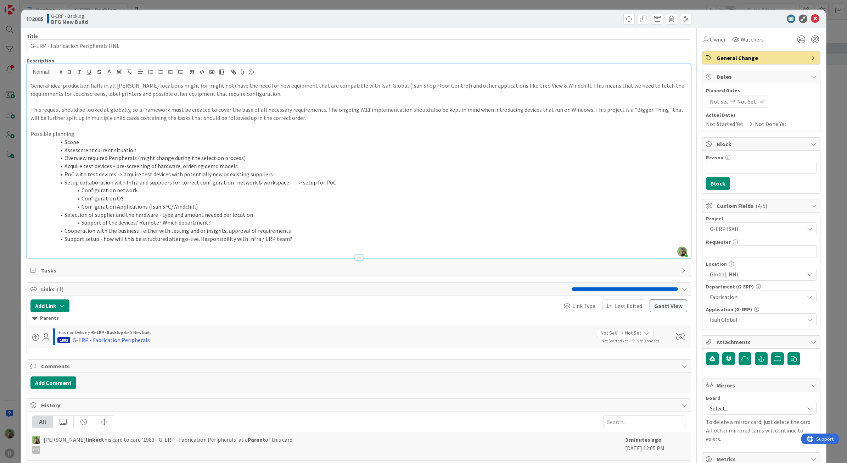
click at [84, 129] on p at bounding box center [358, 126] width 657 height 8
click at [137, 150] on li "Assessment current situation" at bounding box center [363, 150] width 649 height 8
click at [247, 158] on li "Overview required Peripherals (might change during the selection process)" at bounding box center [363, 158] width 649 height 8
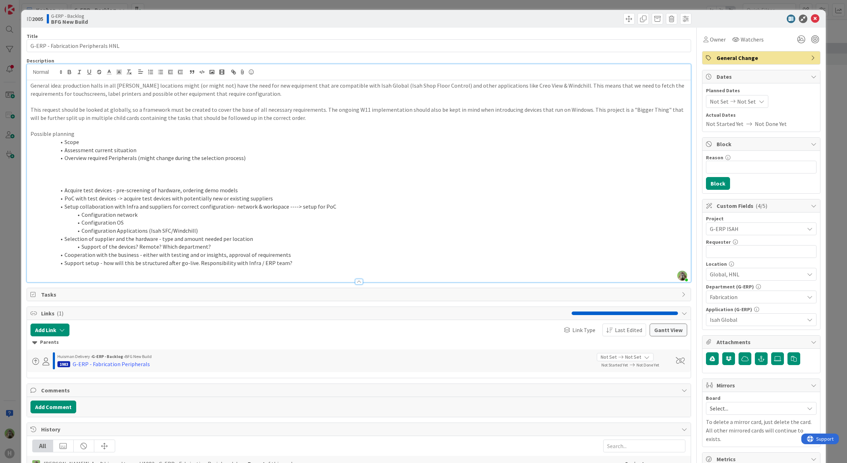
click at [100, 145] on li "Scope" at bounding box center [363, 142] width 649 height 8
click at [171, 151] on li "Assessment current situation" at bounding box center [363, 150] width 649 height 8
click at [221, 159] on li "Overview required Peripherals (might change during the selection process)" at bounding box center [363, 158] width 649 height 8
click at [210, 164] on p at bounding box center [358, 166] width 657 height 8
click at [285, 158] on li "Overview required Peripherals (might change during the selection process)" at bounding box center [363, 158] width 649 height 8
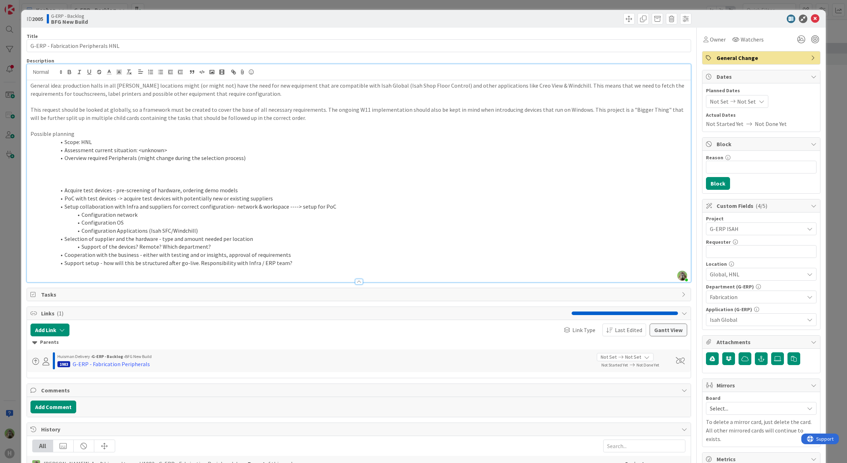
click at [169, 180] on p at bounding box center [358, 182] width 657 height 8
click at [141, 168] on p at bounding box center [358, 166] width 657 height 8
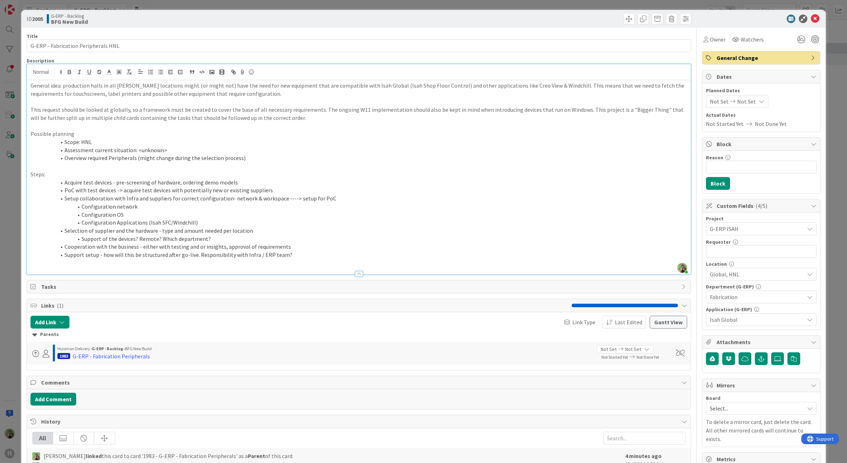
click at [269, 165] on p at bounding box center [358, 166] width 657 height 8
click at [265, 160] on li "Overview required Peripherals (might change during the selection process)" at bounding box center [363, 158] width 649 height 8
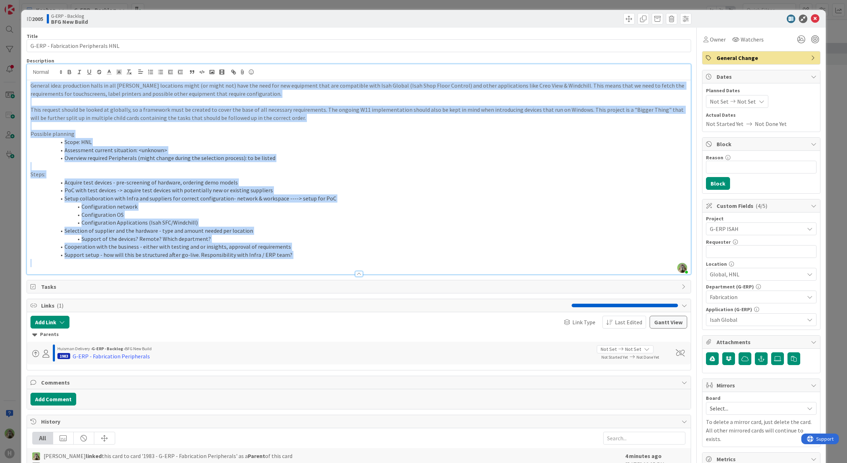
copy div "General idea: production halls in all [PERSON_NAME] locations might (or might n…"
click at [278, 199] on li "Setup collaboration with Infra and suppliers for correct configuration- network…" at bounding box center [363, 198] width 649 height 8
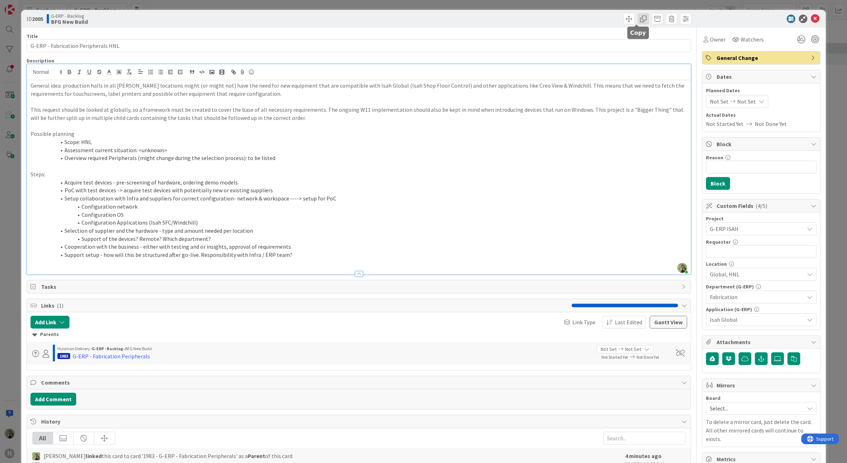
click at [639, 20] on span at bounding box center [643, 18] width 11 height 11
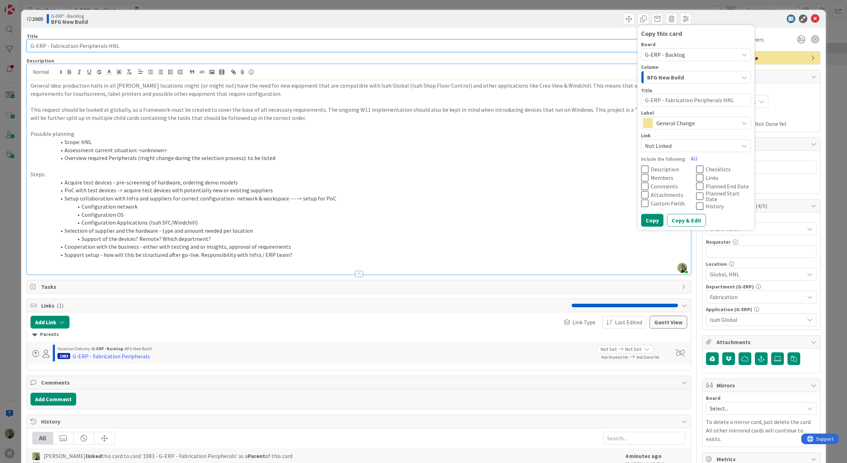
click at [116, 39] on input "G-ERP - Fabrication Peripherals HNL" at bounding box center [359, 45] width 665 height 13
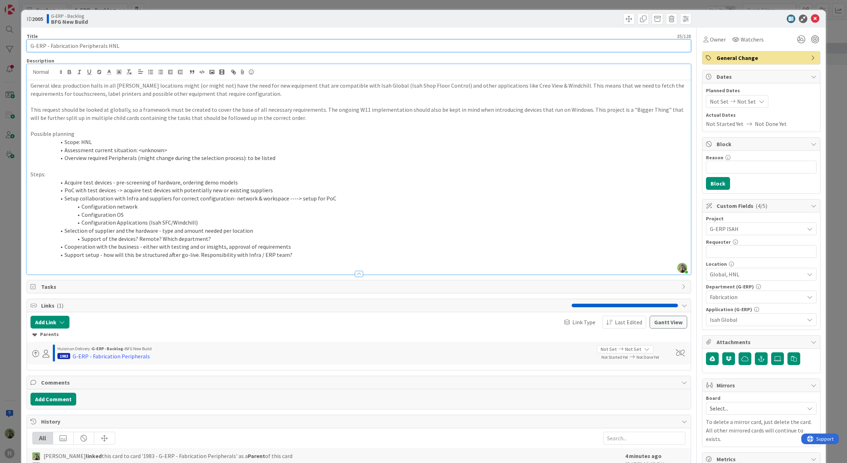
click at [77, 45] on input "G-ERP - Fabrication Peripherals HNL" at bounding box center [359, 45] width 665 height 13
click at [62, 41] on input "G-ERP - Fabrication Peripherals HNL" at bounding box center [359, 45] width 665 height 13
click at [107, 45] on input "G-ERP - Fabrication Peripherals HNL" at bounding box center [359, 45] width 665 height 13
click at [77, 45] on input "G-ERP - Fabrication Peripherals HNL" at bounding box center [359, 45] width 665 height 13
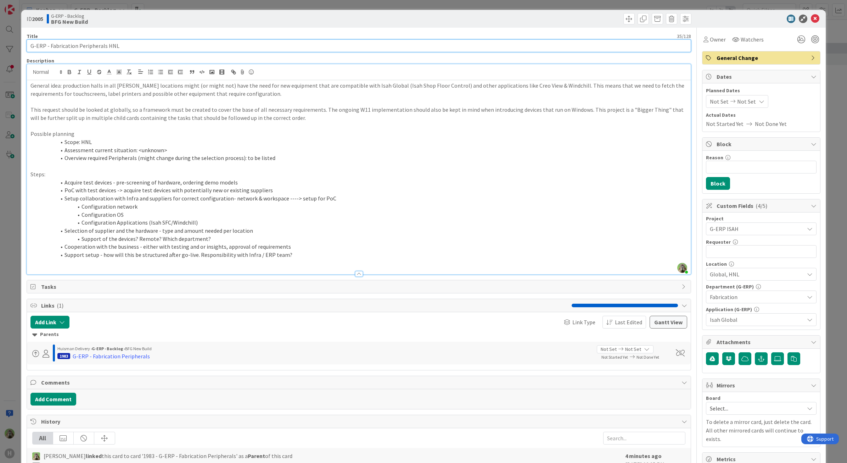
click at [106, 46] on input "G-ERP - Fabrication Peripherals HNL" at bounding box center [359, 45] width 665 height 13
click at [77, 48] on input "G-ERP - Fabrication Peripherals HNL" at bounding box center [359, 45] width 665 height 13
click at [107, 44] on input "G-ERP - Fabrication Peripherals HNL" at bounding box center [359, 45] width 665 height 13
type input "G-ERP - Fabrication Touchscreens HNL"
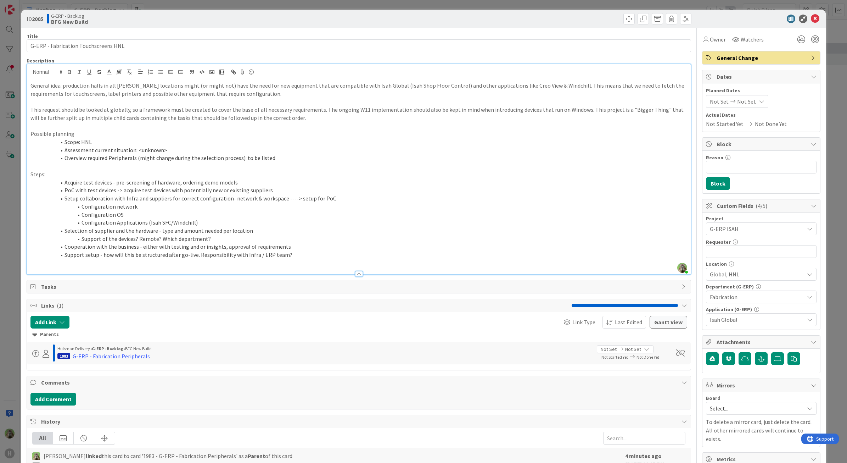
click at [306, 119] on p "This request should be looked at globally, so a framework must be created to co…" at bounding box center [358, 114] width 657 height 16
click at [638, 19] on span at bounding box center [643, 18] width 11 height 11
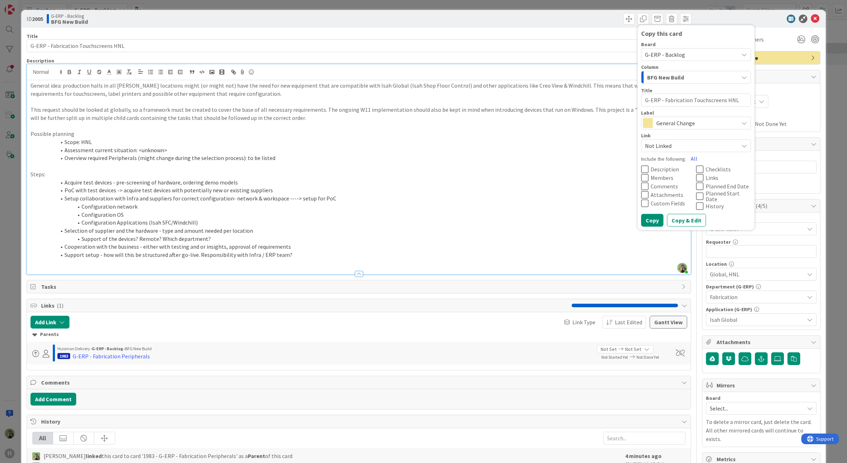
click at [724, 97] on textarea "G-ERP - Fabrication Touchscreens HNL" at bounding box center [696, 100] width 110 height 13
type textarea "x"
type textarea "G-ERP - Fabrication Touchscreens H"
type textarea "x"
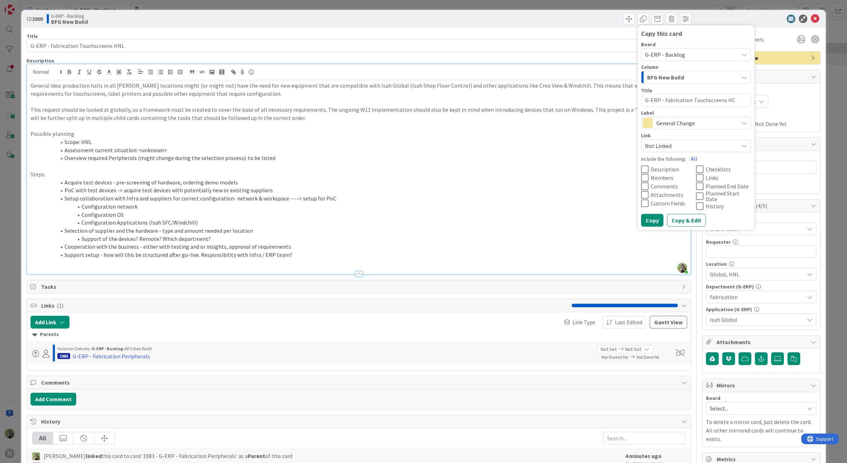
type textarea "G-ERP - Fabrication Touchscreens HCZ"
type textarea "x"
type textarea "G-ERP - Fabrication Touchscreens HCZ"
click at [686, 158] on button "All" at bounding box center [694, 158] width 16 height 13
click at [710, 187] on span "Planned End Date" at bounding box center [728, 186] width 45 height 6
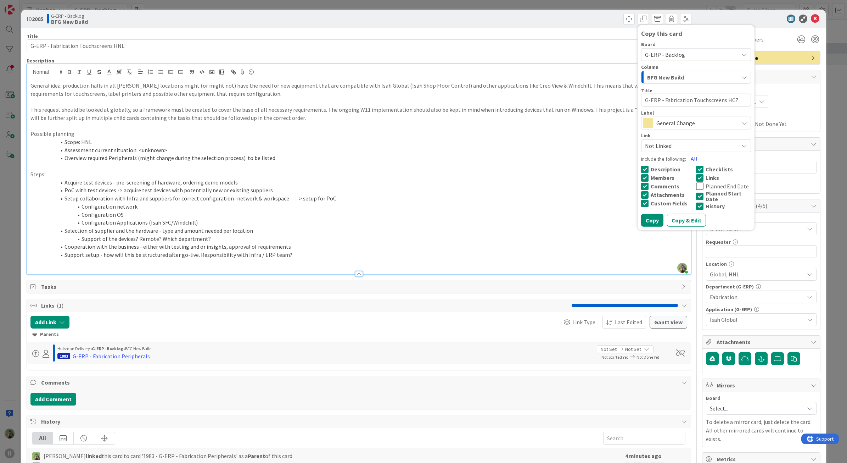
click at [709, 194] on span "Planned Start Date" at bounding box center [728, 195] width 45 height 11
click at [706, 203] on span "History" at bounding box center [715, 206] width 19 height 6
click at [670, 147] on span "Not Linked" at bounding box center [690, 145] width 90 height 10
click at [649, 215] on button "Copy" at bounding box center [652, 219] width 22 height 13
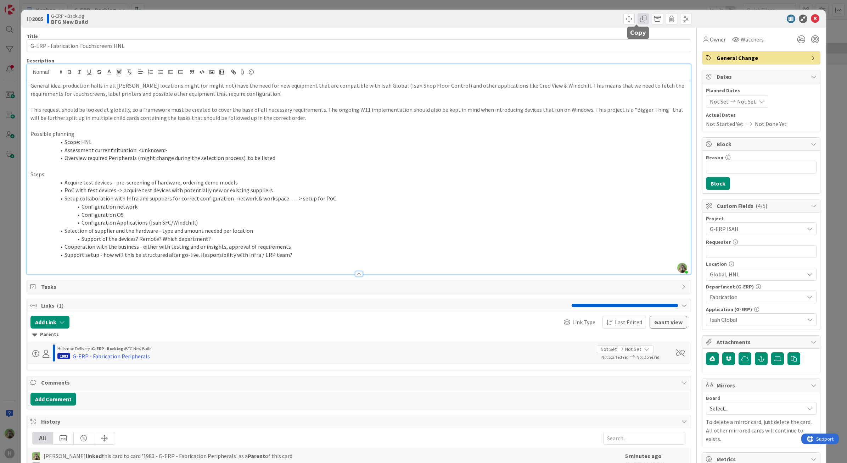
click at [638, 20] on span at bounding box center [643, 18] width 11 height 11
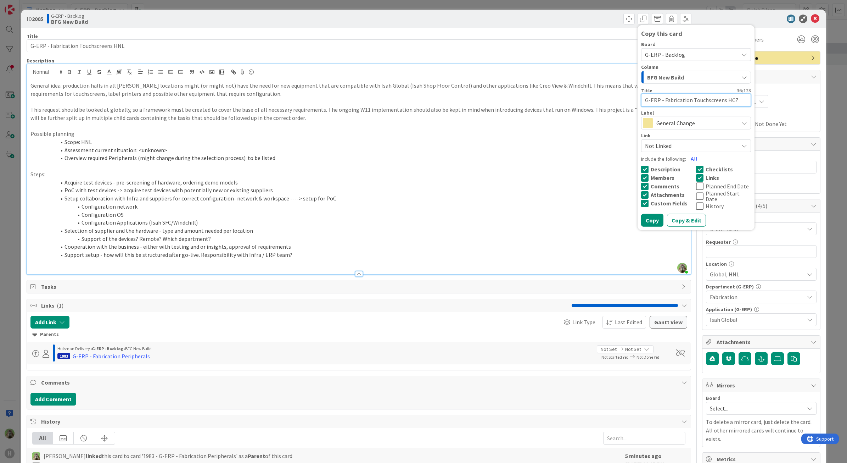
click at [728, 100] on textarea "G-ERP - Fabrication Touchscreens HCZ" at bounding box center [696, 100] width 110 height 13
type textarea "x"
type textarea "G-ERP - Fabrication Touchscreens H"
type textarea "x"
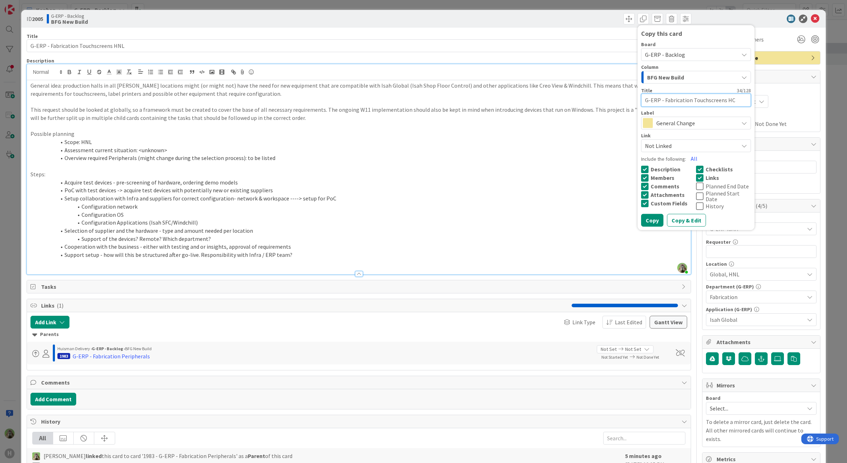
type textarea "G-ERP - Fabrication Touchscreens HCN"
type textarea "x"
type textarea "G-ERP - Fabrication Touchscreens HCN"
click at [647, 214] on button "Copy" at bounding box center [652, 219] width 22 height 13
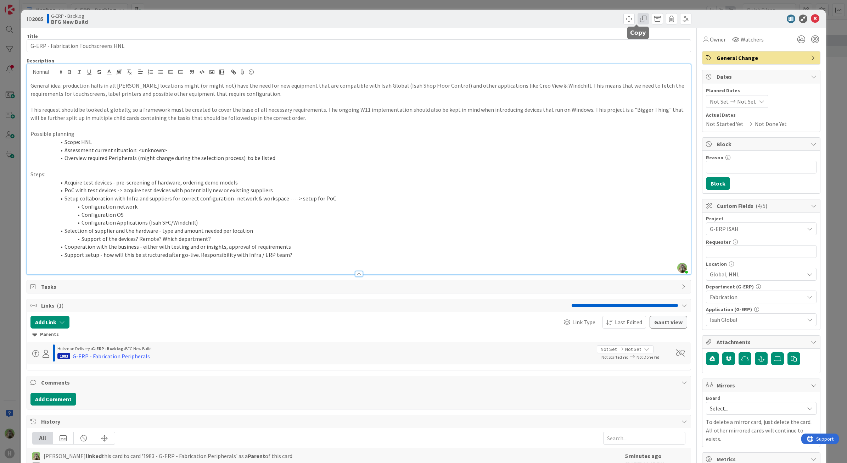
click at [639, 20] on span at bounding box center [643, 18] width 11 height 11
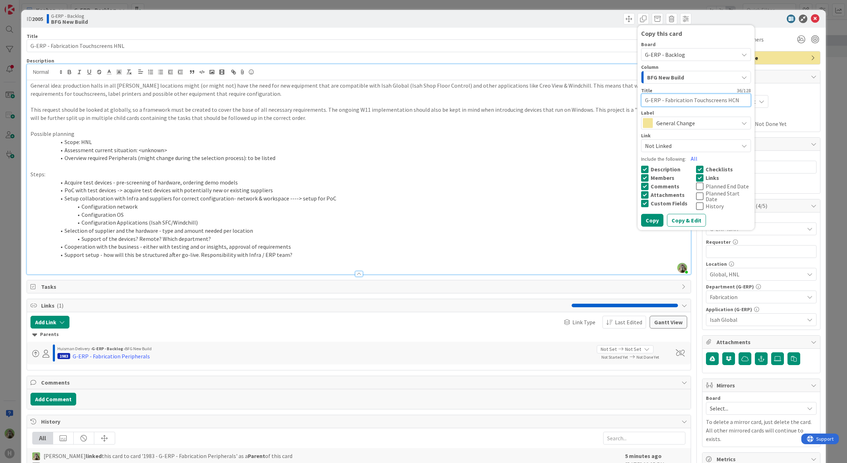
click at [726, 100] on textarea "G-ERP - Fabrication Touchscreens HCN" at bounding box center [696, 100] width 110 height 13
type textarea "x"
type textarea "G-ERP - Fabrication Touchscreens H"
type textarea "x"
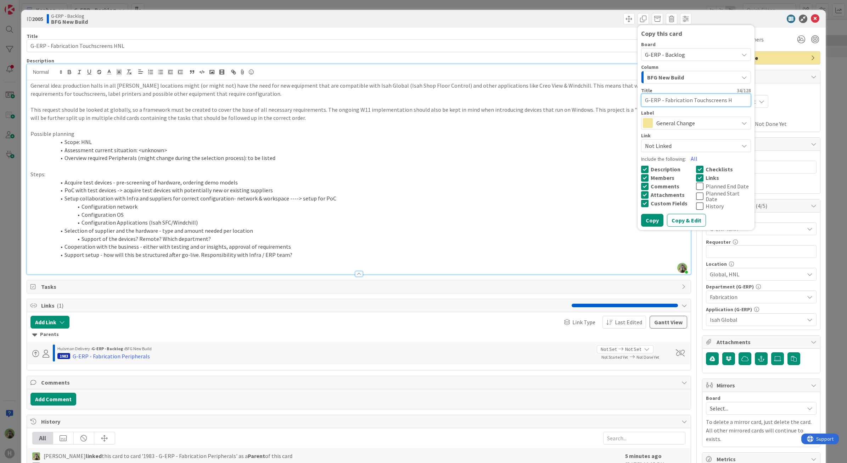
type textarea "G-ERP - Fabrication Touchscreens HB"
type textarea "x"
type textarea "G-ERP - Fabrication Touchscreens HBR"
click at [665, 147] on span "Not Linked" at bounding box center [690, 145] width 90 height 10
click at [667, 147] on span "Not Linked" at bounding box center [690, 145] width 90 height 10
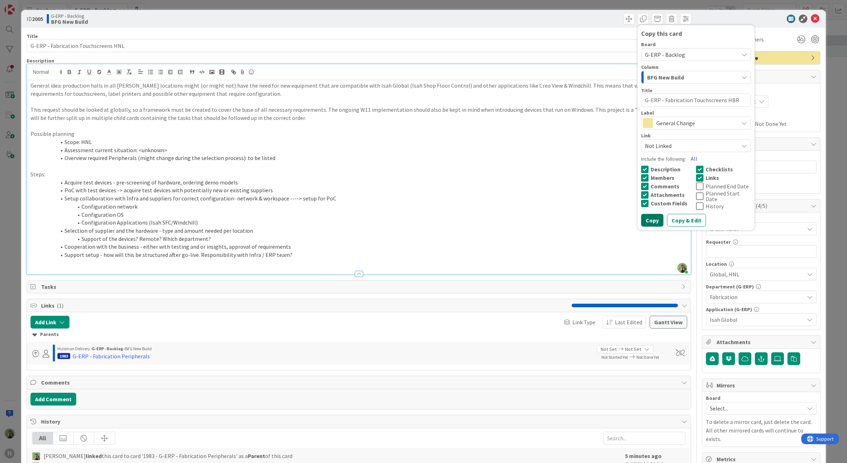
click at [643, 216] on button "Copy" at bounding box center [652, 219] width 22 height 13
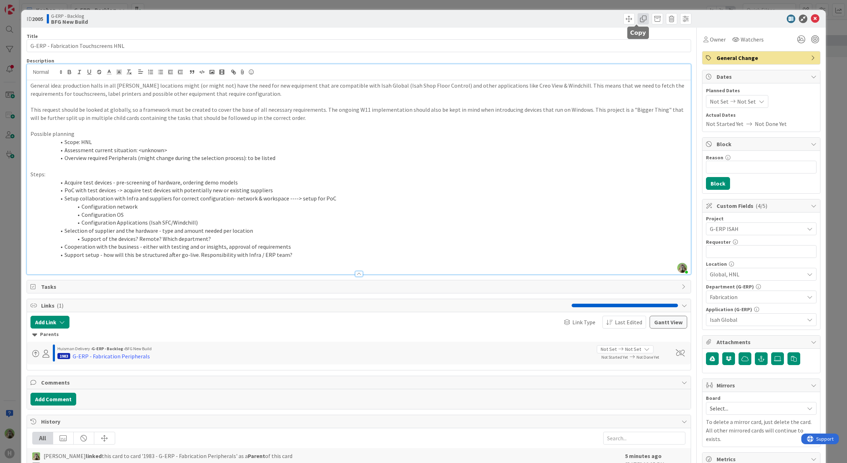
click at [638, 18] on span at bounding box center [643, 18] width 11 height 11
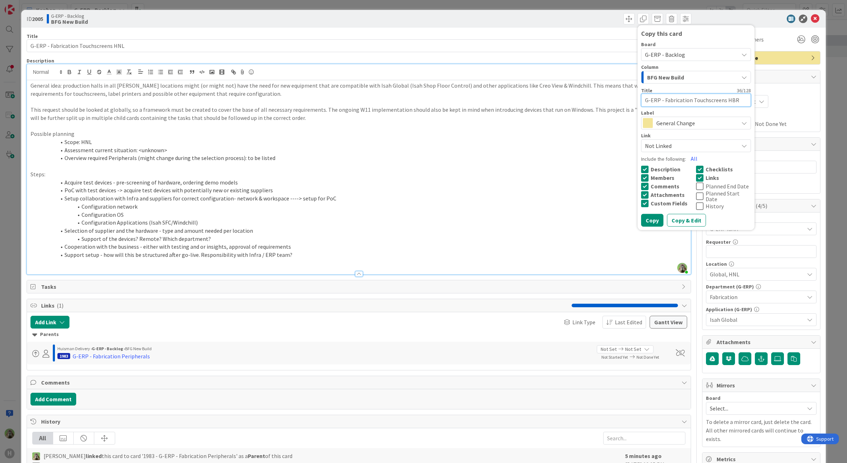
click at [723, 100] on textarea "G-ERP - Fabrication Touchscreens HBR" at bounding box center [696, 100] width 110 height 13
type textarea "x"
type textarea "G-ERP - Fabrication Touchscreens H"
type textarea "x"
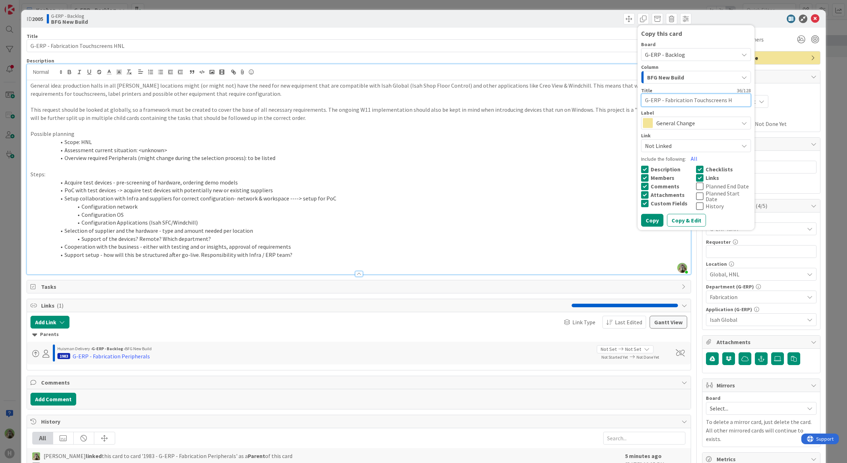
type textarea "G-ERP - Fabrication Touchscreens HS"
type textarea "x"
type textarea "G-ERP - Fabrication Touchscreens HSG"
click at [649, 215] on button "Copy" at bounding box center [652, 219] width 22 height 13
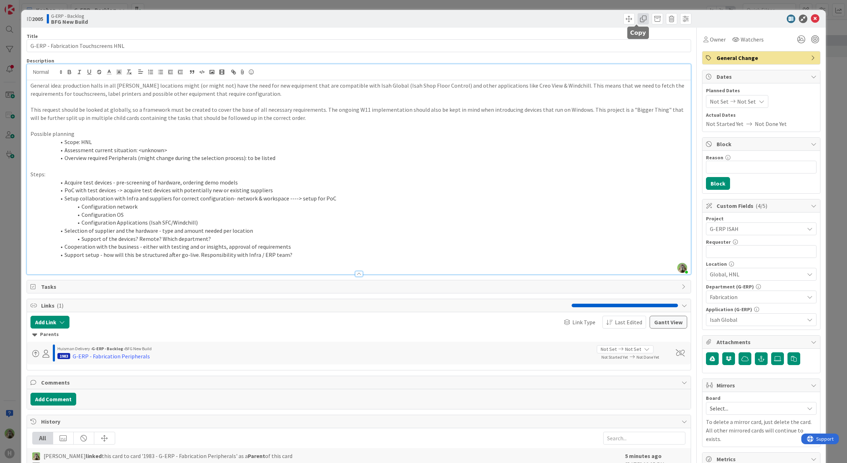
click at [638, 17] on span at bounding box center [643, 18] width 11 height 11
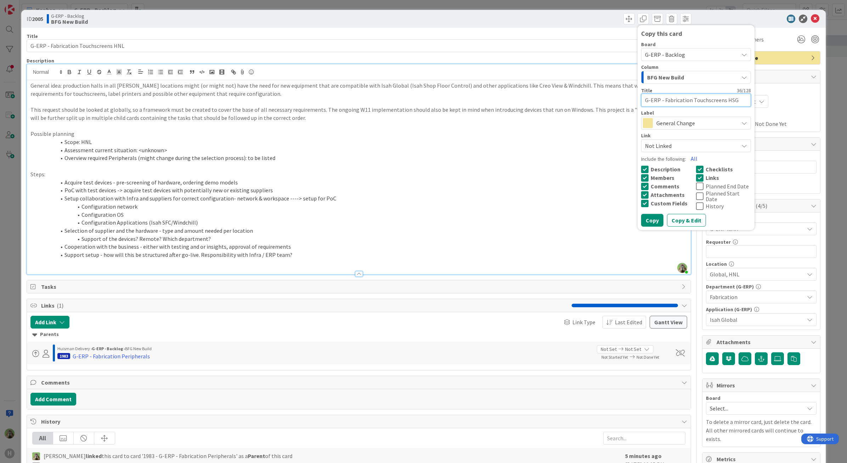
click at [726, 102] on textarea "G-ERP - Fabrication Touchscreens HSG" at bounding box center [696, 100] width 110 height 13
click at [14, 202] on div "ID 2005 G-ERP - Backlog BFG New Build Copy this card Board G-ERP - Backlog Colu…" at bounding box center [423, 231] width 847 height 463
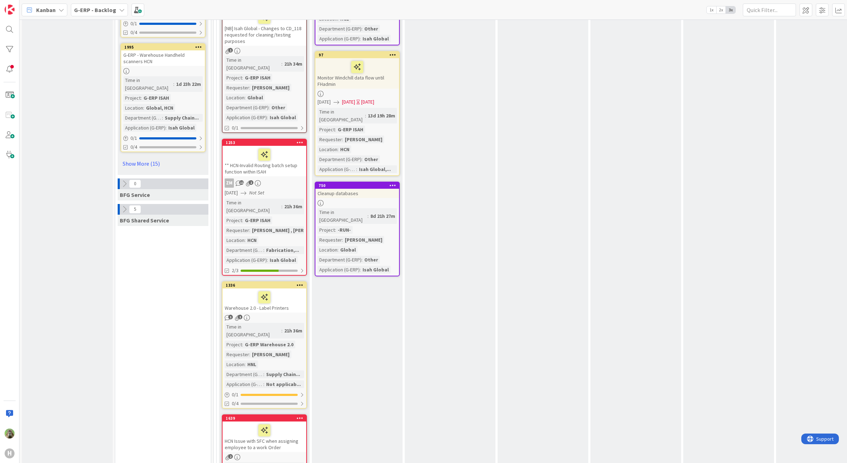
scroll to position [810, 0]
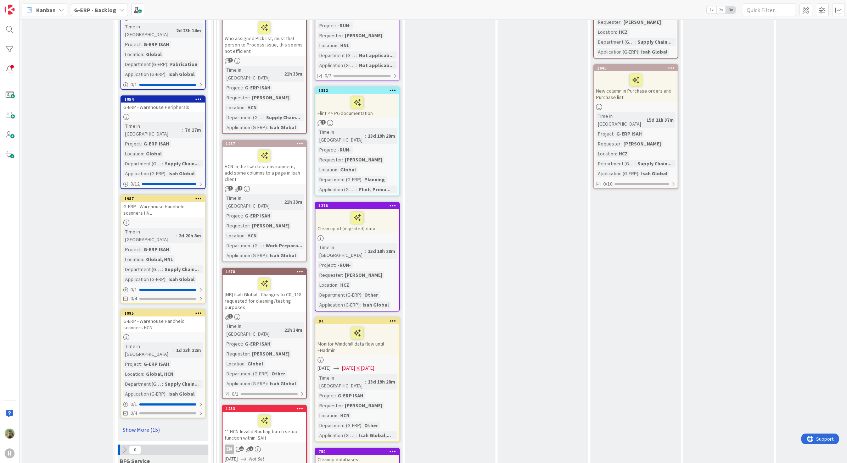
click at [145, 424] on link "Show More (15)" at bounding box center [163, 429] width 85 height 11
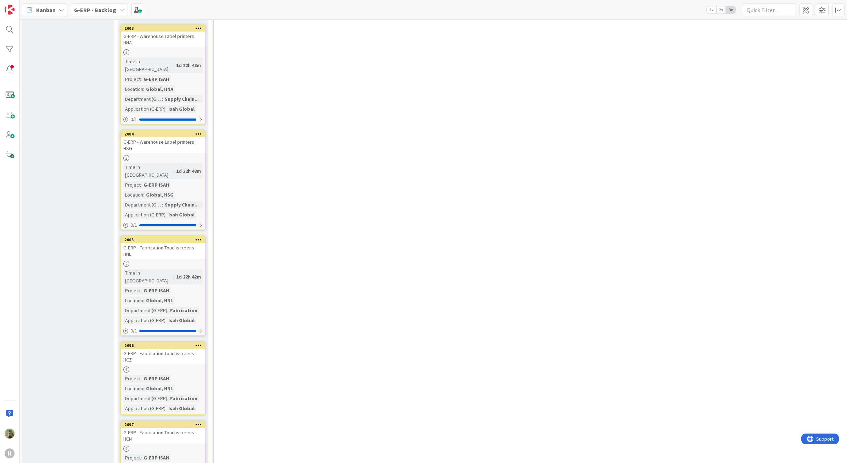
scroll to position [2076, 0]
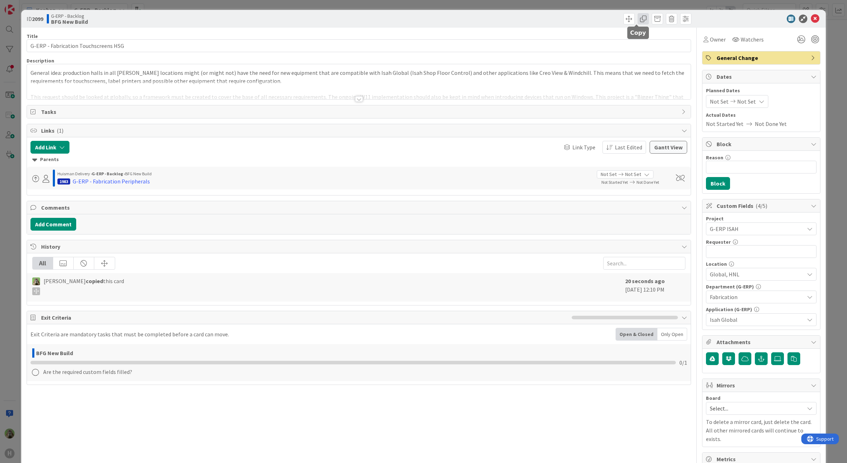
click at [638, 17] on span at bounding box center [643, 18] width 11 height 11
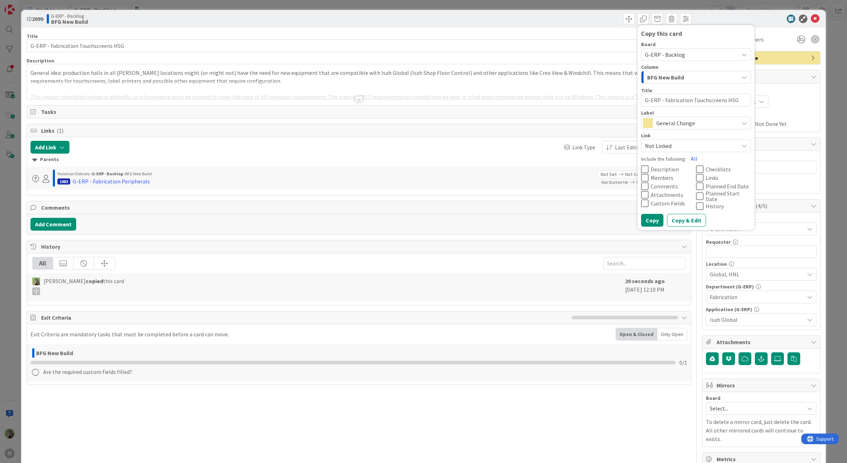
click at [725, 96] on textarea "G-ERP - Fabrication Touchscreens HSG" at bounding box center [696, 100] width 110 height 13
type textarea "x"
type textarea "G-ERP - Fabrication Touchscreens H"
type textarea "x"
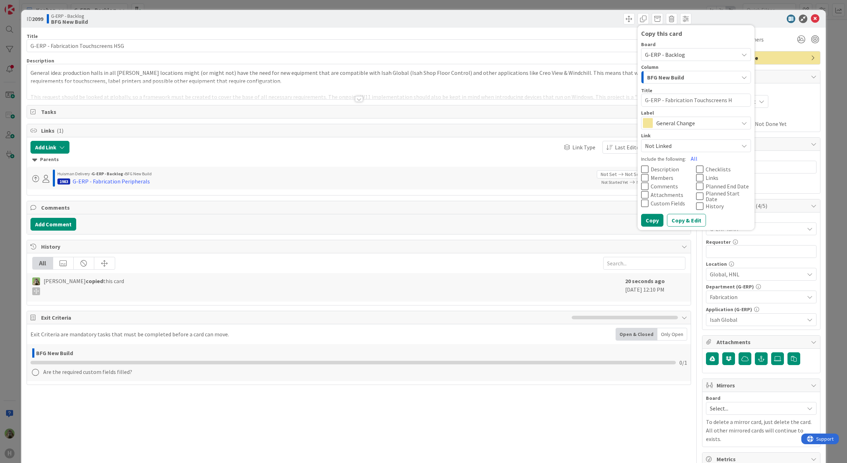
type textarea "G-ERP - Fabrication Touchscreens HN"
type textarea "x"
type textarea "G-ERP - Fabrication Touchscreens HNA"
click at [687, 160] on button "All" at bounding box center [694, 158] width 16 height 13
click at [706, 187] on span "Planned End Date" at bounding box center [728, 186] width 45 height 6
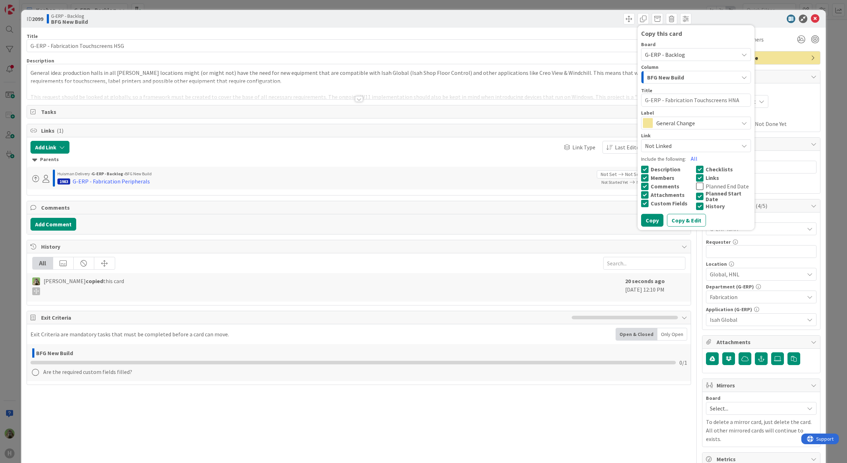
click at [706, 192] on span "Planned Start Date" at bounding box center [728, 195] width 45 height 11
click at [706, 203] on span "History" at bounding box center [715, 206] width 19 height 6
click at [651, 224] on div "Copy this card Board G-ERP - Backlog Column BFG New Build Title 36 / 128 G-ERP …" at bounding box center [696, 127] width 117 height 205
click at [649, 216] on button "Copy" at bounding box center [652, 219] width 22 height 13
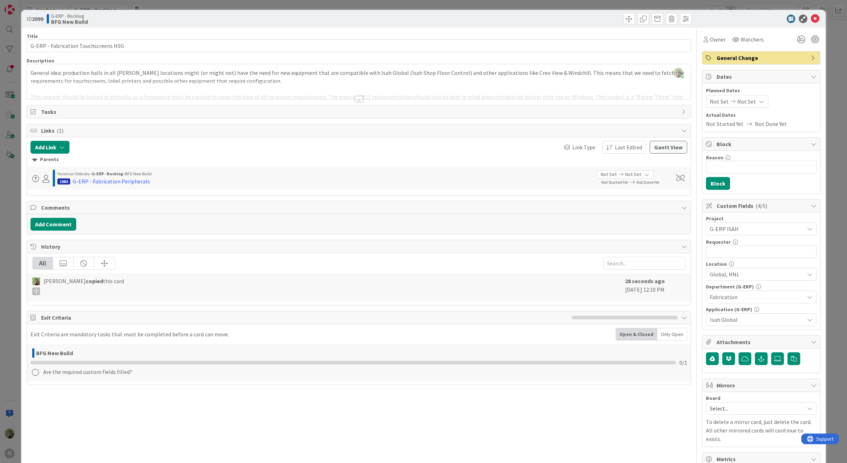
type textarea "x"
click at [181, 72] on div "[PERSON_NAME] just joined General idea: production halls in all [PERSON_NAME] l…" at bounding box center [359, 81] width 664 height 35
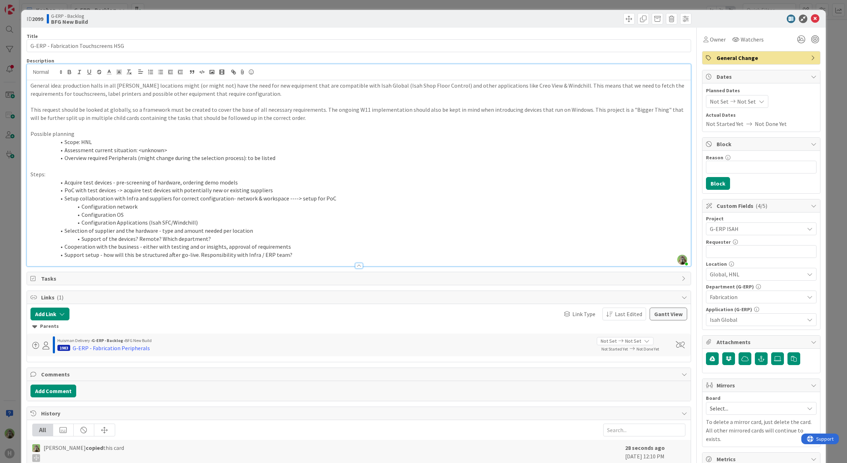
click at [83, 145] on li "Scope: HNL" at bounding box center [363, 142] width 649 height 8
type textarea "x"
drag, startPoint x: 4, startPoint y: 227, endPoint x: 4, endPoint y: 233, distance: 5.3
click at [4, 231] on div "ID 2099 G-ERP - Backlog BFG New Build Copy this card Board G-ERP - Backlog Colu…" at bounding box center [423, 231] width 847 height 463
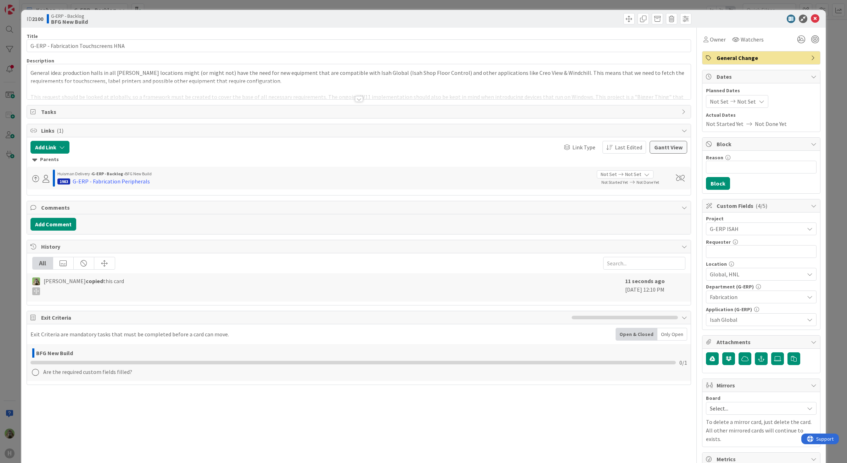
click at [220, 84] on div at bounding box center [359, 90] width 664 height 18
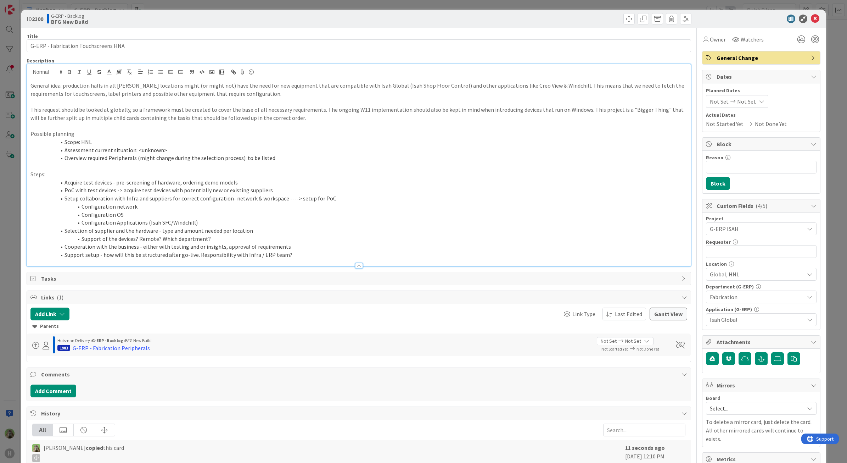
click at [85, 141] on li "Scope: HNL" at bounding box center [363, 142] width 649 height 8
click at [10, 217] on div "ID 2100 G-ERP - Backlog BFG New Build Title 36 / 128 G-ERP - Fabrication Touchs…" at bounding box center [423, 231] width 847 height 463
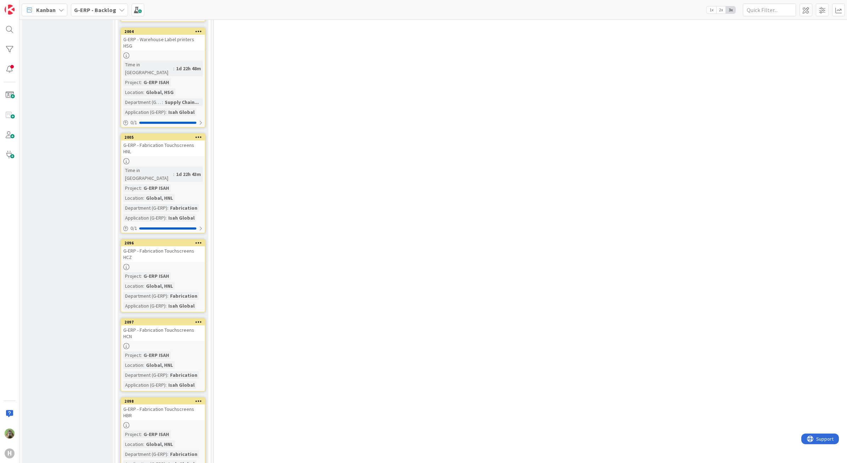
click at [181, 404] on div "G-ERP - Fabrication Touchscreens HBR" at bounding box center [163, 412] width 84 height 16
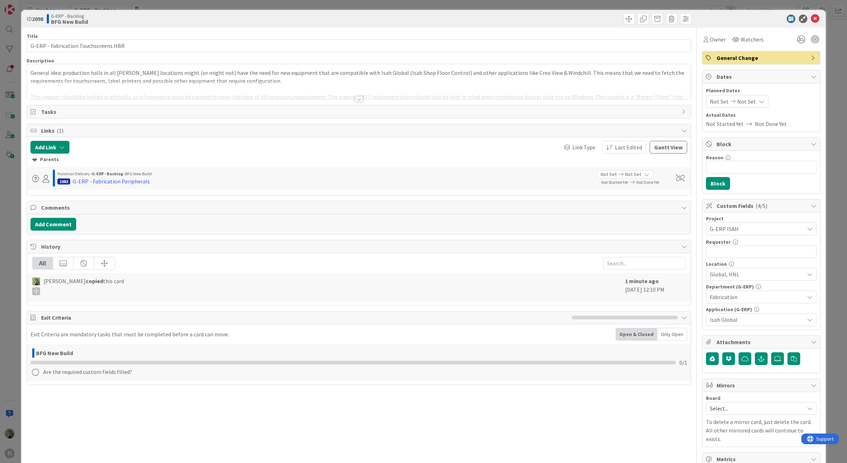
click at [191, 80] on p "General idea: production halls in all [PERSON_NAME] locations might (or might n…" at bounding box center [358, 77] width 657 height 16
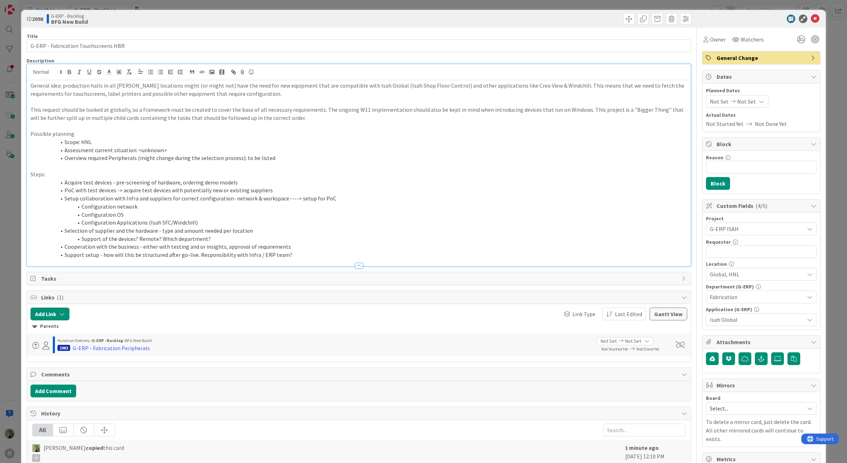
click at [85, 139] on li "Scope: HNL" at bounding box center [363, 142] width 649 height 8
click at [7, 214] on div "ID 2098 G-ERP - Backlog BFG New Build Title 36 / 128 G-ERP - Fabrication Touchs…" at bounding box center [423, 231] width 847 height 463
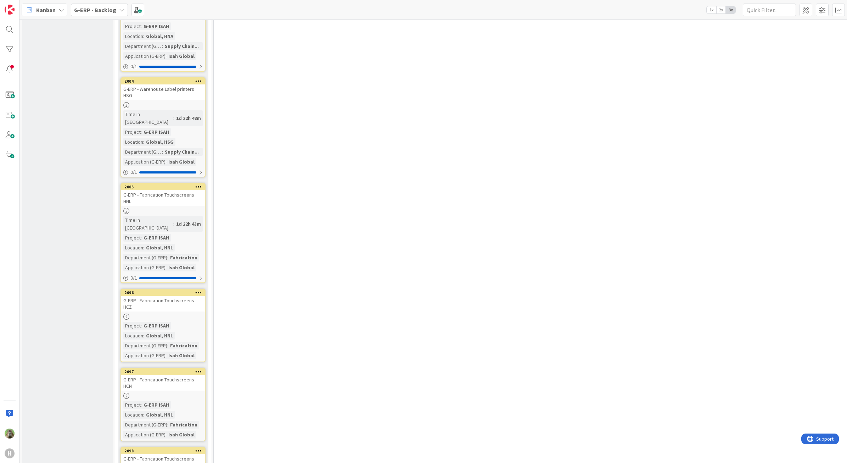
scroll to position [2104, 0]
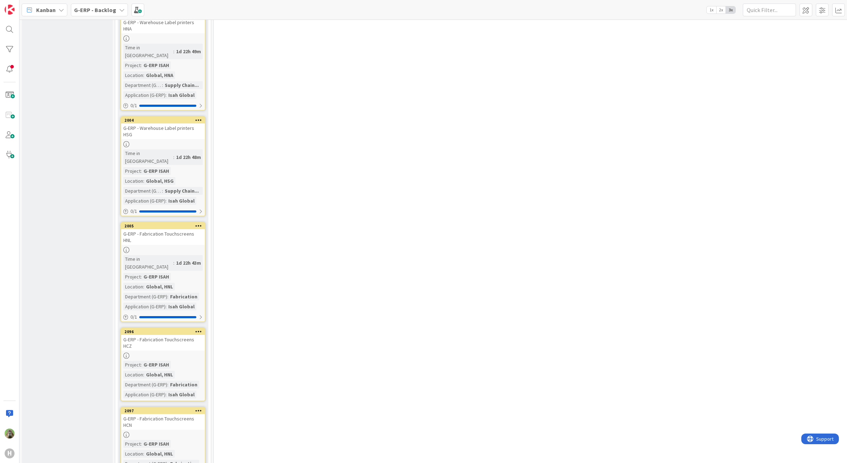
click at [178, 414] on div "G-ERP - Fabrication Touchscreens HCN" at bounding box center [163, 422] width 84 height 16
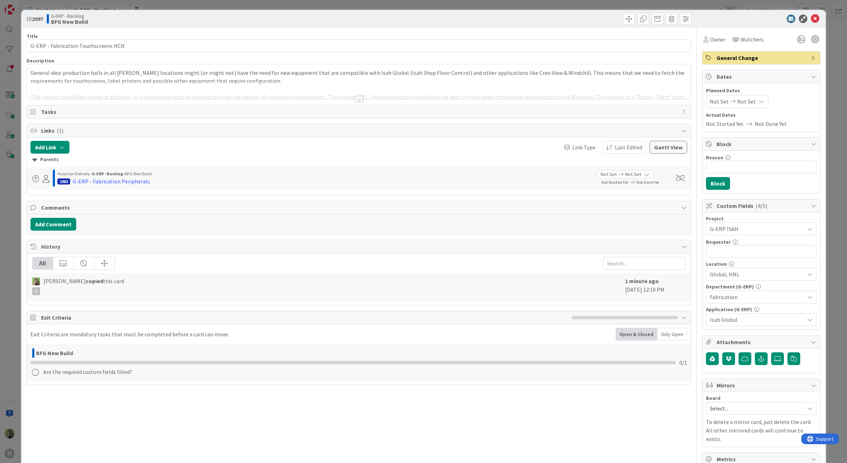
click at [131, 80] on p "General idea: production halls in all [PERSON_NAME] locations might (or might n…" at bounding box center [358, 77] width 657 height 16
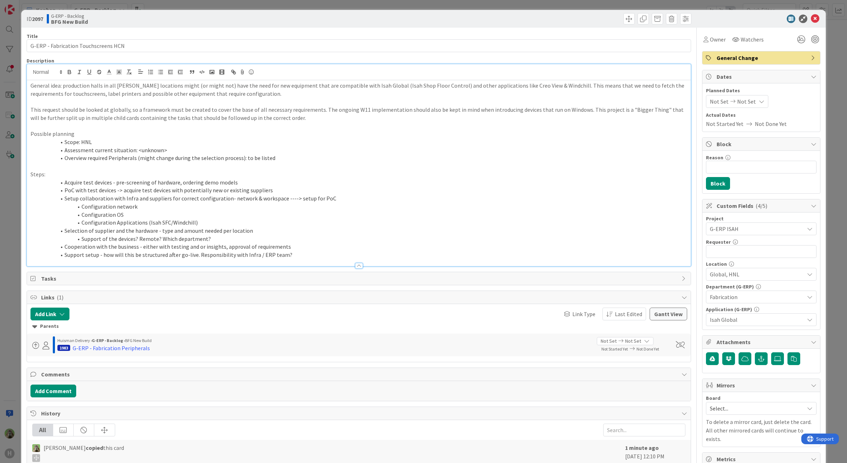
click at [87, 141] on li "Scope: HNL" at bounding box center [363, 142] width 649 height 8
click at [13, 199] on div "ID 2097 G-ERP - Backlog BFG New Build Title 36 / 128 G-ERP - Fabrication Touchs…" at bounding box center [423, 231] width 847 height 463
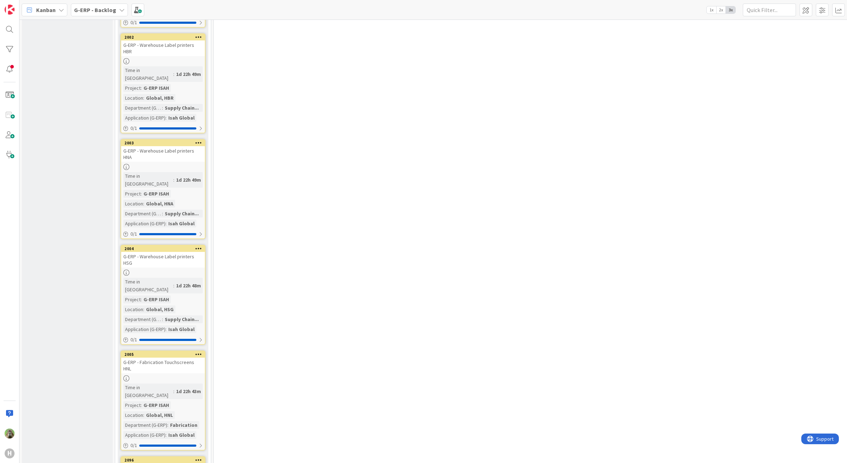
scroll to position [1971, 0]
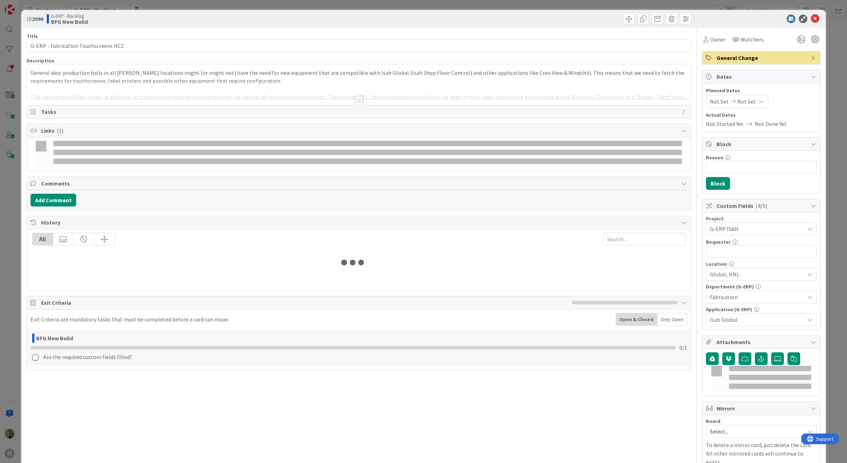
click at [194, 69] on p "General idea: production halls in all [PERSON_NAME] locations might (or might n…" at bounding box center [358, 77] width 657 height 16
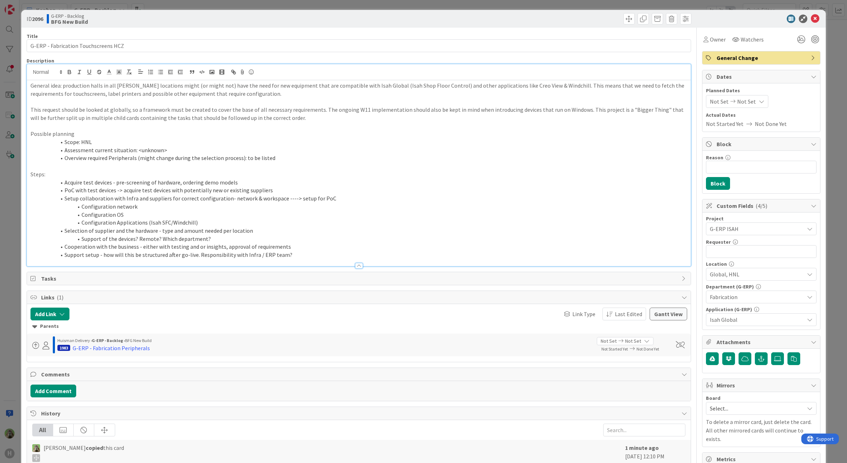
click at [88, 144] on li "Scope: HNL" at bounding box center [363, 142] width 649 height 8
click at [1, 234] on div "ID 2096 G-ERP - Backlog BFG New Build Title 36 / 128 G-ERP - Fabrication Touchs…" at bounding box center [423, 231] width 847 height 463
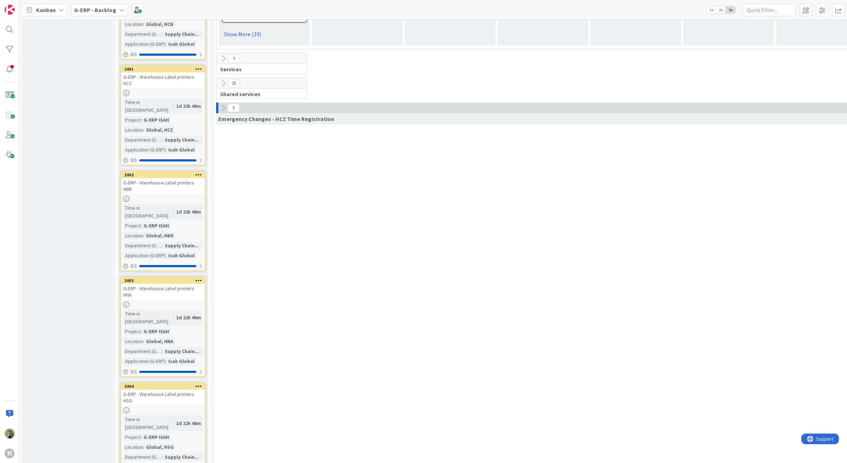
click at [181, 389] on div "G-ERP - Warehouse Label printers HSG" at bounding box center [163, 397] width 84 height 16
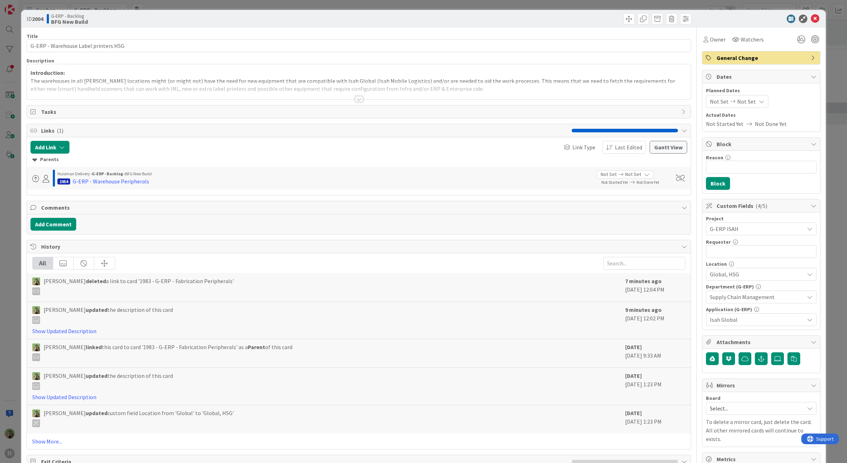
click at [189, 84] on div at bounding box center [359, 90] width 664 height 18
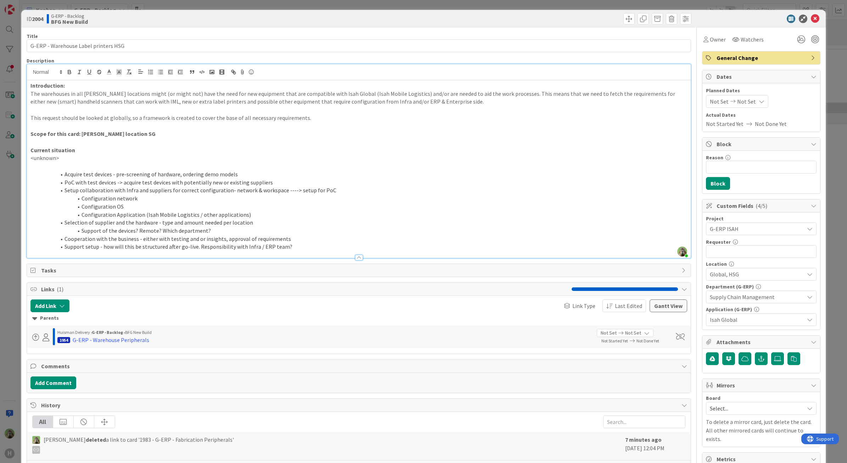
click at [13, 184] on div "ID 2004 G-ERP - Backlog BFG New Build Title 36 / 128 G-ERP - Warehouse Label pr…" at bounding box center [423, 231] width 847 height 463
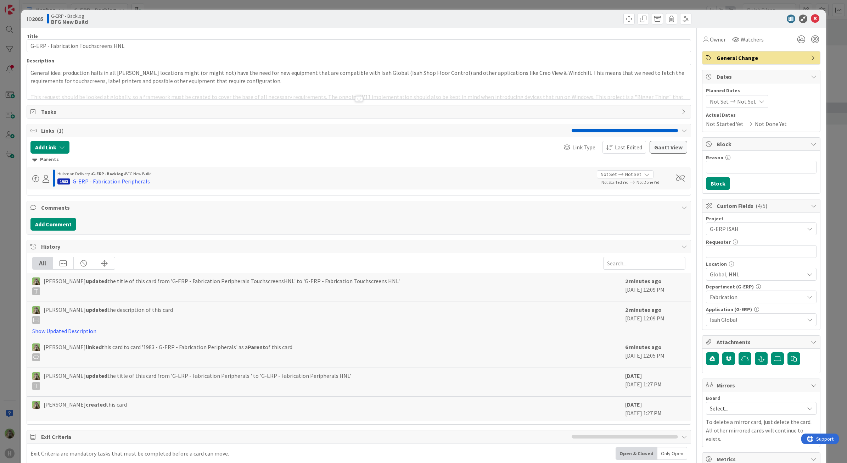
click at [344, 84] on div at bounding box center [359, 90] width 664 height 18
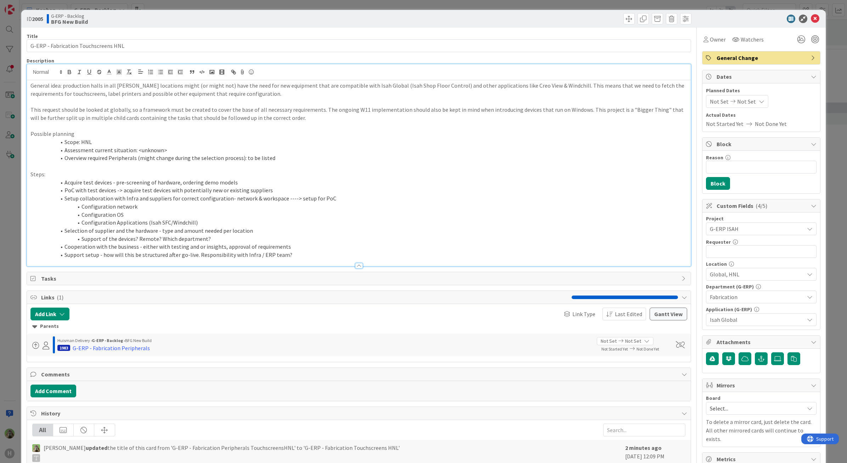
click at [9, 262] on div "ID 2005 G-ERP - Backlog BFG New Build Title 36 / 128 G-ERP - Fabrication Touchs…" at bounding box center [423, 231] width 847 height 463
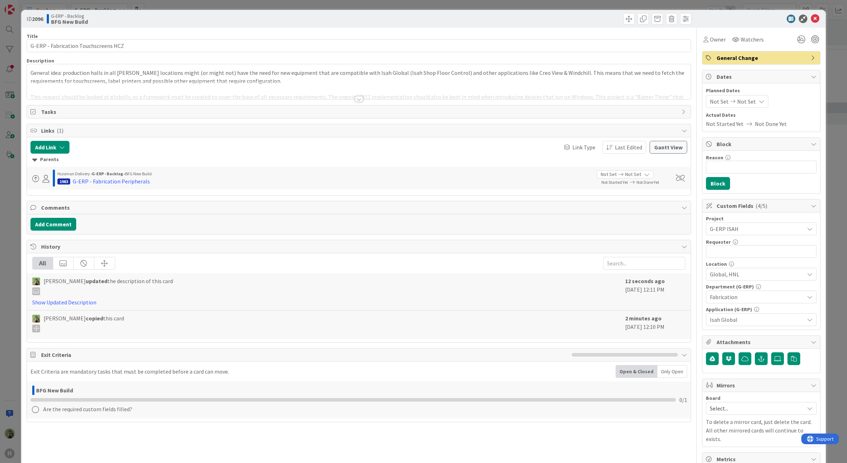
click at [231, 96] on div at bounding box center [359, 90] width 664 height 18
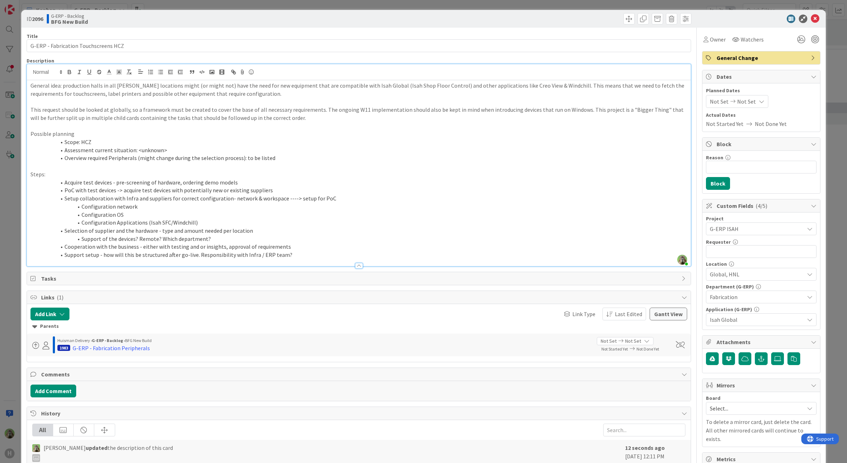
click at [8, 229] on div "ID 2096 G-ERP - Backlog BFG New Build Title 36 / 128 G-ERP - Fabrication Touchs…" at bounding box center [423, 231] width 847 height 463
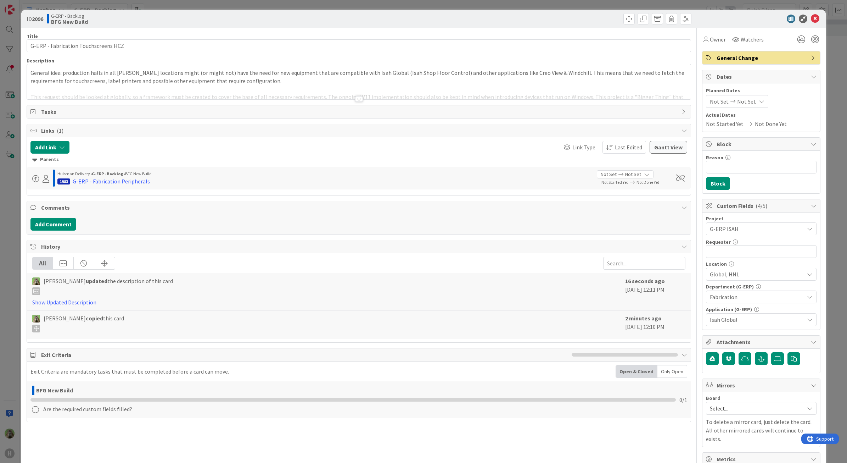
click at [127, 97] on div at bounding box center [359, 90] width 664 height 18
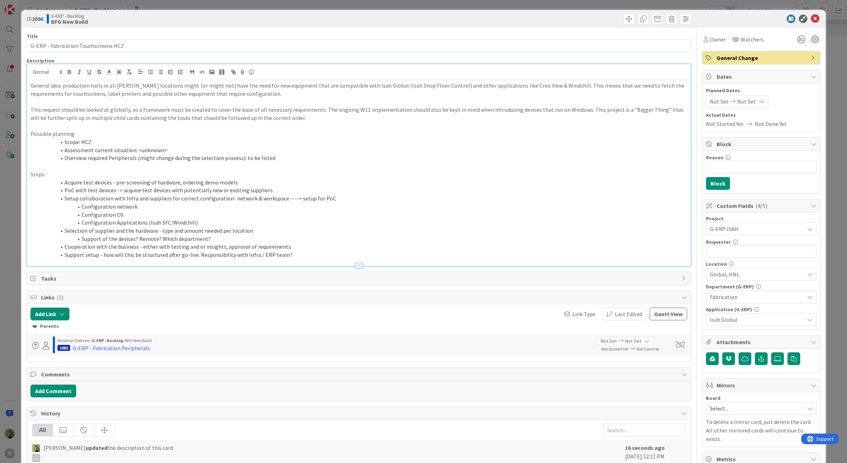
click at [147, 149] on li "Assessment current situation: <unknown>" at bounding box center [363, 150] width 649 height 8
click at [308, 111] on p "This request should be looked at globally, so a framework must be created to co…" at bounding box center [358, 114] width 657 height 16
click at [302, 155] on li "Overview required Peripherals (might change during the selection process): to b…" at bounding box center [363, 158] width 649 height 8
click at [392, 153] on li "Assessment current situation: current touchscreens are not sufficient due to pe…" at bounding box center [363, 150] width 649 height 8
